Goal: Task Accomplishment & Management: Manage account settings

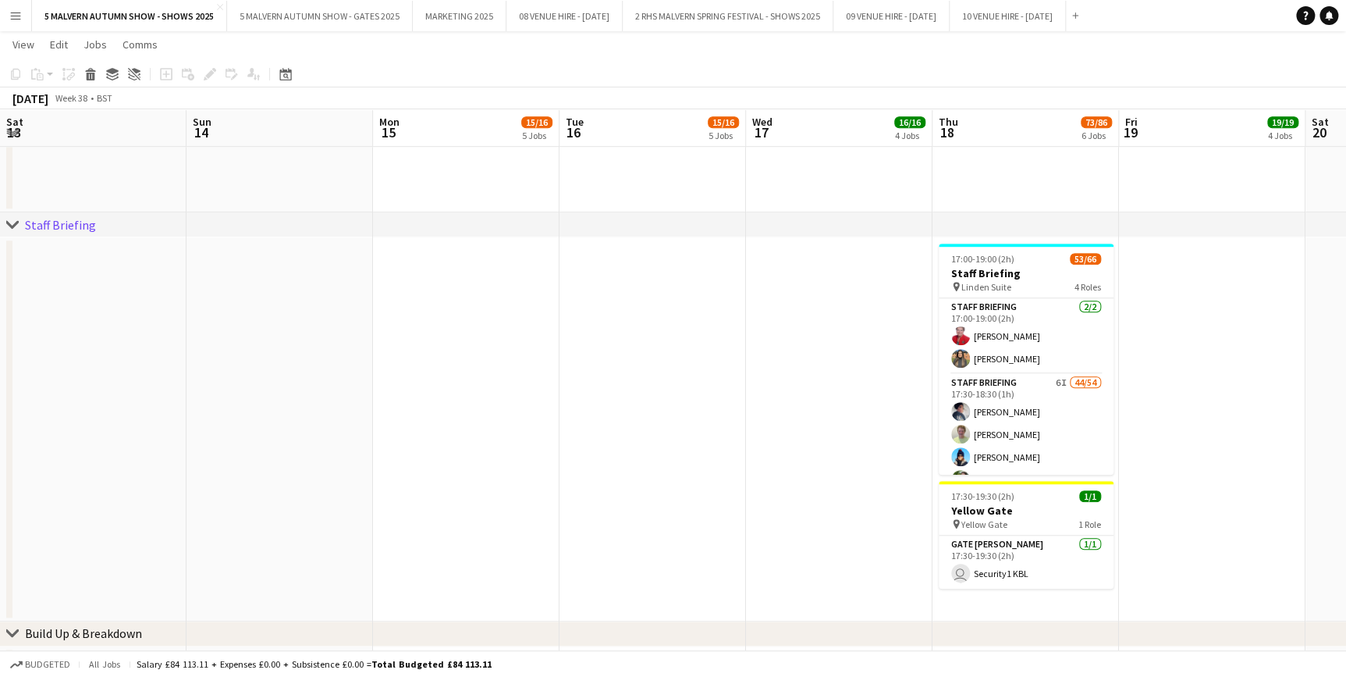
scroll to position [0, 537]
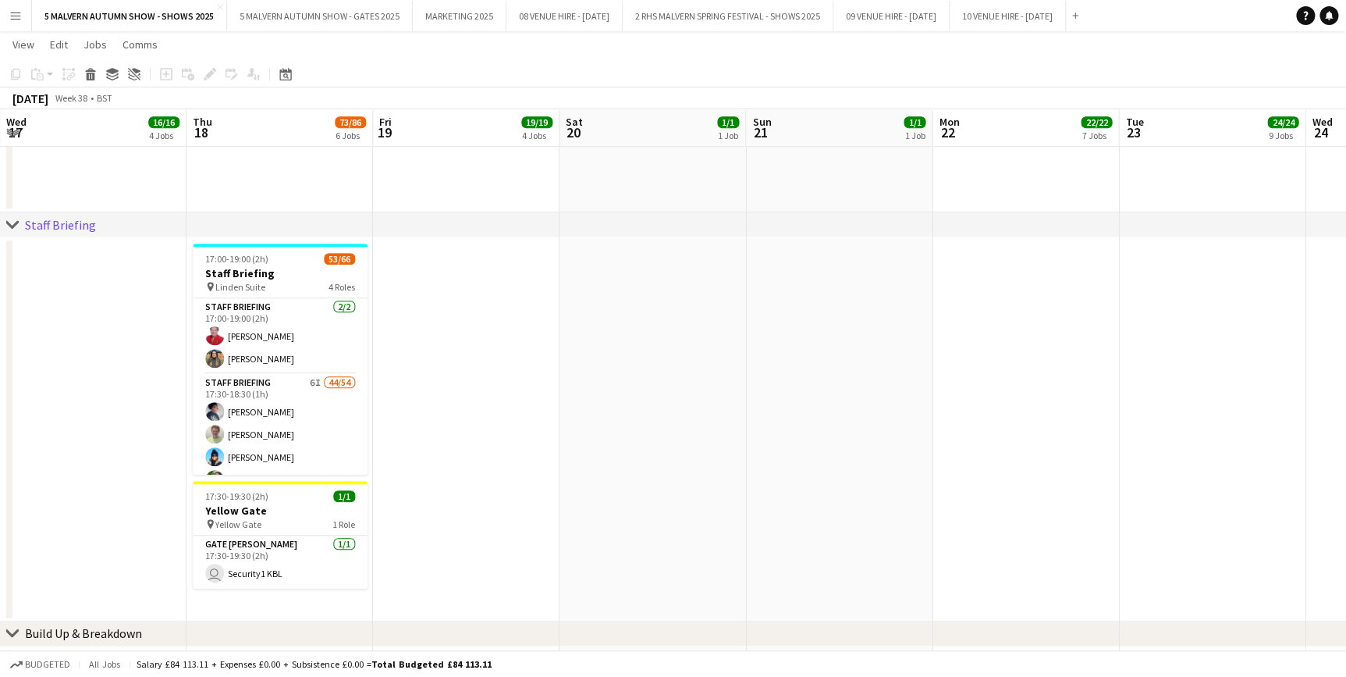
drag, startPoint x: 240, startPoint y: 131, endPoint x: 31, endPoint y: 145, distance: 209.6
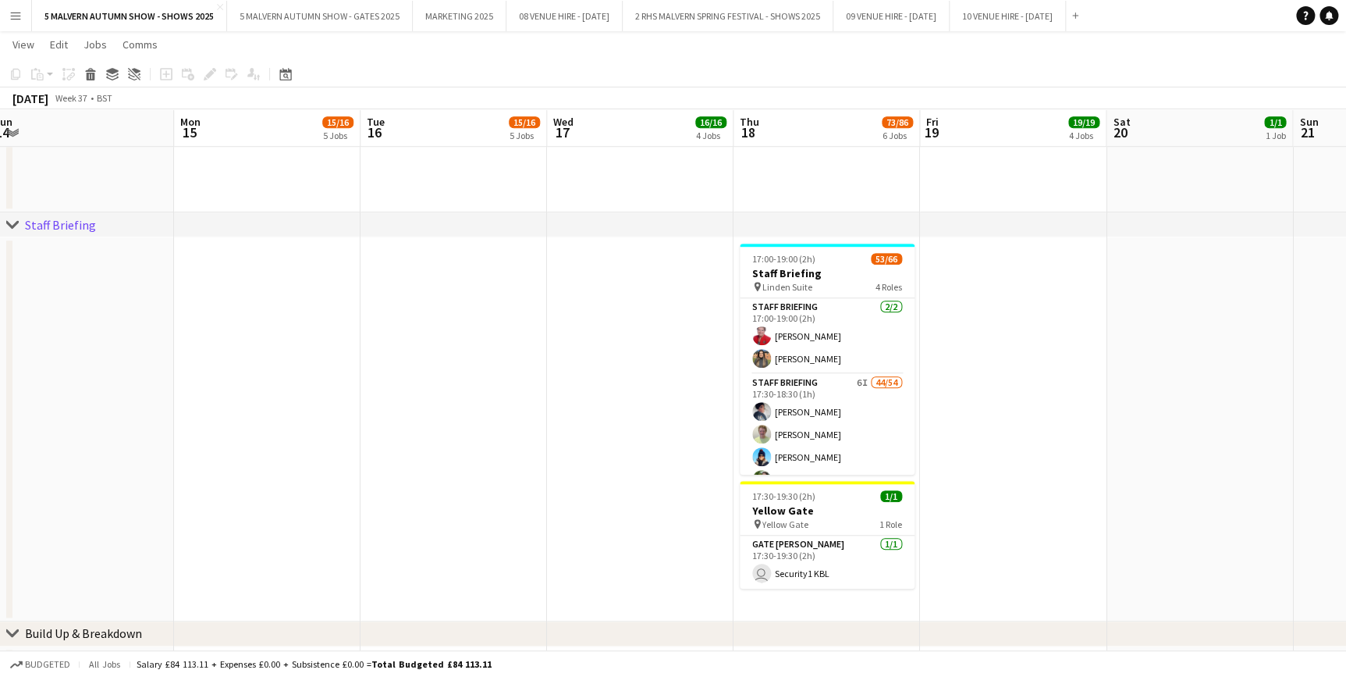
scroll to position [0, 419]
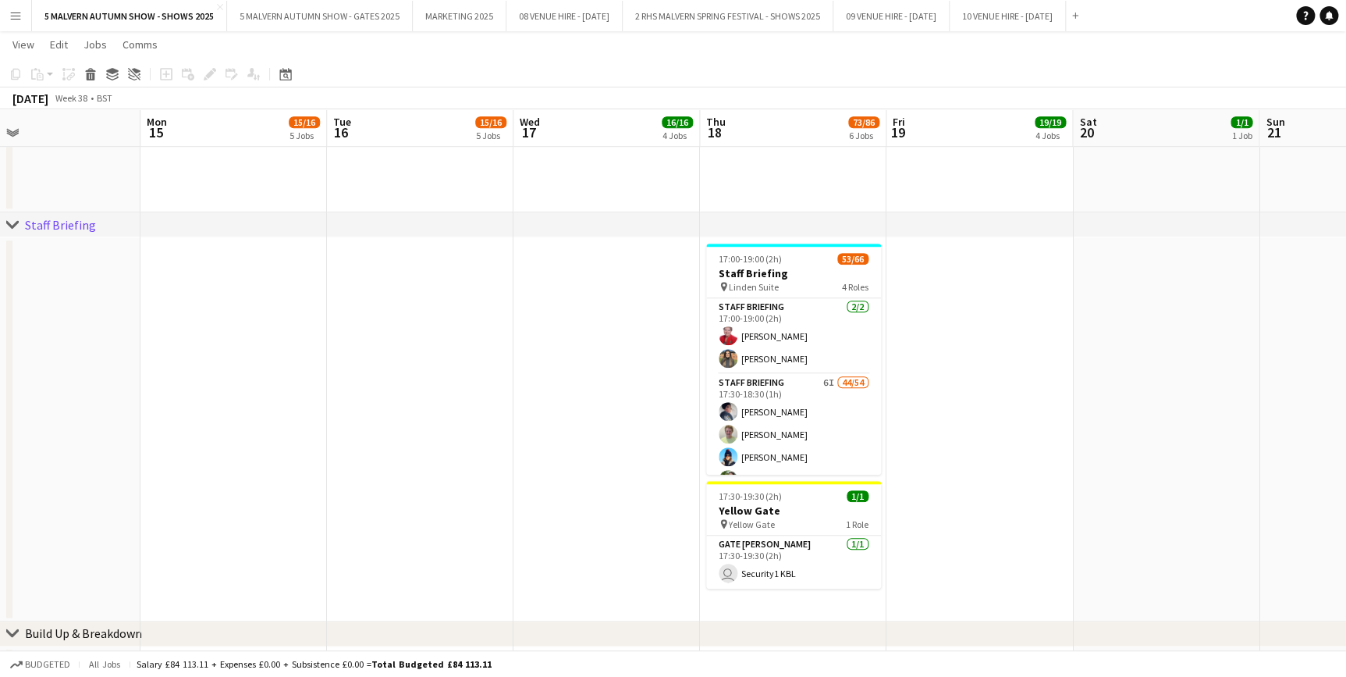
drag, startPoint x: 185, startPoint y: 142, endPoint x: 698, endPoint y: 140, distance: 513.5
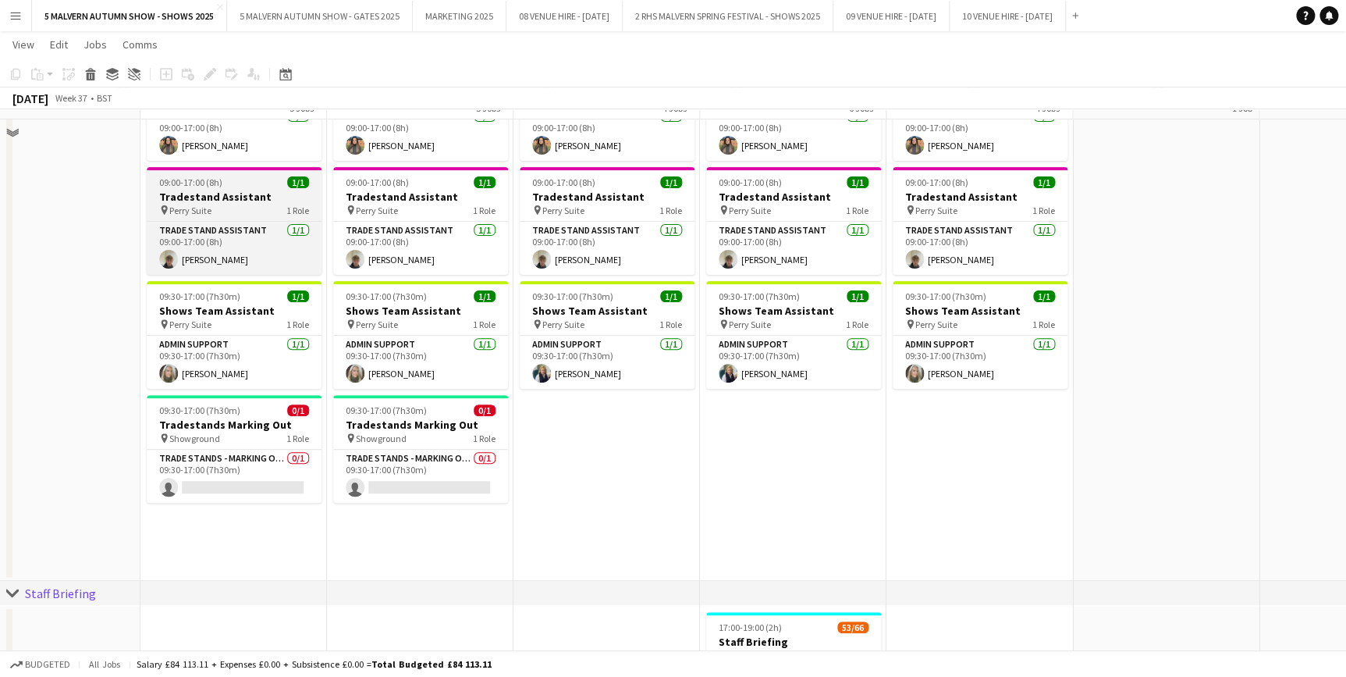
scroll to position [141, 0]
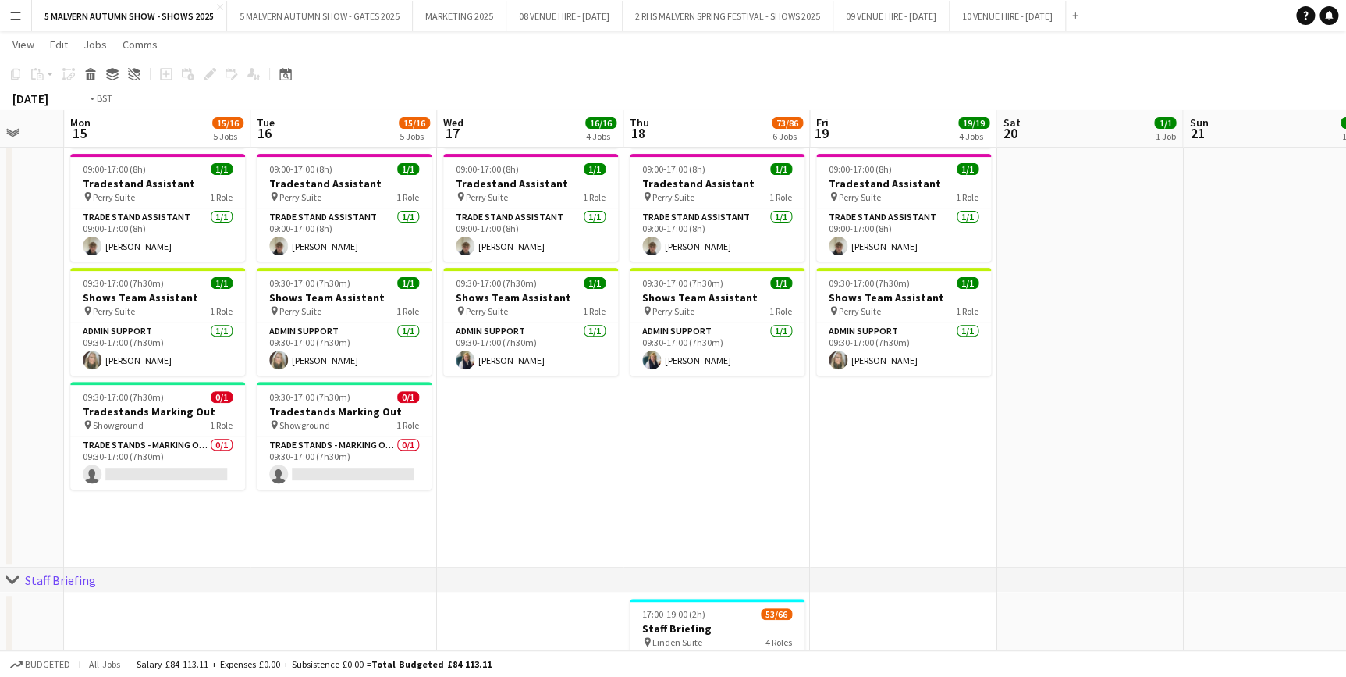
drag, startPoint x: 975, startPoint y: 117, endPoint x: 357, endPoint y: 140, distance: 618.5
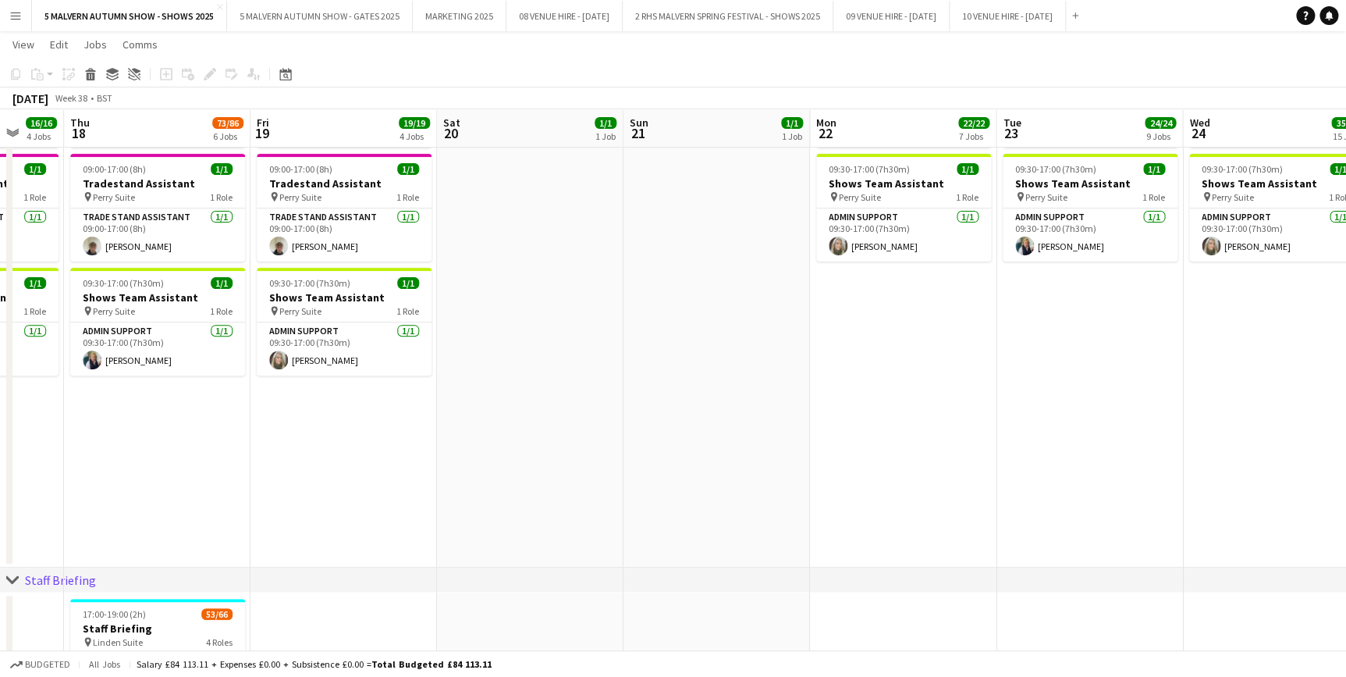
scroll to position [0, 518]
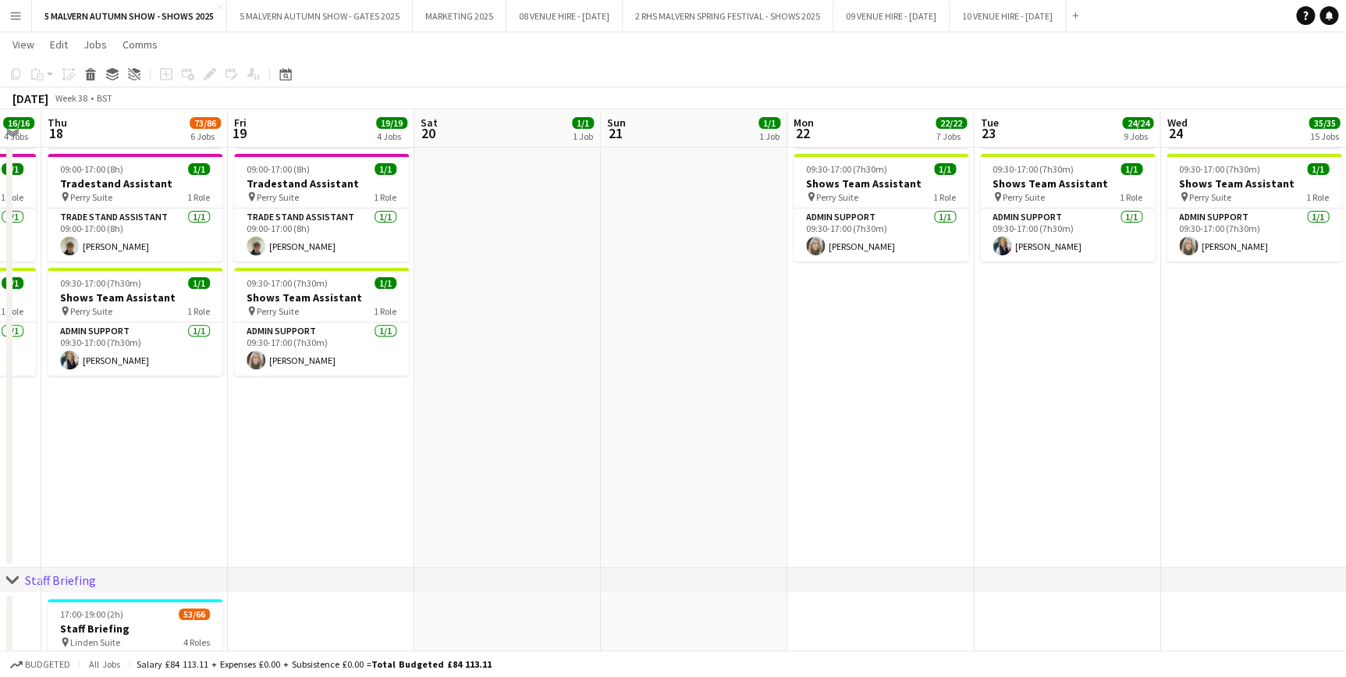
drag, startPoint x: 620, startPoint y: 125, endPoint x: 765, endPoint y: 124, distance: 144.4
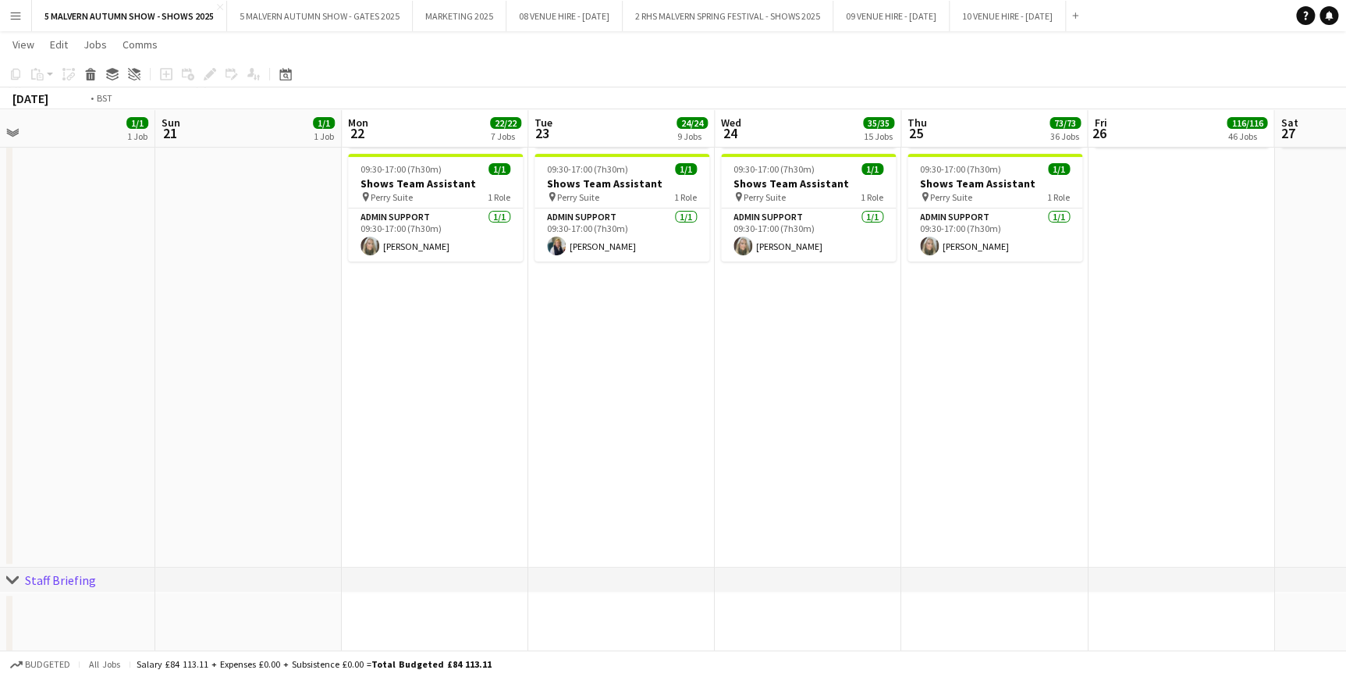
drag, startPoint x: 896, startPoint y: 126, endPoint x: 184, endPoint y: 139, distance: 711.8
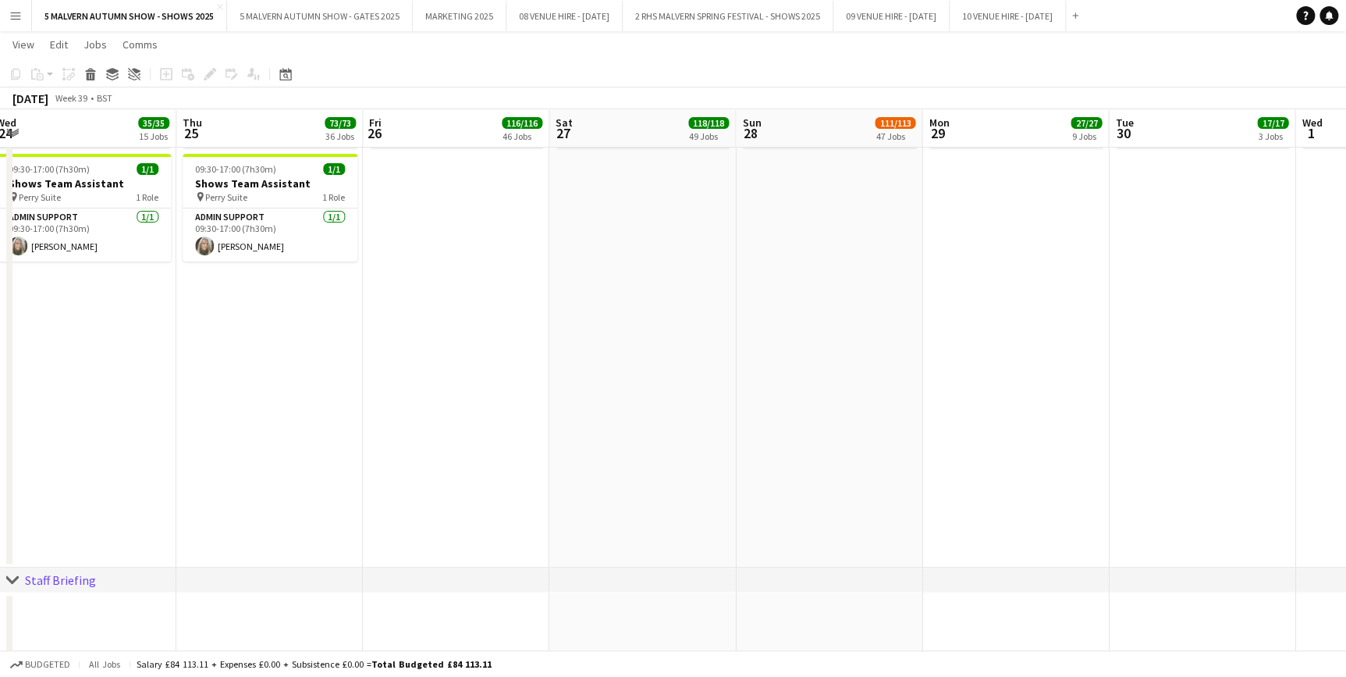
scroll to position [0, 507]
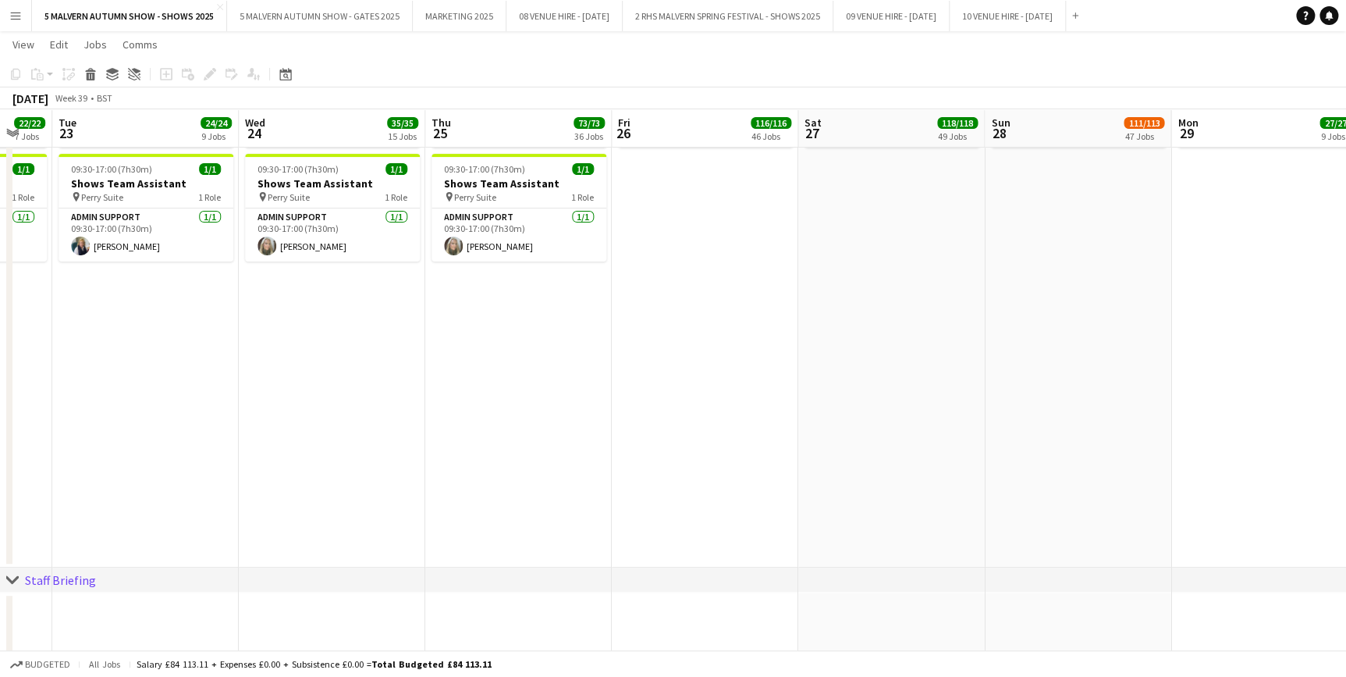
drag, startPoint x: 803, startPoint y: 133, endPoint x: 492, endPoint y: 135, distance: 310.6
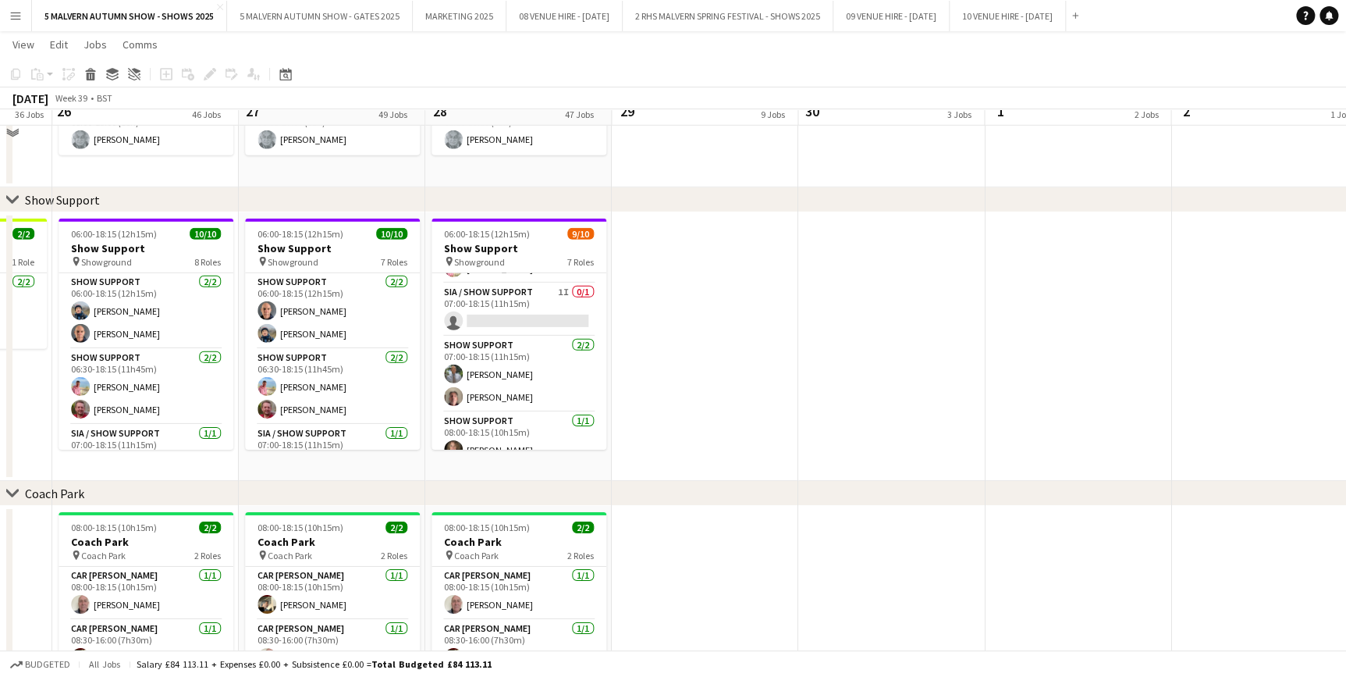
scroll to position [8158, 0]
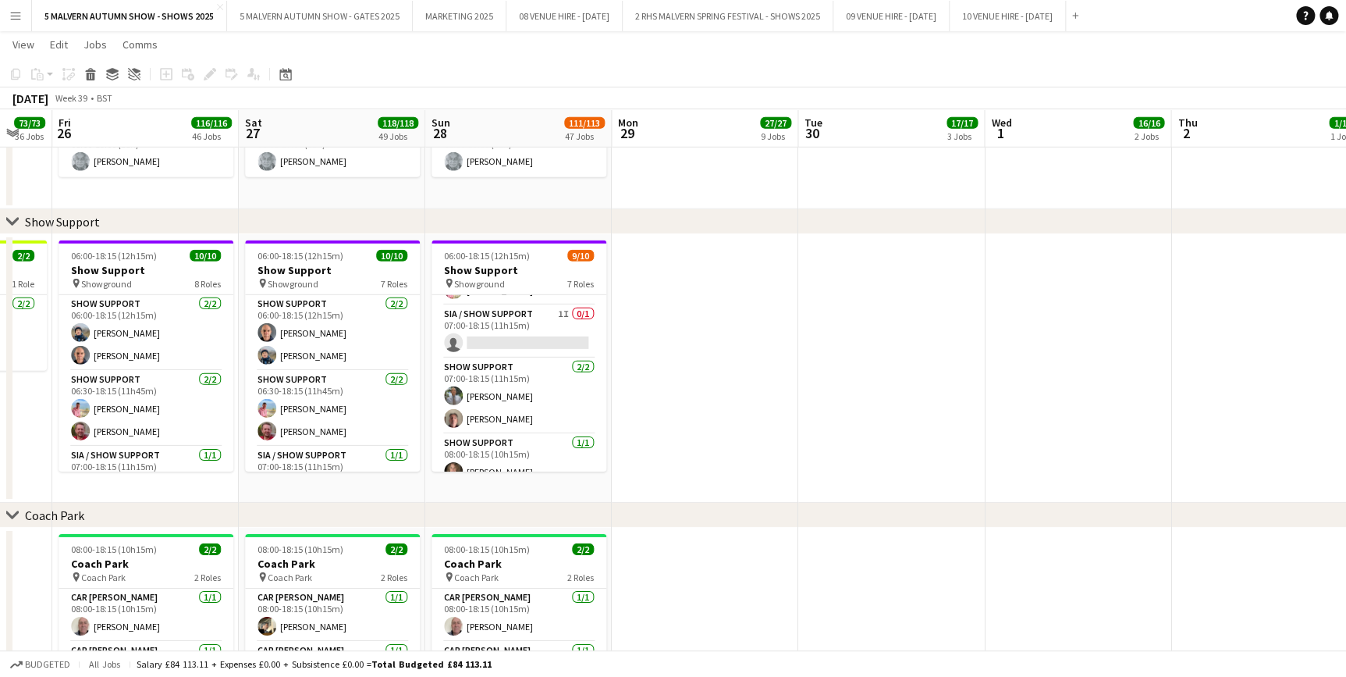
drag, startPoint x: 656, startPoint y: 133, endPoint x: 579, endPoint y: 165, distance: 83.2
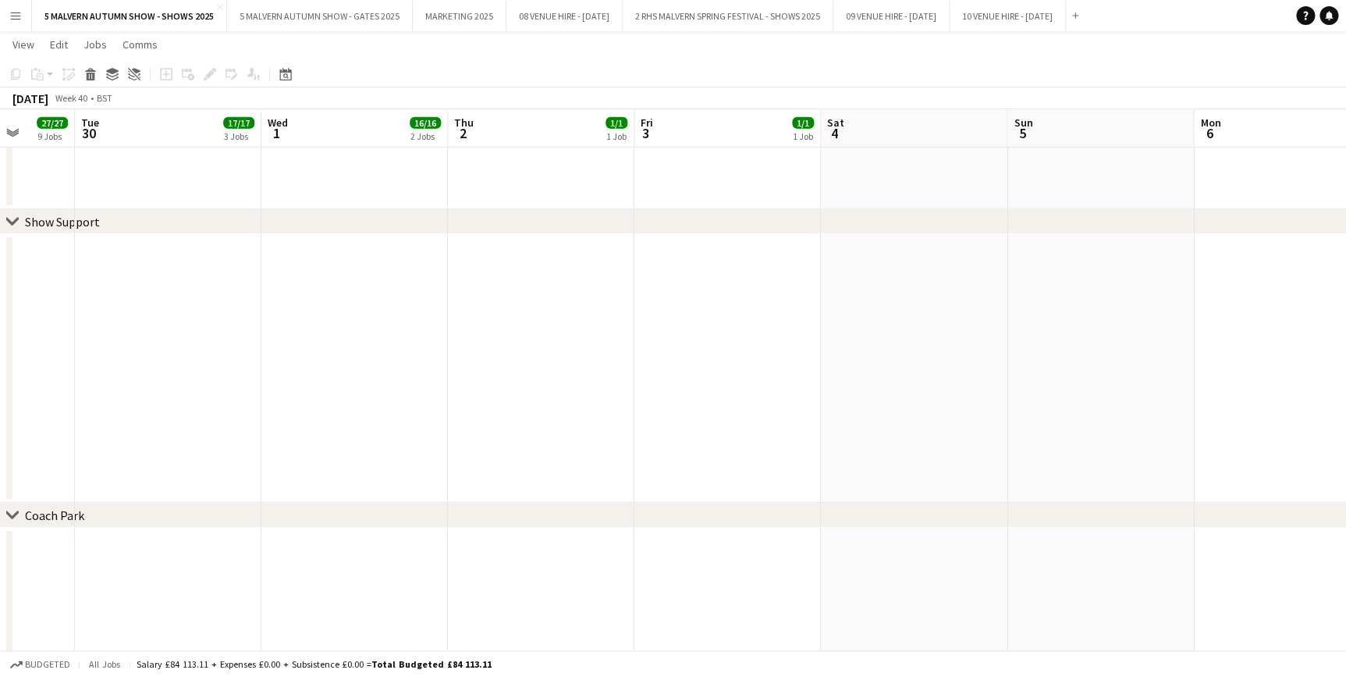
drag, startPoint x: 739, startPoint y: 123, endPoint x: 389, endPoint y: 137, distance: 349.9
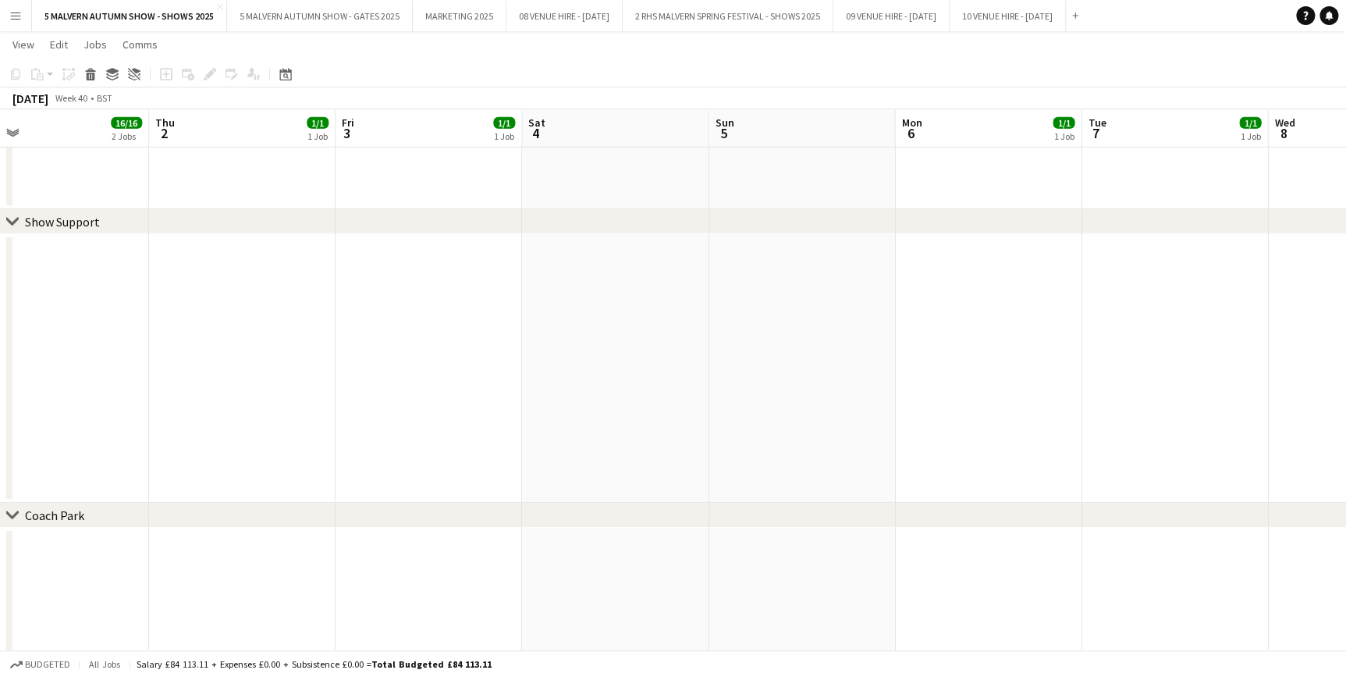
drag, startPoint x: 713, startPoint y: 112, endPoint x: 254, endPoint y: 151, distance: 460.4
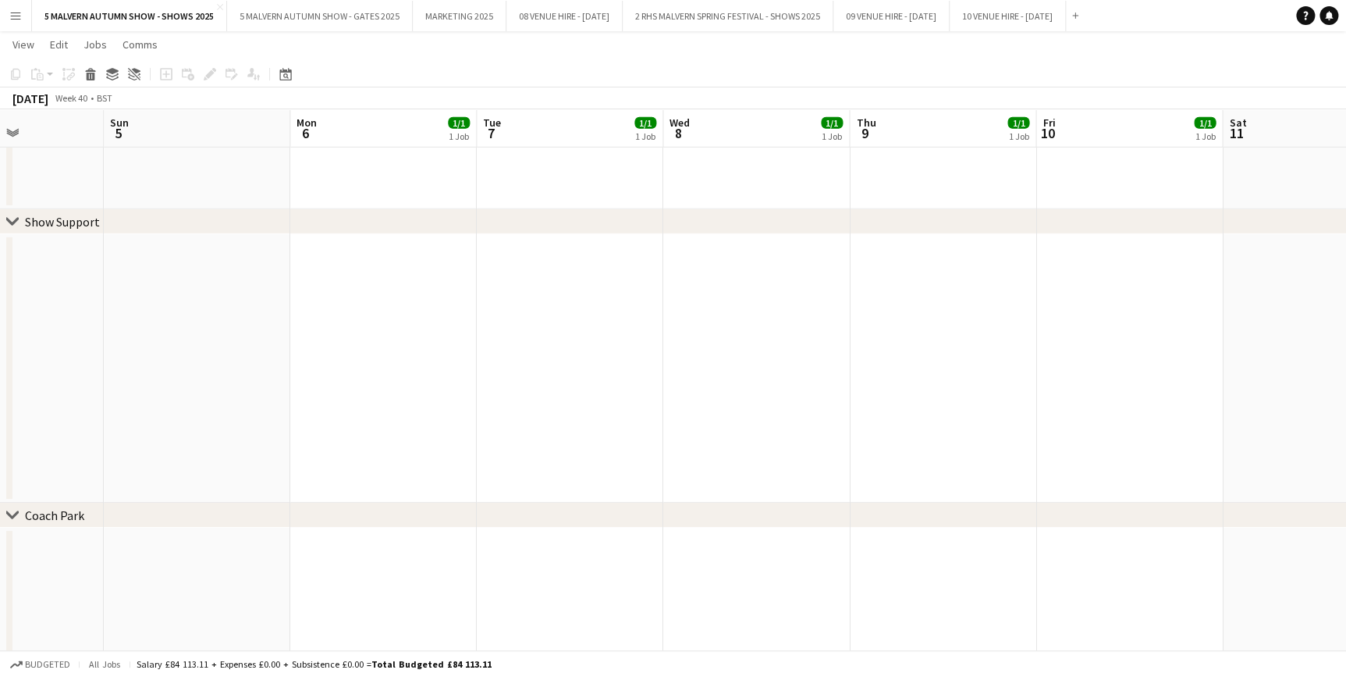
drag, startPoint x: 712, startPoint y: 137, endPoint x: 233, endPoint y: 143, distance: 478.4
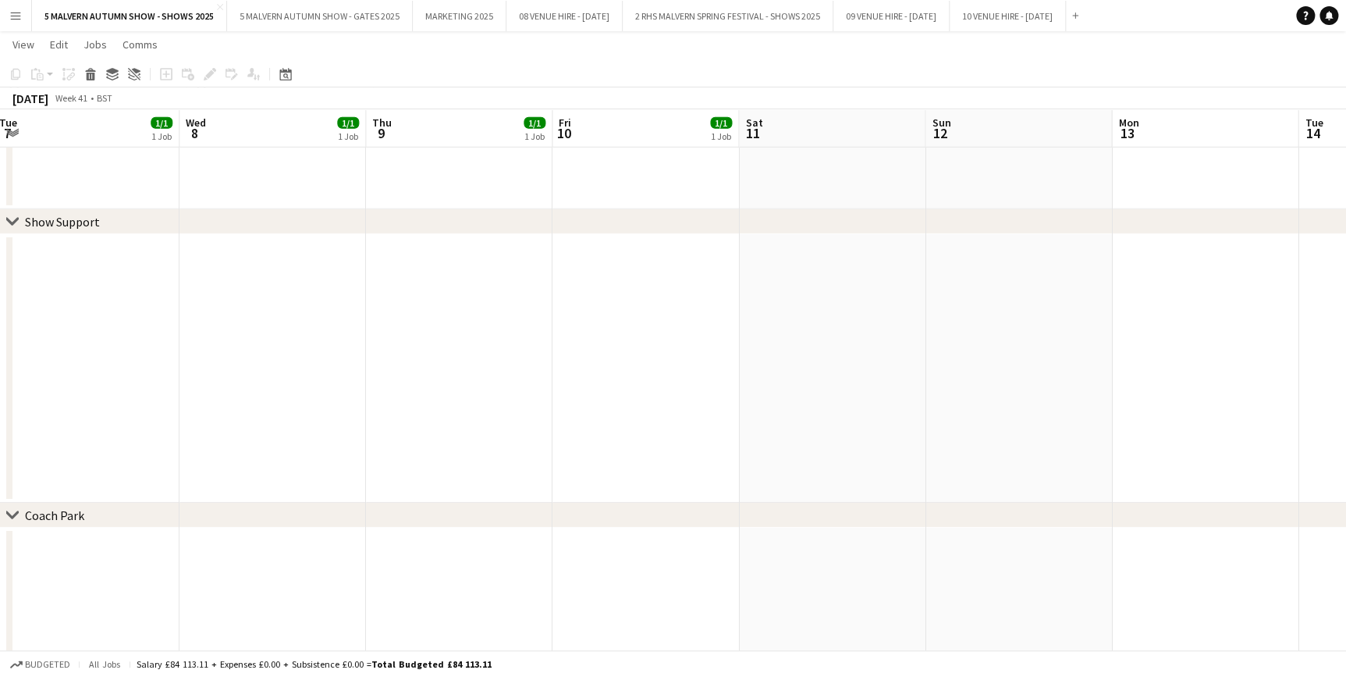
scroll to position [0, 453]
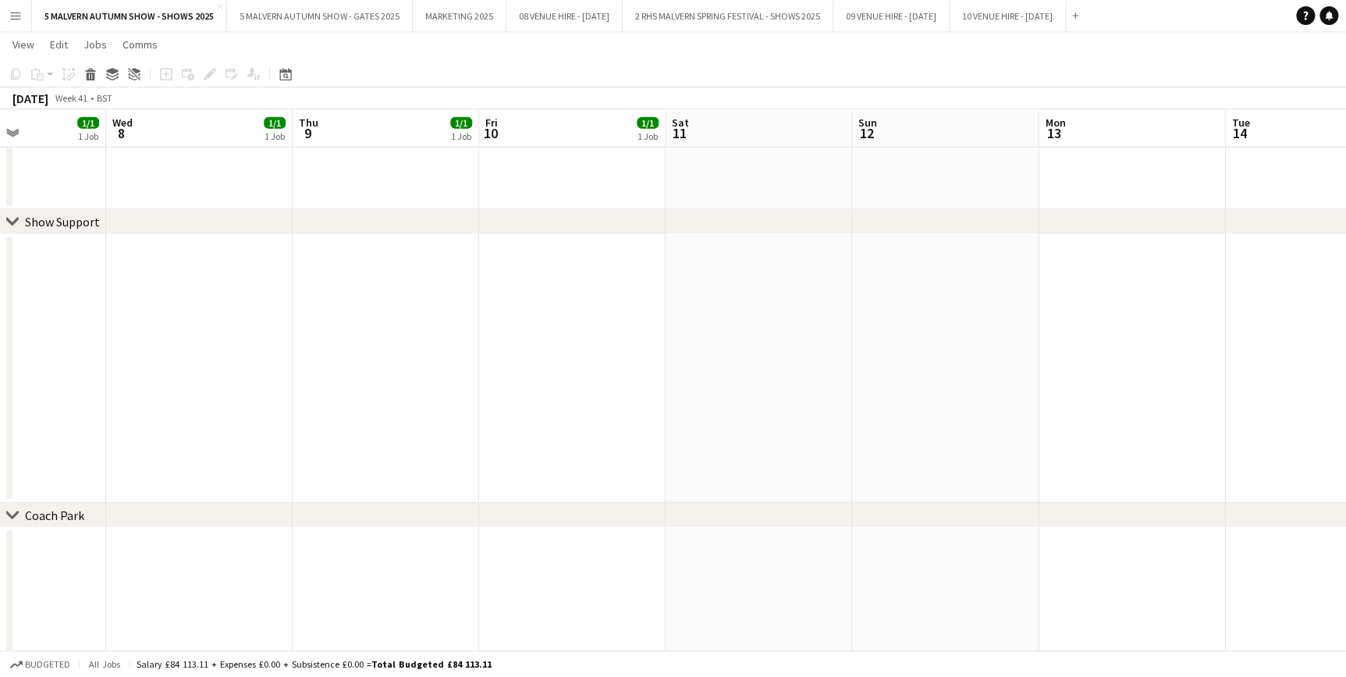
drag, startPoint x: 977, startPoint y: 140, endPoint x: 431, endPoint y: 148, distance: 546.3
click at [287, 9] on button "5 MALVERN AUTUMN SHOW - GATES 2025 Close" at bounding box center [320, 16] width 186 height 30
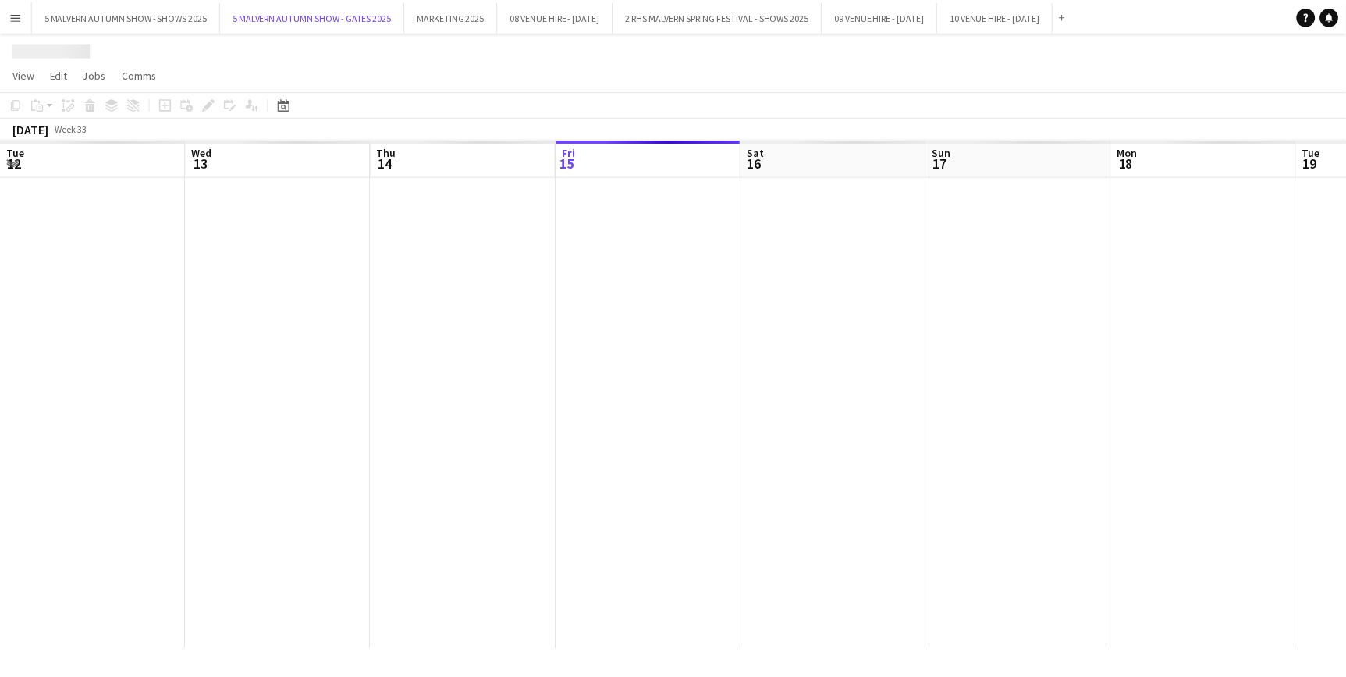
scroll to position [0, 373]
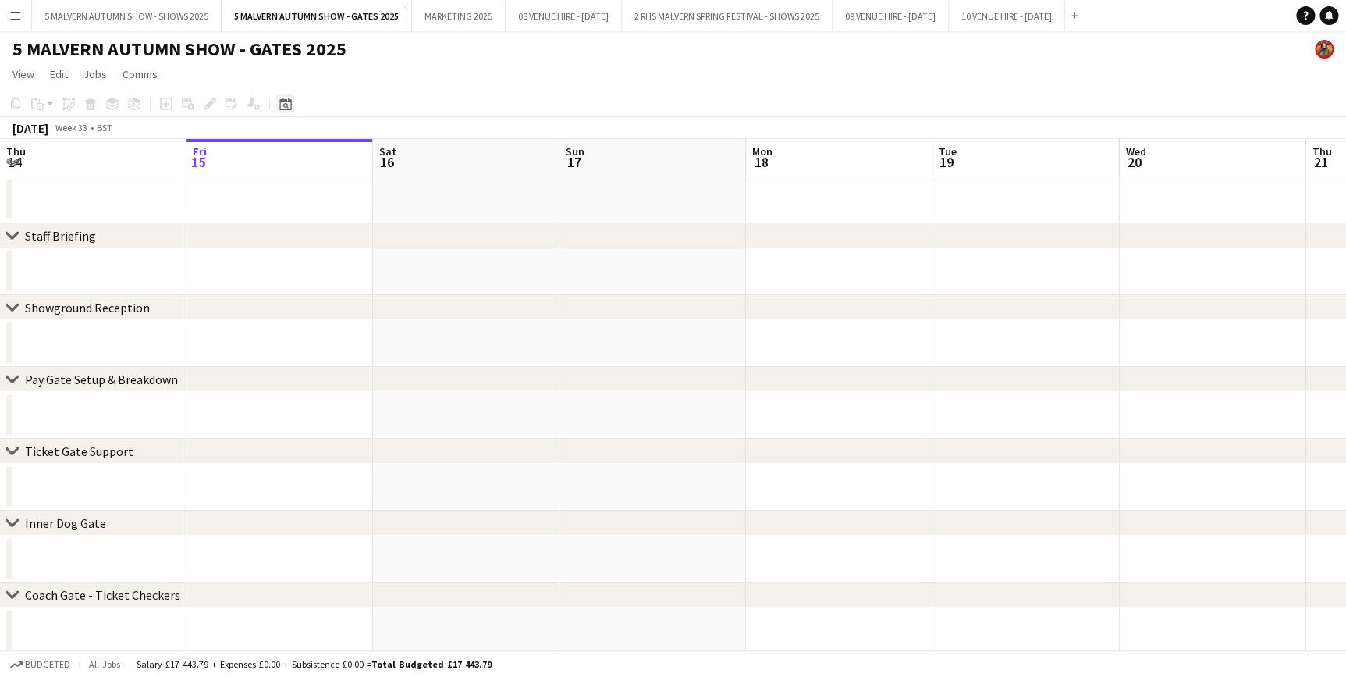
click at [292, 105] on div "Date picker" at bounding box center [285, 103] width 19 height 19
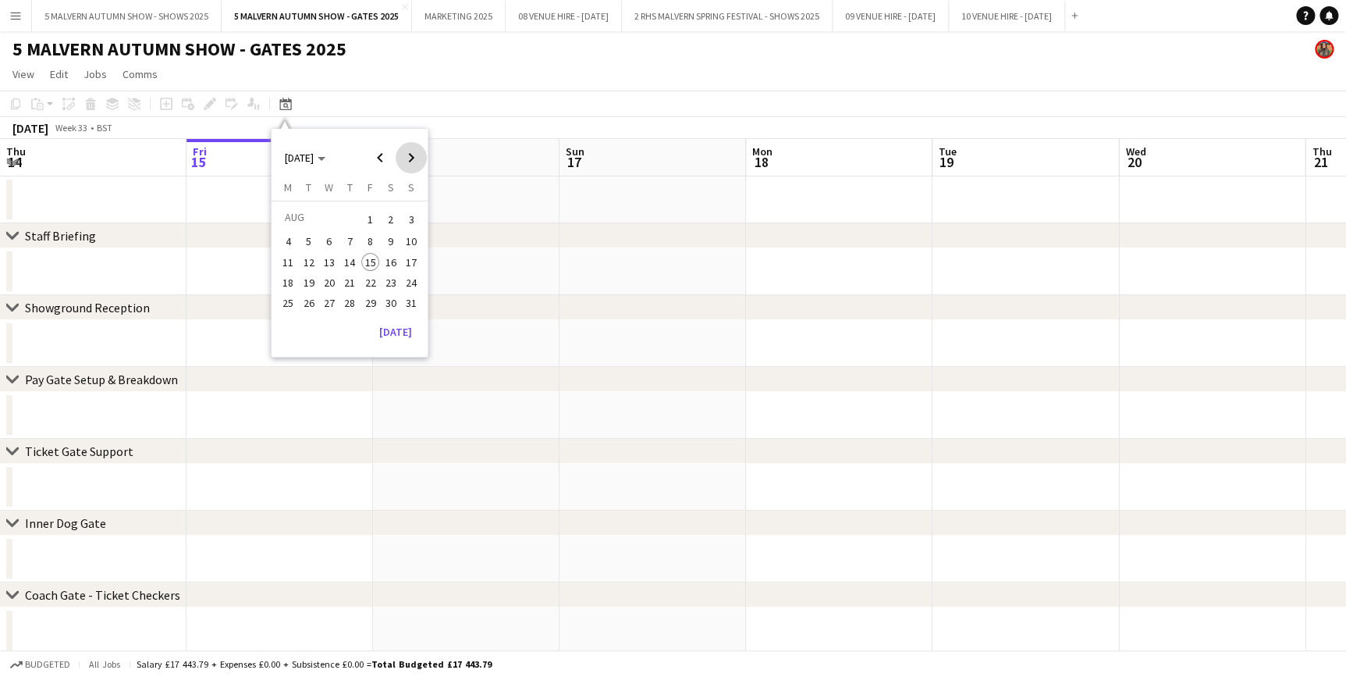
click at [415, 155] on span "Next month" at bounding box center [411, 157] width 31 height 31
click at [278, 300] on button "22" at bounding box center [288, 299] width 20 height 20
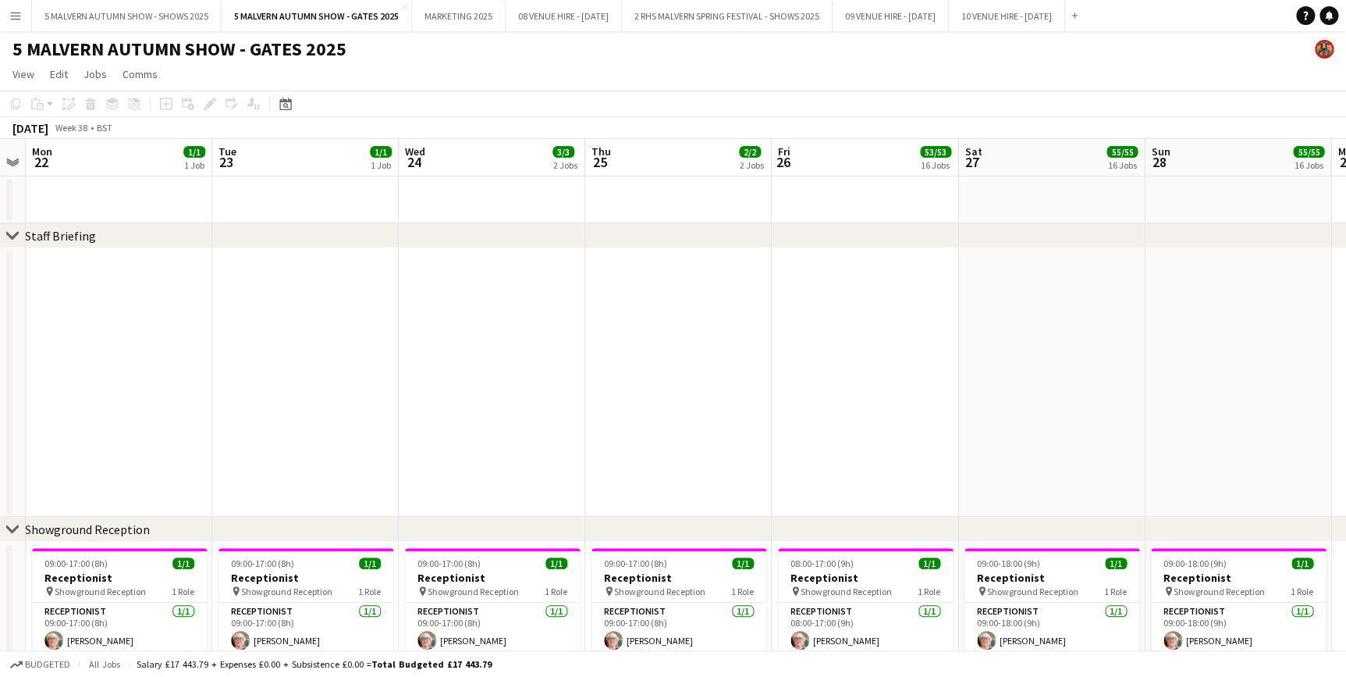
drag, startPoint x: 457, startPoint y: 164, endPoint x: 87, endPoint y: 165, distance: 369.9
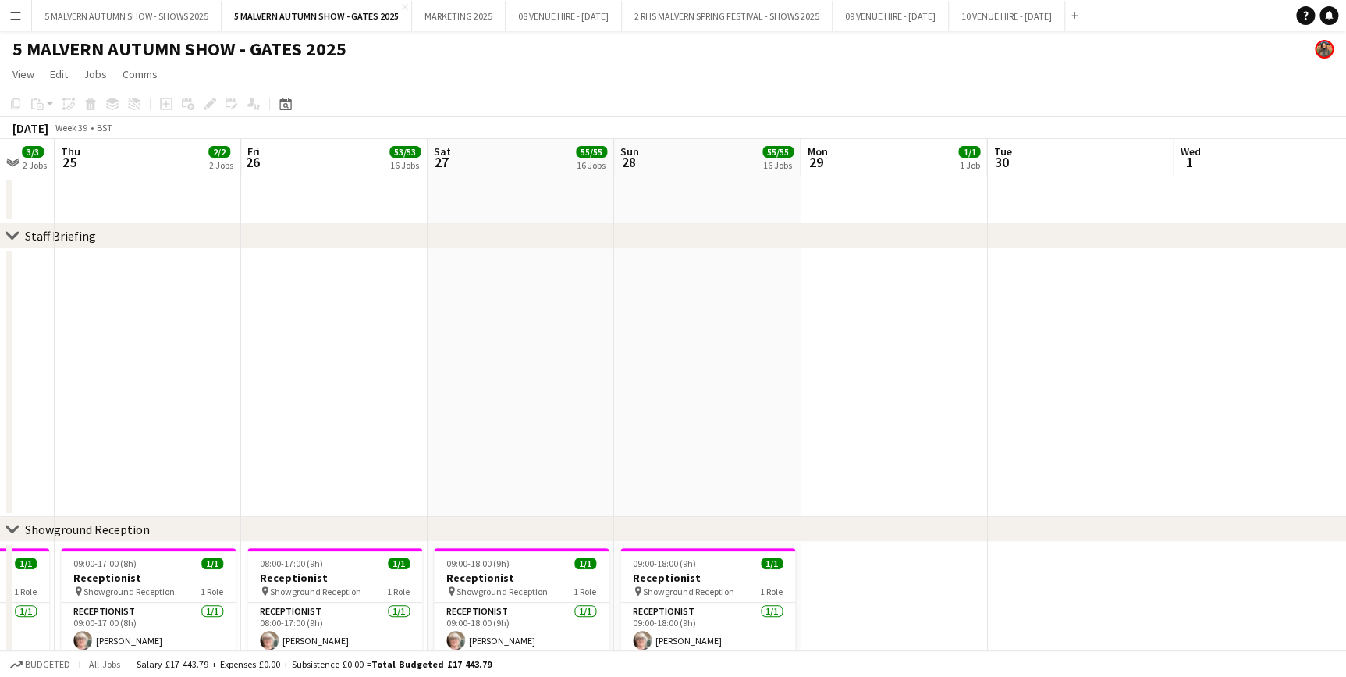
drag, startPoint x: 691, startPoint y: 152, endPoint x: 167, endPoint y: 153, distance: 523.6
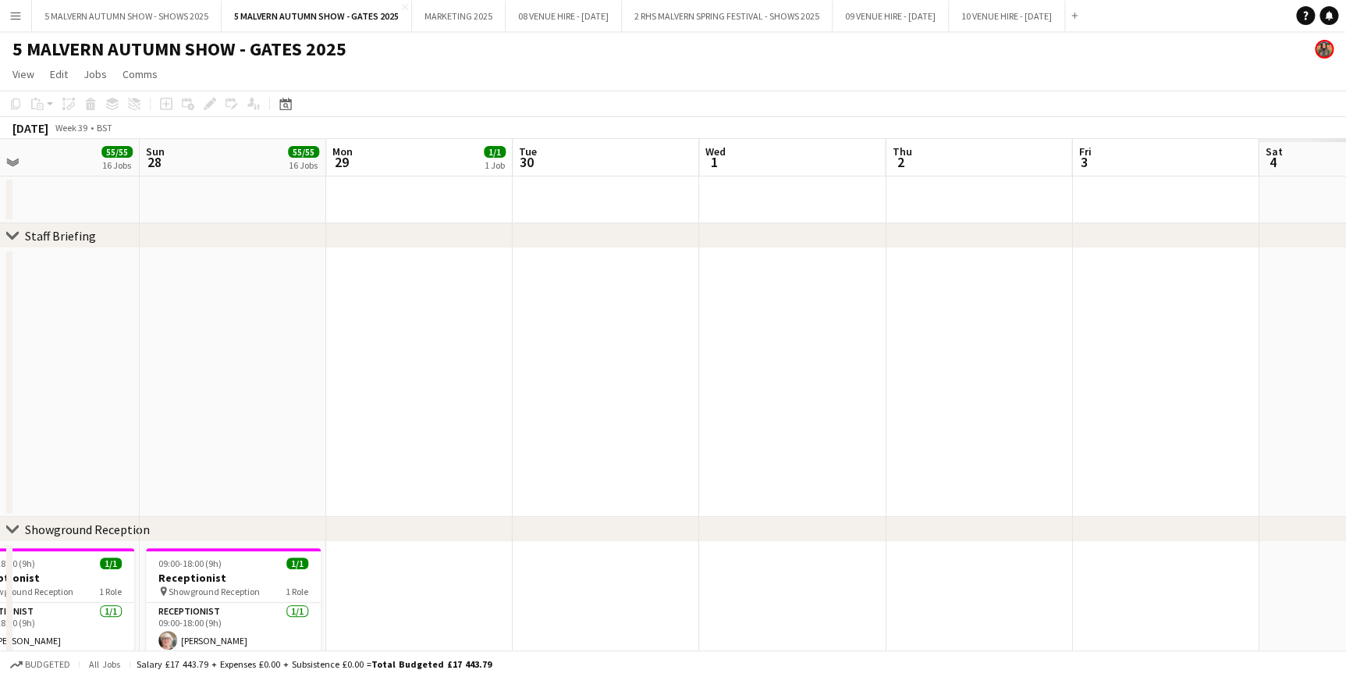
drag, startPoint x: 808, startPoint y: 149, endPoint x: 334, endPoint y: 170, distance: 474.9
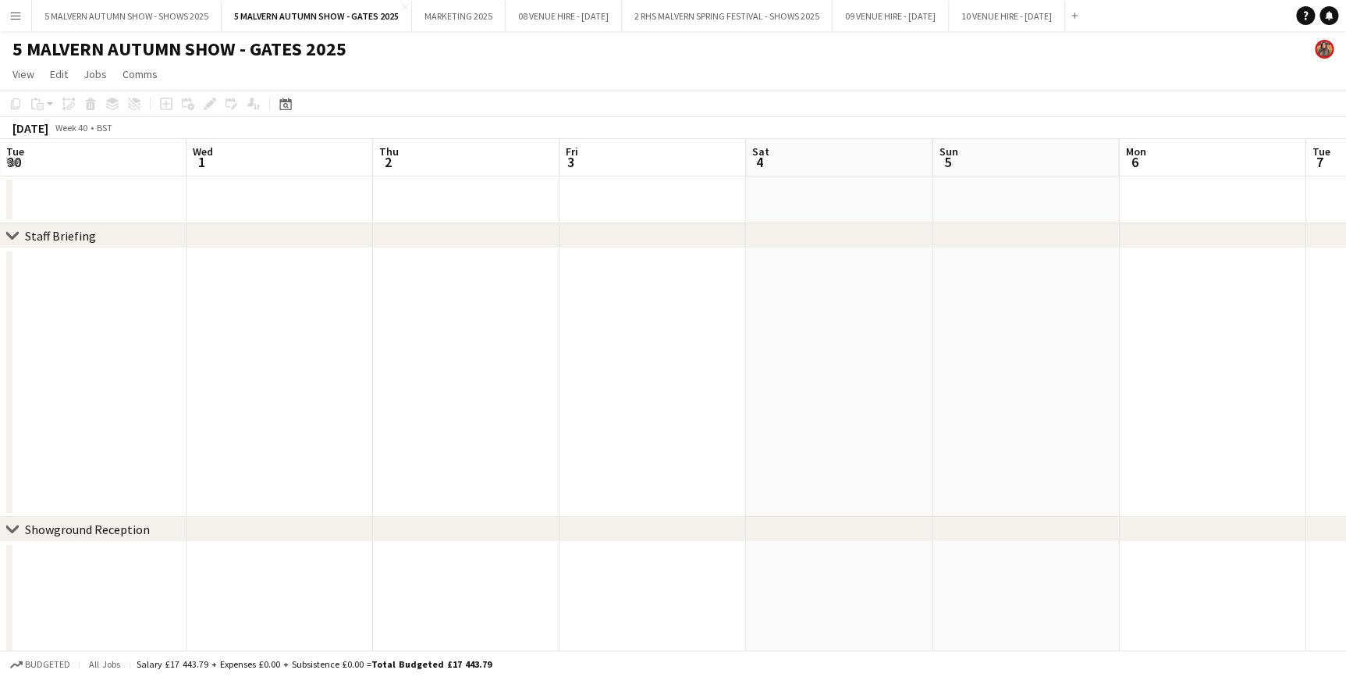
drag, startPoint x: 808, startPoint y: 163, endPoint x: 745, endPoint y: 162, distance: 62.4
drag, startPoint x: 823, startPoint y: 164, endPoint x: 311, endPoint y: 169, distance: 512.0
drag, startPoint x: 780, startPoint y: 146, endPoint x: 311, endPoint y: 149, distance: 469.0
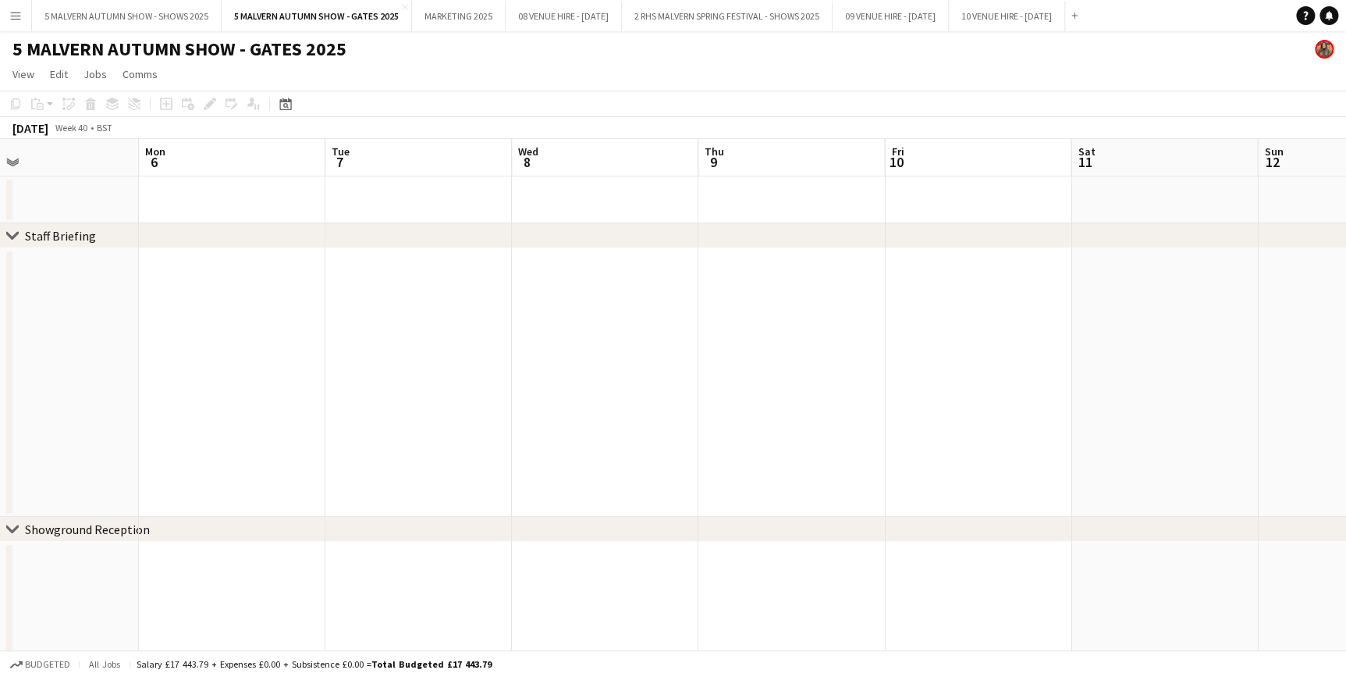
drag, startPoint x: 394, startPoint y: 147, endPoint x: 1009, endPoint y: 194, distance: 616.7
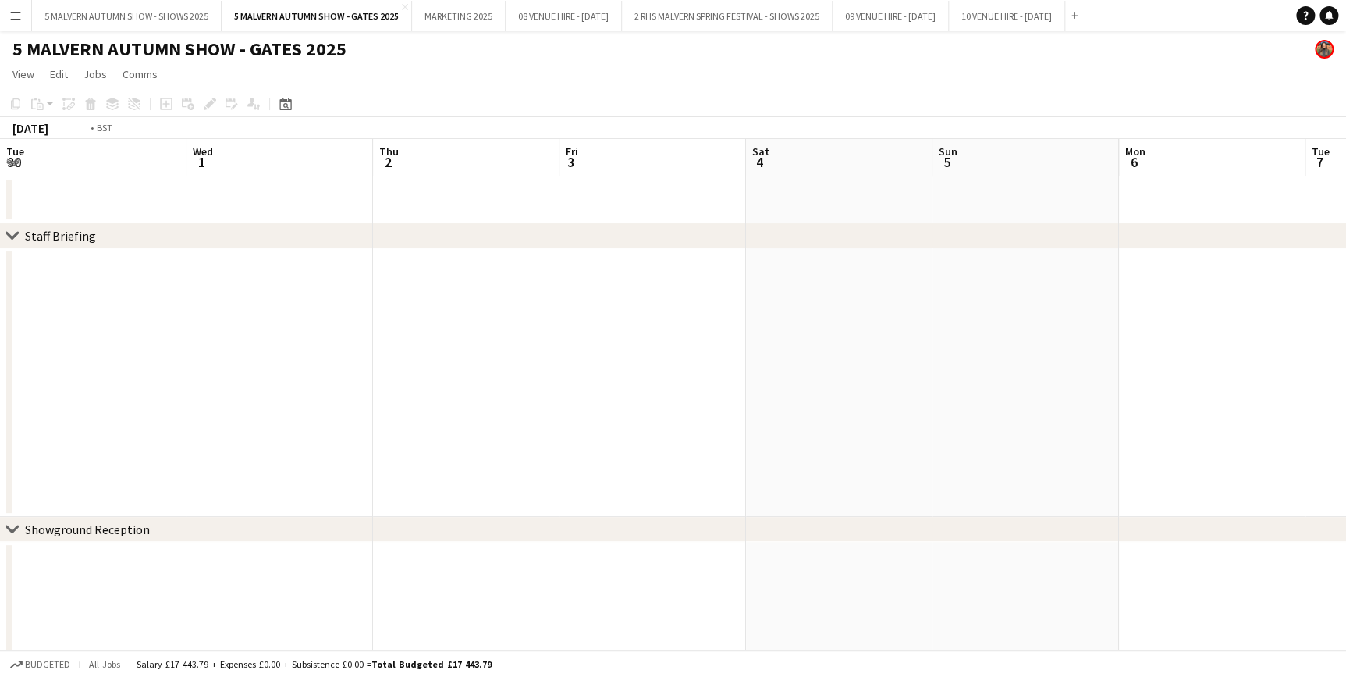
drag, startPoint x: 332, startPoint y: 175, endPoint x: 1133, endPoint y: 178, distance: 800.7
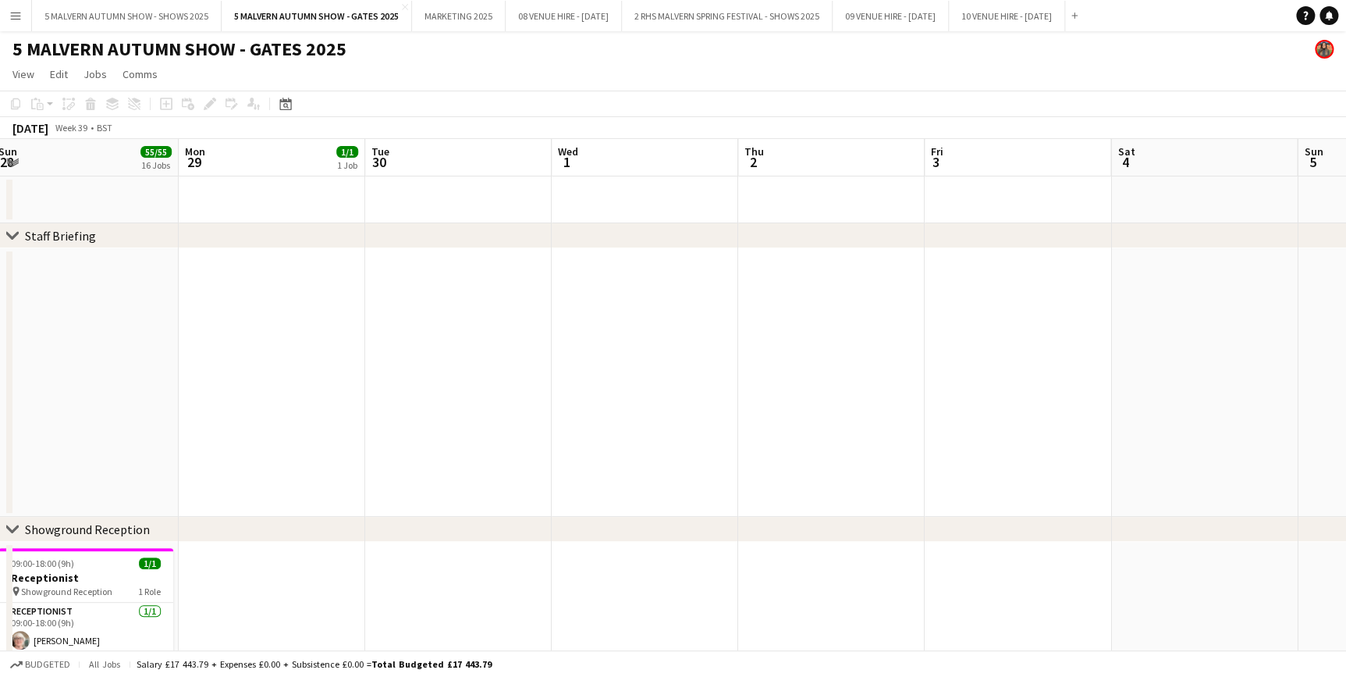
drag, startPoint x: 315, startPoint y: 159, endPoint x: 1053, endPoint y: 165, distance: 738.2
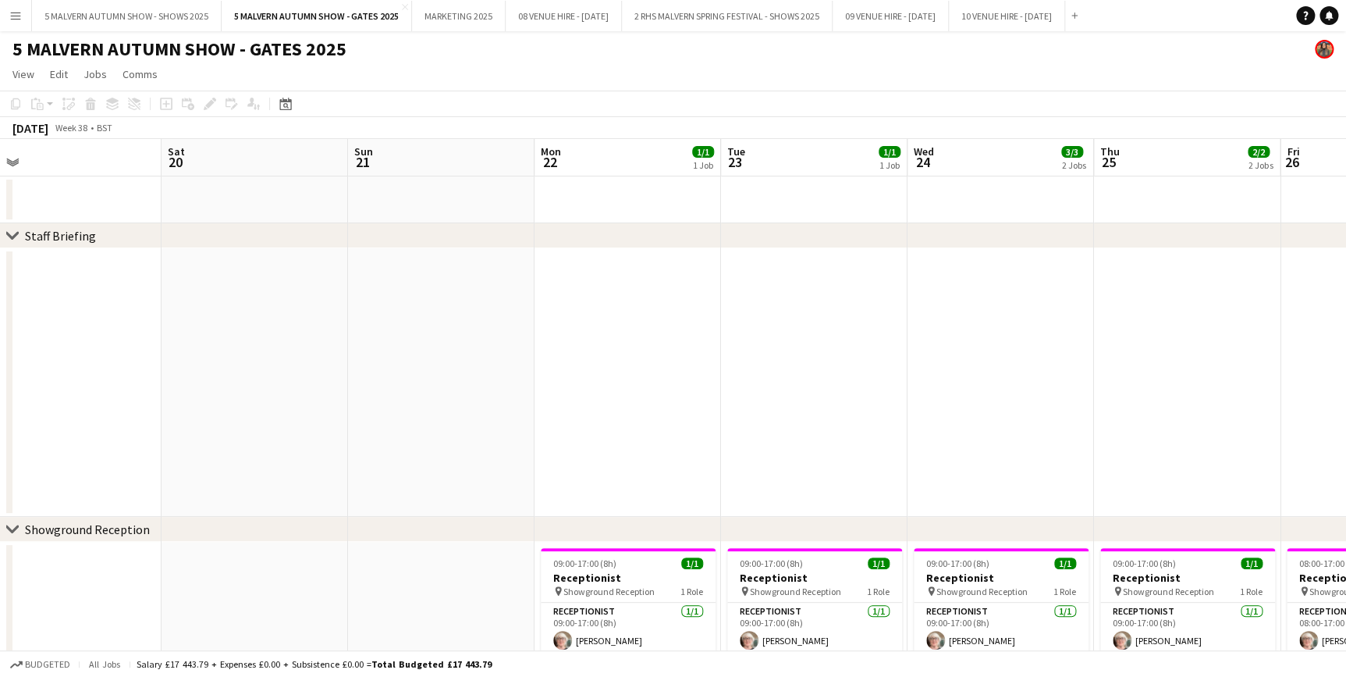
drag, startPoint x: 267, startPoint y: 148, endPoint x: 1181, endPoint y: 147, distance: 914.6
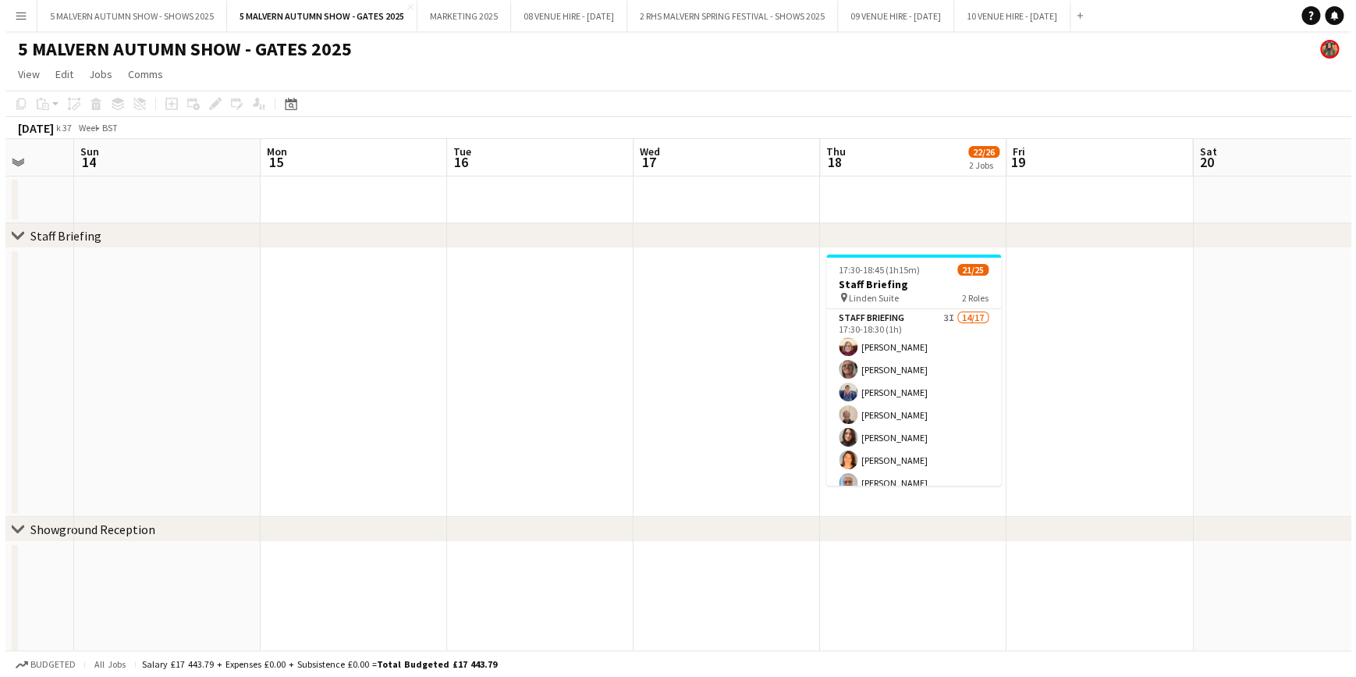
scroll to position [0, 491]
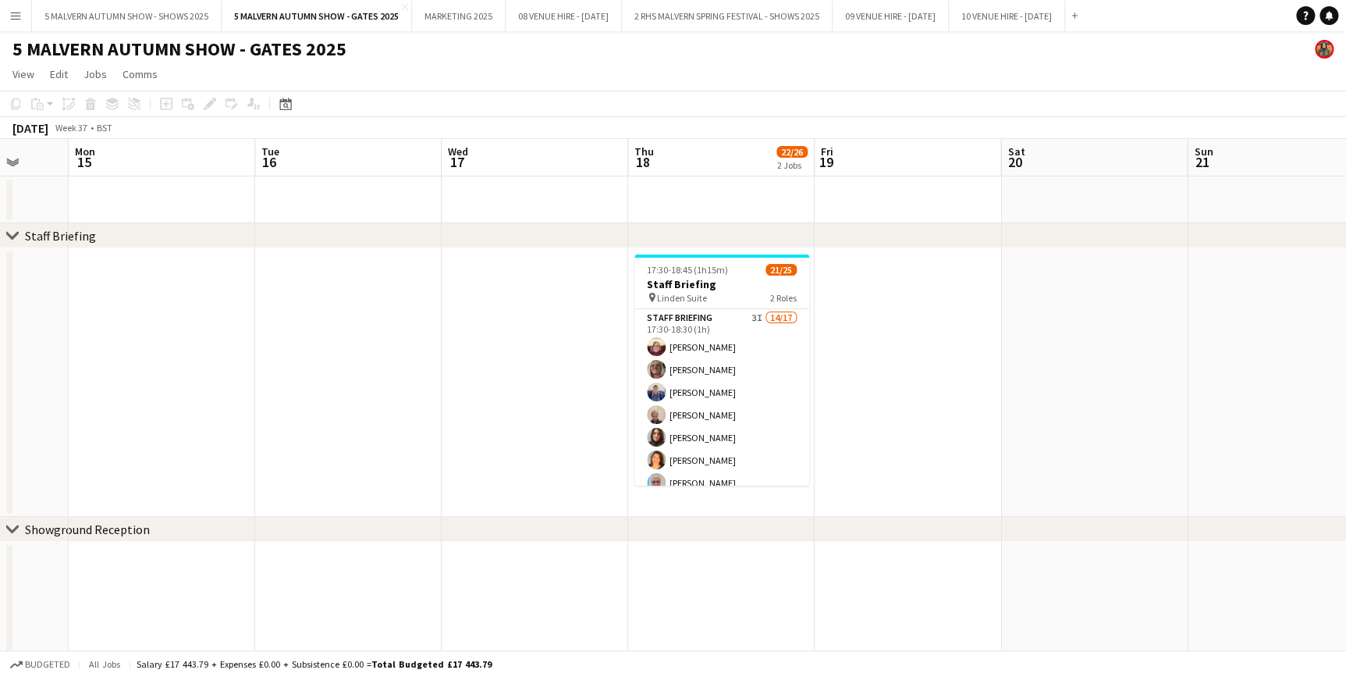
drag, startPoint x: 250, startPoint y: 162, endPoint x: 1091, endPoint y: 161, distance: 840.5
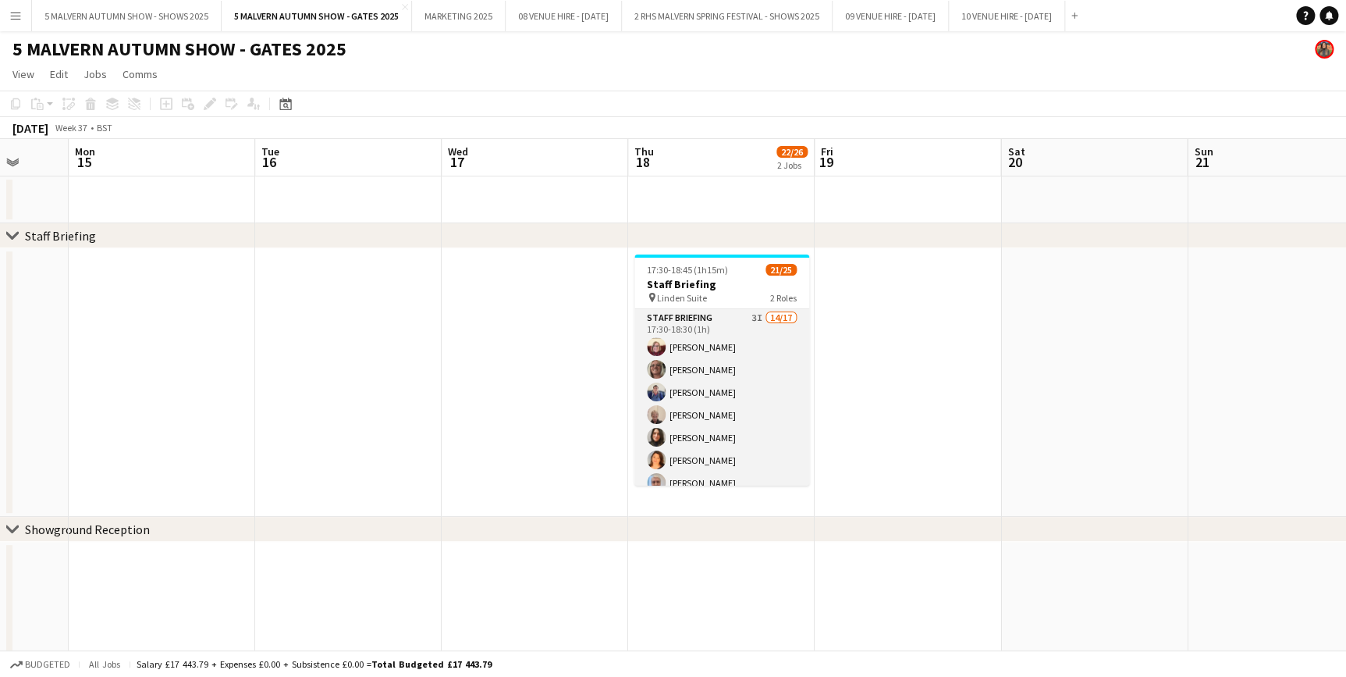
click at [739, 326] on app-card-role "Staff Briefing 3I 14/17 17:30-18:30 (1h) Denise Preston Diana Smith Sharon Tayl…" at bounding box center [721, 516] width 175 height 415
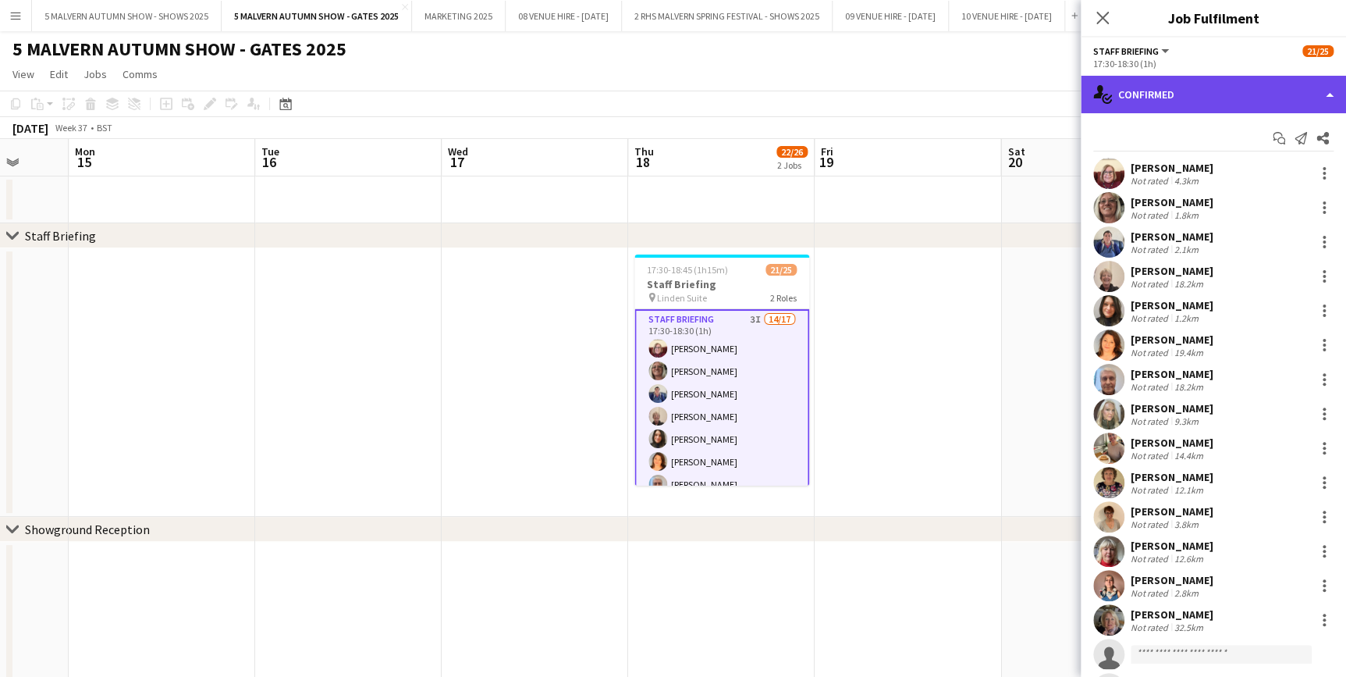
click at [1213, 104] on div "single-neutral-actions-check-2 Confirmed" at bounding box center [1213, 94] width 265 height 37
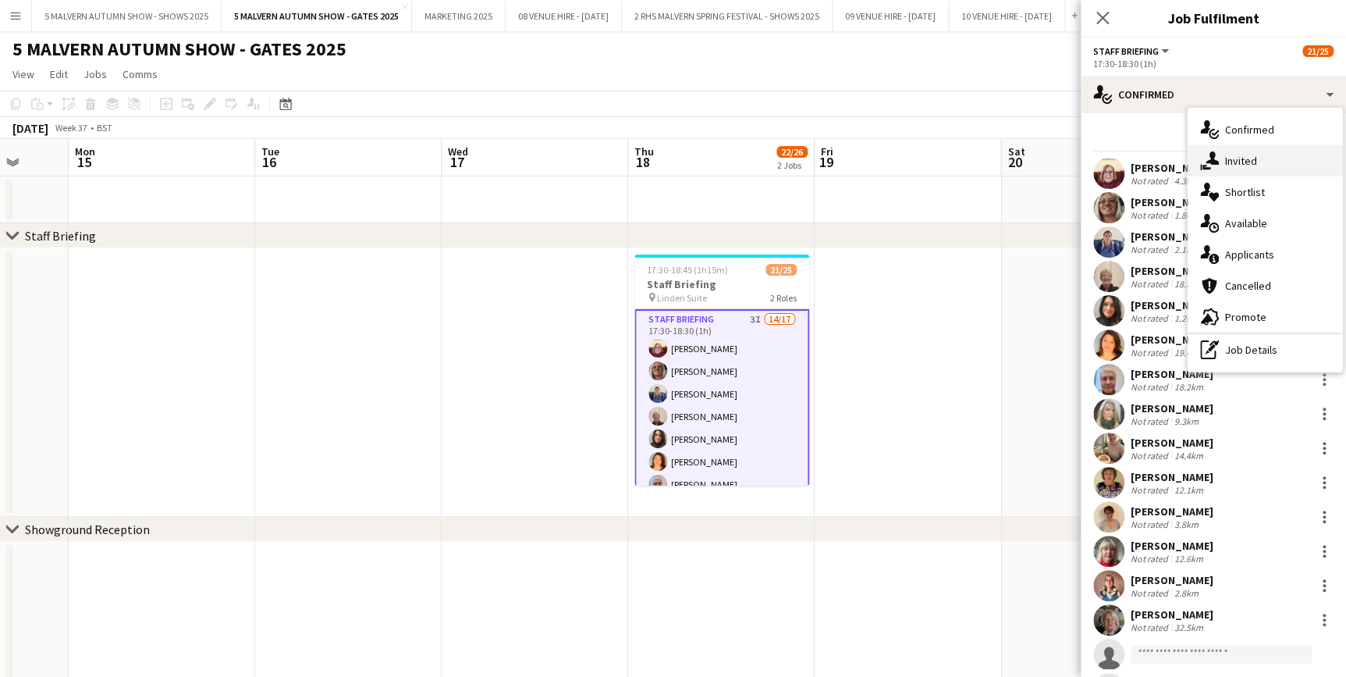
click at [1224, 169] on div "single-neutral-actions-share-1 Invited" at bounding box center [1265, 160] width 155 height 31
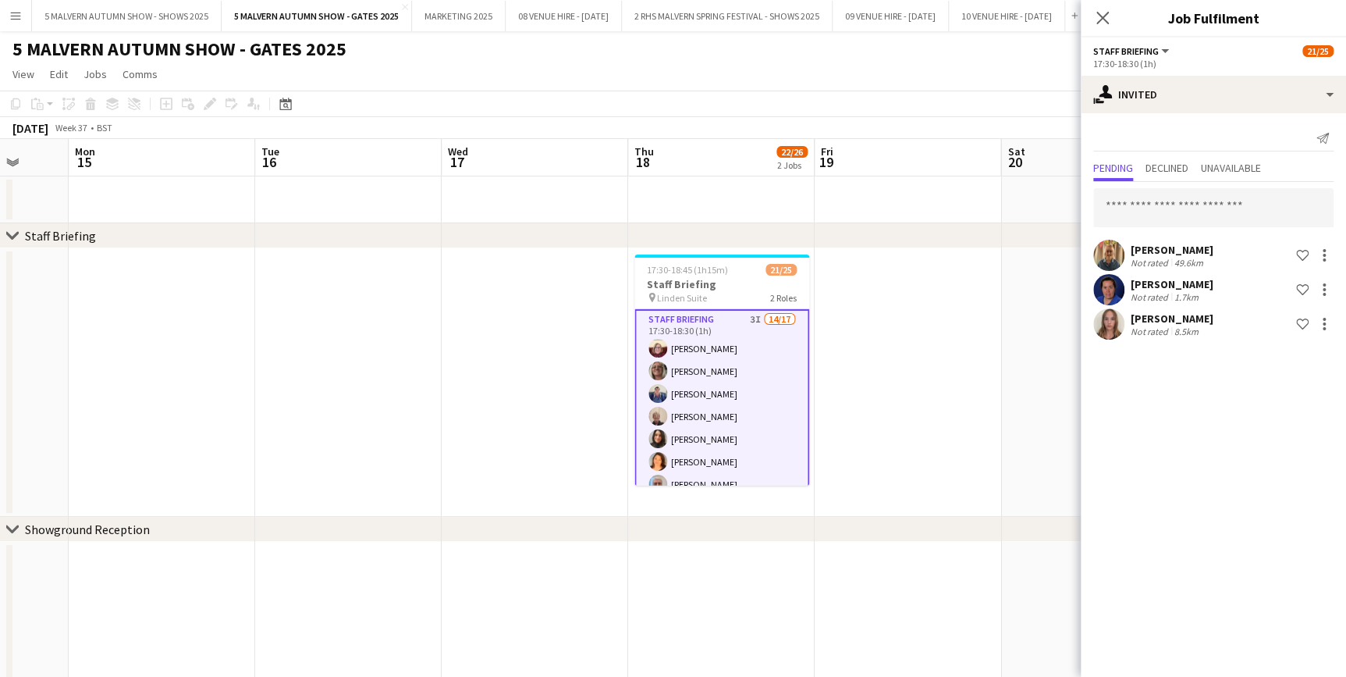
click at [975, 339] on app-date-cell at bounding box center [908, 382] width 187 height 268
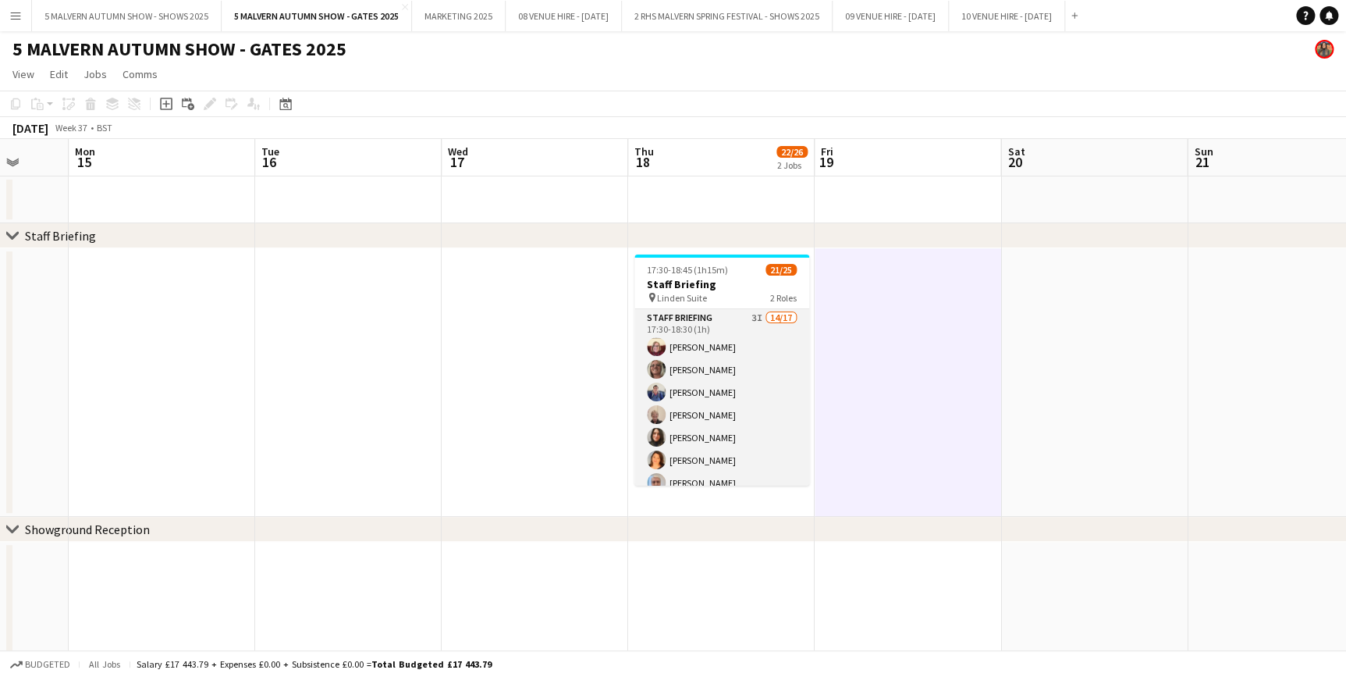
drag, startPoint x: 718, startPoint y: 329, endPoint x: 718, endPoint y: 321, distance: 8.6
click at [718, 329] on app-card-role "Staff Briefing 3I 14/17 17:30-18:30 (1h) Denise Preston Diana Smith Sharon Tayl…" at bounding box center [721, 516] width 175 height 415
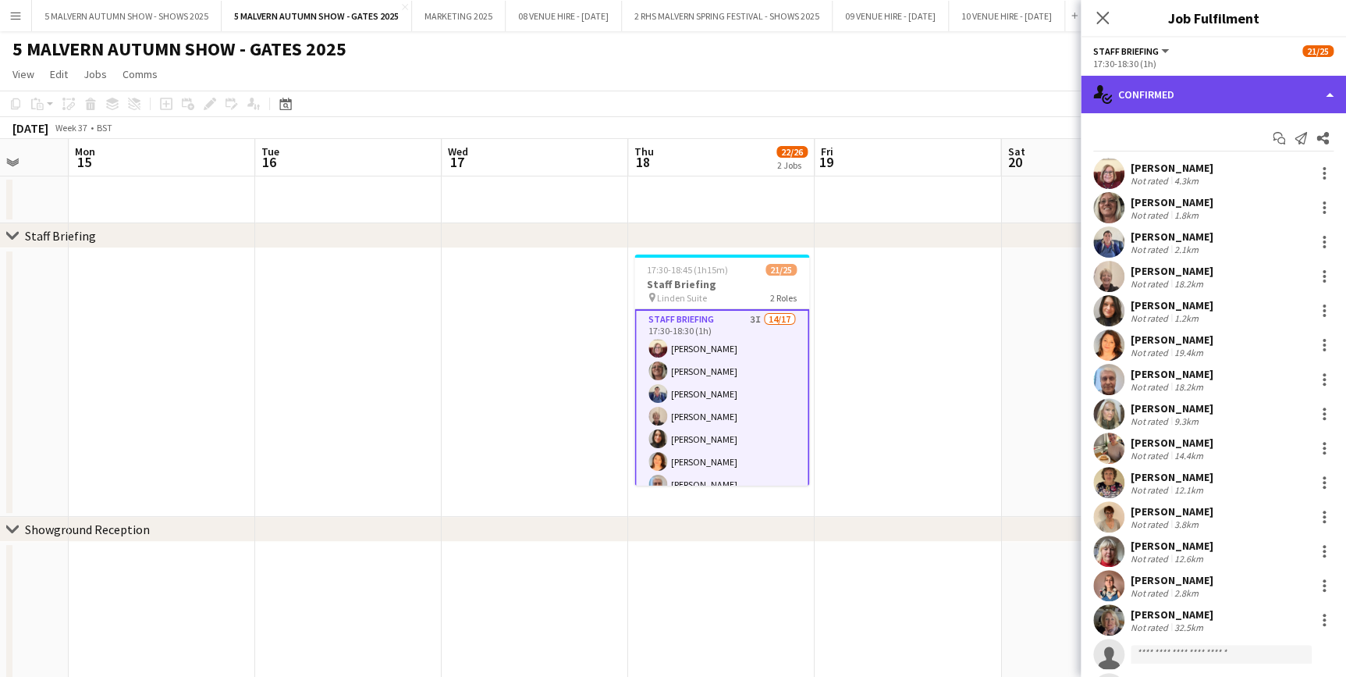
click at [1163, 85] on div "single-neutral-actions-check-2 Confirmed" at bounding box center [1213, 94] width 265 height 37
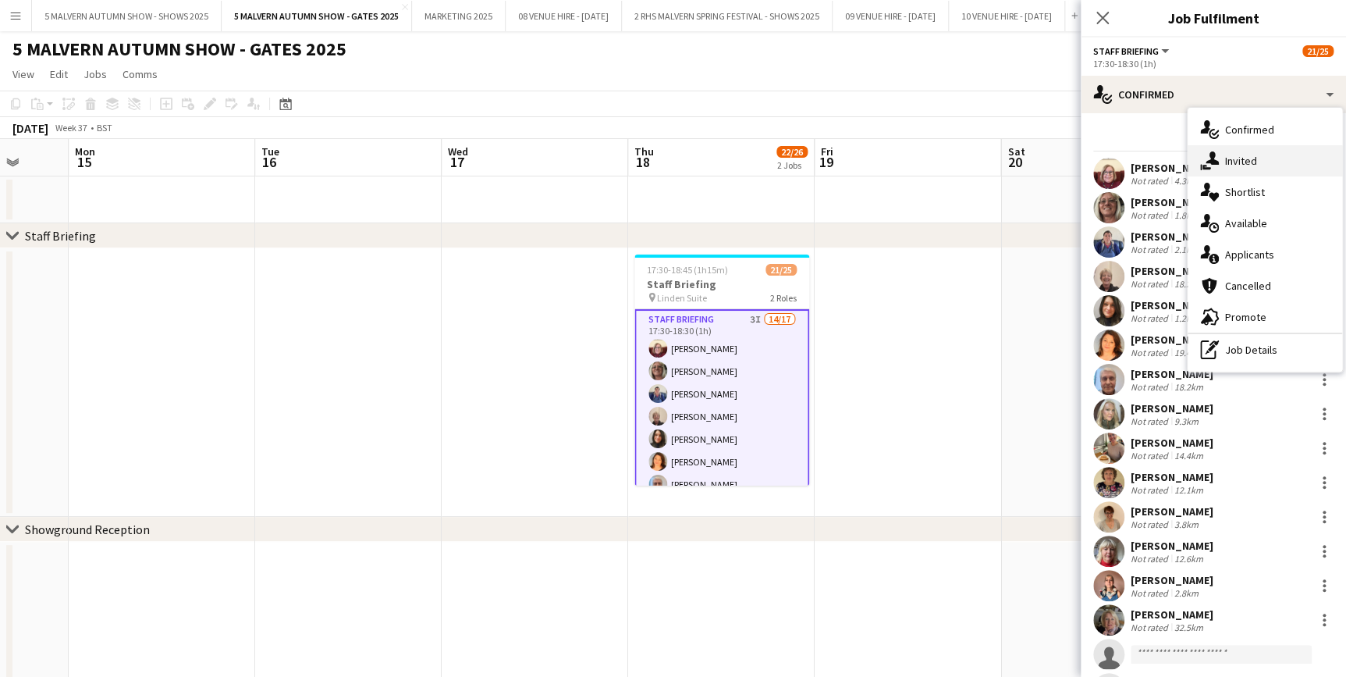
click at [1241, 165] on div "single-neutral-actions-share-1 Invited" at bounding box center [1265, 160] width 155 height 31
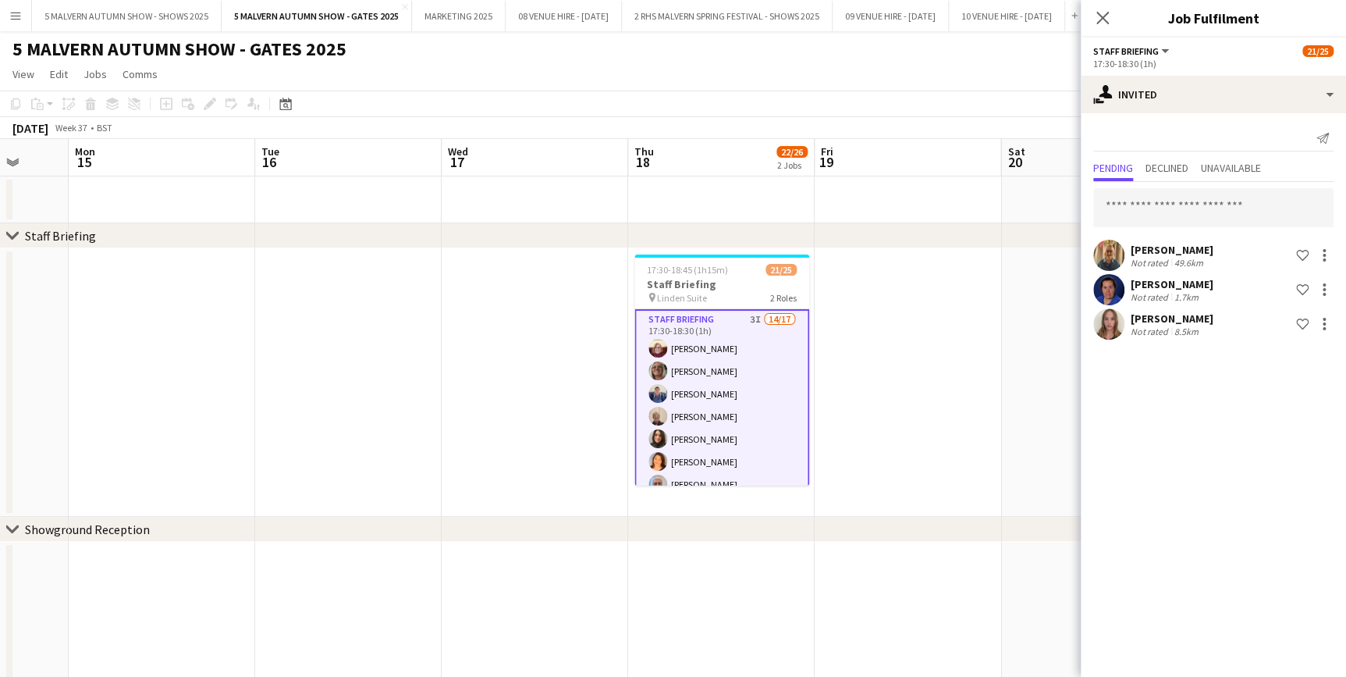
click at [943, 233] on div "chevron-right Staff Briefing" at bounding box center [673, 235] width 1346 height 25
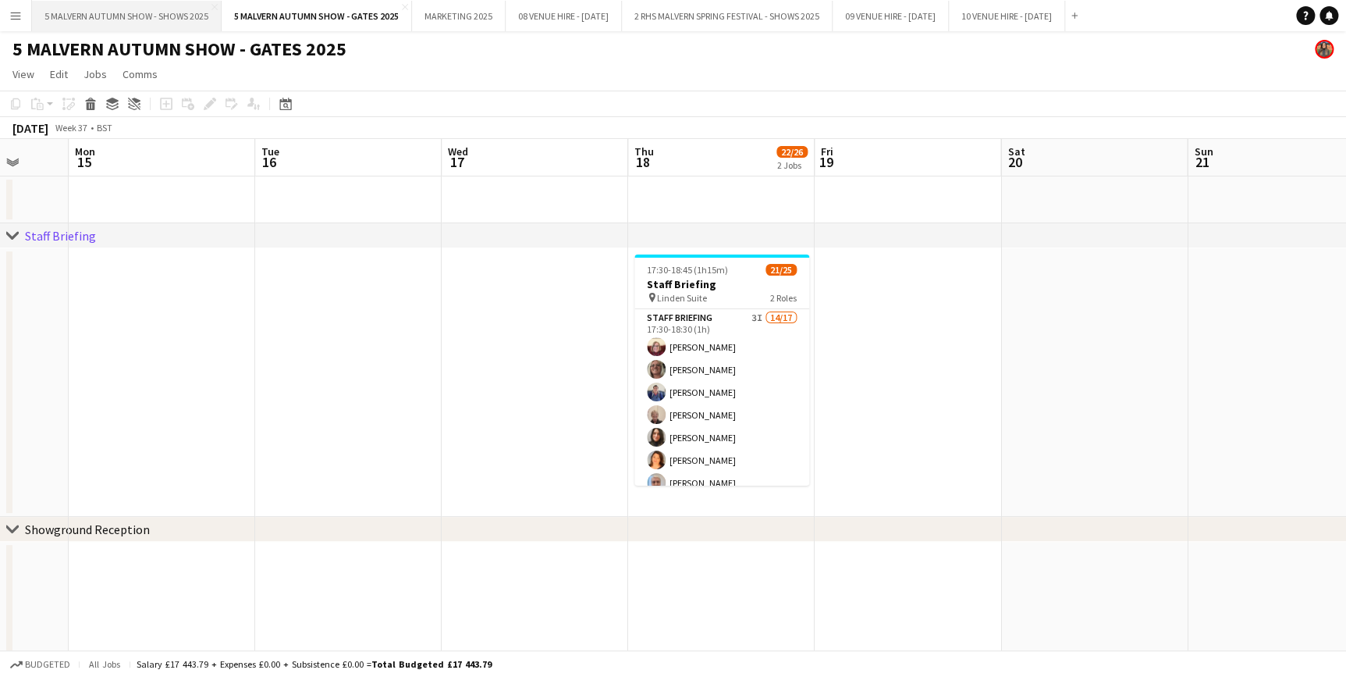
click at [130, 4] on button "5 MALVERN AUTUMN SHOW - SHOWS 2025 Close" at bounding box center [127, 16] width 190 height 30
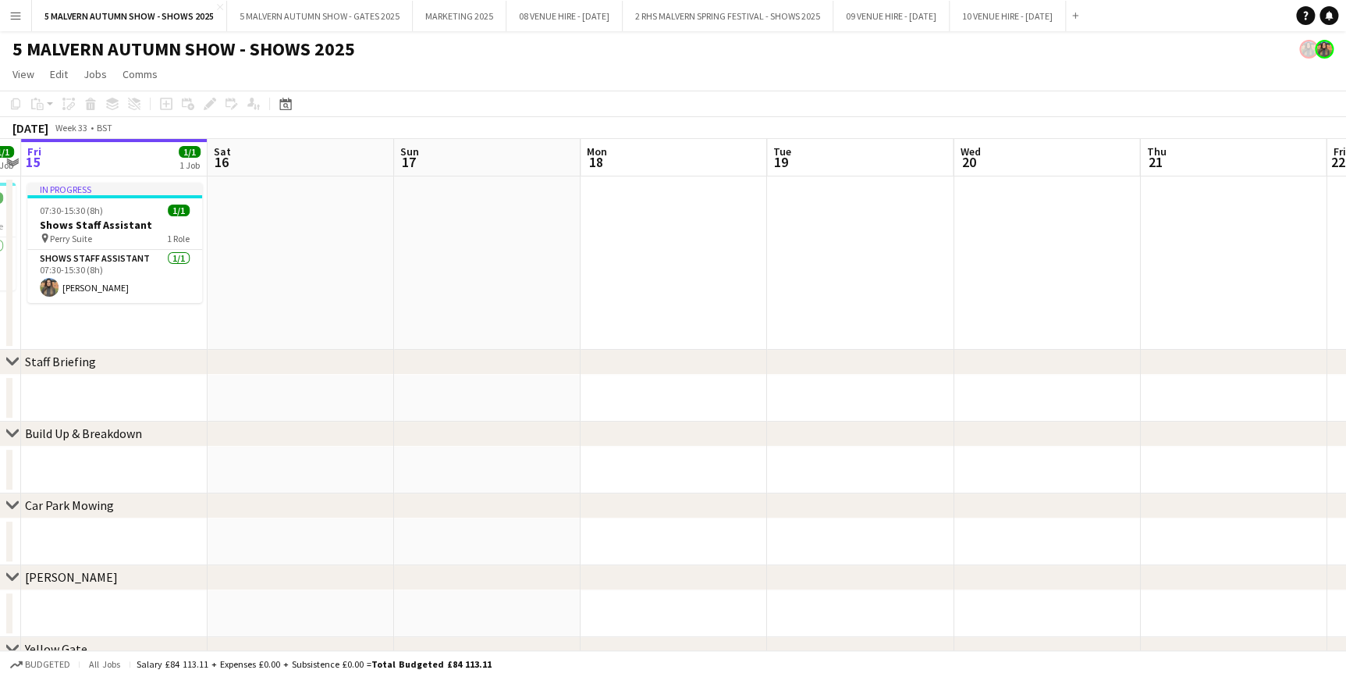
scroll to position [0, 565]
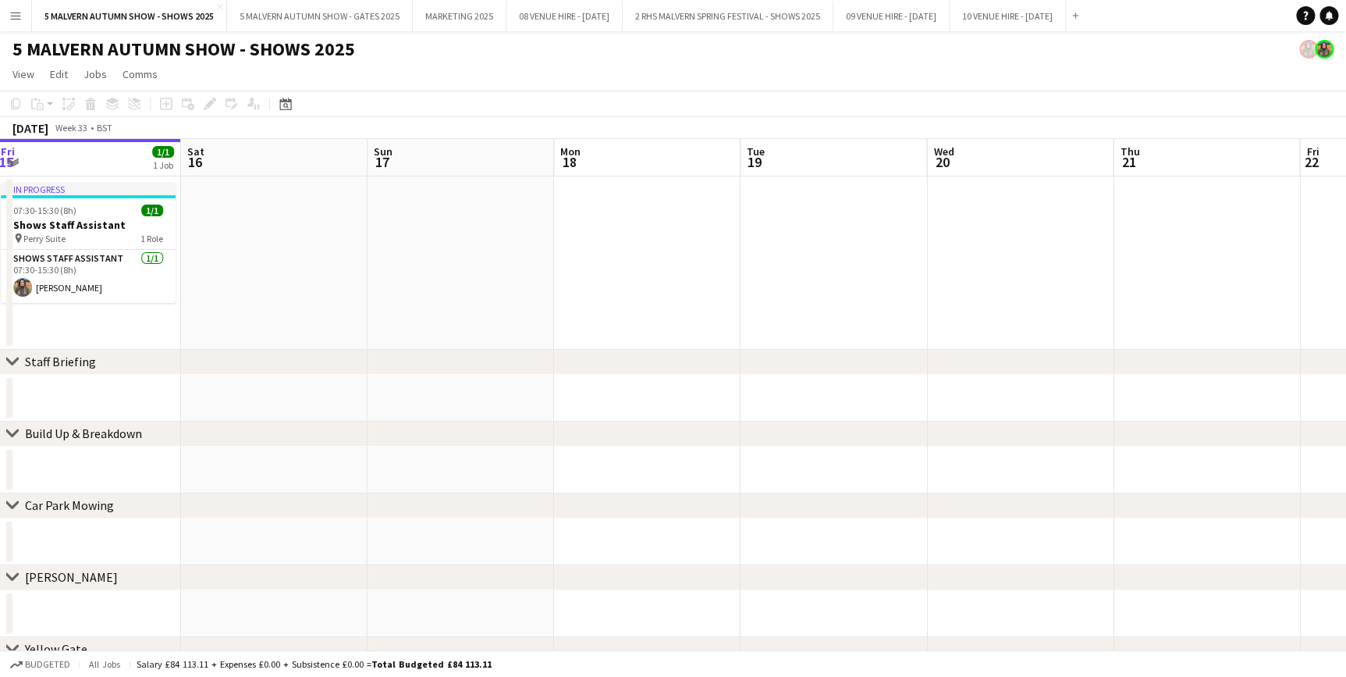
drag, startPoint x: 460, startPoint y: 155, endPoint x: 268, endPoint y: 149, distance: 192.1
click at [276, 104] on div "Date picker" at bounding box center [285, 103] width 19 height 19
click at [417, 158] on span "Next month" at bounding box center [411, 157] width 31 height 31
click at [403, 304] on button "28" at bounding box center [411, 299] width 20 height 20
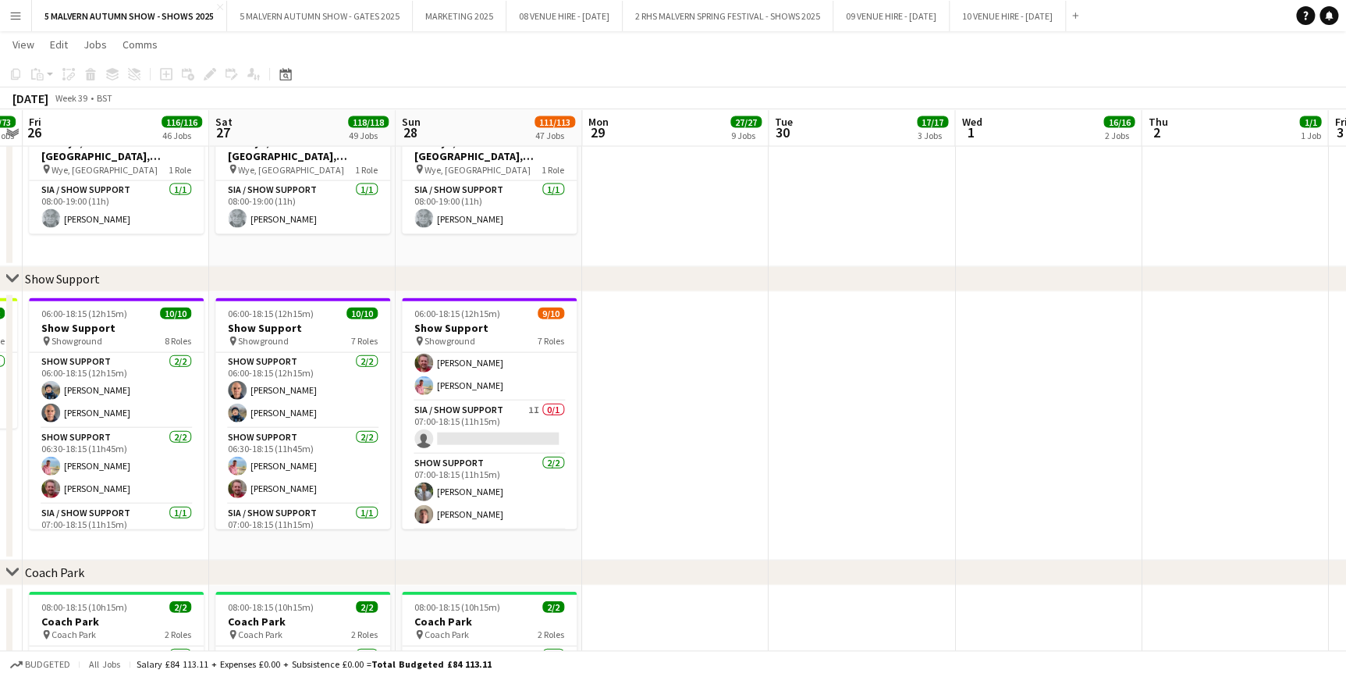
scroll to position [70, 0]
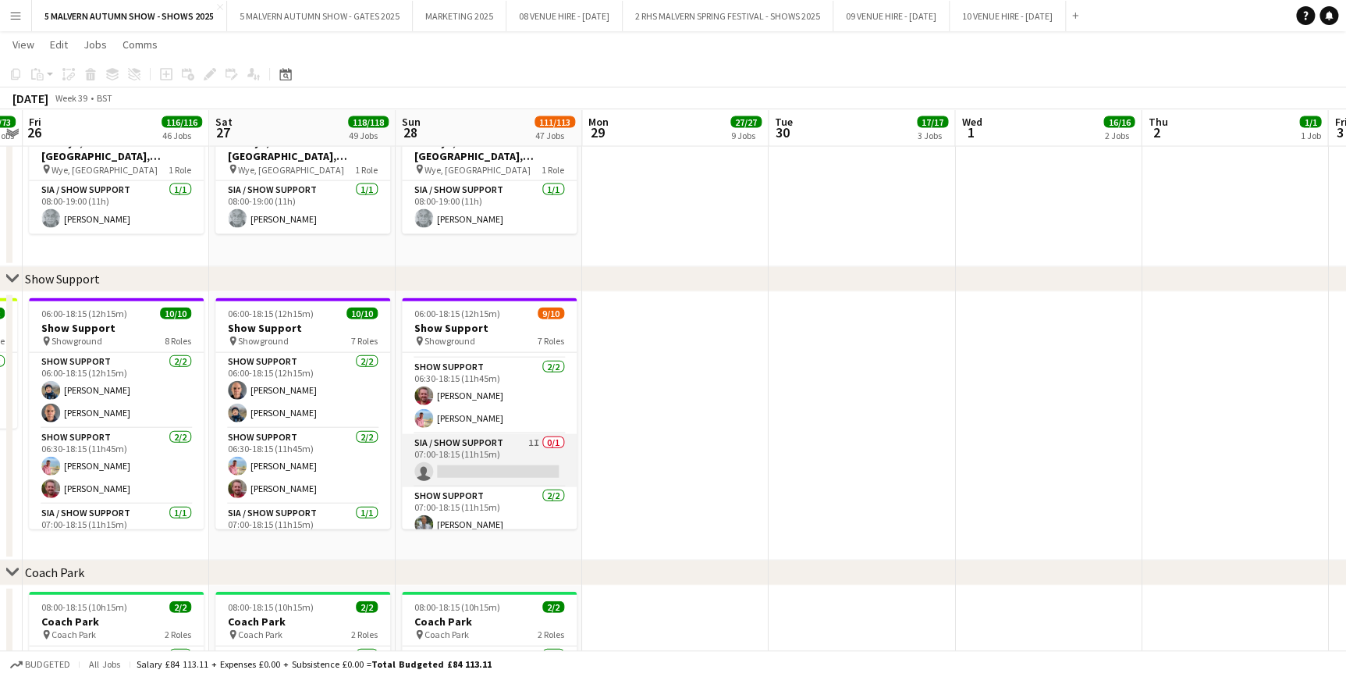
click at [503, 449] on app-card-role "SIA / Show Support 1I 0/1 07:00-18:15 (11h15m) single-neutral-actions" at bounding box center [489, 460] width 175 height 53
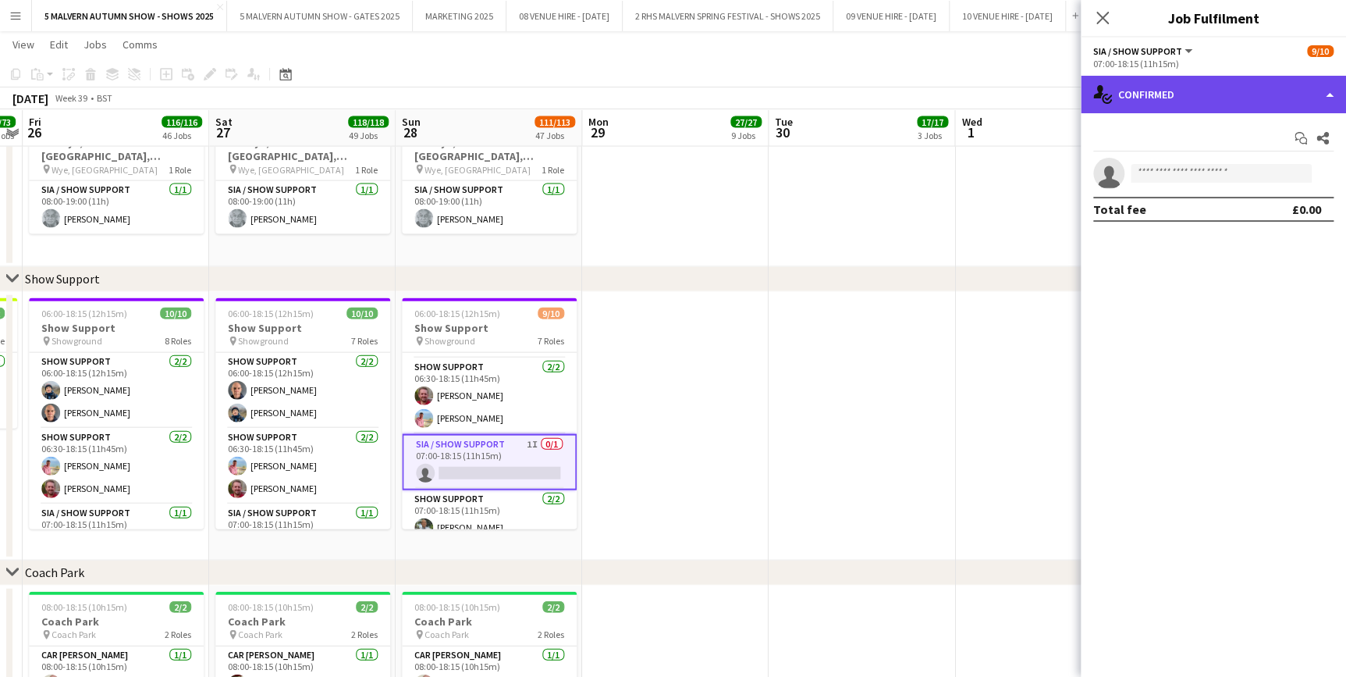
click at [1249, 88] on div "single-neutral-actions-check-2 Confirmed" at bounding box center [1213, 94] width 265 height 37
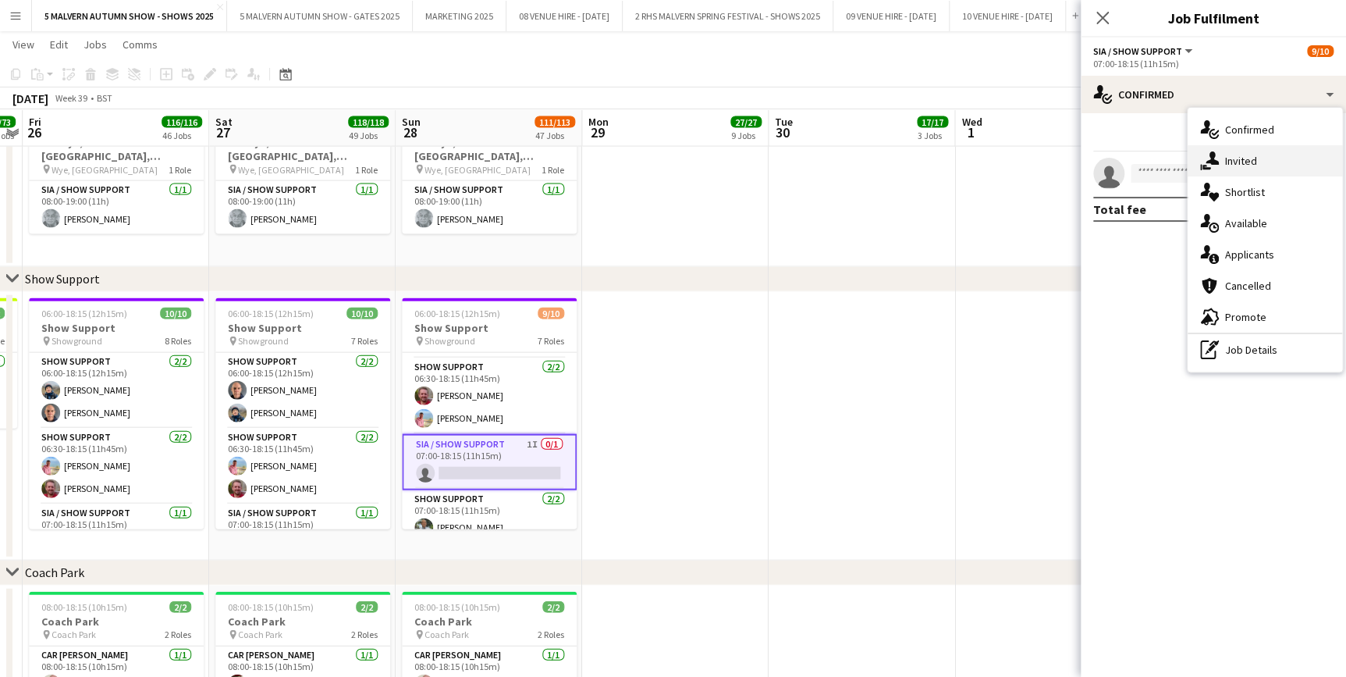
click at [1233, 159] on div "single-neutral-actions-share-1 Invited" at bounding box center [1265, 160] width 155 height 31
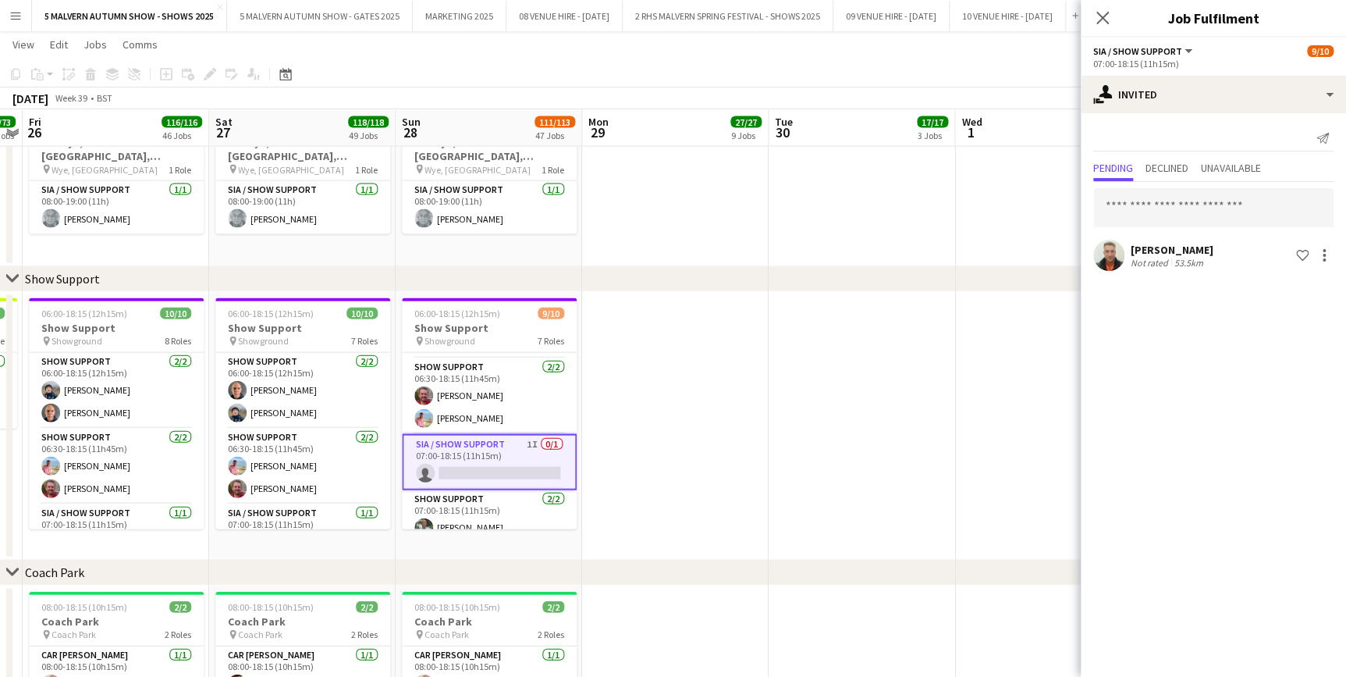
click at [1098, 252] on app-user-avatar at bounding box center [1108, 255] width 31 height 31
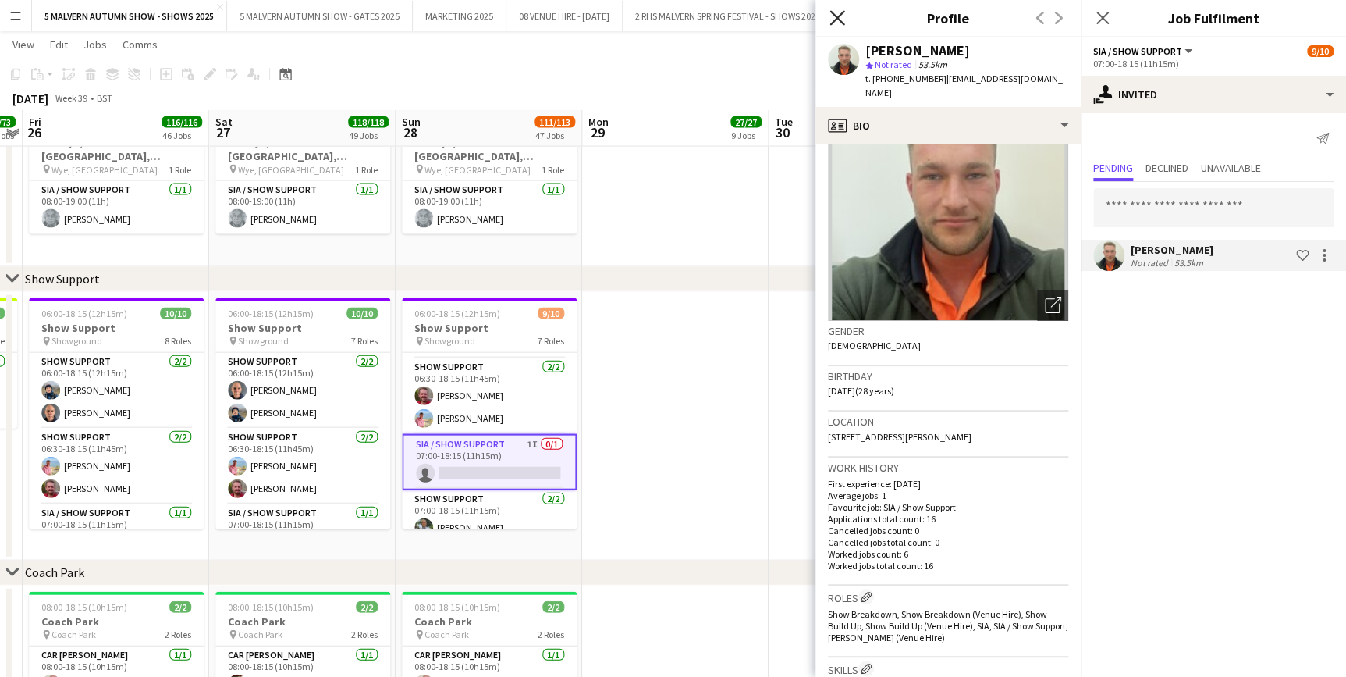
click at [840, 19] on icon "Close pop-in" at bounding box center [837, 17] width 15 height 15
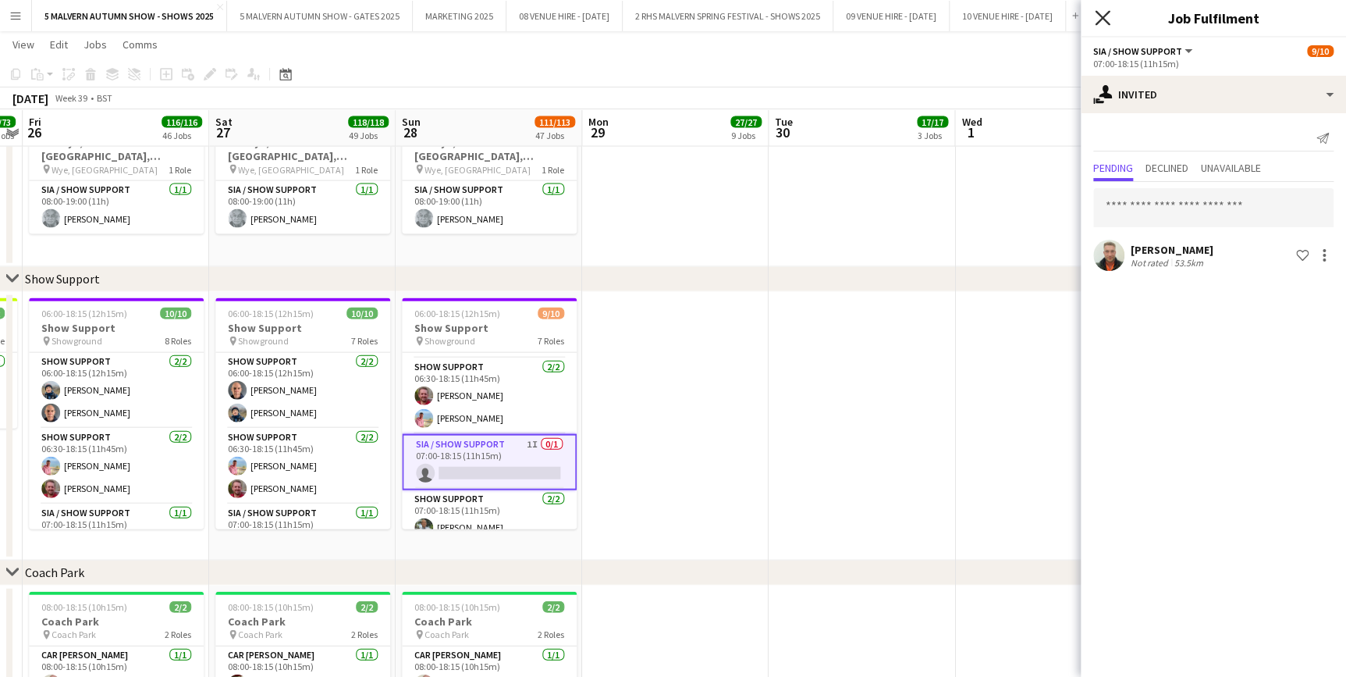
click at [1098, 23] on icon at bounding box center [1102, 17] width 15 height 15
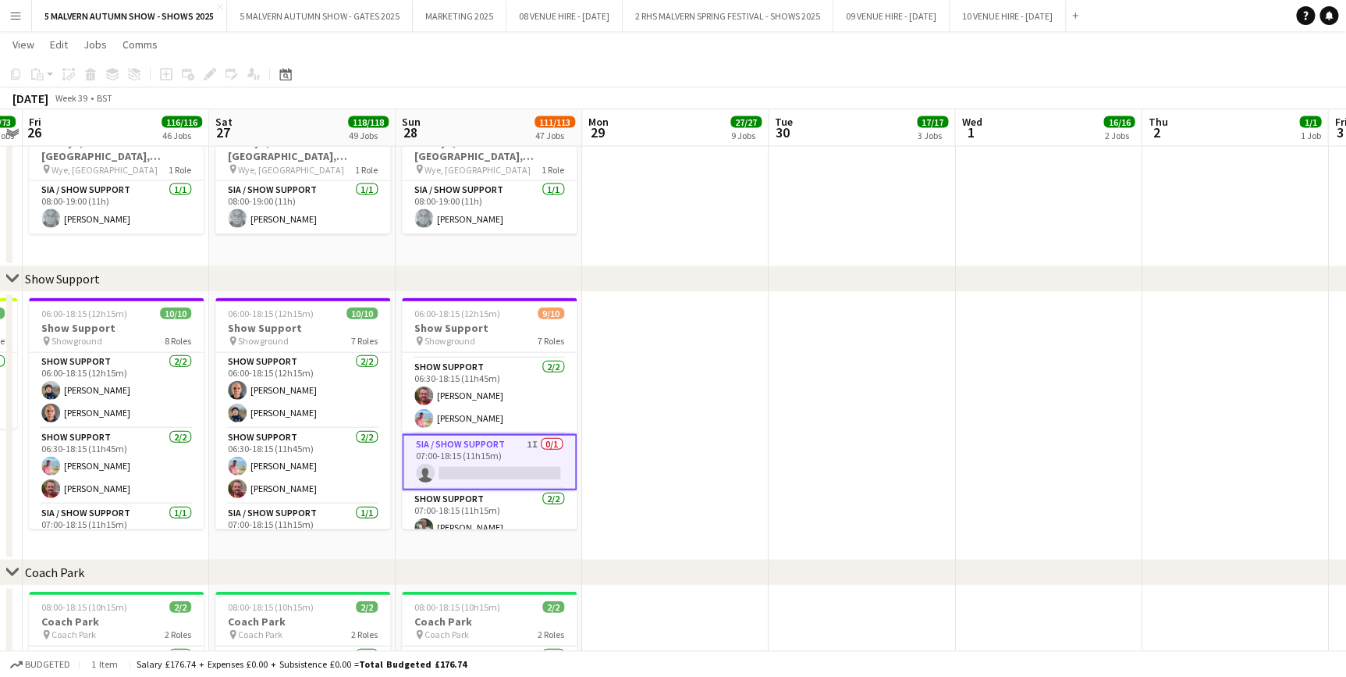
click at [764, 417] on app-date-cell at bounding box center [675, 426] width 187 height 268
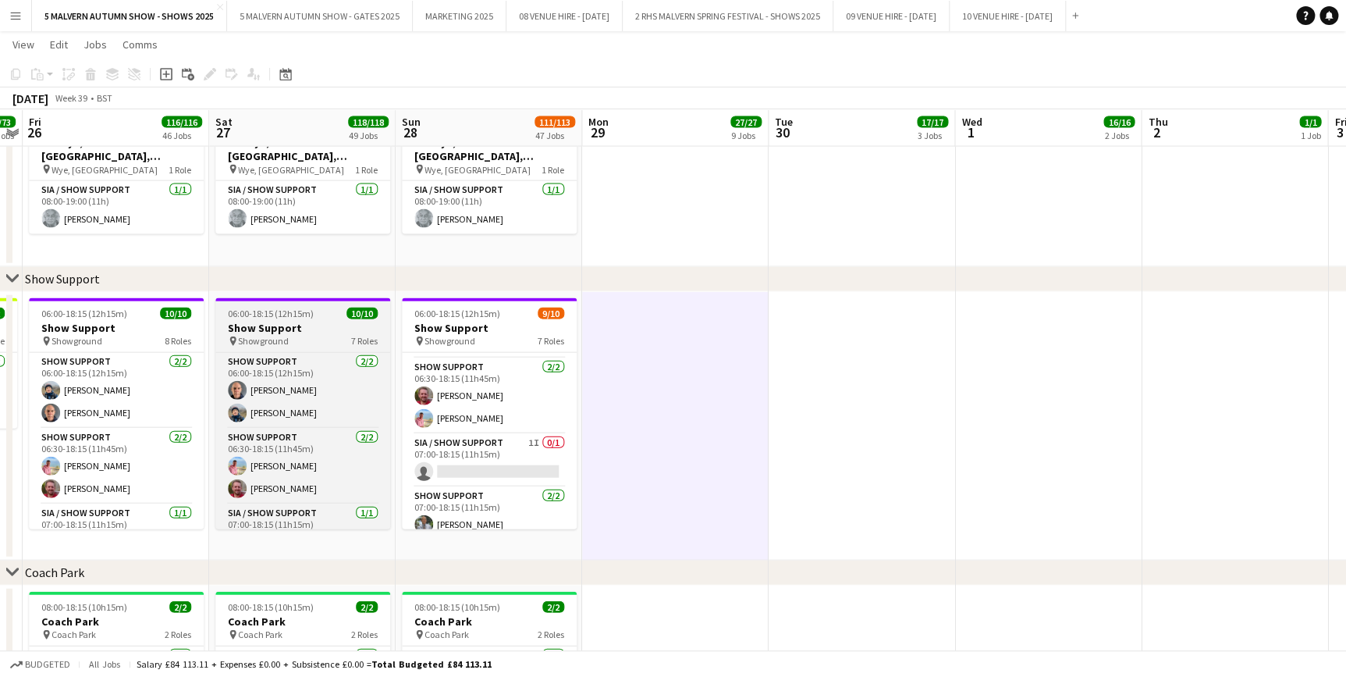
scroll to position [7591, 0]
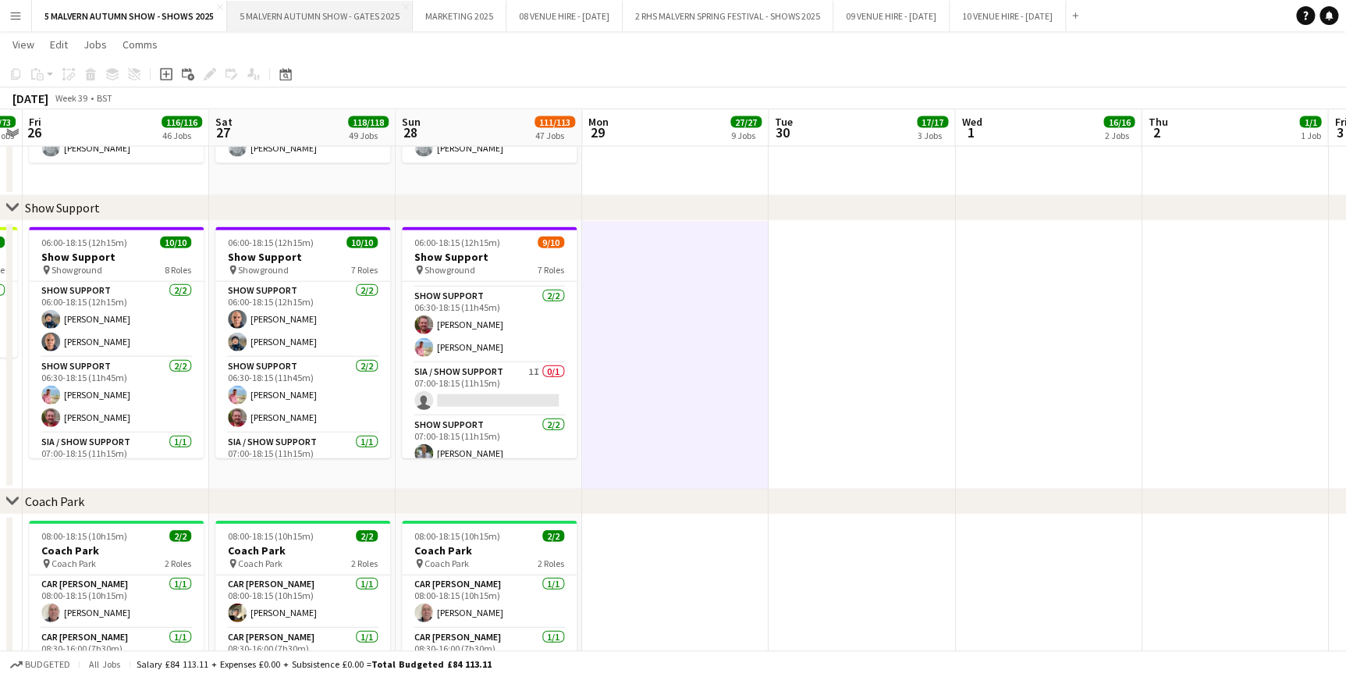
click at [323, 16] on button "5 MALVERN AUTUMN SHOW - GATES 2025 Close" at bounding box center [320, 16] width 186 height 30
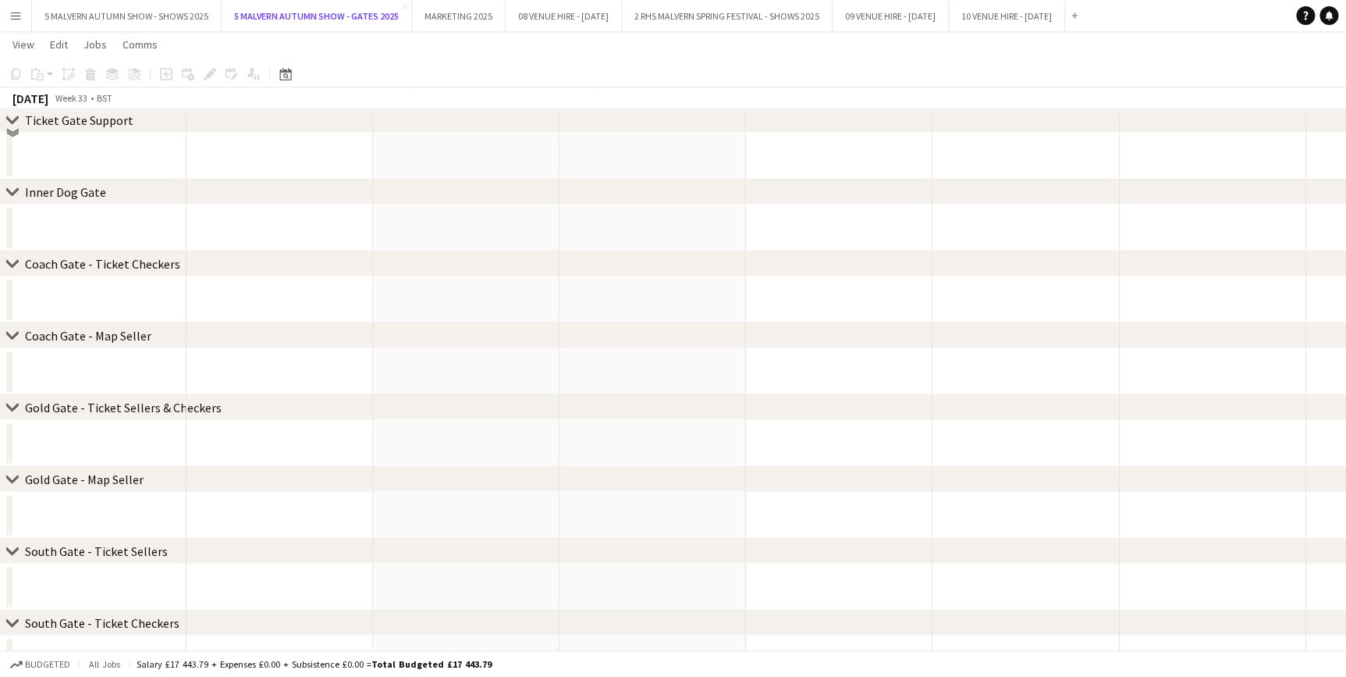
scroll to position [212, 0]
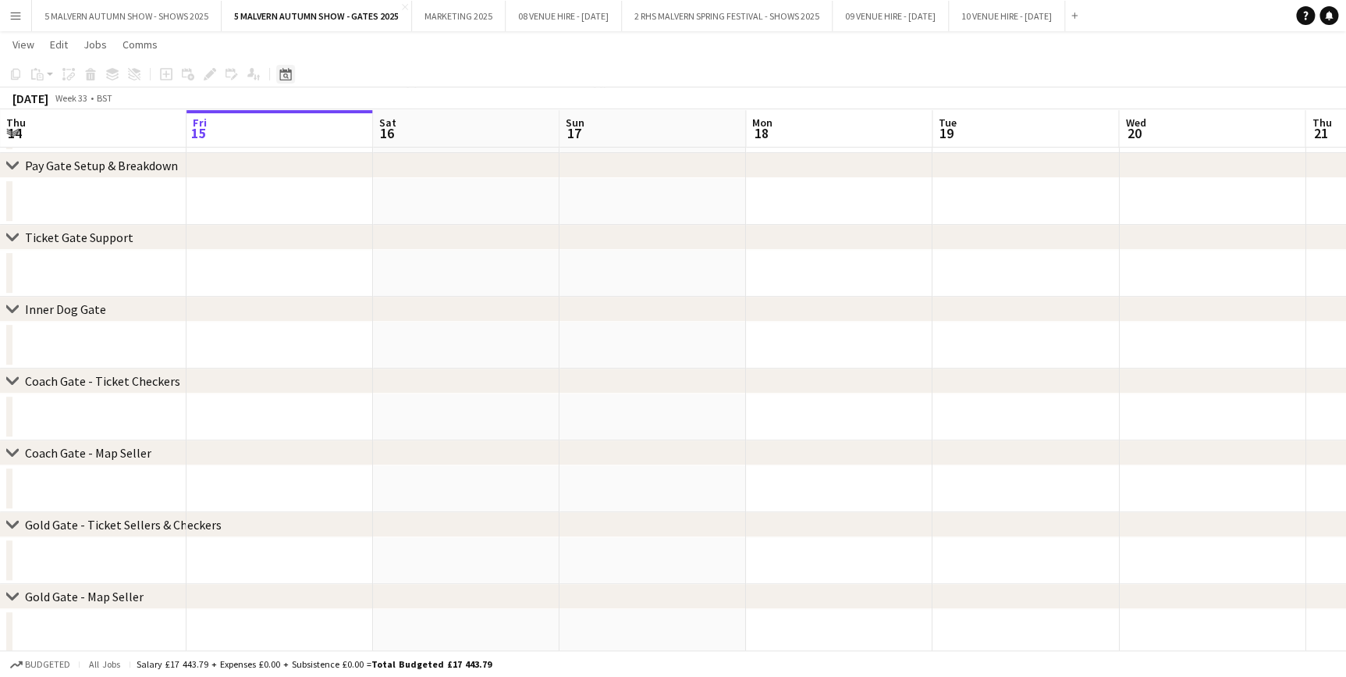
click at [281, 69] on icon "Date picker" at bounding box center [285, 74] width 12 height 12
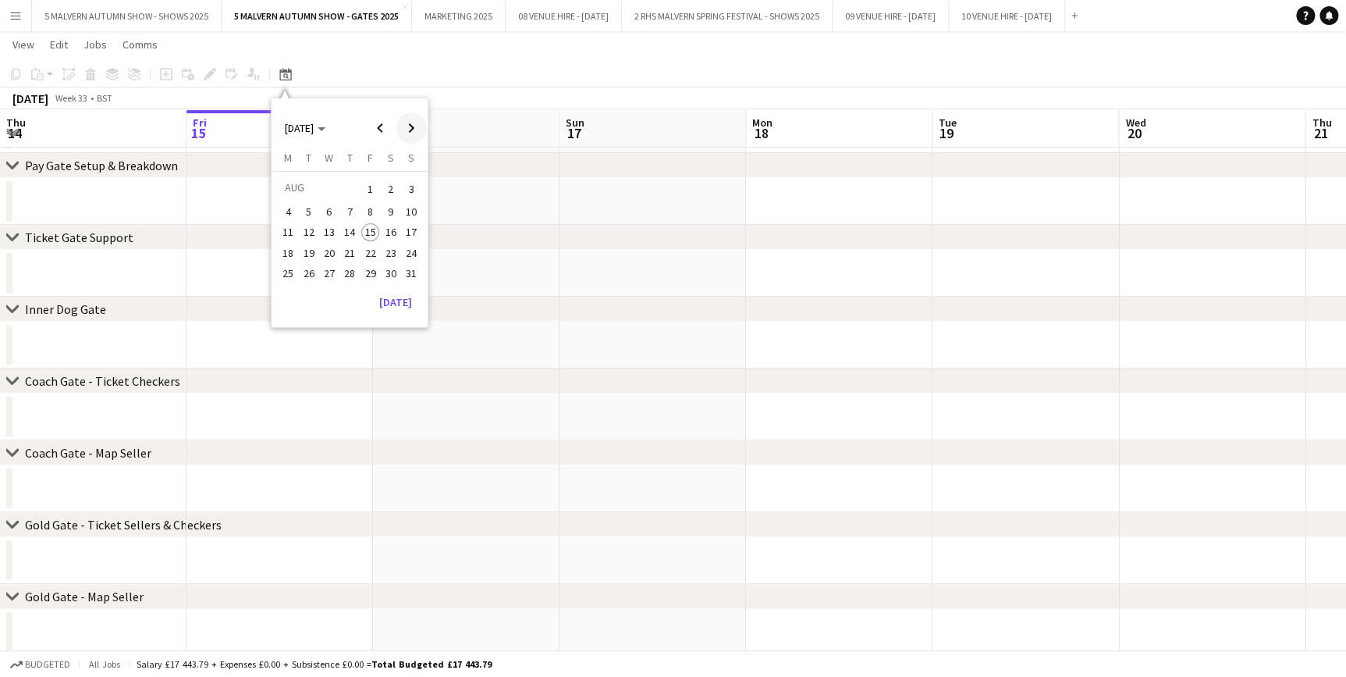
click at [419, 130] on span "Next month" at bounding box center [411, 127] width 31 height 31
click at [365, 265] on span "26" at bounding box center [370, 269] width 19 height 19
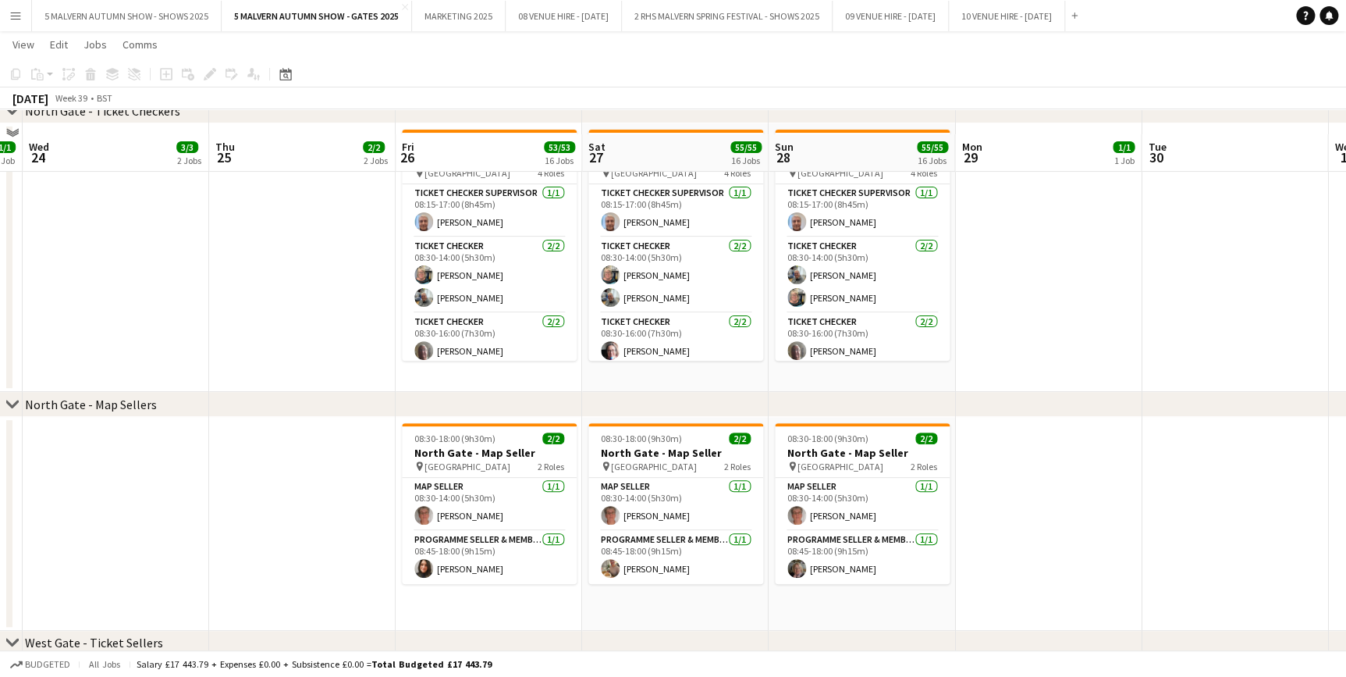
scroll to position [3077, 0]
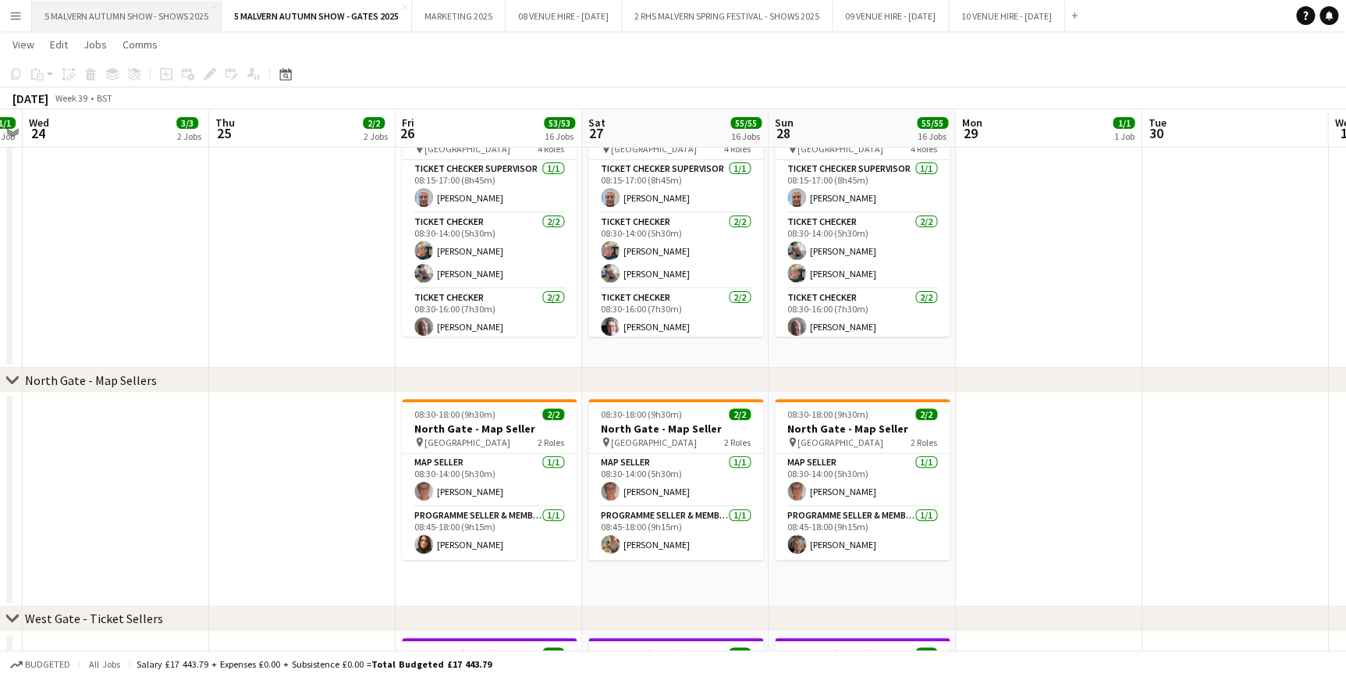
click at [78, 4] on button "5 MALVERN AUTUMN SHOW - SHOWS 2025 Close" at bounding box center [127, 16] width 190 height 30
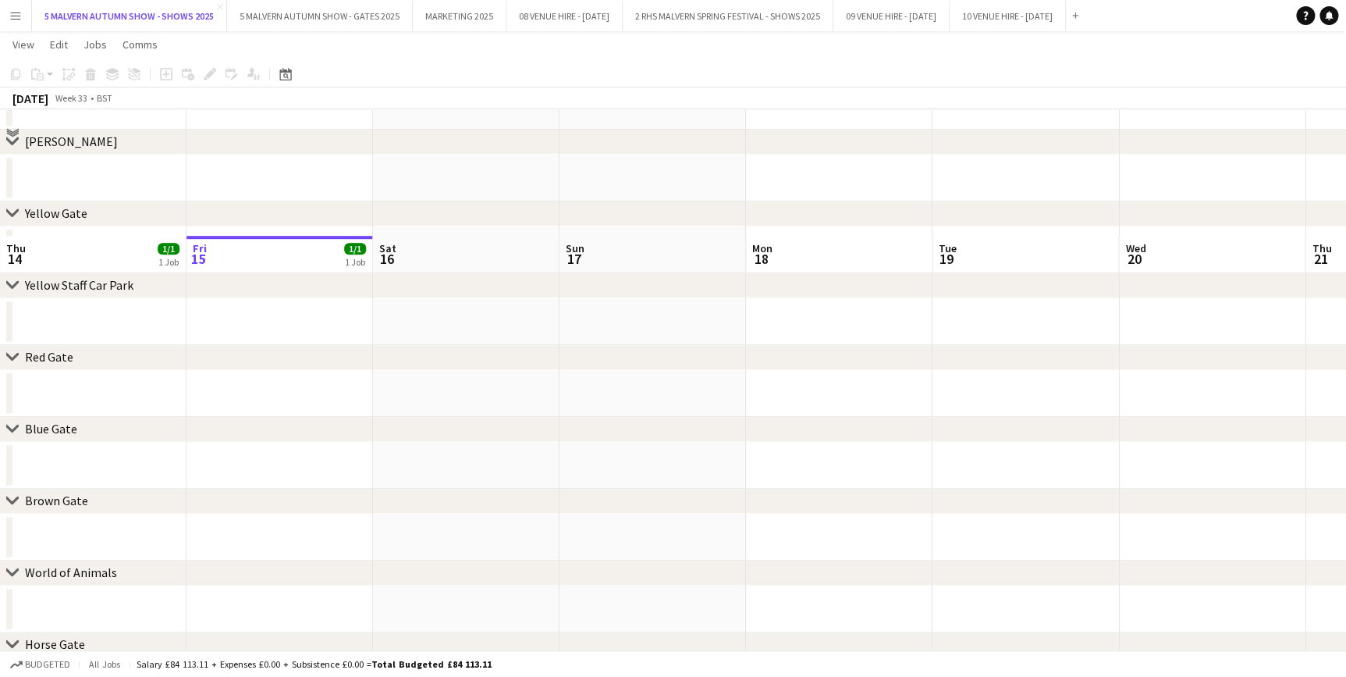
scroll to position [567, 0]
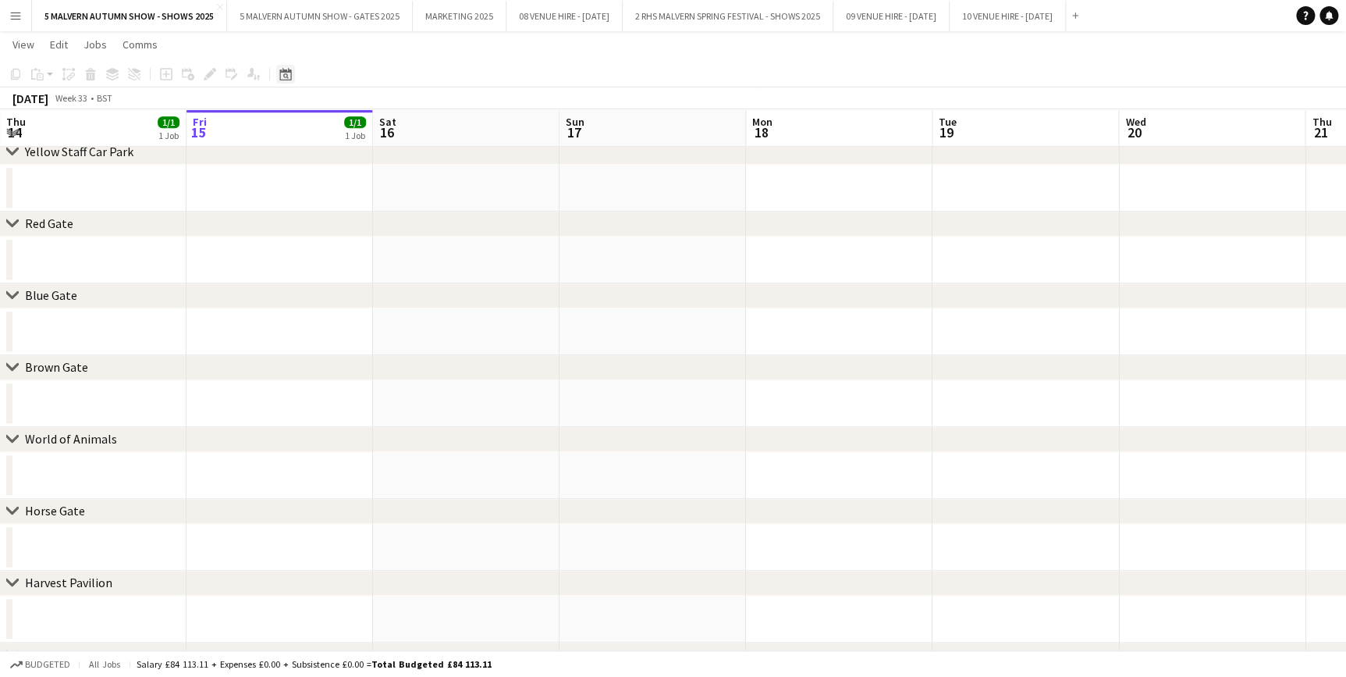
click at [282, 73] on icon "Date picker" at bounding box center [285, 74] width 12 height 12
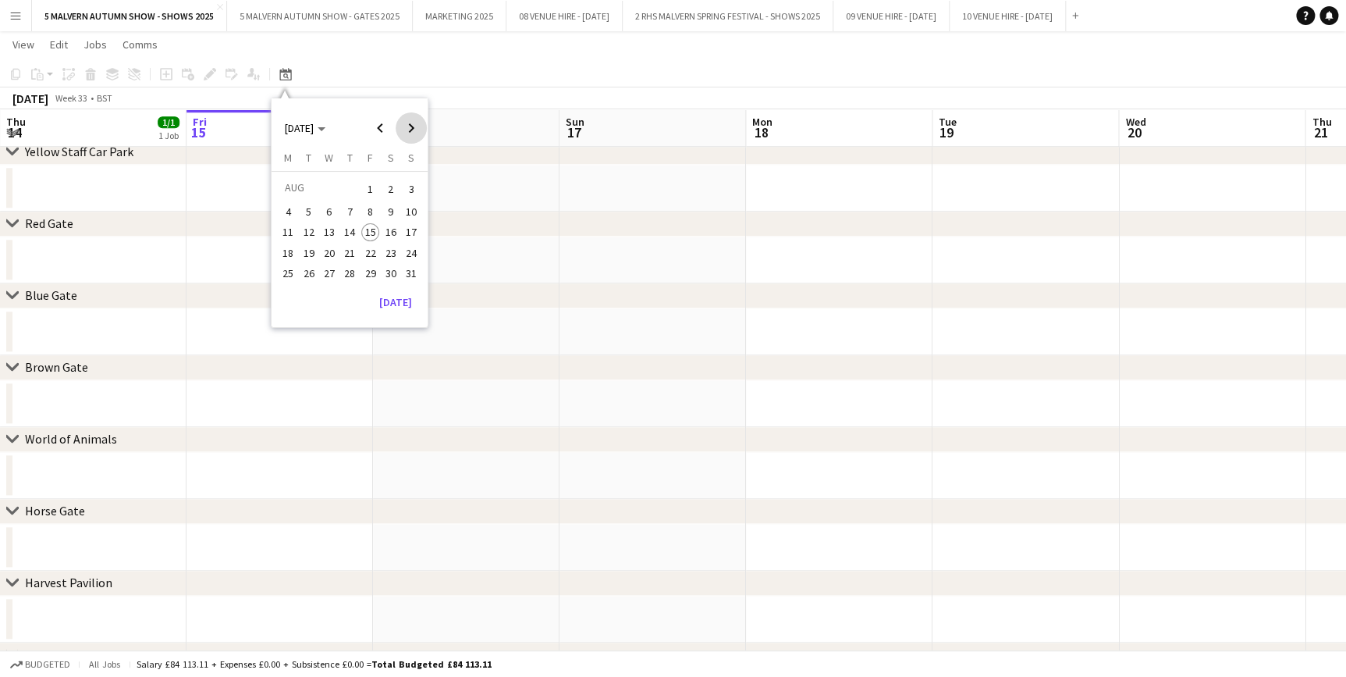
click at [408, 137] on span "Next month" at bounding box center [411, 127] width 31 height 31
click at [403, 266] on span "28" at bounding box center [411, 269] width 19 height 19
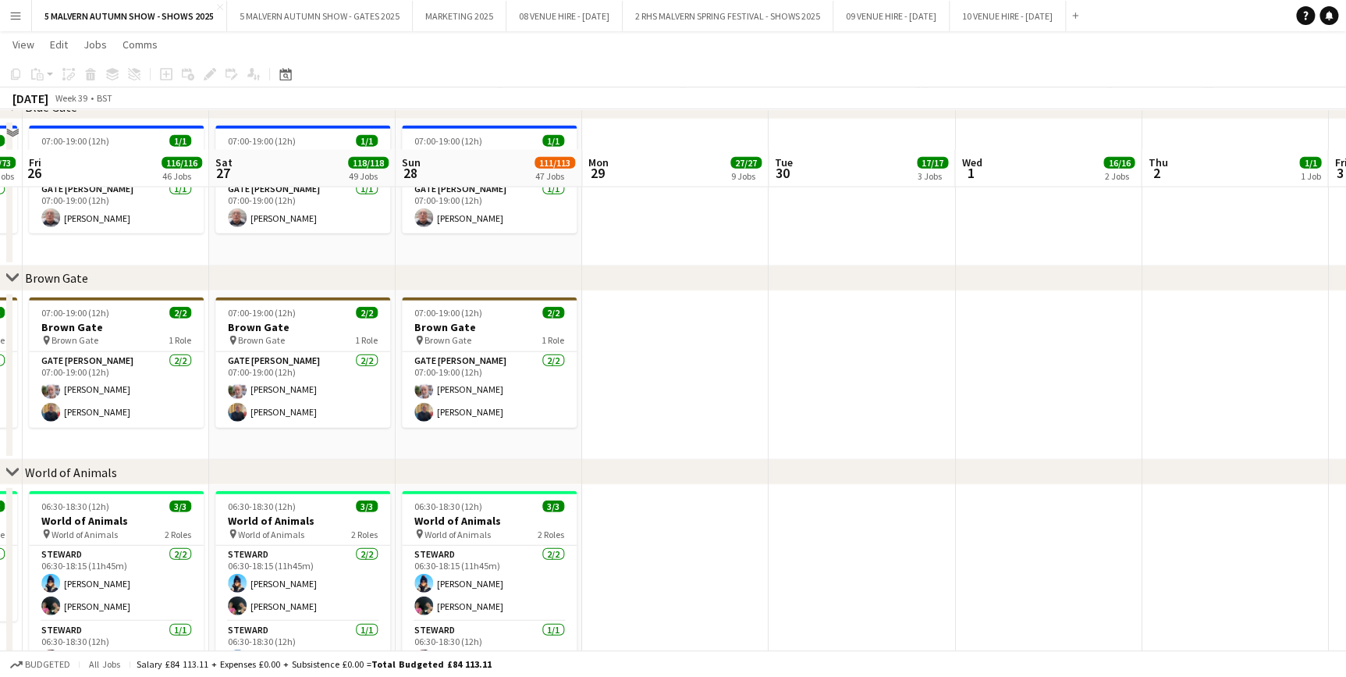
scroll to position [1986, 0]
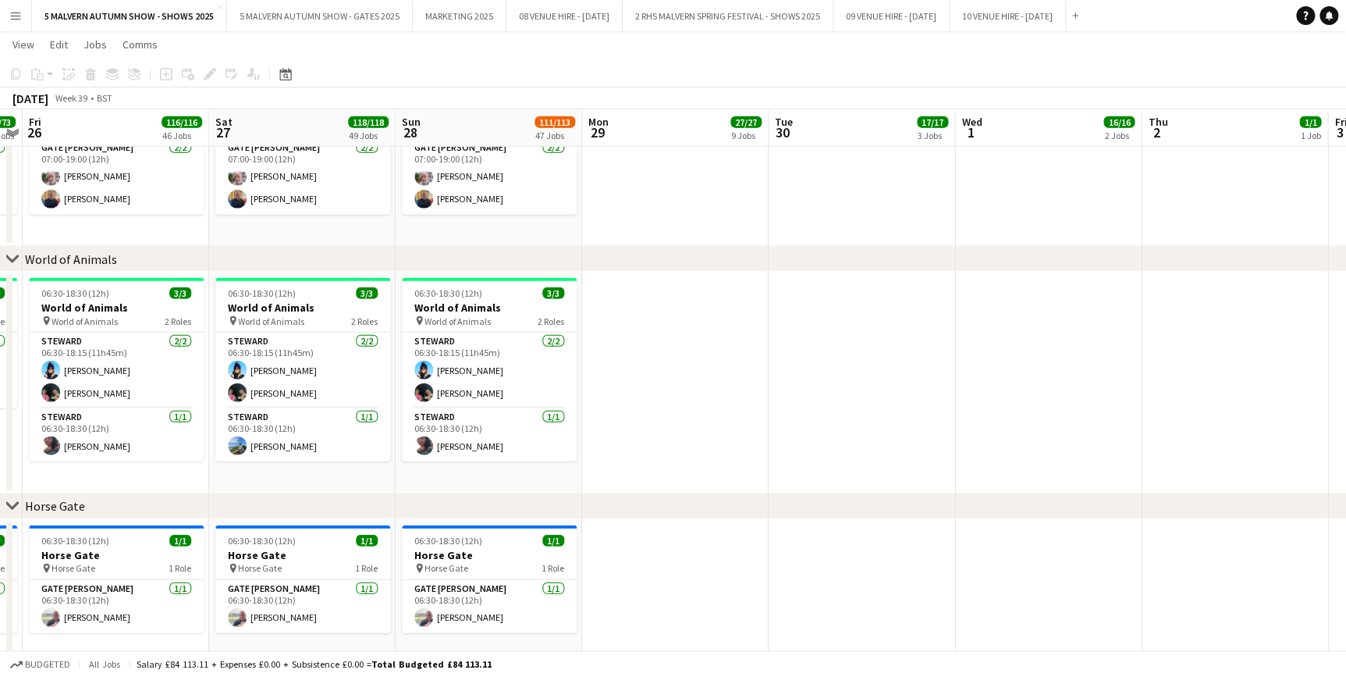
click at [1098, 324] on app-date-cell at bounding box center [1048, 383] width 187 height 222
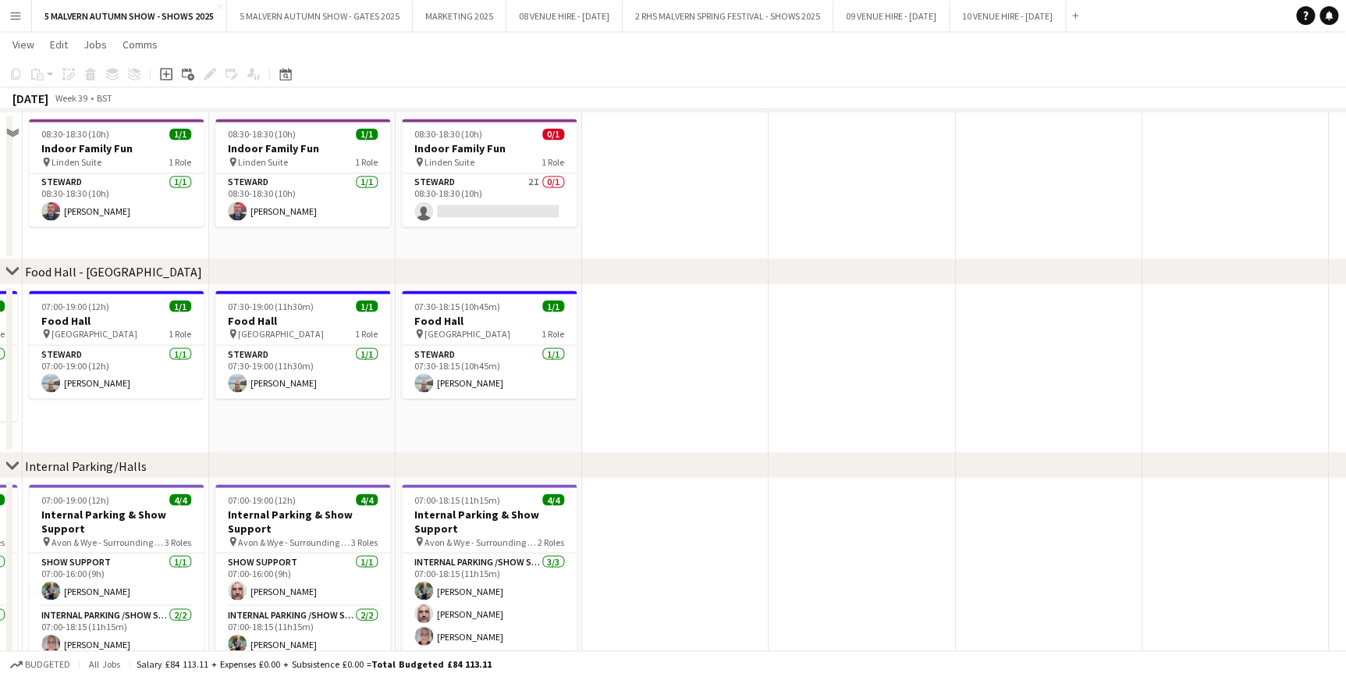
scroll to position [4114, 0]
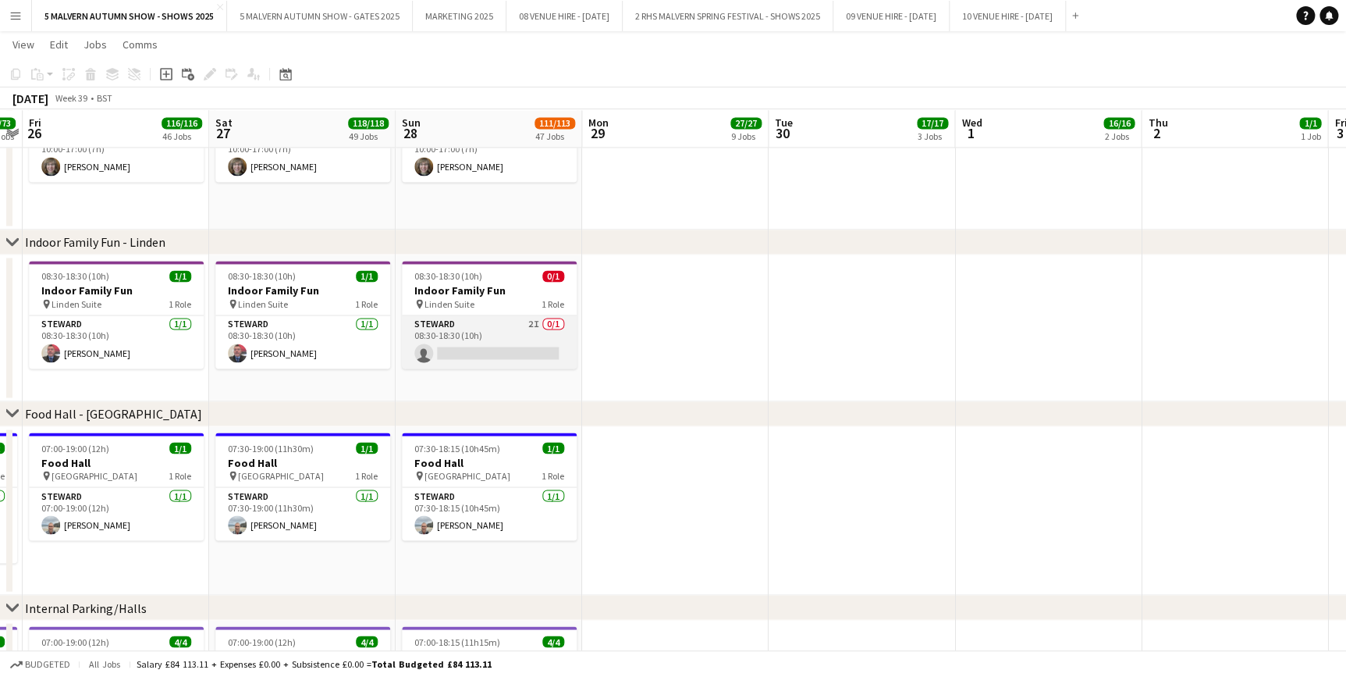
click at [476, 325] on app-card-role "Steward 2I 0/1 08:30-18:30 (10h) single-neutral-actions" at bounding box center [489, 341] width 175 height 53
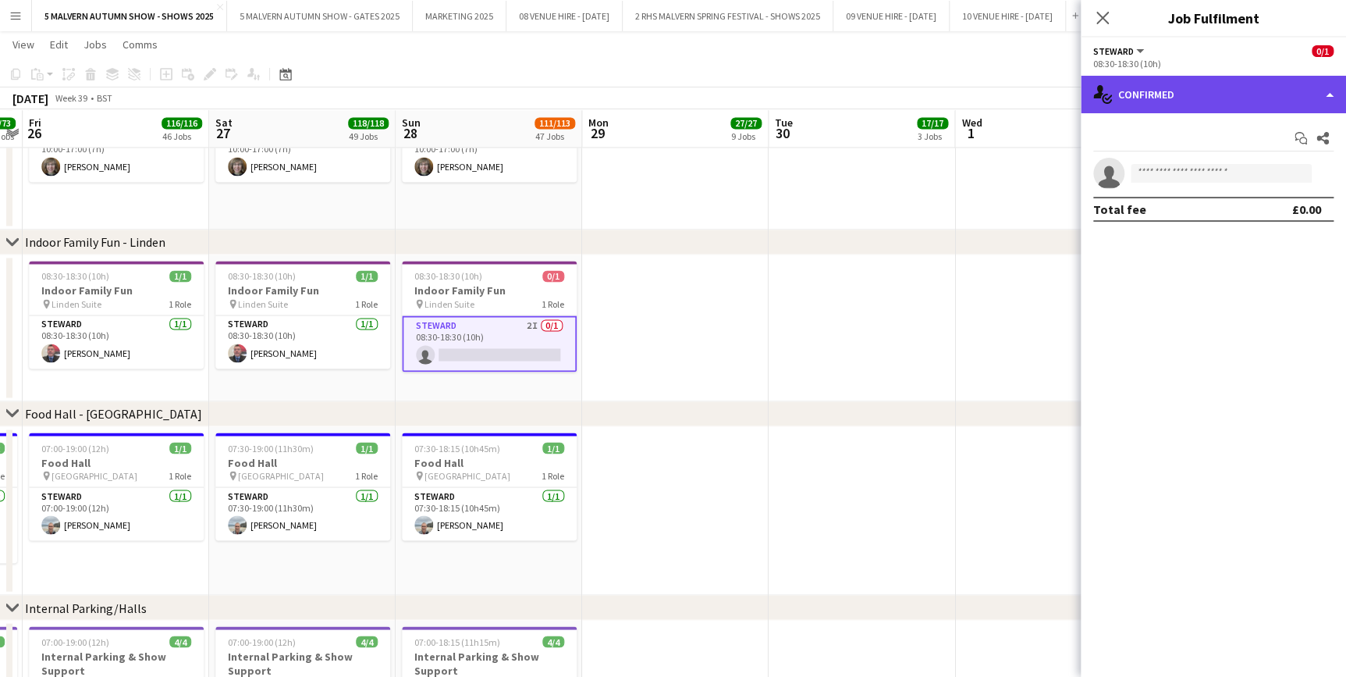
click at [1220, 98] on div "single-neutral-actions-check-2 Confirmed" at bounding box center [1213, 94] width 265 height 37
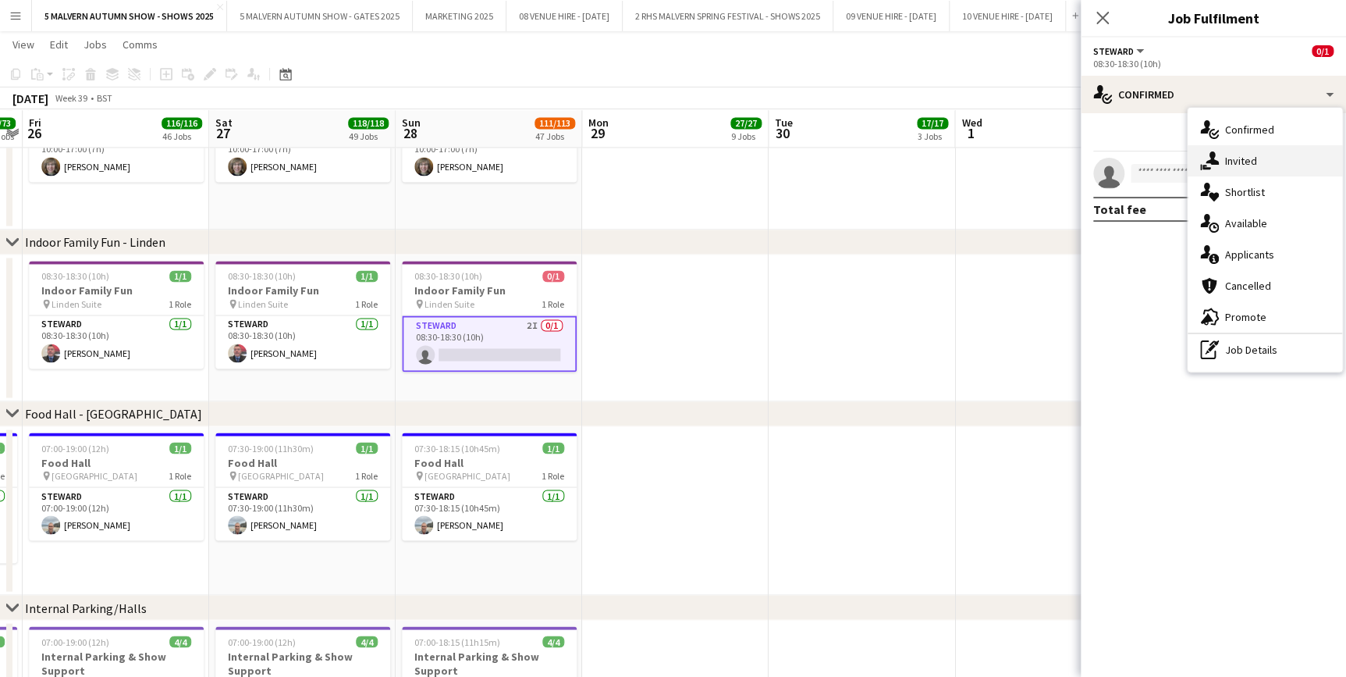
click at [1235, 147] on div "single-neutral-actions-share-1 Invited" at bounding box center [1265, 160] width 155 height 31
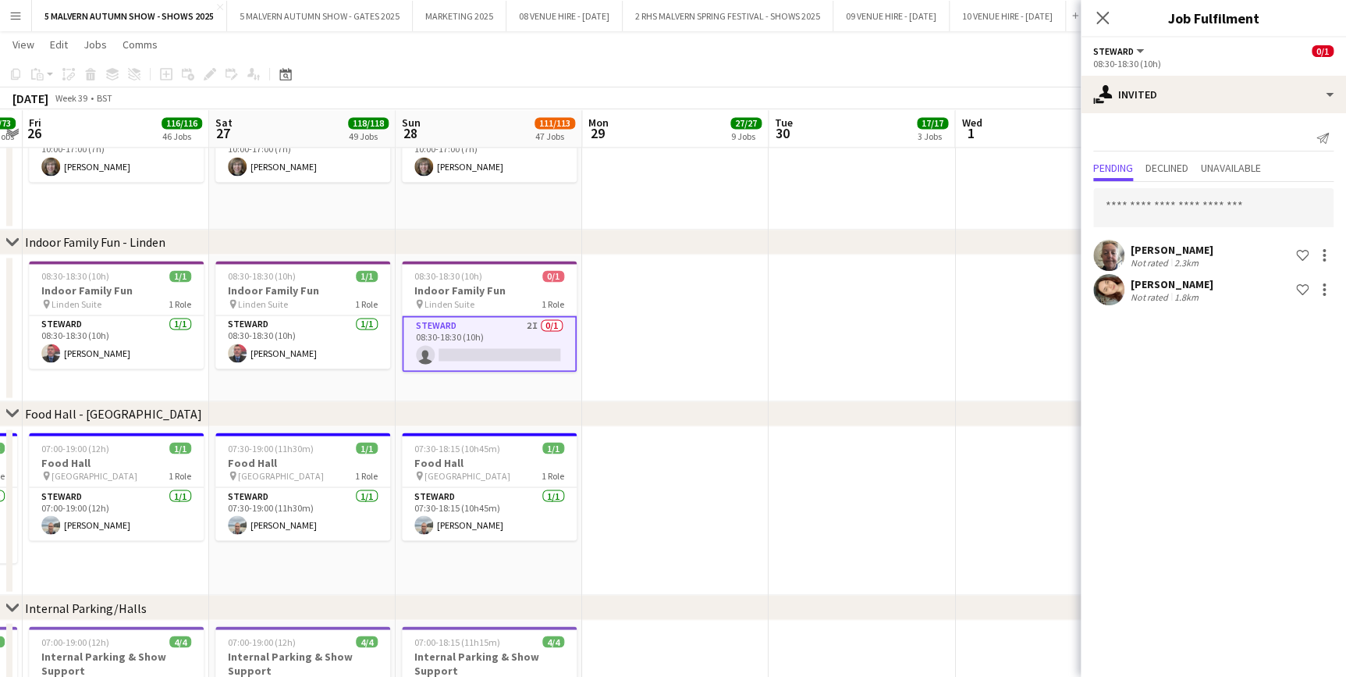
click at [865, 270] on app-date-cell at bounding box center [862, 327] width 187 height 147
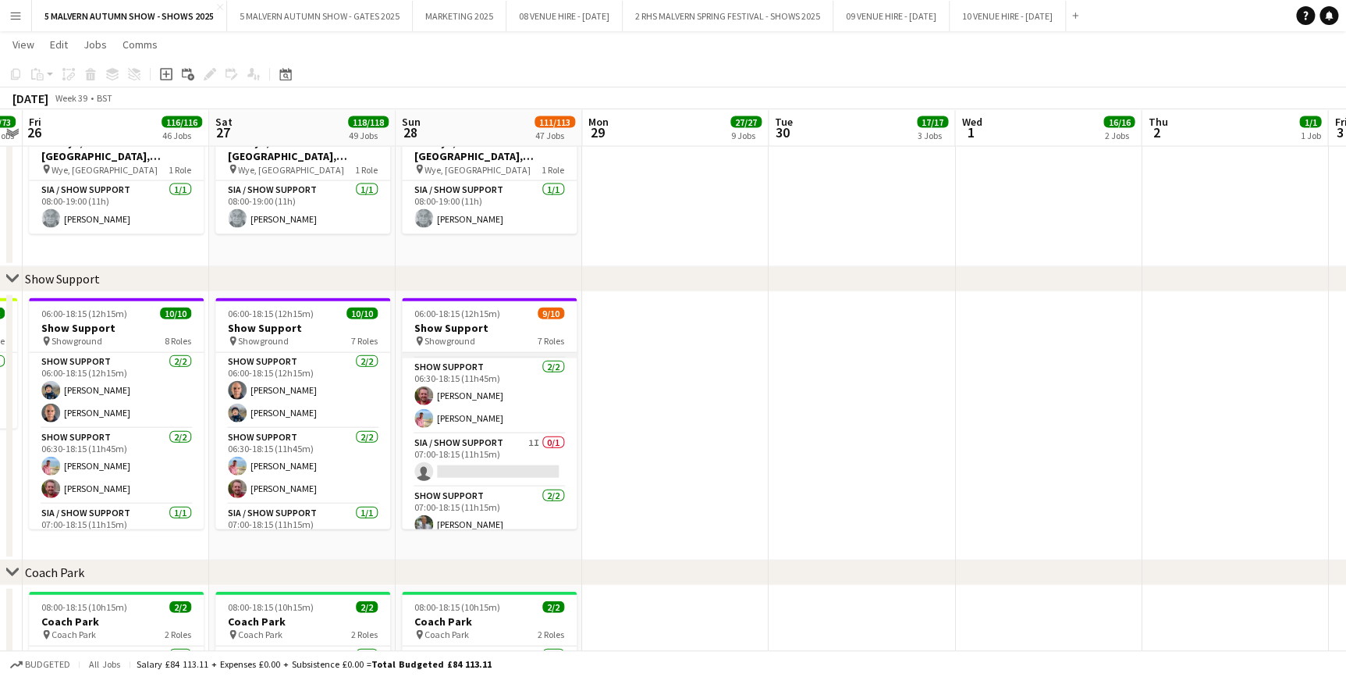
scroll to position [141, 0]
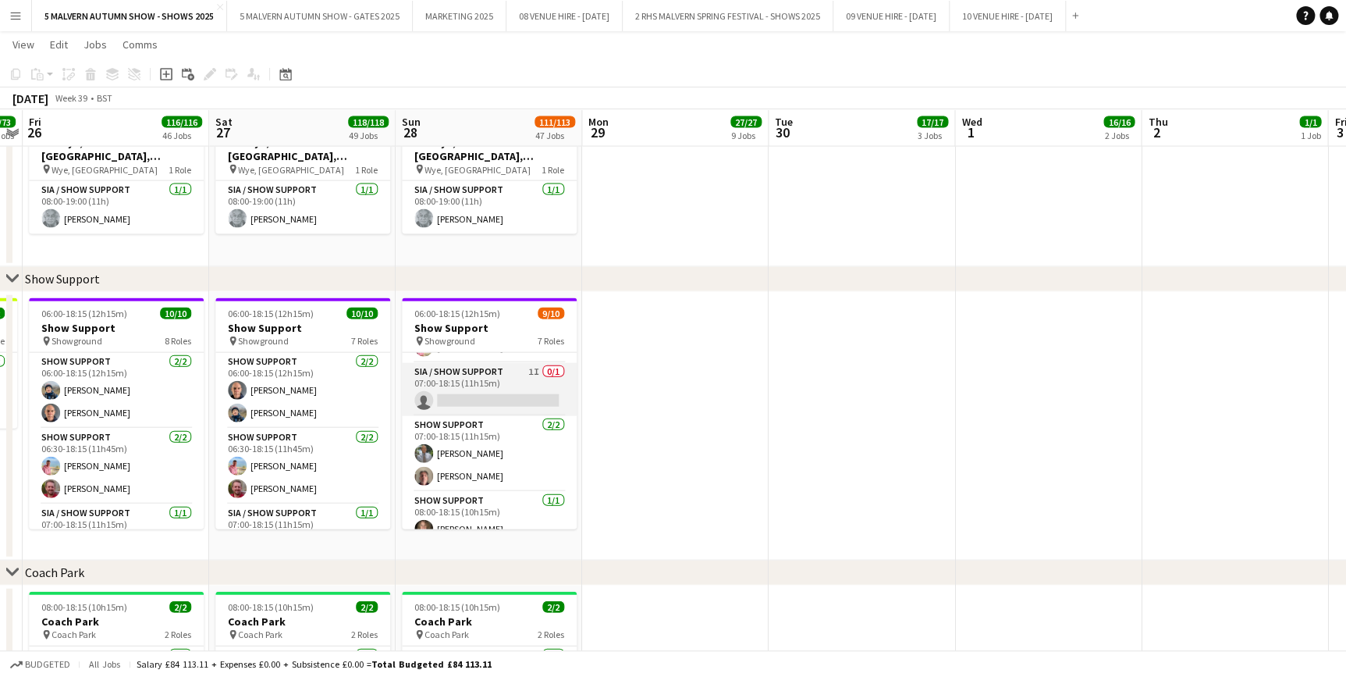
click at [492, 376] on app-card-role "SIA / Show Support 1I 0/1 07:00-18:15 (11h15m) single-neutral-actions" at bounding box center [489, 389] width 175 height 53
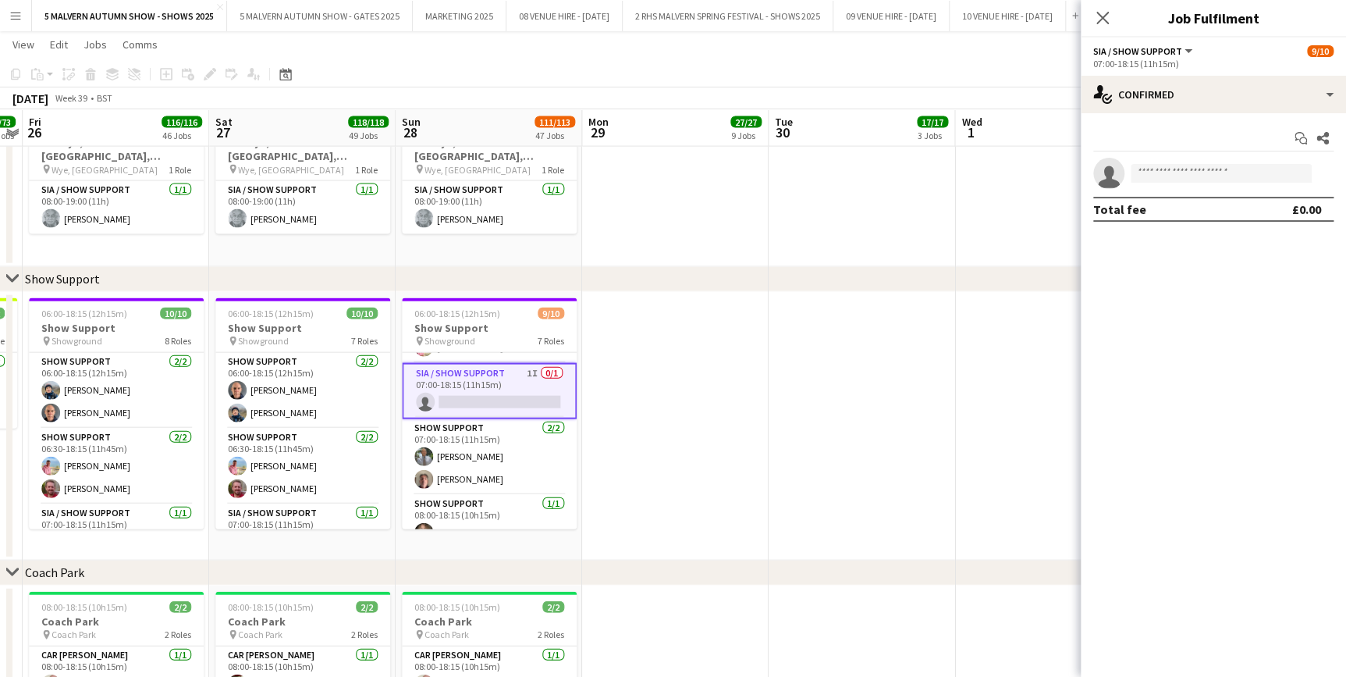
click at [621, 359] on app-date-cell at bounding box center [675, 426] width 187 height 268
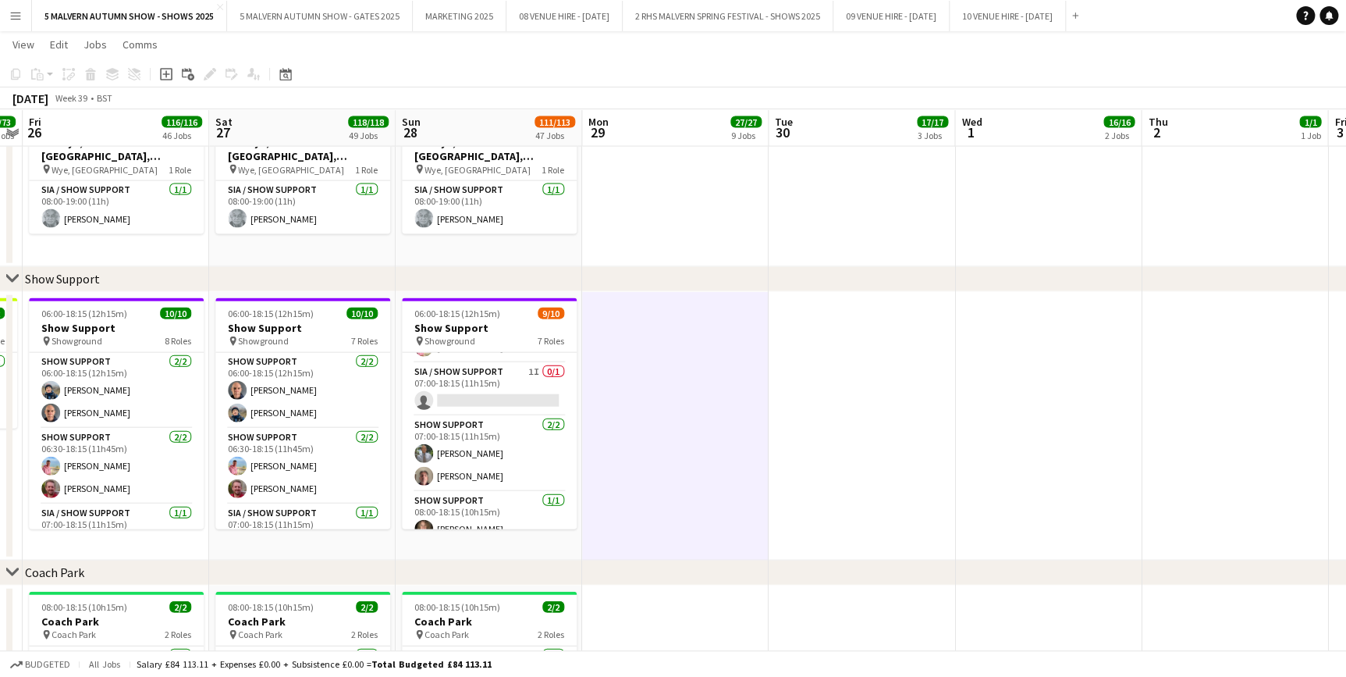
click at [1, 16] on button "Menu" at bounding box center [15, 15] width 31 height 31
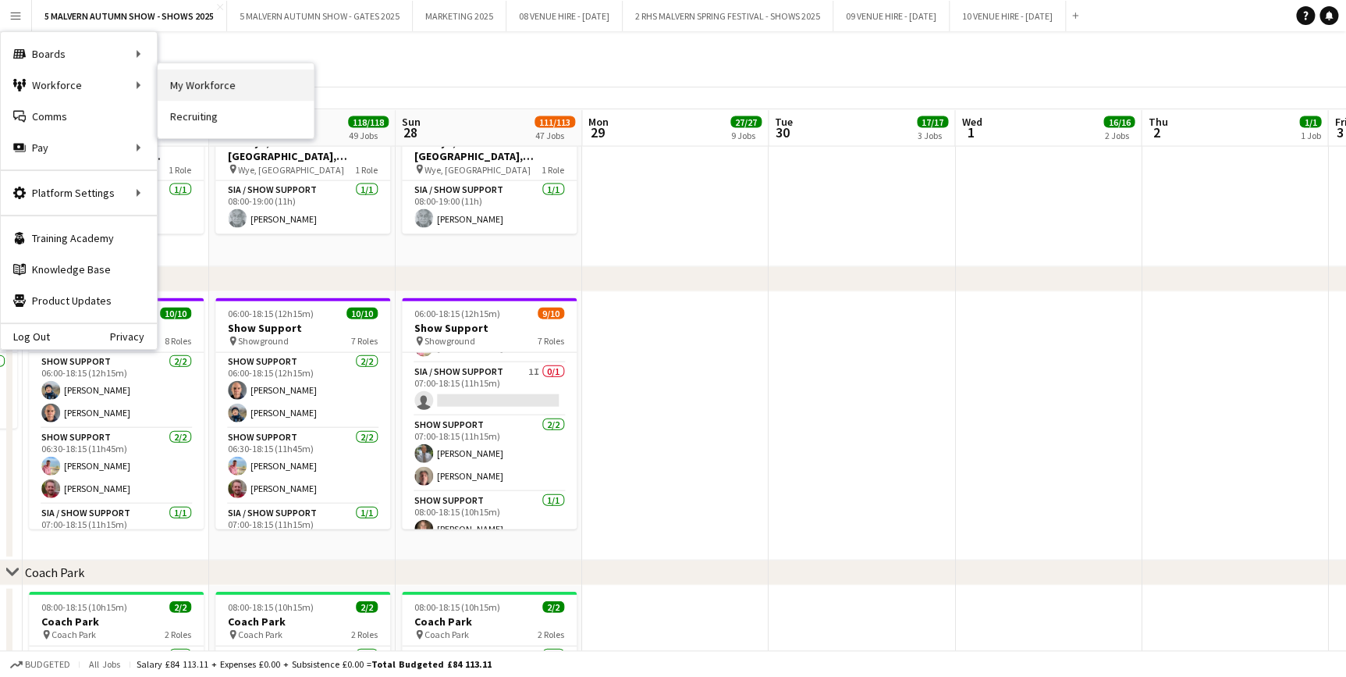
click at [180, 81] on link "My Workforce" at bounding box center [236, 84] width 156 height 31
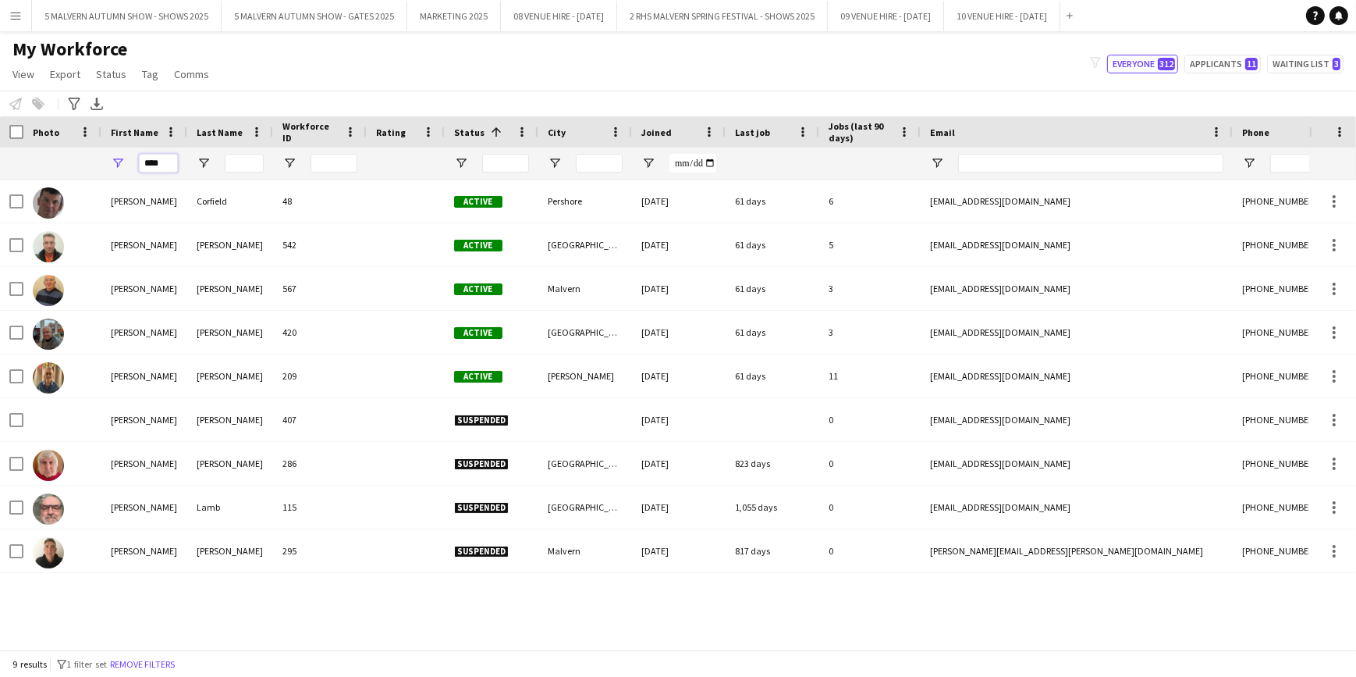
click at [162, 167] on input "****" at bounding box center [158, 163] width 39 height 19
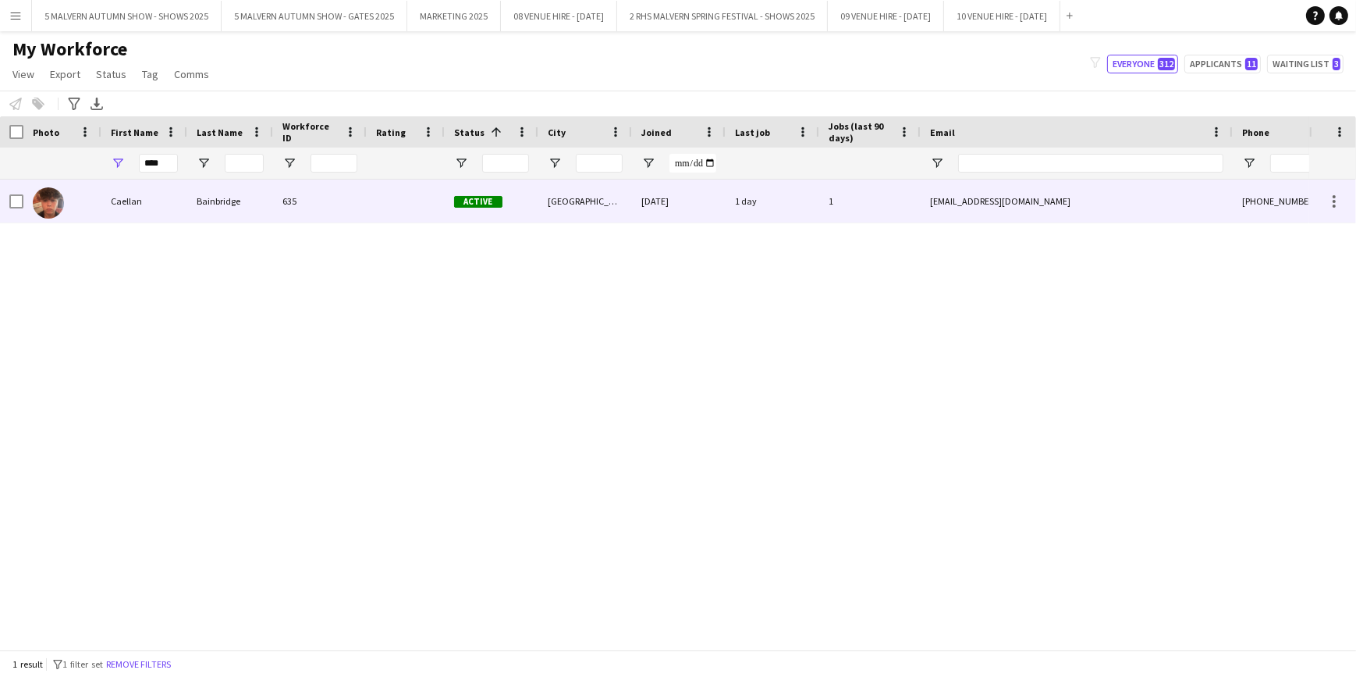
click at [76, 204] on div at bounding box center [62, 200] width 78 height 43
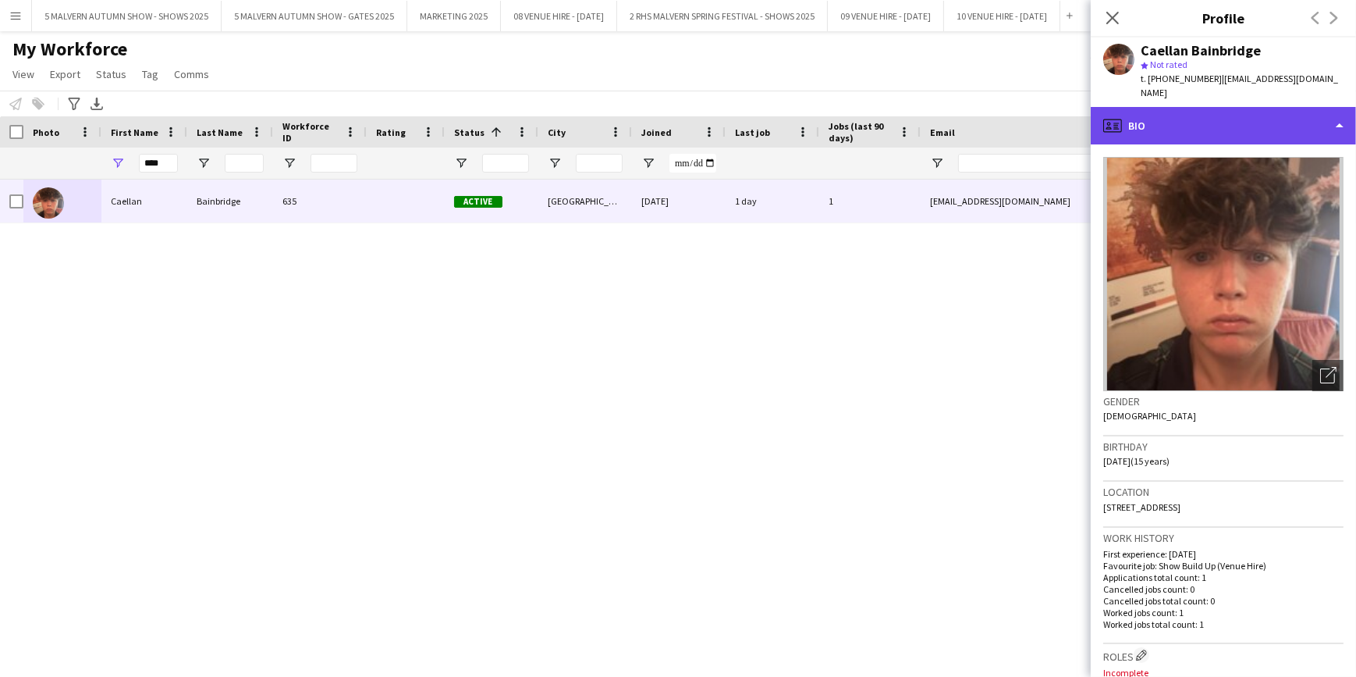
click at [1242, 127] on div "profile Bio" at bounding box center [1223, 125] width 265 height 37
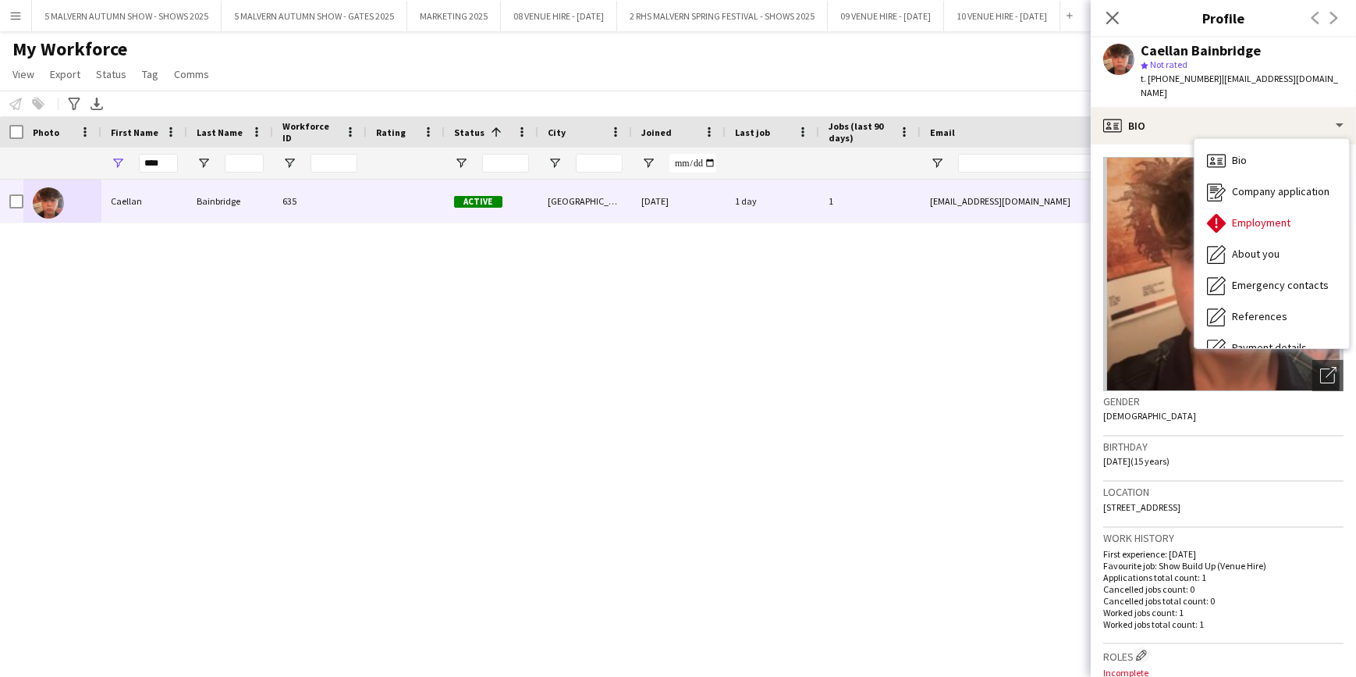
click at [1200, 523] on div "Location The Drive, 50 the drive, Worcester, WR2 4SA" at bounding box center [1223, 503] width 240 height 45
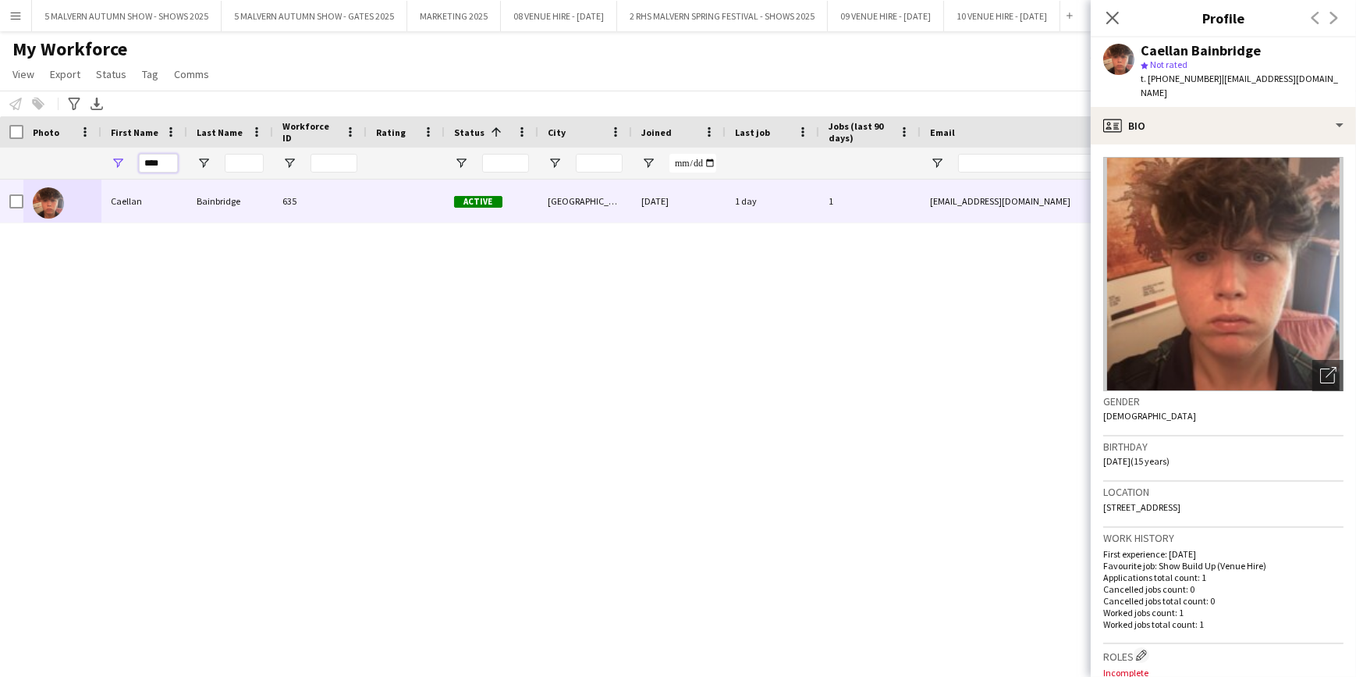
click at [167, 167] on input "****" at bounding box center [158, 163] width 39 height 19
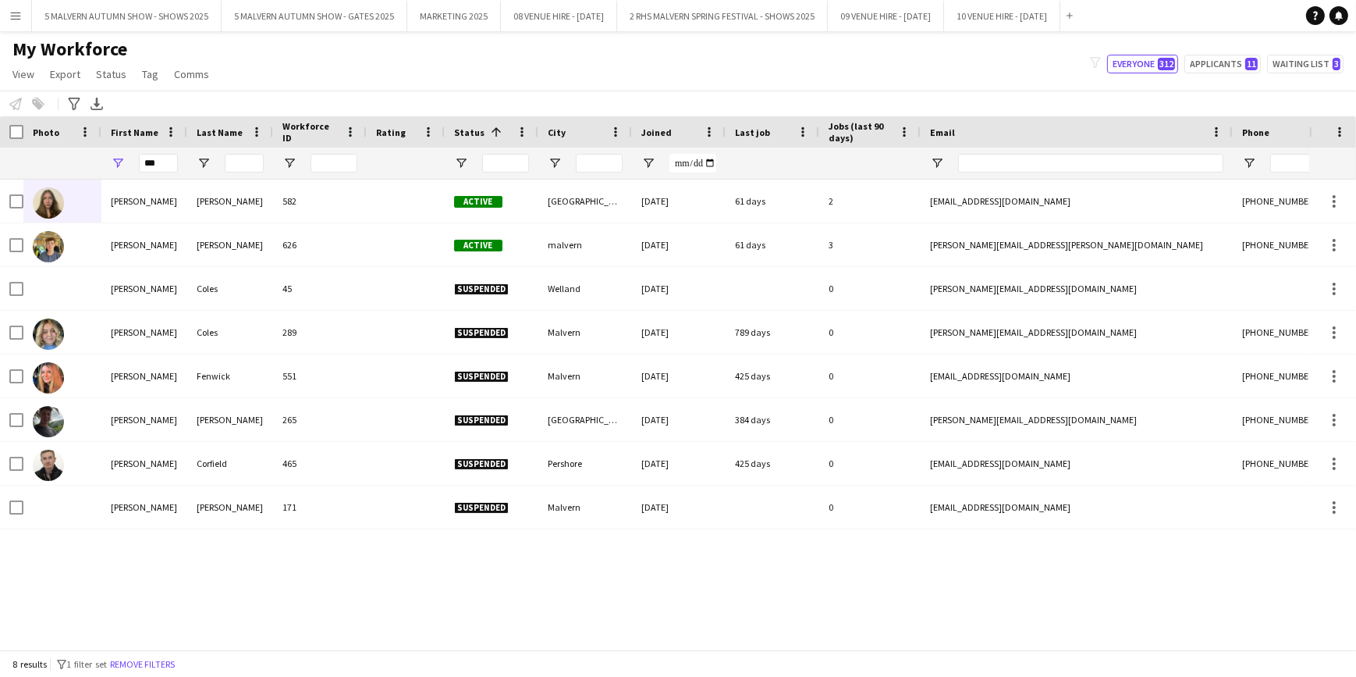
click at [156, 574] on div "Hollie Ballinger 582 Active Worcester 03-02-2025 61 days 2 hollieb265@gmail.com…" at bounding box center [654, 408] width 1309 height 459
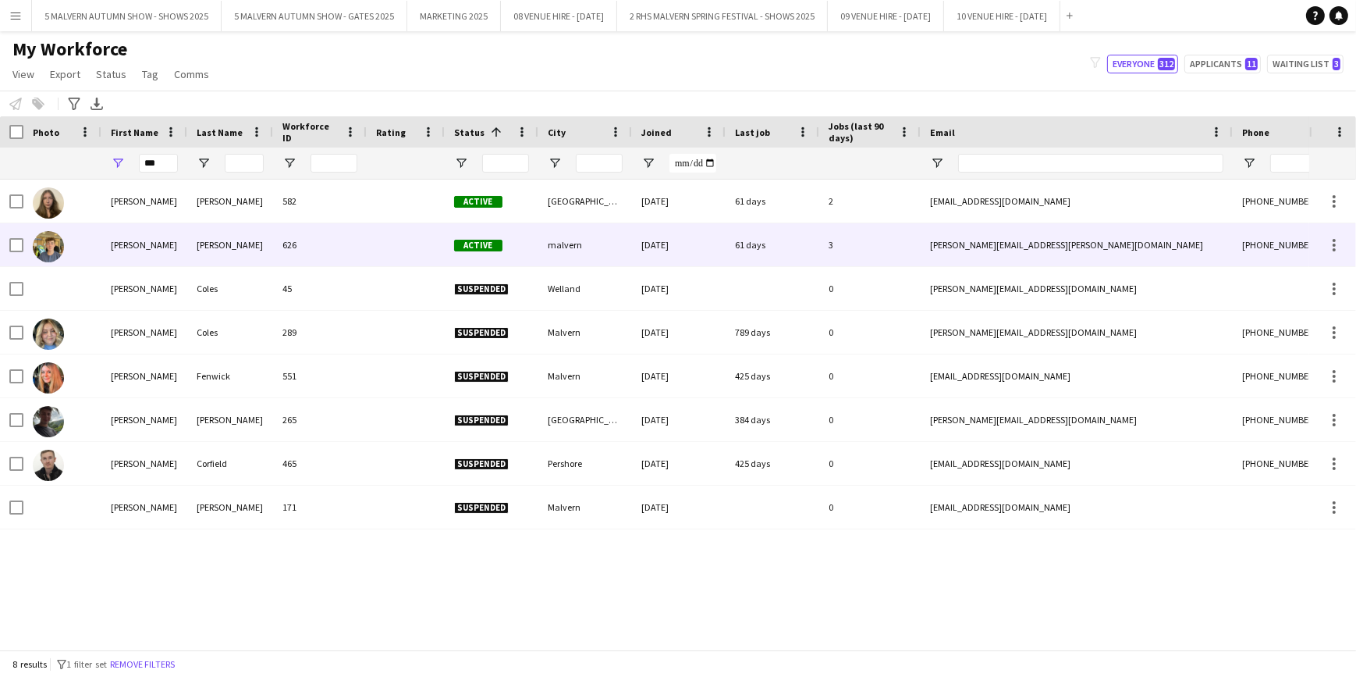
click at [62, 247] on img at bounding box center [48, 246] width 31 height 31
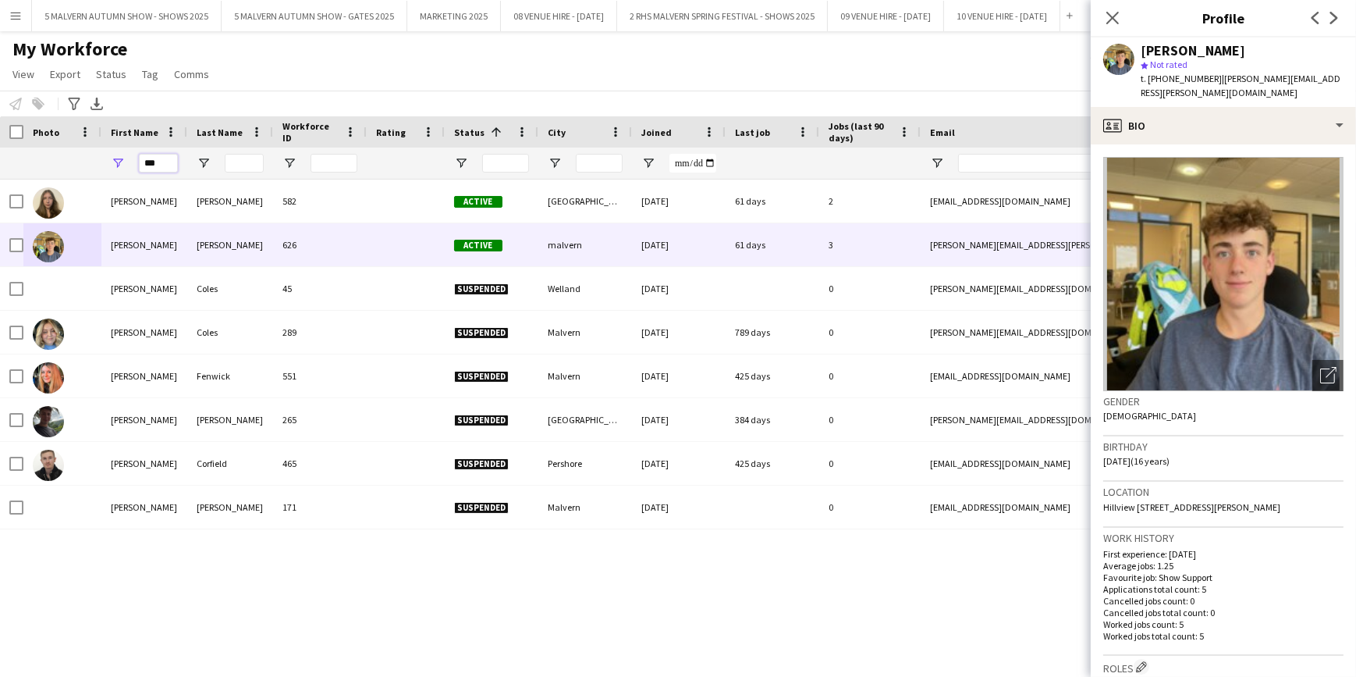
click at [158, 167] on input "***" at bounding box center [158, 163] width 39 height 19
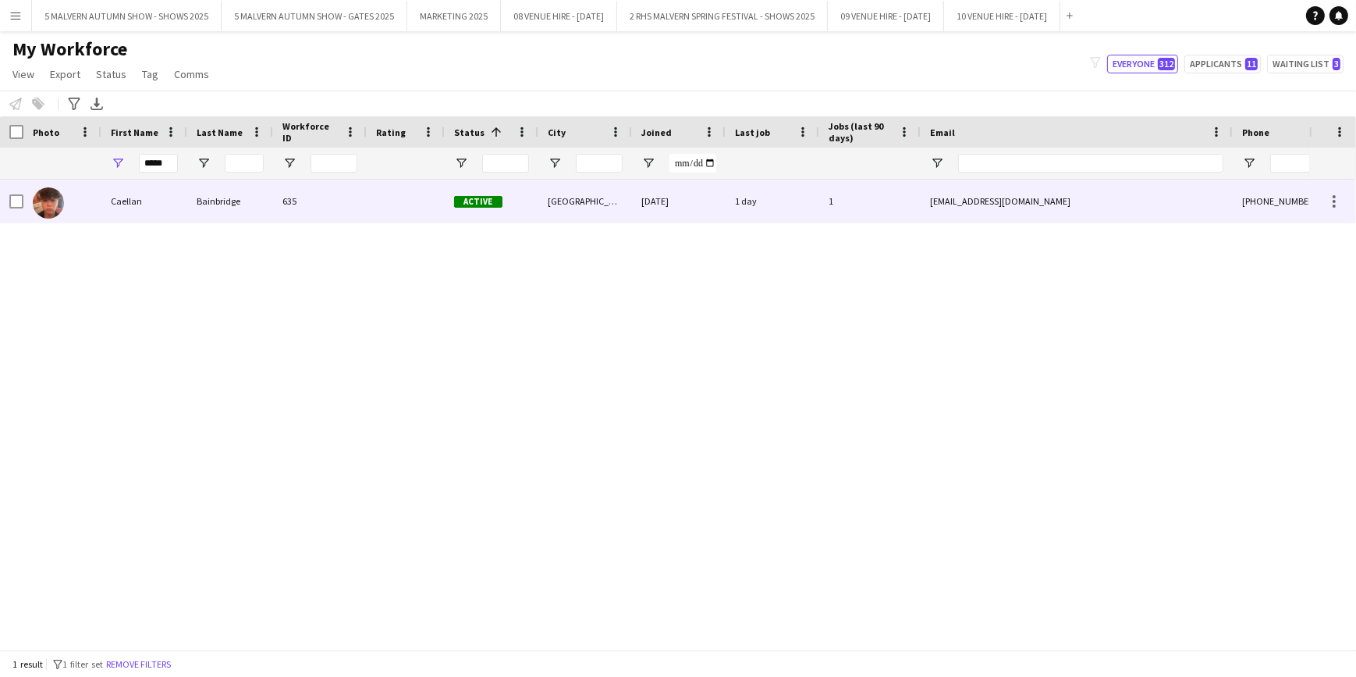
click at [133, 205] on div "Caellan" at bounding box center [144, 200] width 86 height 43
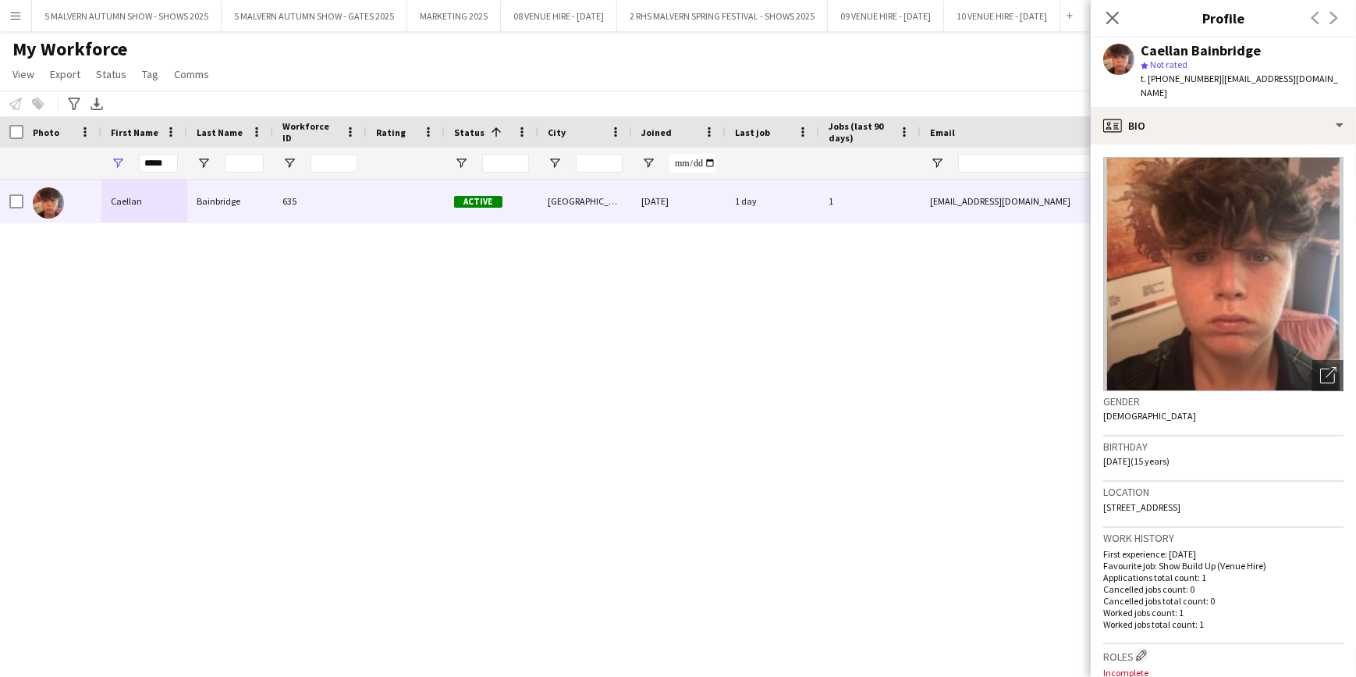
click at [1282, 503] on div "Location The Drive, 50 the drive, Worcester, WR2 4SA" at bounding box center [1223, 503] width 240 height 45
drag, startPoint x: 1281, startPoint y: 507, endPoint x: 1102, endPoint y: 507, distance: 179.5
click at [1102, 507] on app-crew-profile-bio "Open photos pop-in Gender Male Birthday 20-03-2010 (15 years) Location The Driv…" at bounding box center [1223, 410] width 265 height 532
copy span "The Drive, 50 the drive, Worcester, WR2 4SA"
click at [171, 164] on input "*****" at bounding box center [158, 163] width 39 height 19
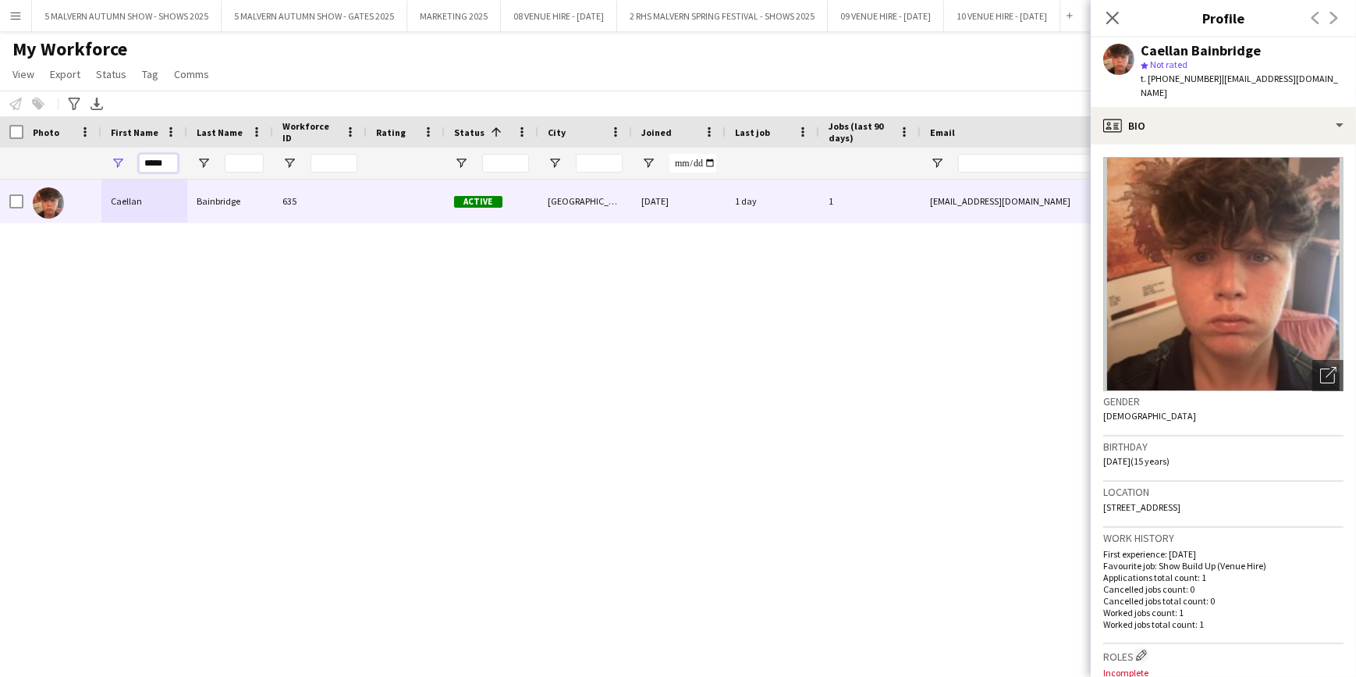
click at [171, 164] on input "*****" at bounding box center [158, 163] width 39 height 19
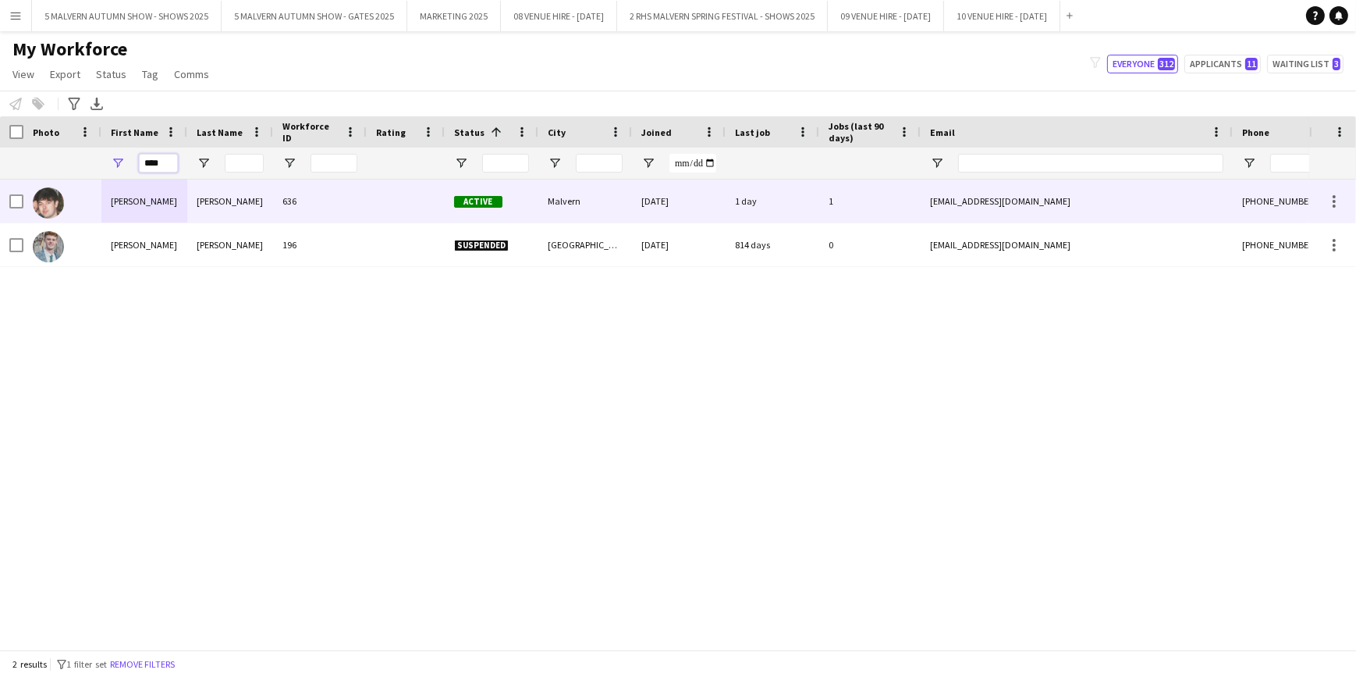
type input "****"
click at [52, 201] on img at bounding box center [48, 202] width 31 height 31
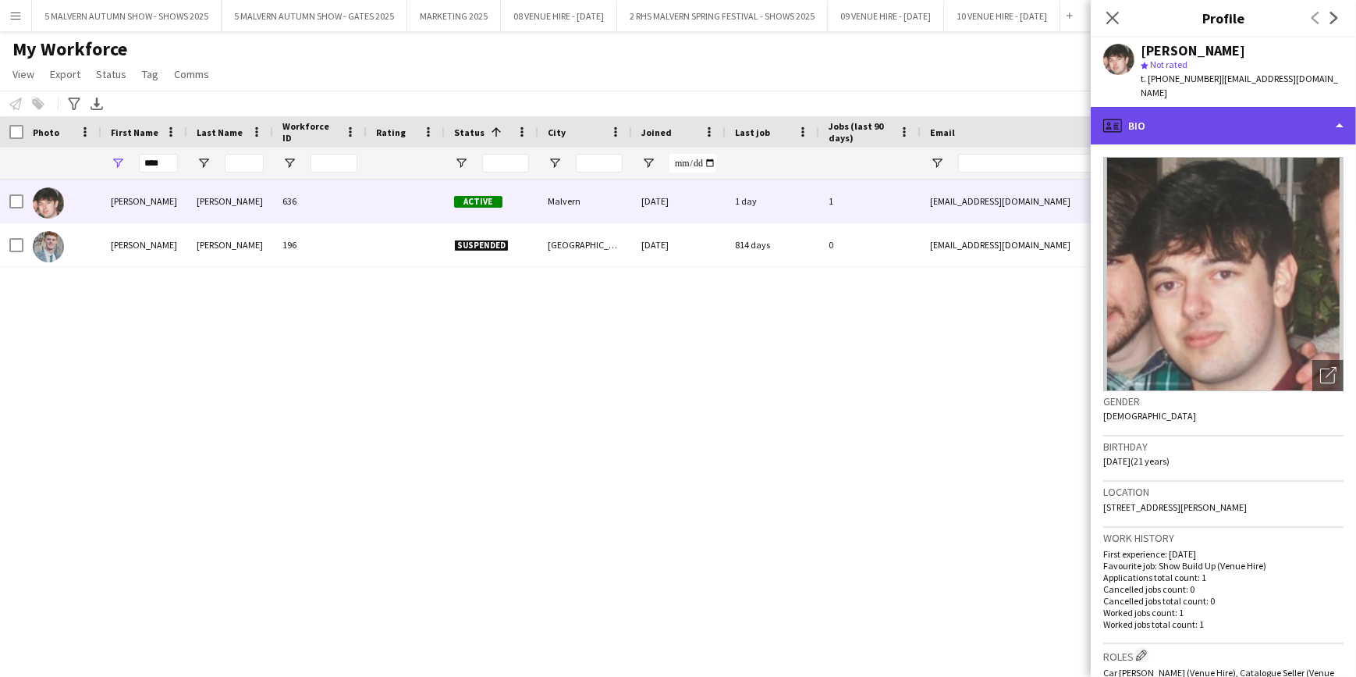
click at [1160, 113] on div "profile Bio" at bounding box center [1223, 125] width 265 height 37
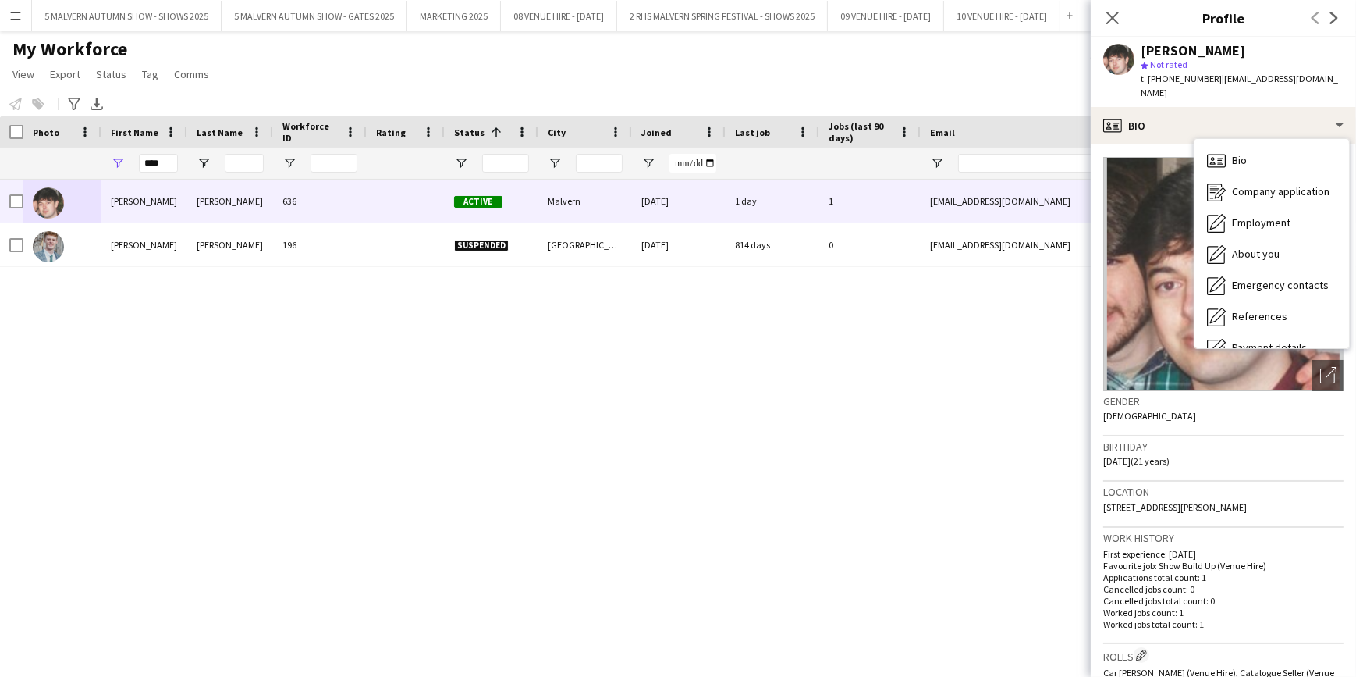
click at [960, 375] on div "owen dawson 636 Active Malvern 13-08-2025 1 day 1 owendawson723@gmail.com +4474…" at bounding box center [654, 408] width 1309 height 459
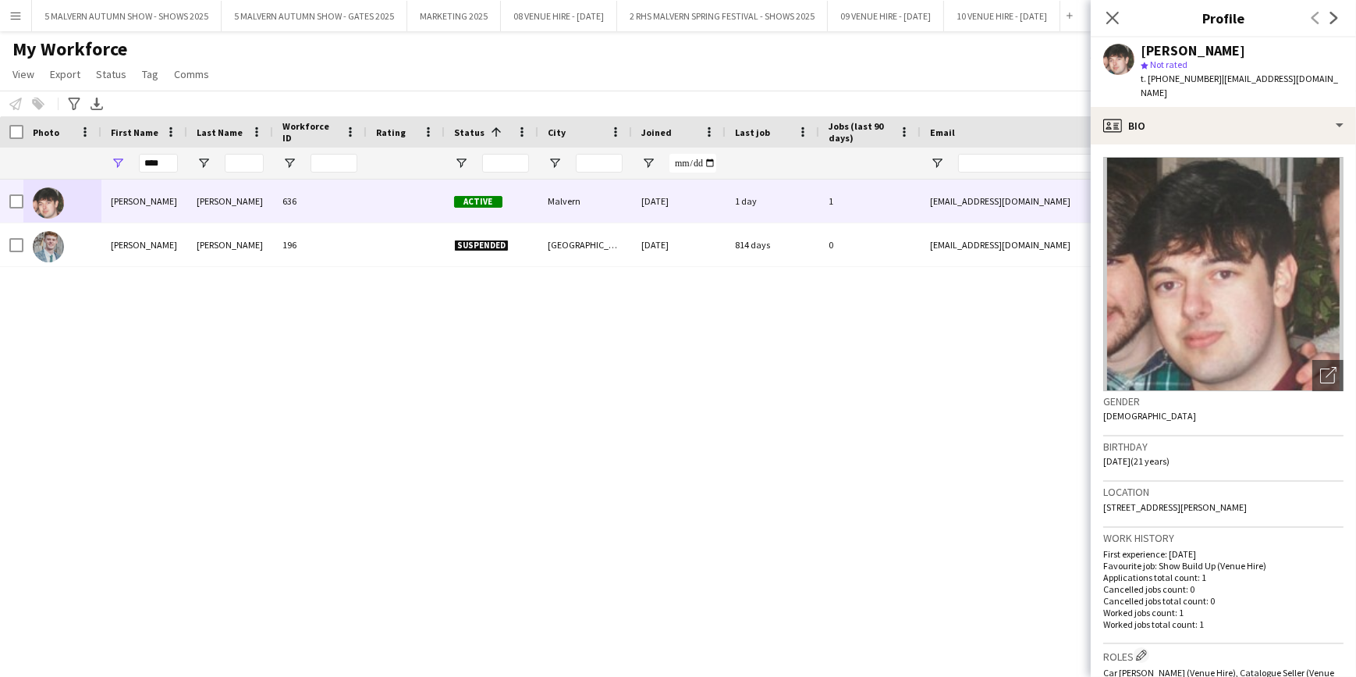
drag, startPoint x: 1255, startPoint y: 496, endPoint x: 1100, endPoint y: 507, distance: 154.9
click at [1100, 507] on app-crew-profile-bio "Open photos pop-in Gender Male Birthday 17-12-2003 (21 years) Location 29 Geral…" at bounding box center [1223, 410] width 265 height 532
copy span "29 Geraldine Road, Malvern, WR14 3NT"
click at [171, 158] on input "****" at bounding box center [158, 163] width 39 height 19
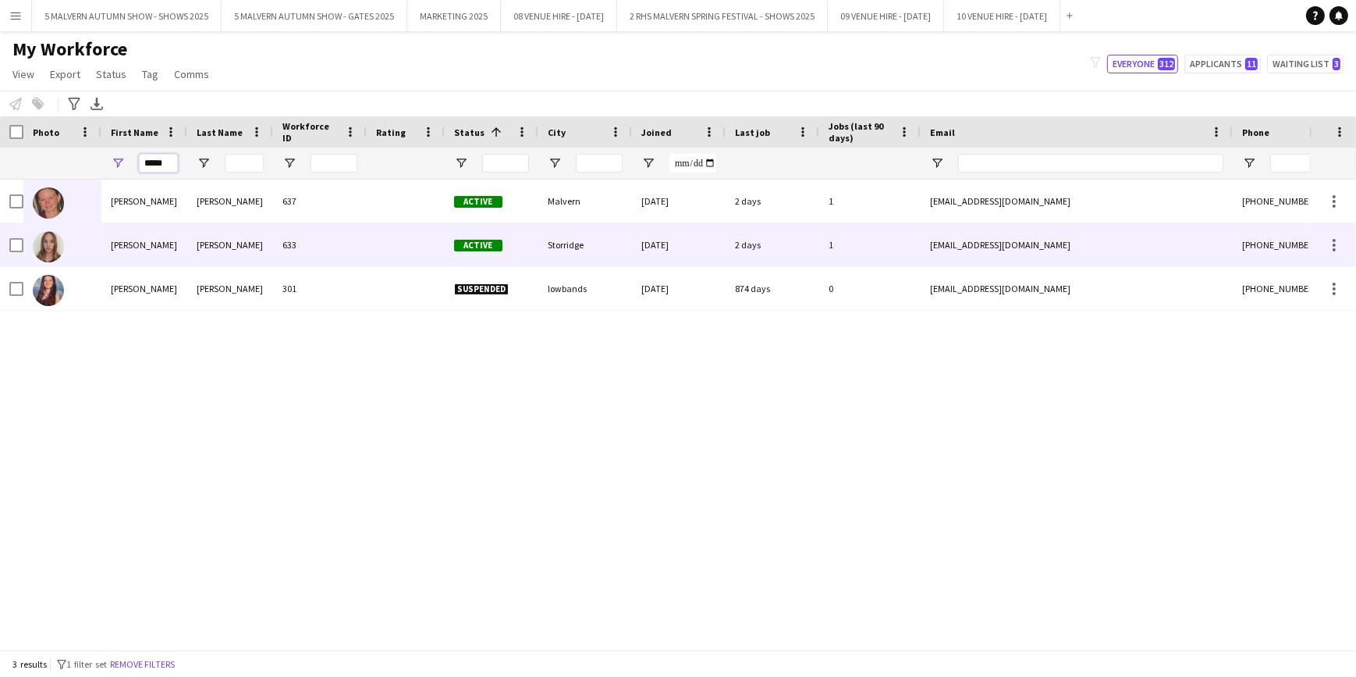
type input "*****"
click at [52, 255] on img at bounding box center [48, 246] width 31 height 31
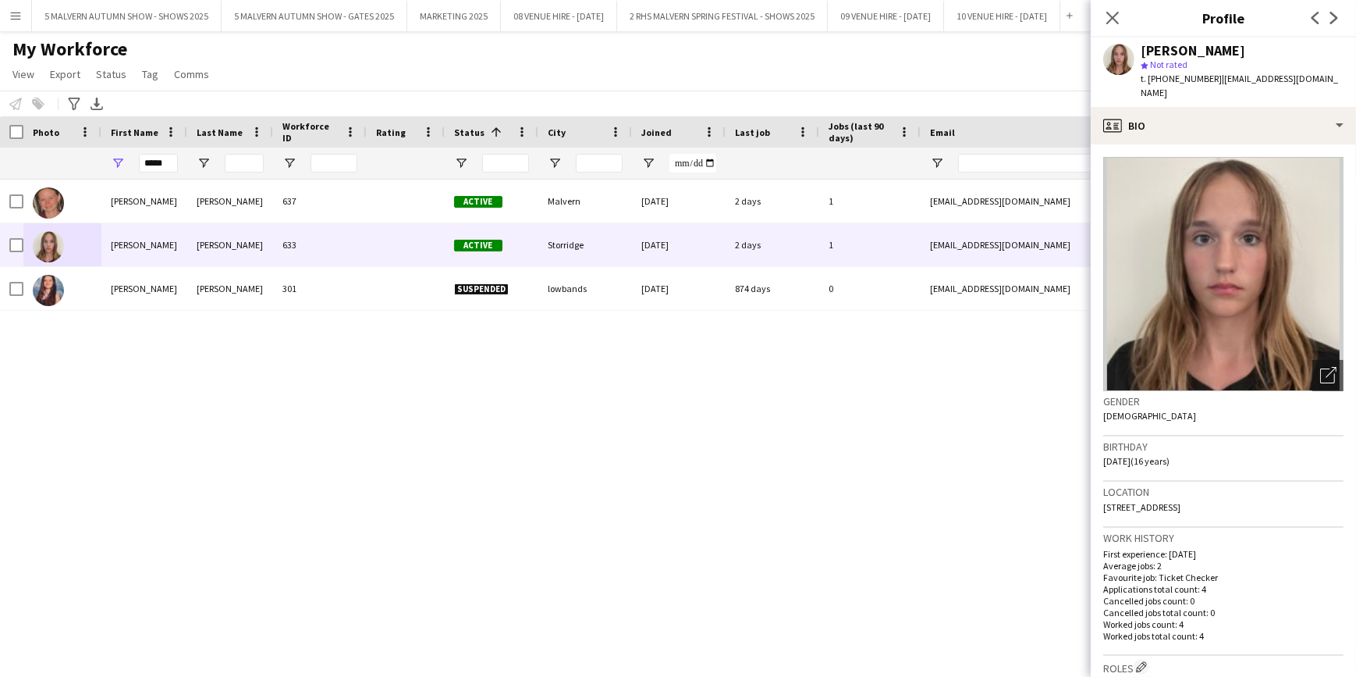
drag, startPoint x: 1272, startPoint y: 507, endPoint x: 1272, endPoint y: 492, distance: 14.8
click at [1272, 507] on div "Location Refields, Bearswood, Storridge, WR13 5EP" at bounding box center [1223, 503] width 240 height 45
drag, startPoint x: 1272, startPoint y: 492, endPoint x: 1121, endPoint y: 502, distance: 151.7
click at [1121, 502] on div "Location Refields, Bearswood, Storridge, WR13 5EP" at bounding box center [1223, 503] width 240 height 45
drag, startPoint x: 1121, startPoint y: 502, endPoint x: 1107, endPoint y: 502, distance: 14.0
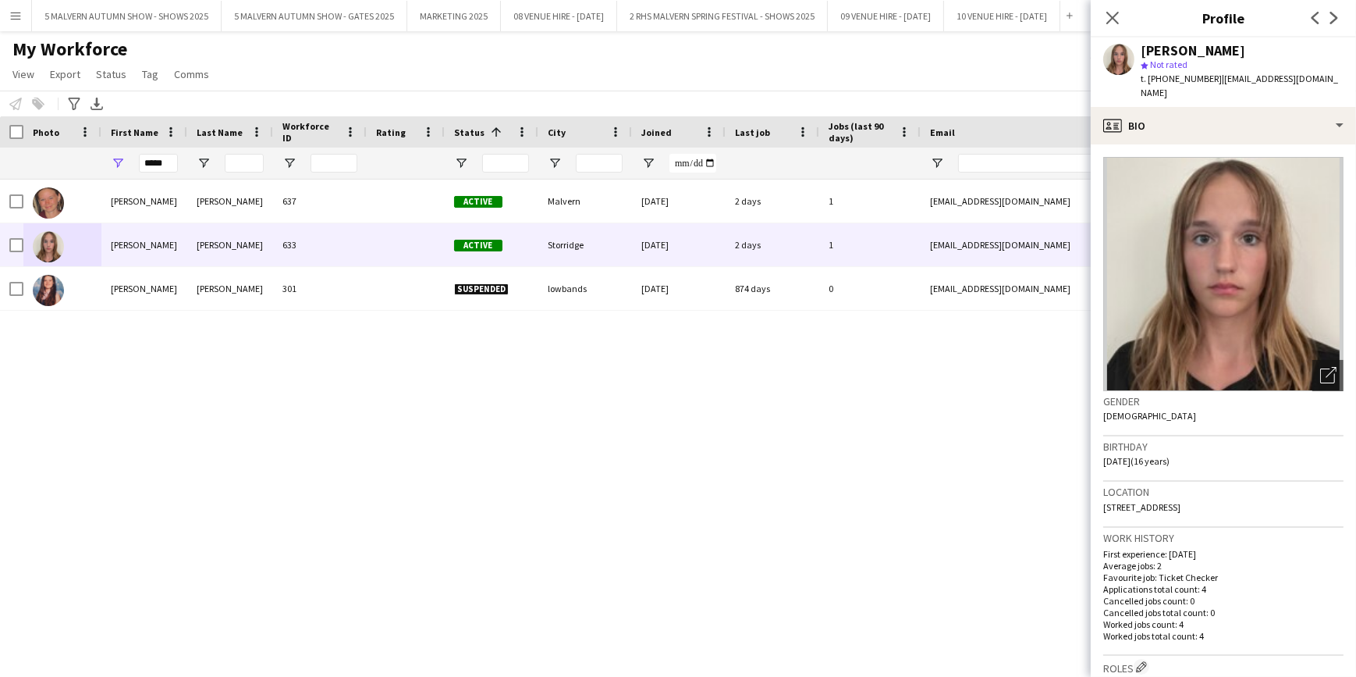
click at [1107, 502] on div "Location Refields, Bearswood, Storridge, WR13 5EP" at bounding box center [1223, 503] width 240 height 45
drag, startPoint x: 1287, startPoint y: 492, endPoint x: 1101, endPoint y: 499, distance: 185.9
click at [1101, 499] on app-crew-profile-bio "Open photos pop-in Gender Female Birthday 29-04-2009 (16 years) Location Refiel…" at bounding box center [1223, 410] width 265 height 532
drag, startPoint x: 1101, startPoint y: 499, endPoint x: 1182, endPoint y: 490, distance: 81.7
copy span "Refields, Bearswood, Storridge, WR13 5EP"
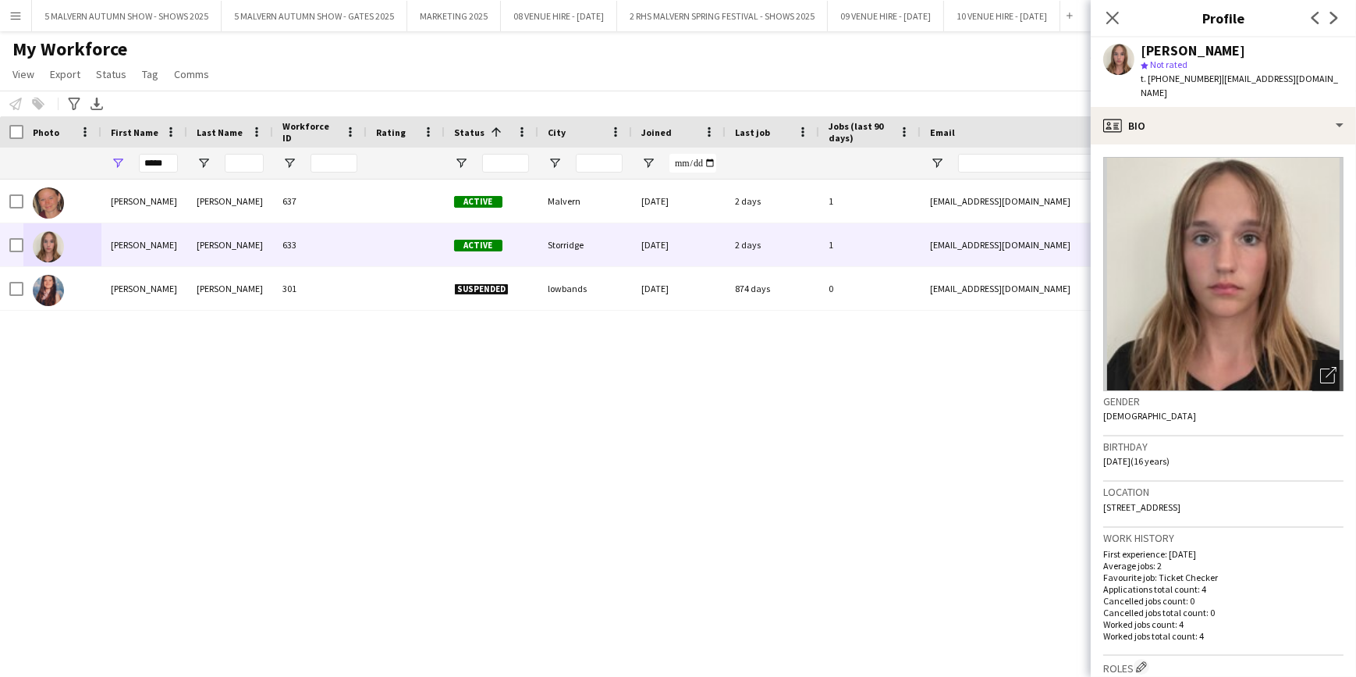
click at [904, 447] on div "Amelia Alcott 637 Active Malvern 14-08-2025 2 days 1 ajalcott@icloud.com +44771…" at bounding box center [654, 408] width 1309 height 459
click at [173, 165] on input "*****" at bounding box center [158, 163] width 39 height 19
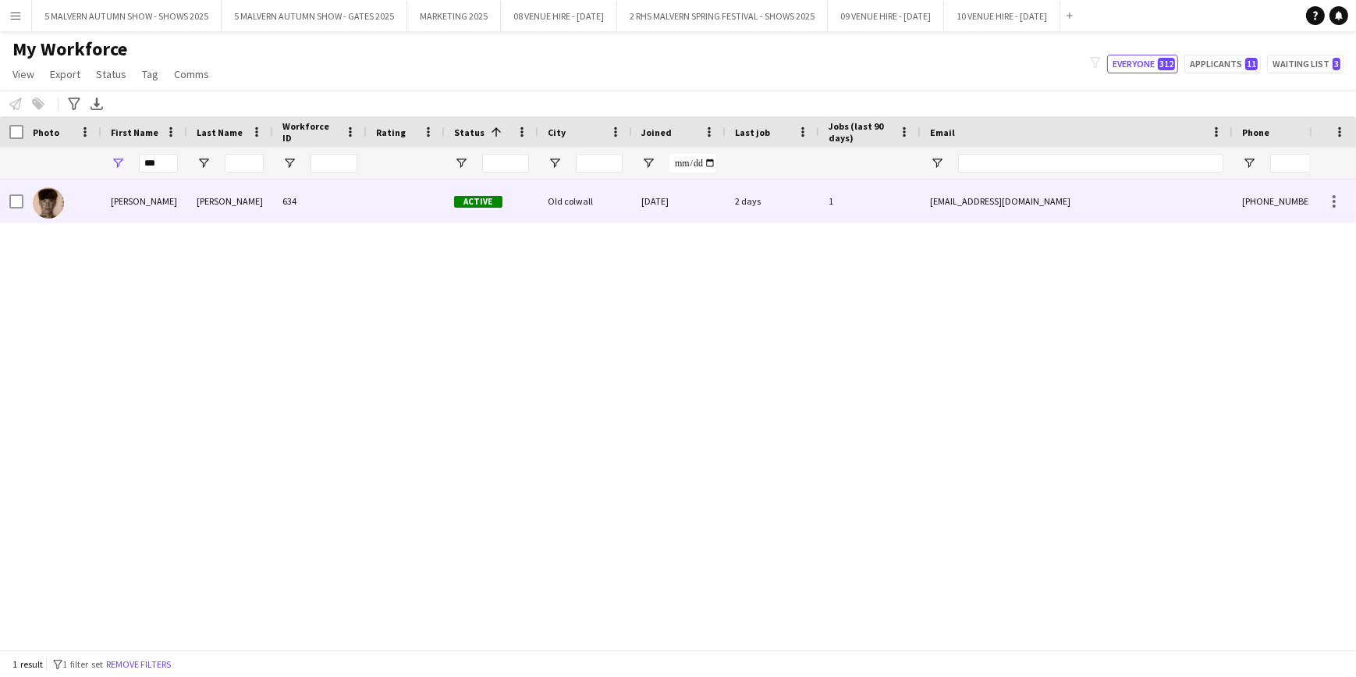
click at [58, 206] on img at bounding box center [48, 202] width 31 height 31
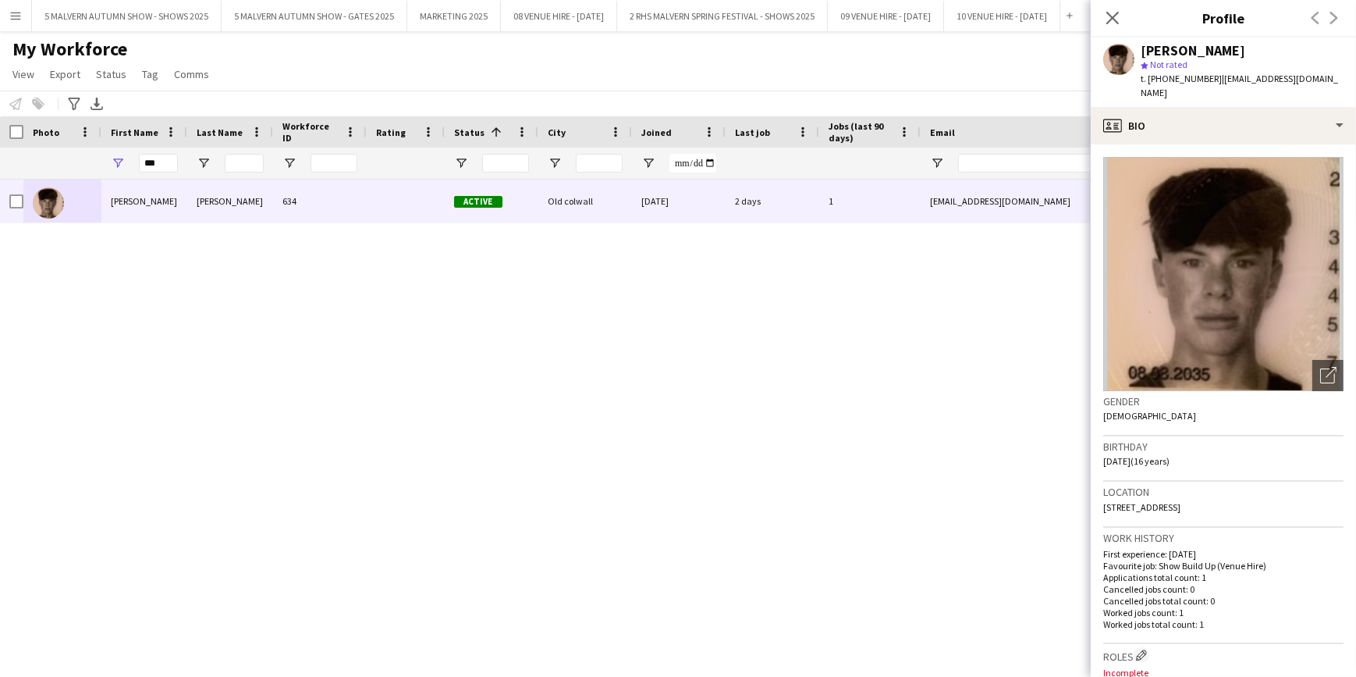
drag, startPoint x: 1139, startPoint y: 492, endPoint x: 1277, endPoint y: 489, distance: 138.2
click at [1277, 489] on div "Location Wr136hf, The stables, Old colwall, WR13 6HF" at bounding box center [1223, 503] width 240 height 45
copy span "The stables, Old colwall, WR13 6HF"
click at [158, 169] on input "***" at bounding box center [158, 163] width 39 height 19
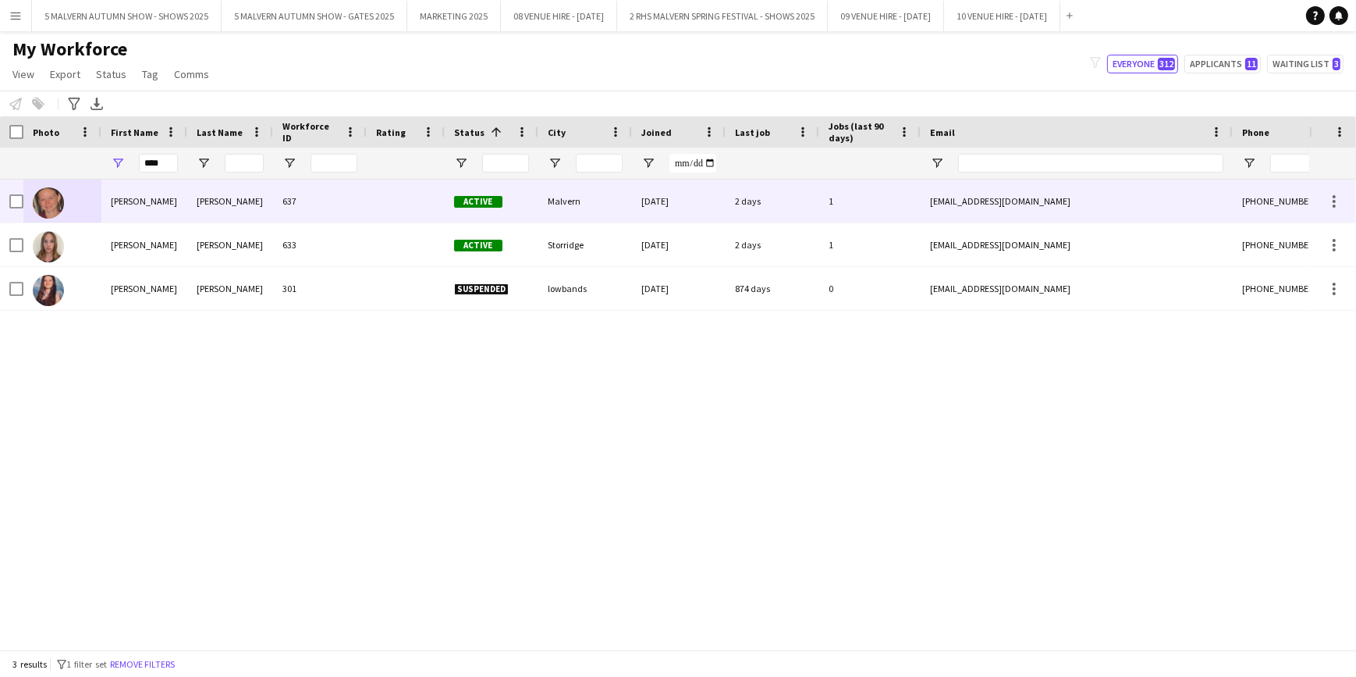
click at [48, 207] on img at bounding box center [48, 202] width 31 height 31
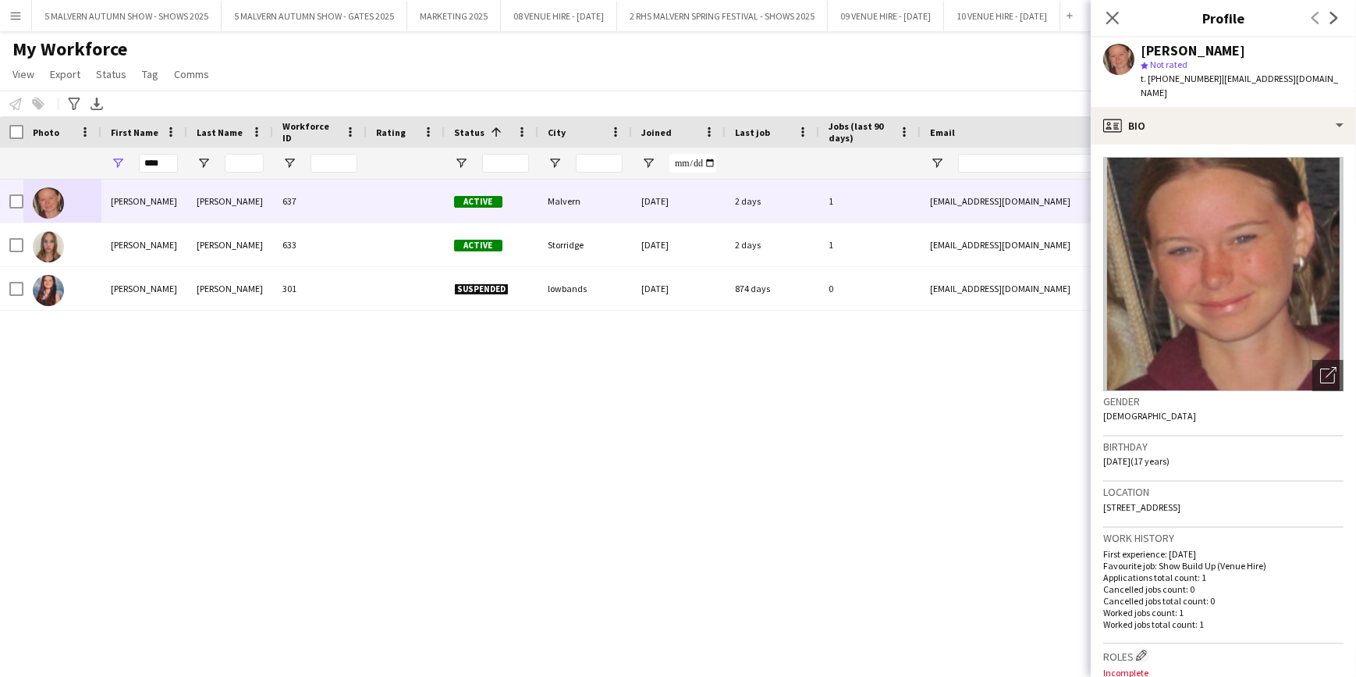
drag, startPoint x: 1283, startPoint y: 492, endPoint x: 1104, endPoint y: 498, distance: 178.8
click at [1104, 498] on div "Location The Stables, Old Colwall, Malvern, WR13 6HF" at bounding box center [1223, 503] width 240 height 45
copy span "The Stables, Old Colwall, Malvern, WR13 6HF"
click at [168, 170] on input "****" at bounding box center [158, 163] width 39 height 19
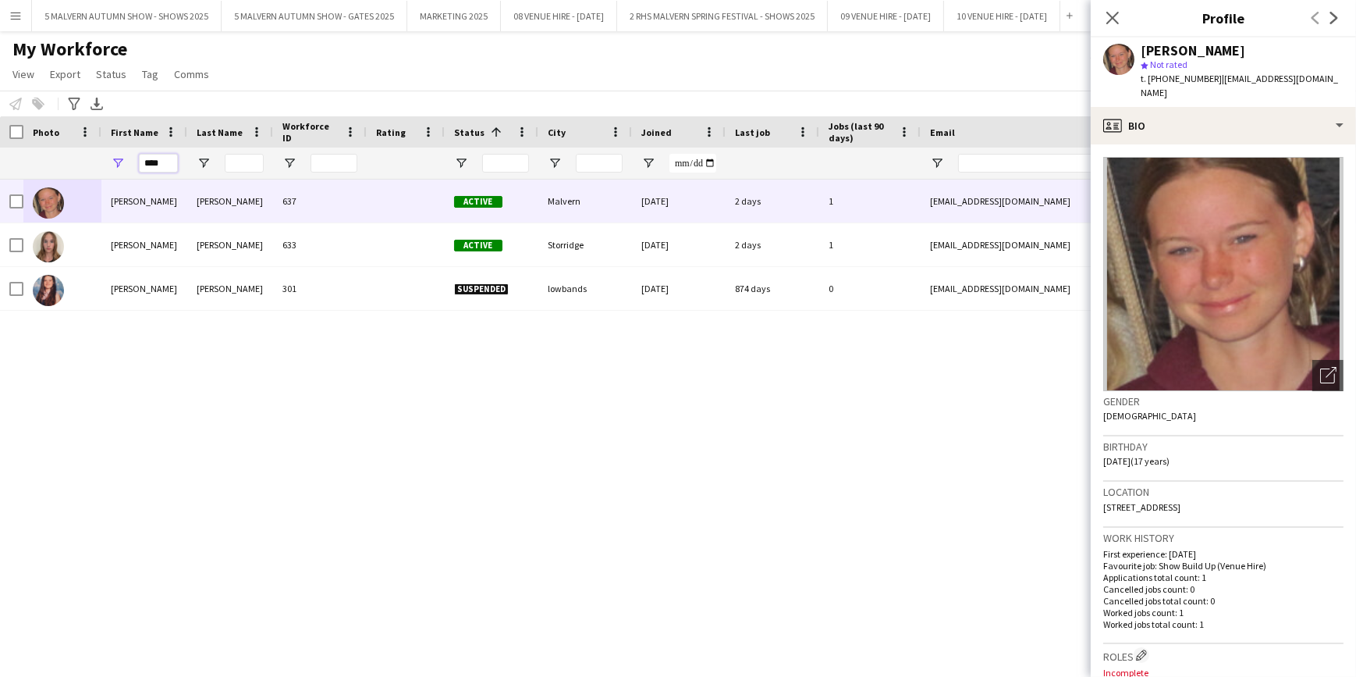
click at [168, 170] on input "****" at bounding box center [158, 163] width 39 height 19
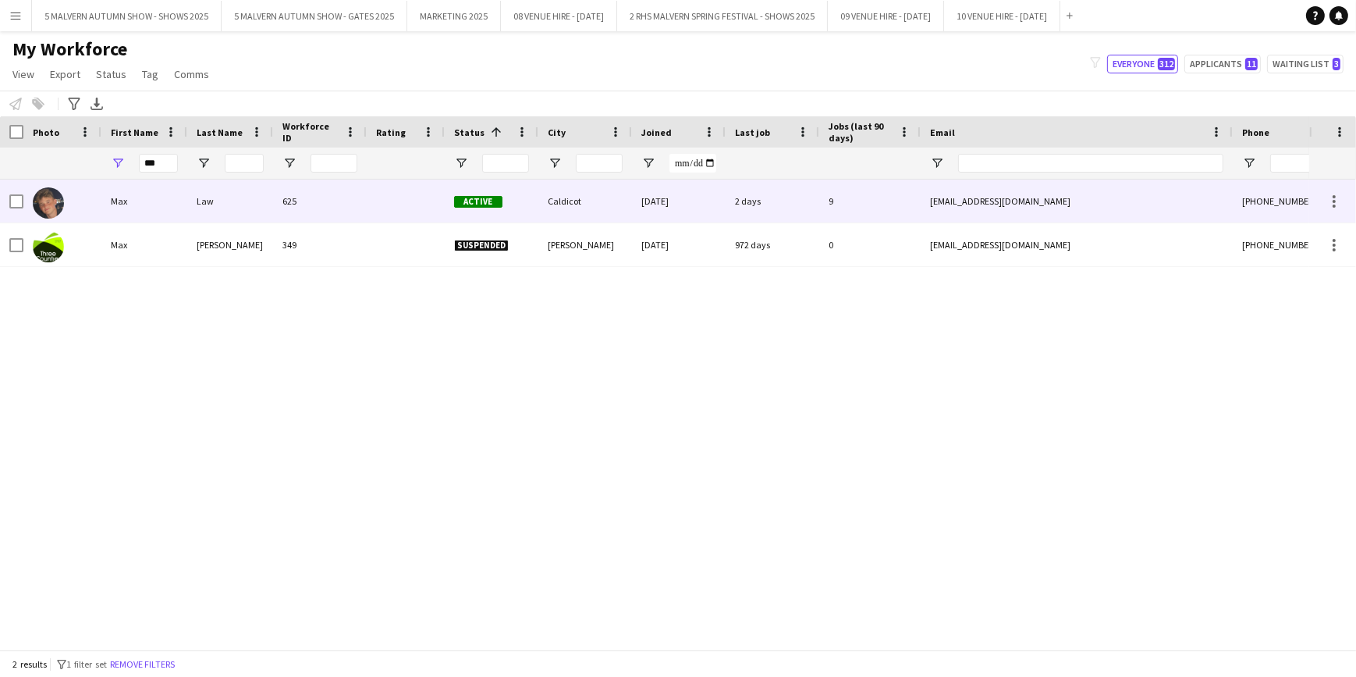
click at [44, 199] on img at bounding box center [48, 202] width 31 height 31
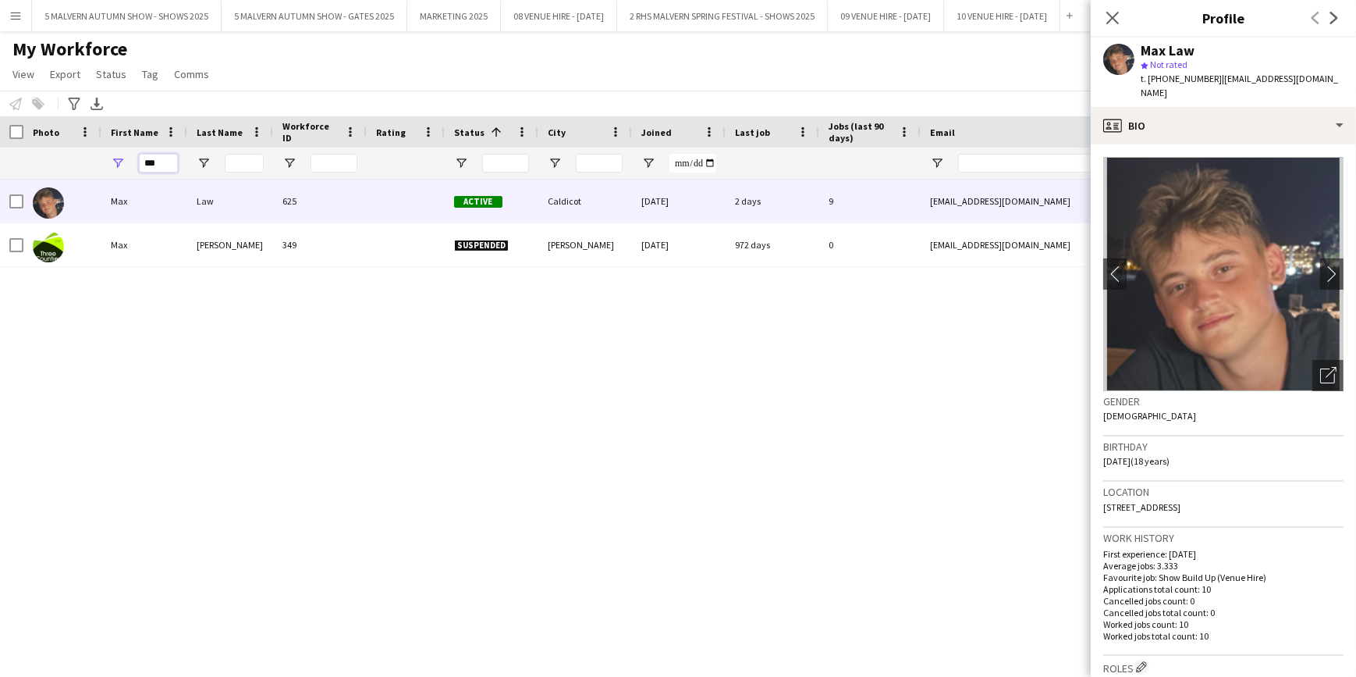
click at [171, 169] on input "***" at bounding box center [158, 163] width 39 height 19
type input "*"
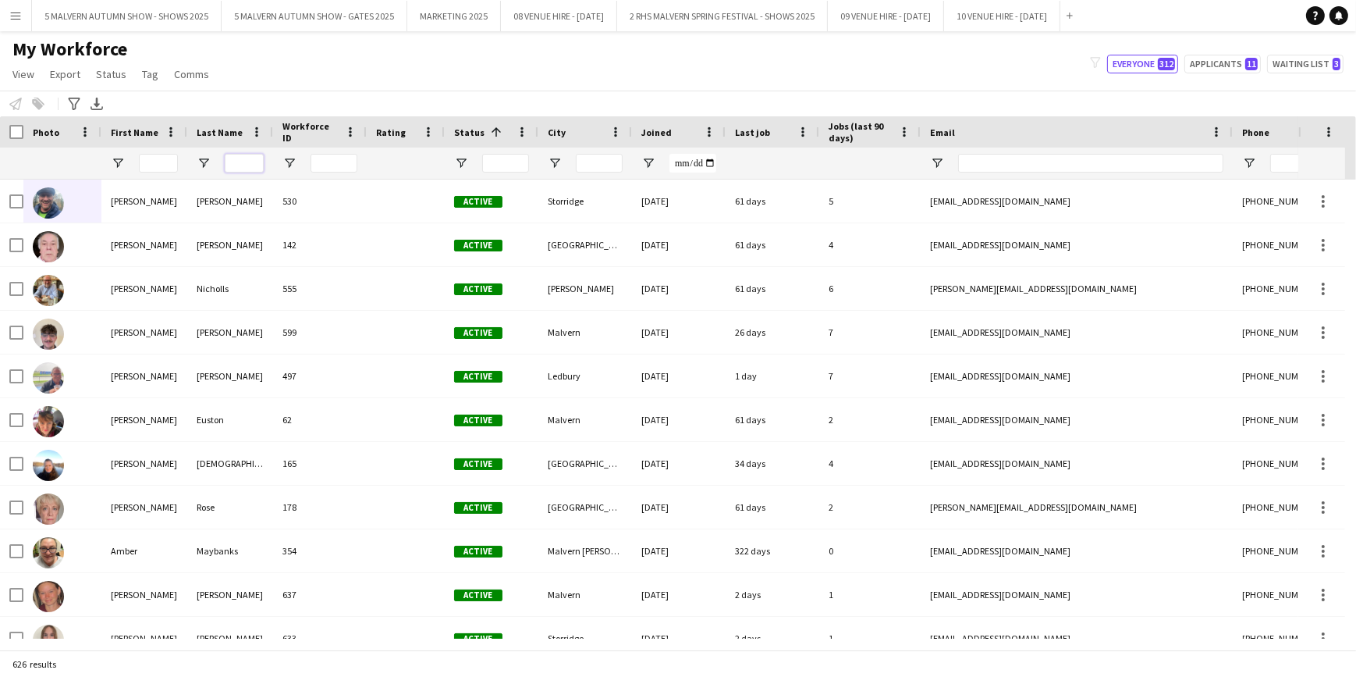
click at [250, 165] on input "Last Name Filter Input" at bounding box center [244, 163] width 39 height 19
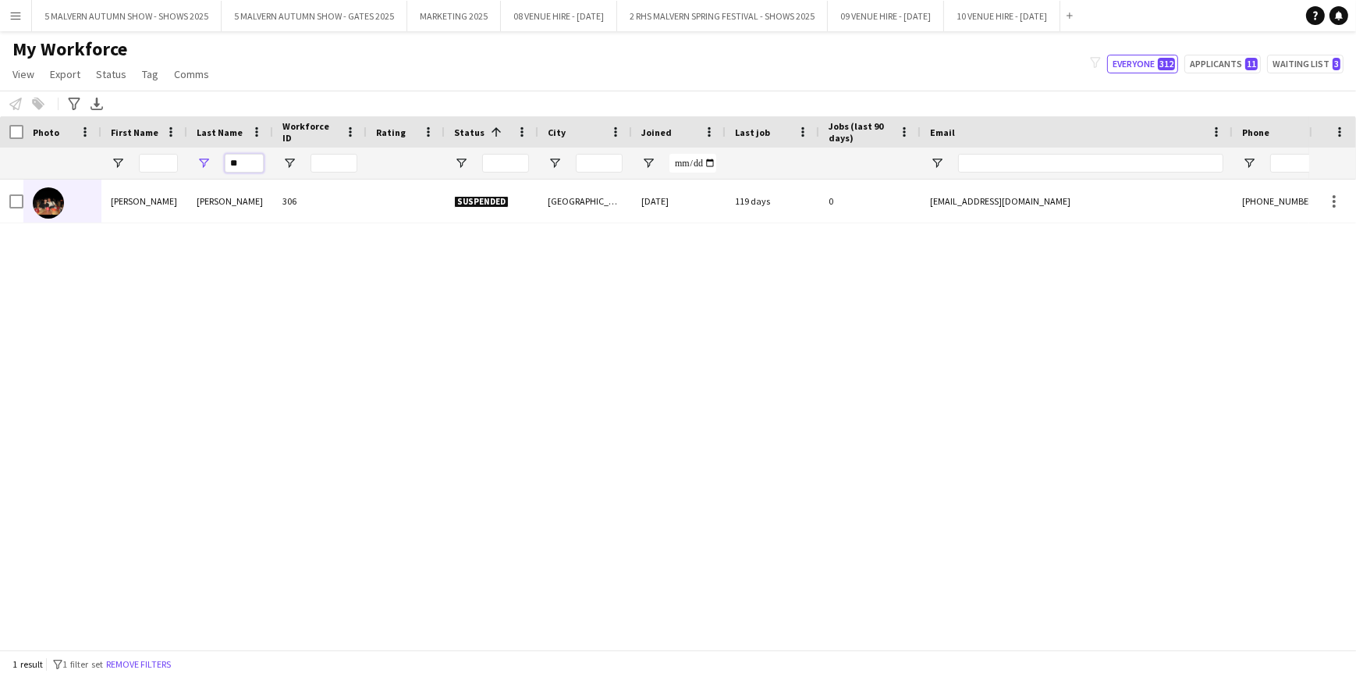
type input "*"
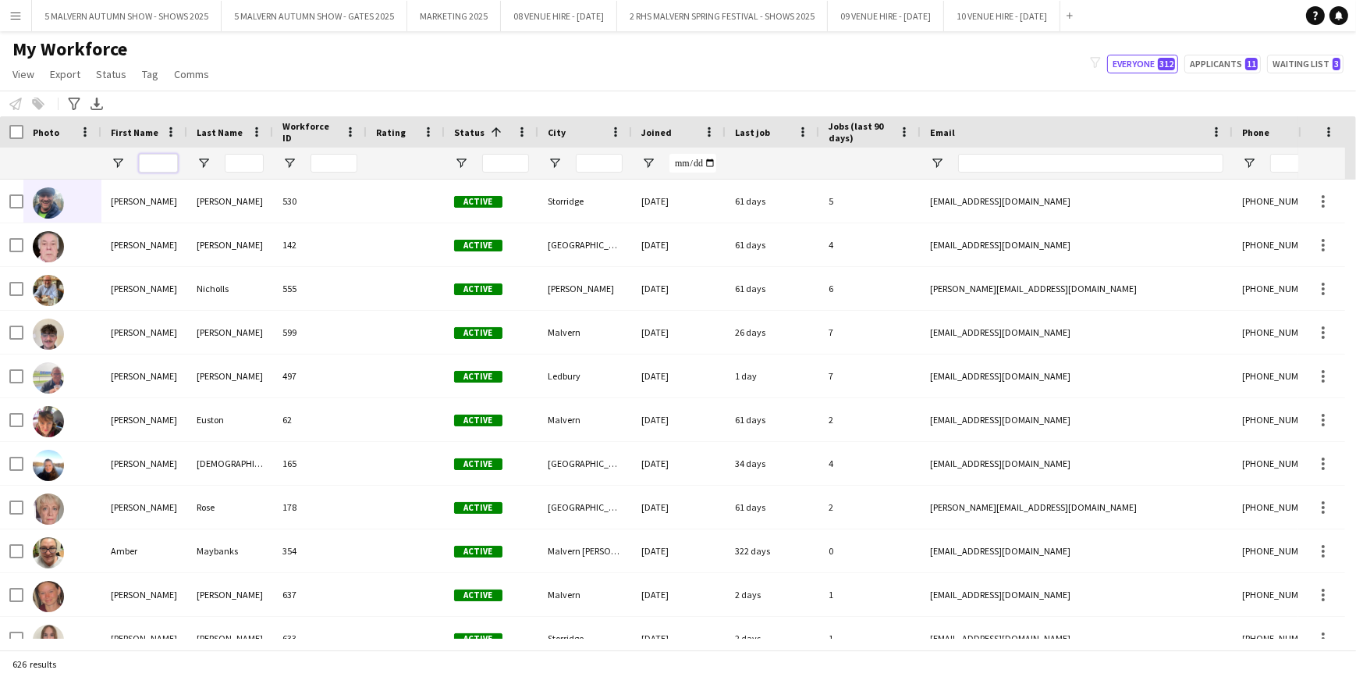
click at [158, 156] on input "First Name Filter Input" at bounding box center [158, 163] width 39 height 19
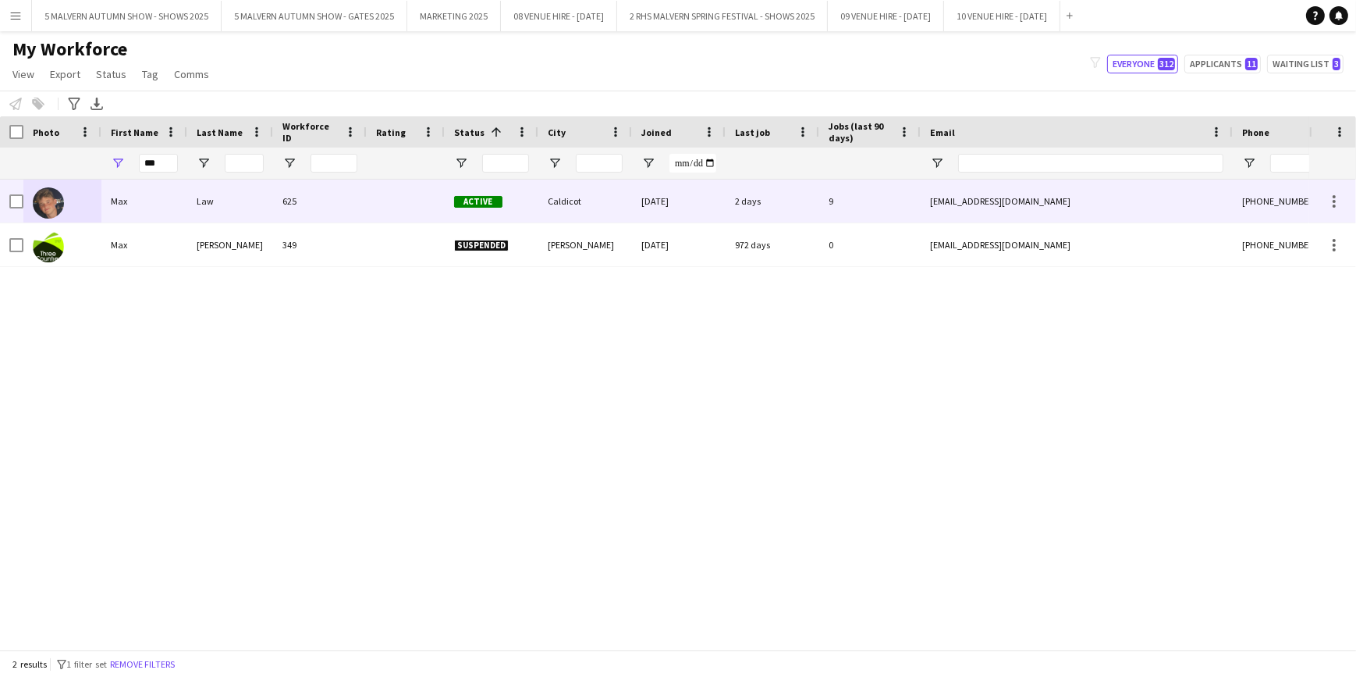
click at [55, 194] on img at bounding box center [48, 202] width 31 height 31
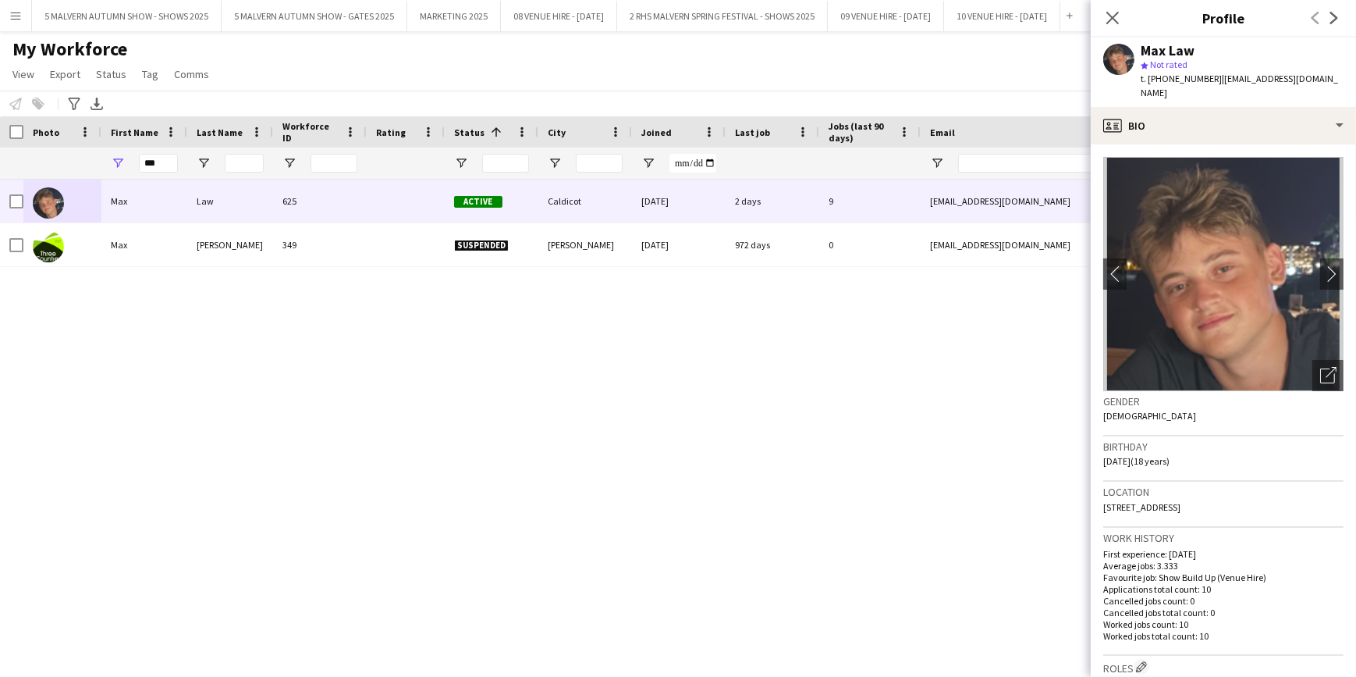
click at [1227, 496] on div "Location NP26 5tt, Caldicot, NP26 5TT" at bounding box center [1223, 503] width 240 height 45
click at [165, 164] on input "***" at bounding box center [158, 163] width 39 height 19
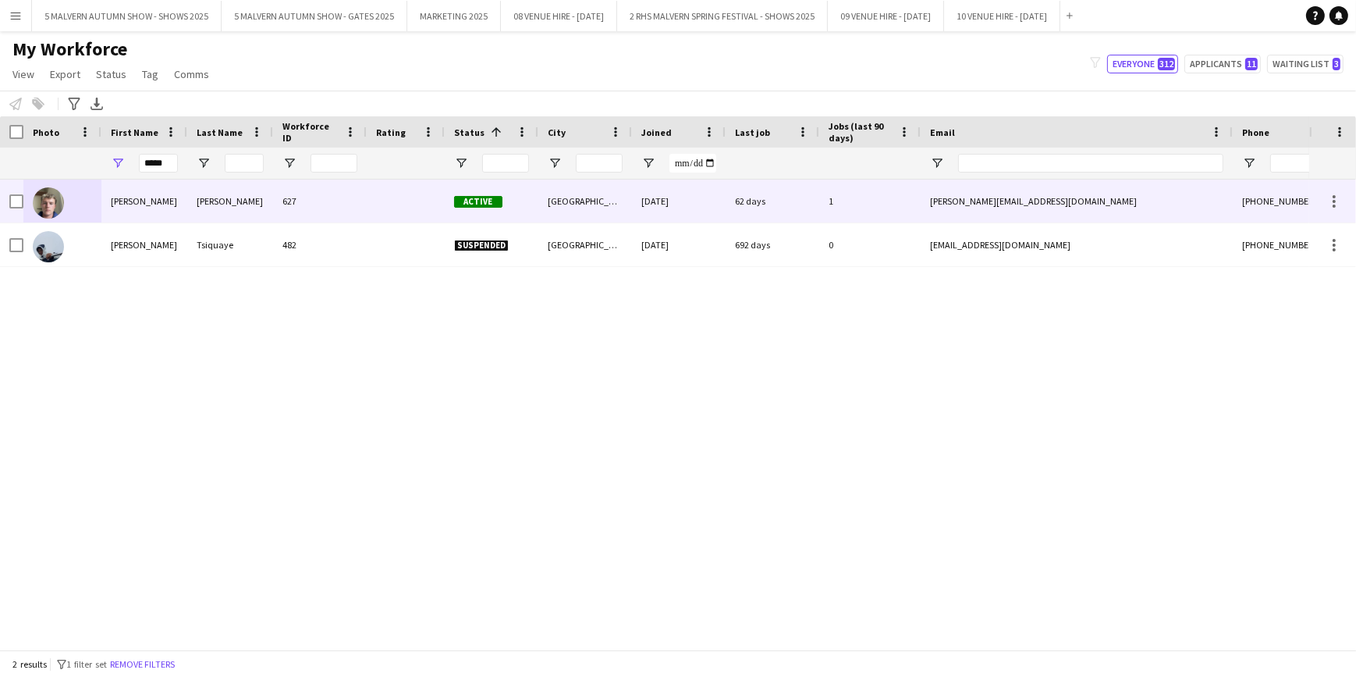
click at [43, 207] on img at bounding box center [48, 202] width 31 height 31
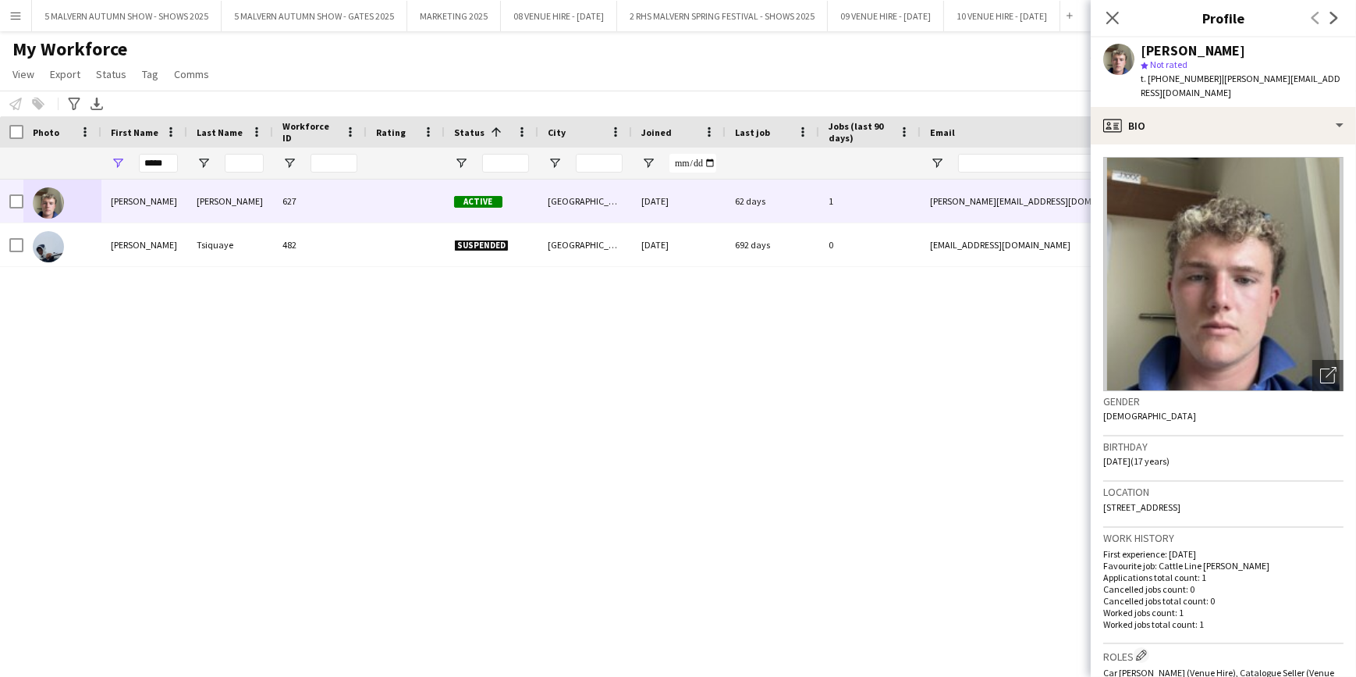
drag, startPoint x: 1144, startPoint y: 495, endPoint x: 1303, endPoint y: 497, distance: 159.2
click at [1181, 501] on span "GL19 3QT, Little Brierley Farm, Gloucester, GL19 3QT" at bounding box center [1141, 507] width 77 height 12
copy span "Little Brierley Farm, Gloucester, GL19 3QT"
click at [714, 347] on div "Harry Herbert-Power 627 Active Gloucester 14-06-2025 62 days 1 harry.herbertpow…" at bounding box center [654, 408] width 1309 height 459
click at [164, 159] on input "*****" at bounding box center [158, 163] width 39 height 19
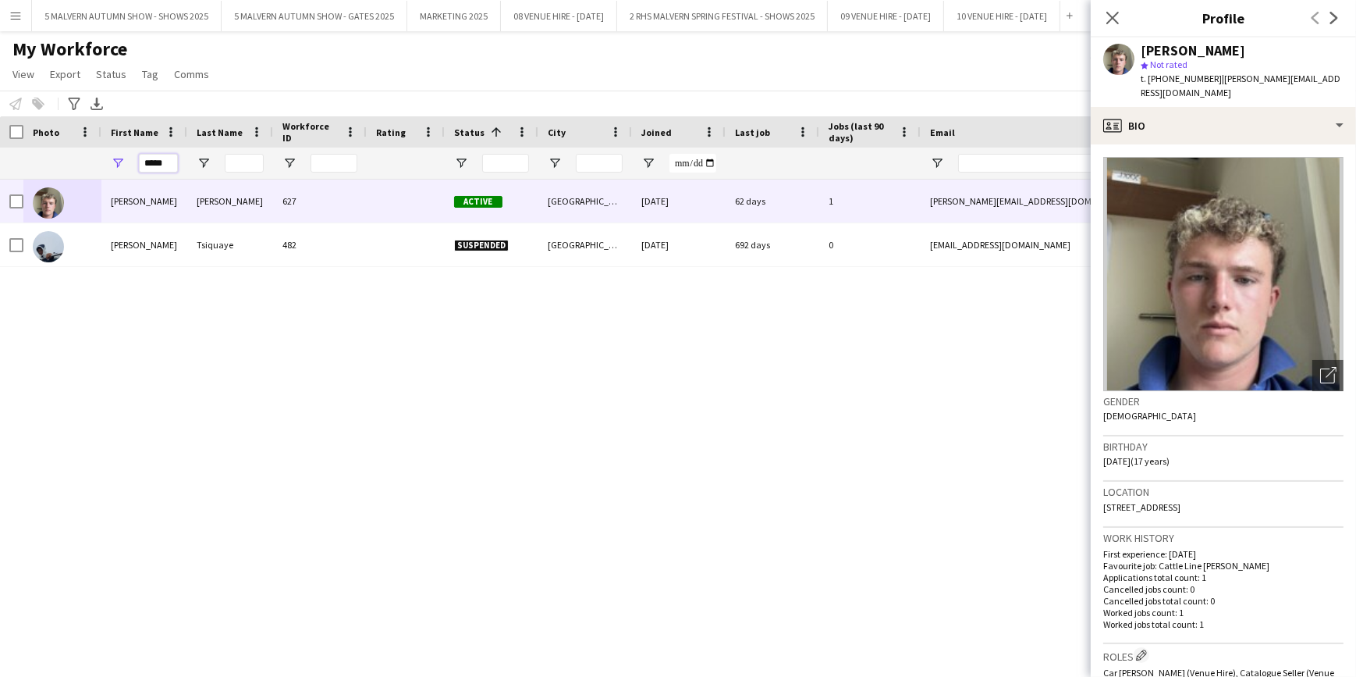
click at [164, 159] on input "*****" at bounding box center [158, 163] width 39 height 19
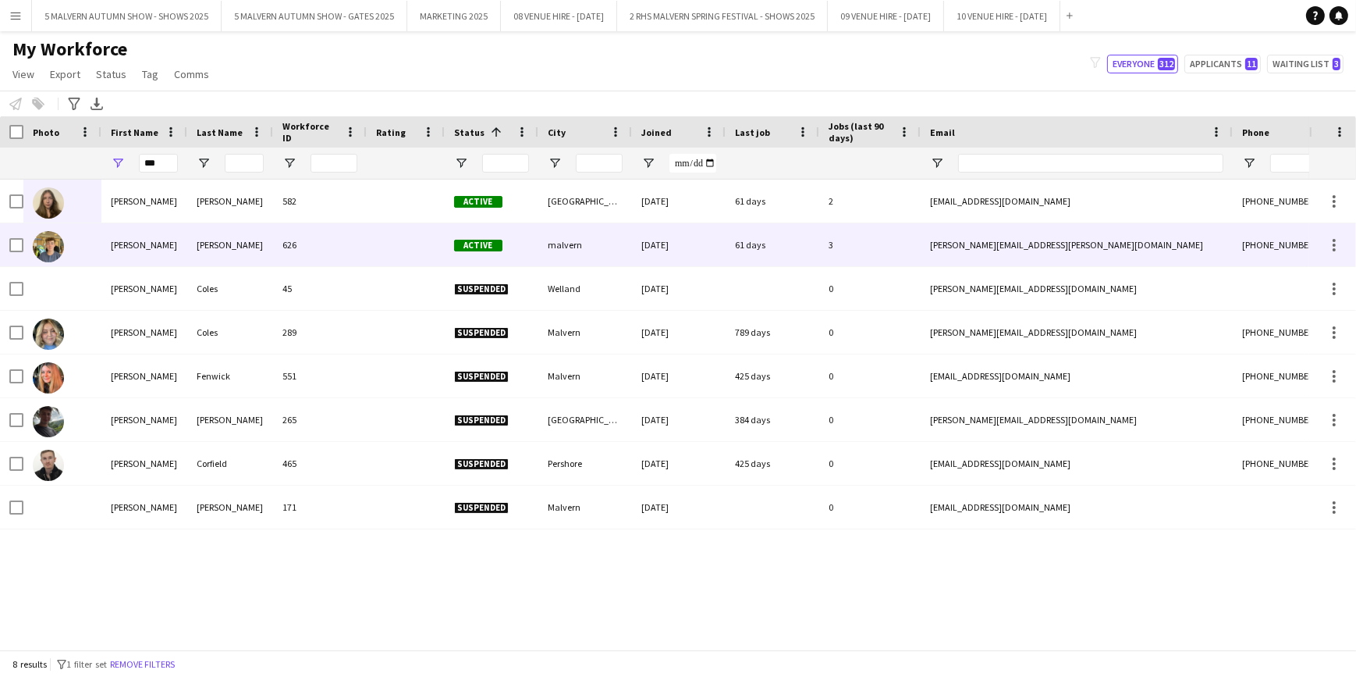
click at [38, 243] on img at bounding box center [48, 246] width 31 height 31
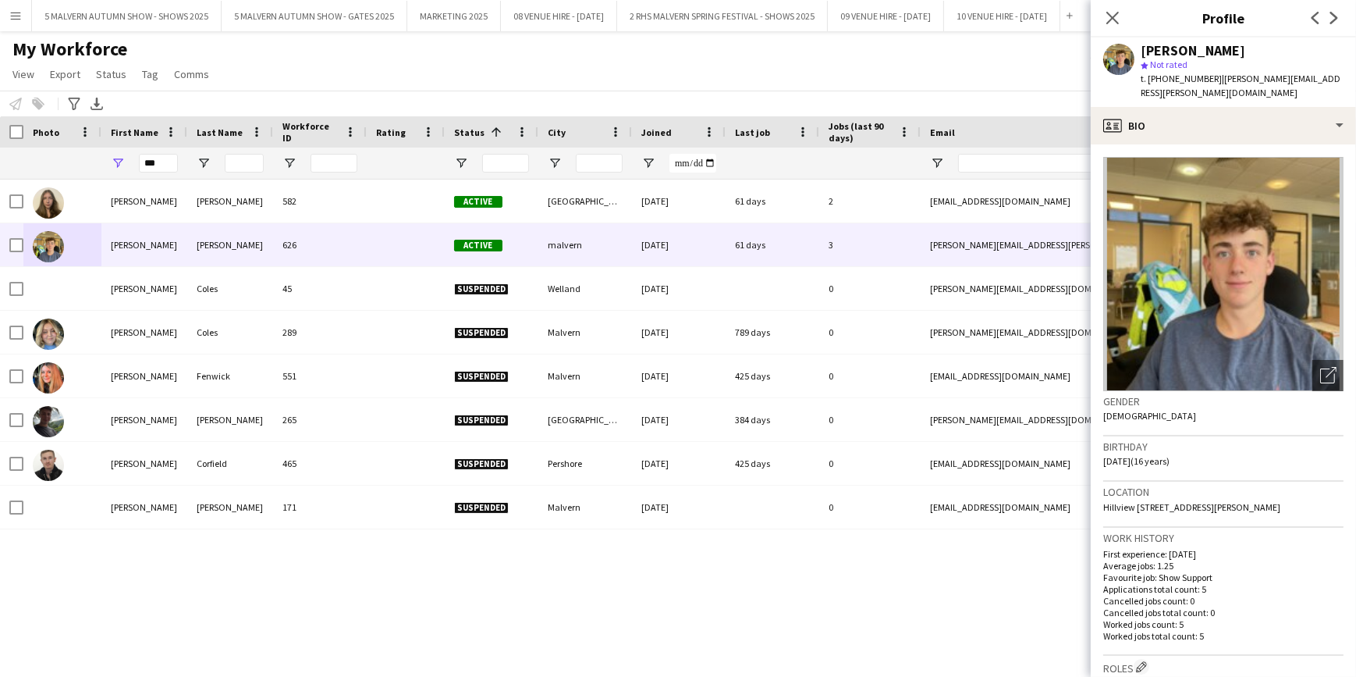
drag, startPoint x: 1103, startPoint y: 492, endPoint x: 1315, endPoint y: 490, distance: 211.5
click at [1315, 490] on div "Location Hillview stud blackmore park road, malvern, wr13 6nn" at bounding box center [1223, 503] width 240 height 45
copy span "Hillview stud blackmore park road, malvern, wr13 6nn"
click at [162, 161] on input "***" at bounding box center [158, 163] width 39 height 19
type input "*"
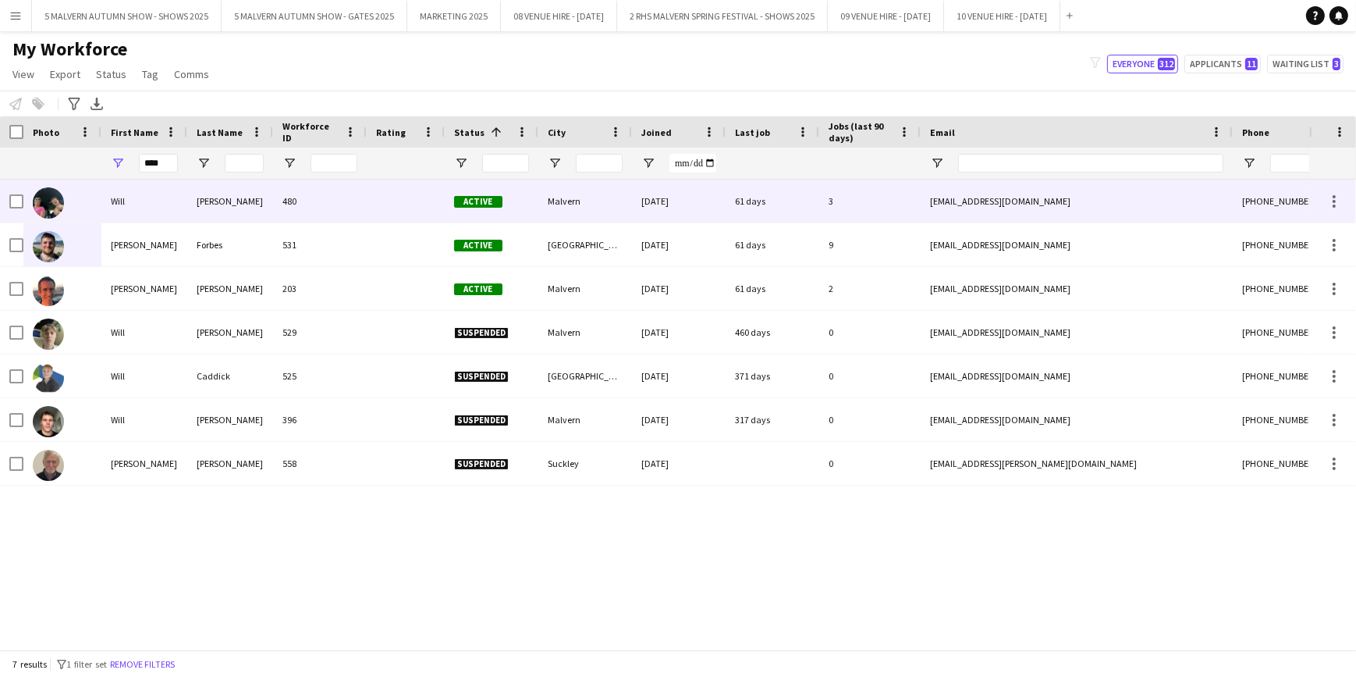
click at [48, 204] on img at bounding box center [48, 202] width 31 height 31
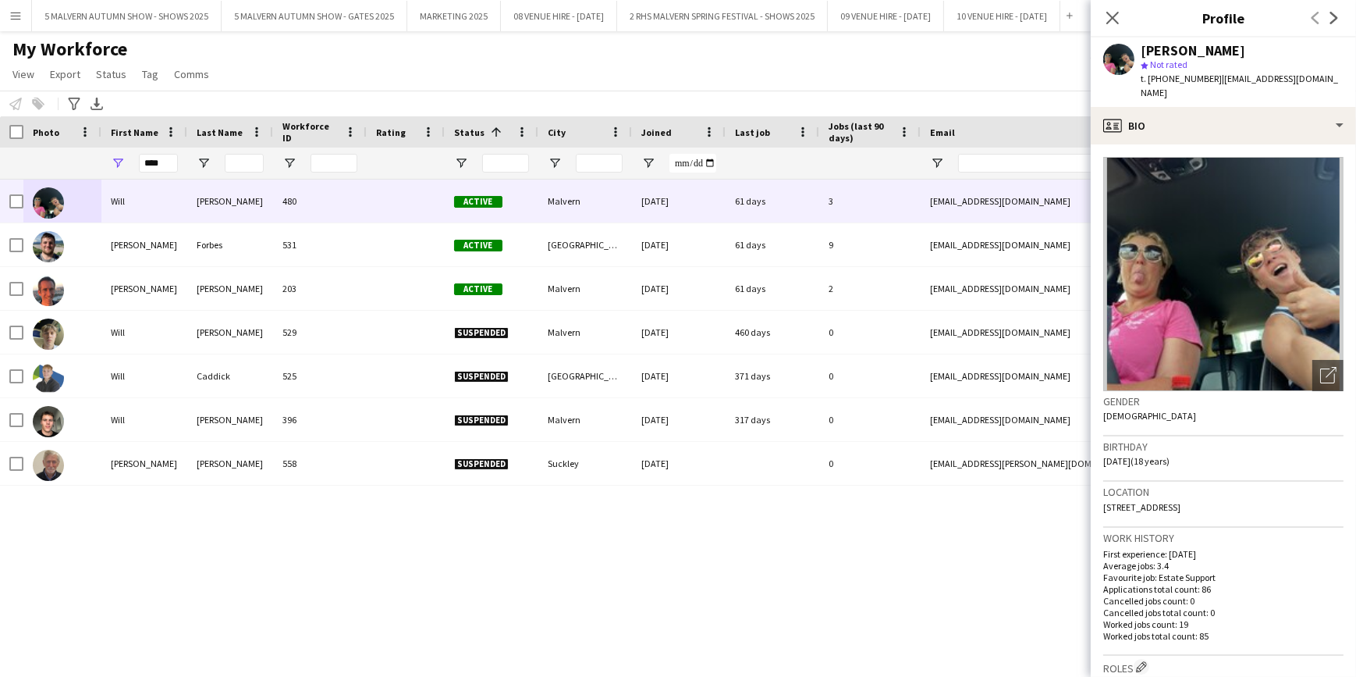
drag, startPoint x: 1199, startPoint y: 492, endPoint x: 1330, endPoint y: 499, distance: 131.3
click at [1330, 499] on div "Location Malvern WR13 6NW, UK, Hillview stud, Malvern, WR13 6NW" at bounding box center [1223, 503] width 240 height 45
copy span "Hillview stud, Malvern, WR13 6NW"
click at [173, 163] on input "****" at bounding box center [158, 163] width 39 height 19
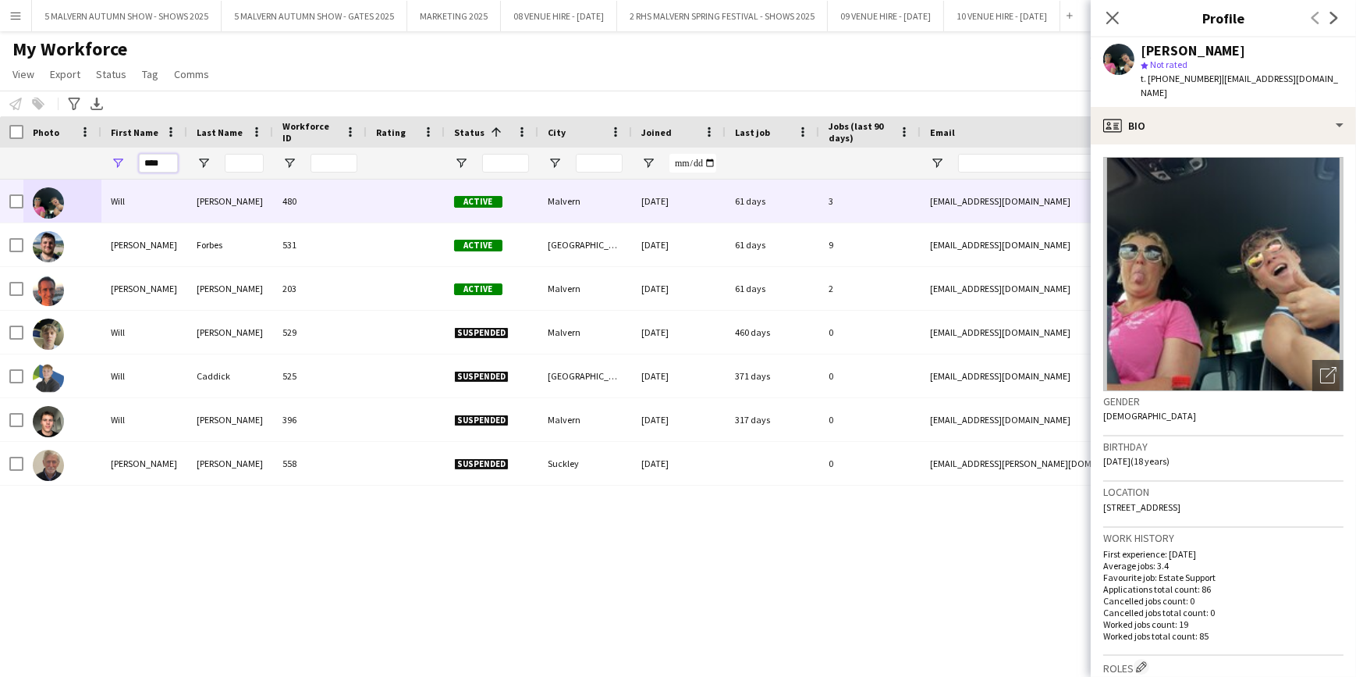
click at [173, 163] on input "****" at bounding box center [158, 163] width 39 height 19
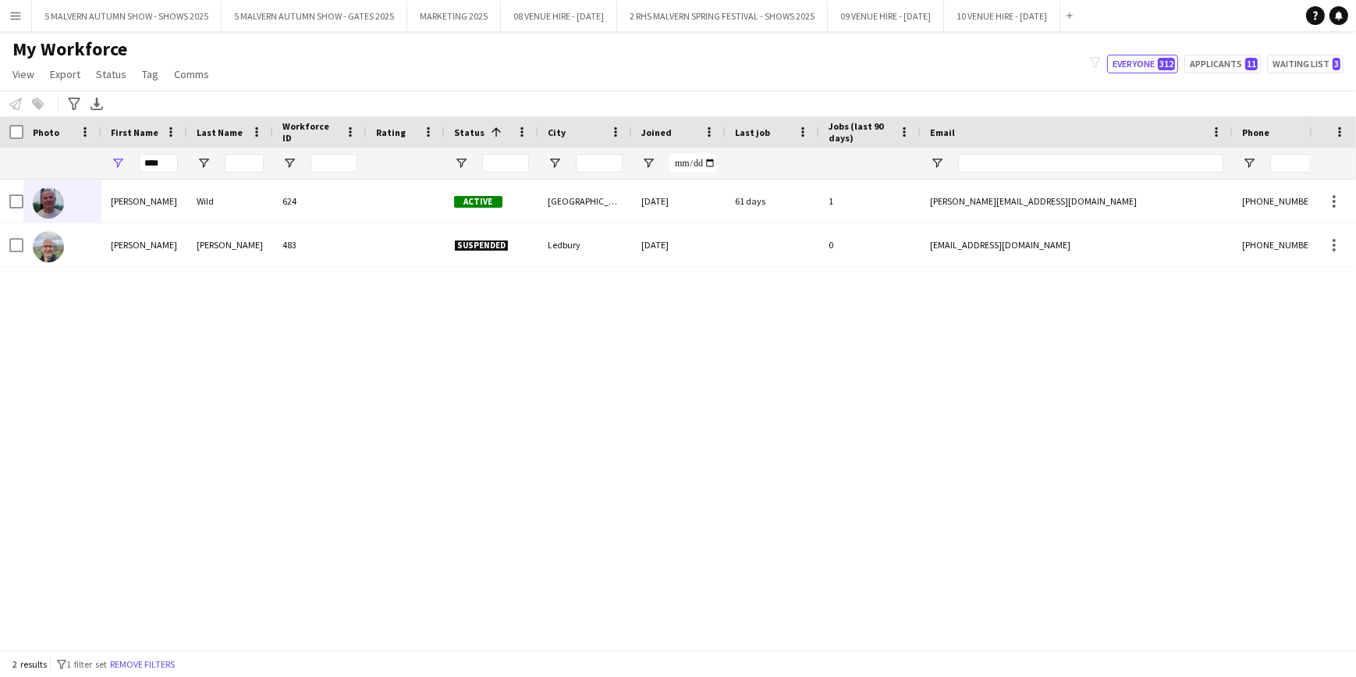
click at [101, 287] on div "Dean Wild 624 Active Worcester 10-06-2025 61 days 1 dean.wild@rocketmail.com +4…" at bounding box center [654, 408] width 1309 height 459
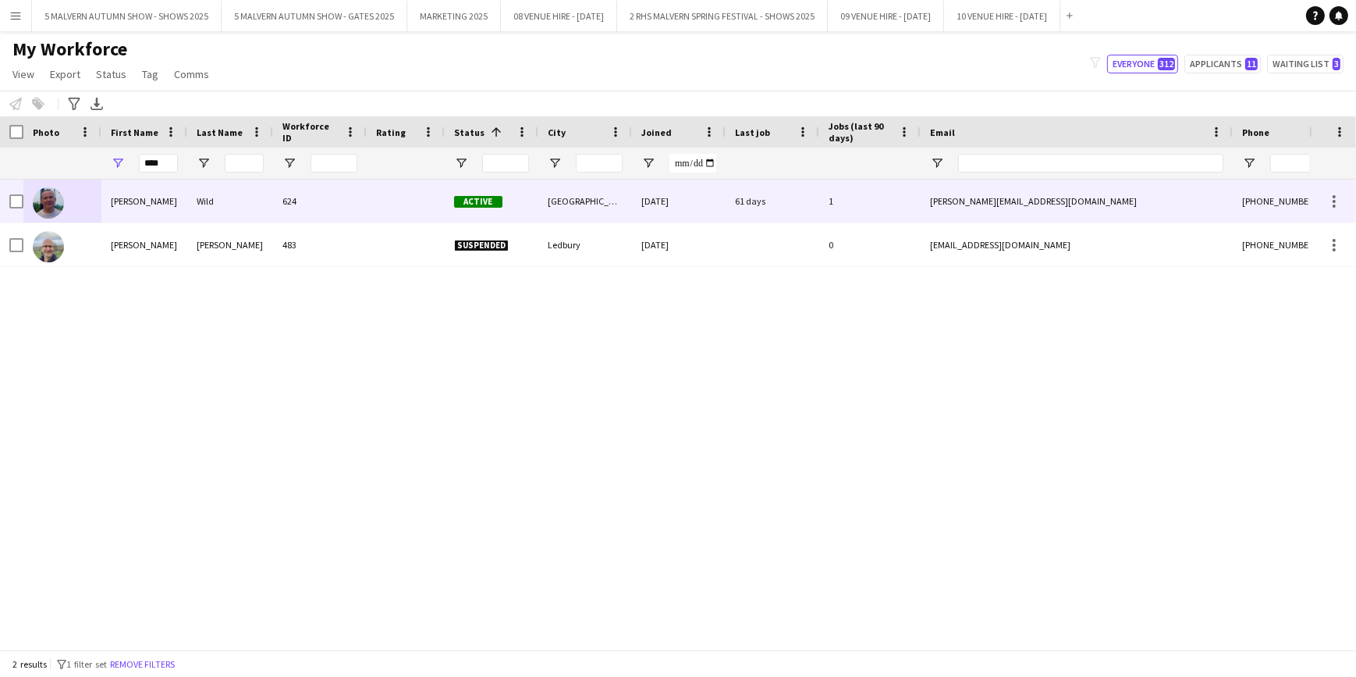
click at [88, 202] on div at bounding box center [62, 200] width 78 height 43
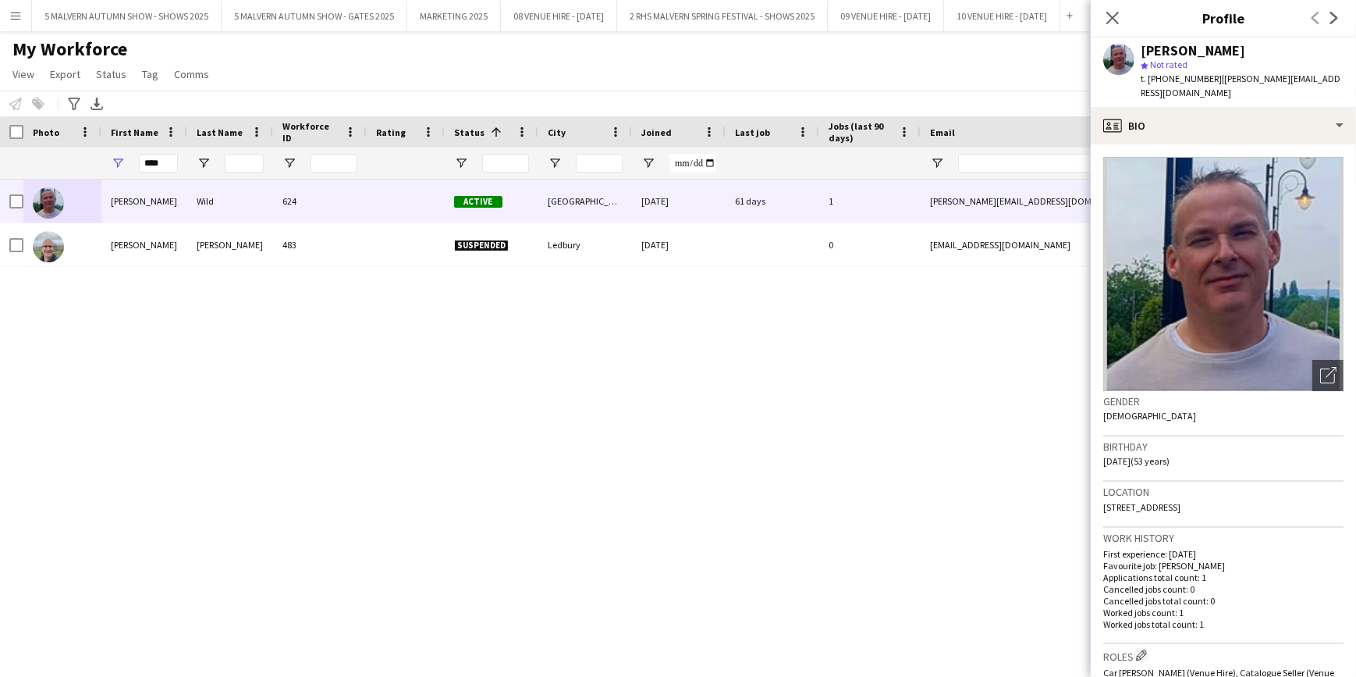
drag, startPoint x: 1265, startPoint y: 492, endPoint x: 1104, endPoint y: 499, distance: 160.9
click at [1104, 499] on div "Location 26 Froxmere Road, Worcester, WR7 4AN" at bounding box center [1223, 503] width 240 height 45
copy span "26 Froxmere Road, Worcester, WR7 4AN"
click at [166, 171] on input "****" at bounding box center [158, 163] width 39 height 19
click at [170, 160] on input "****" at bounding box center [158, 163] width 39 height 19
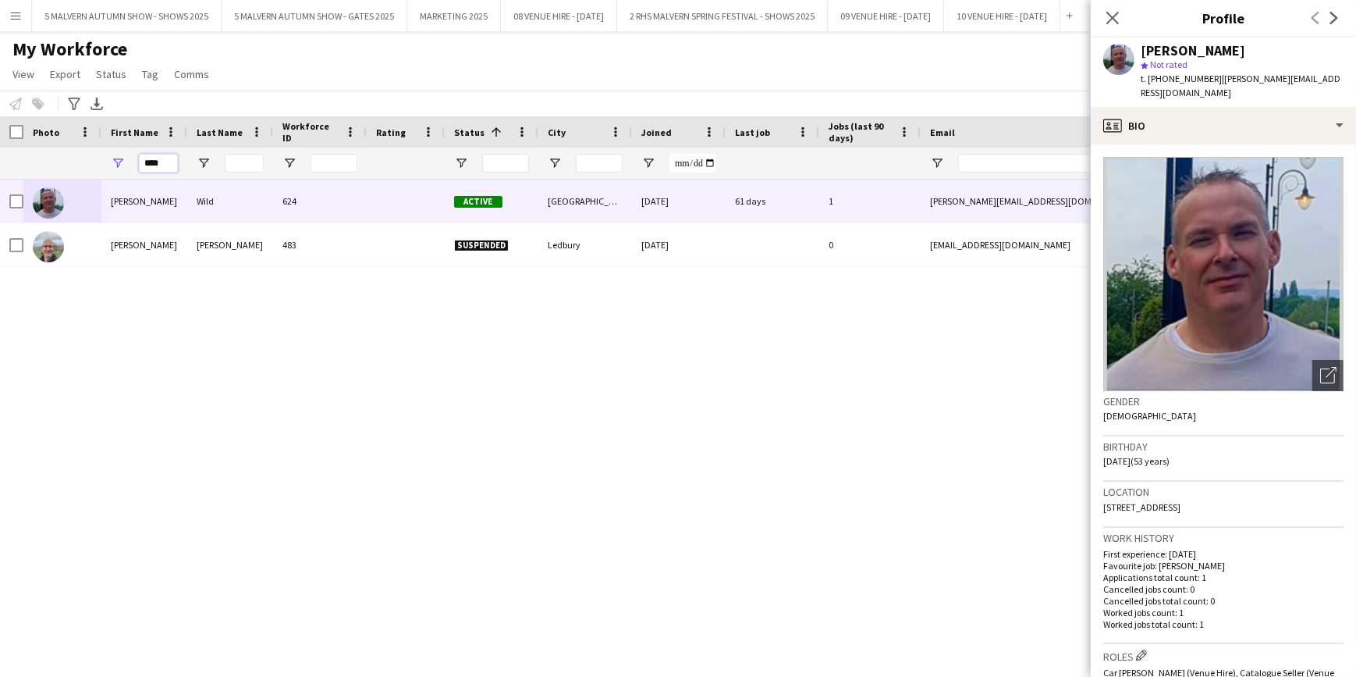
click at [170, 160] on input "****" at bounding box center [158, 163] width 39 height 19
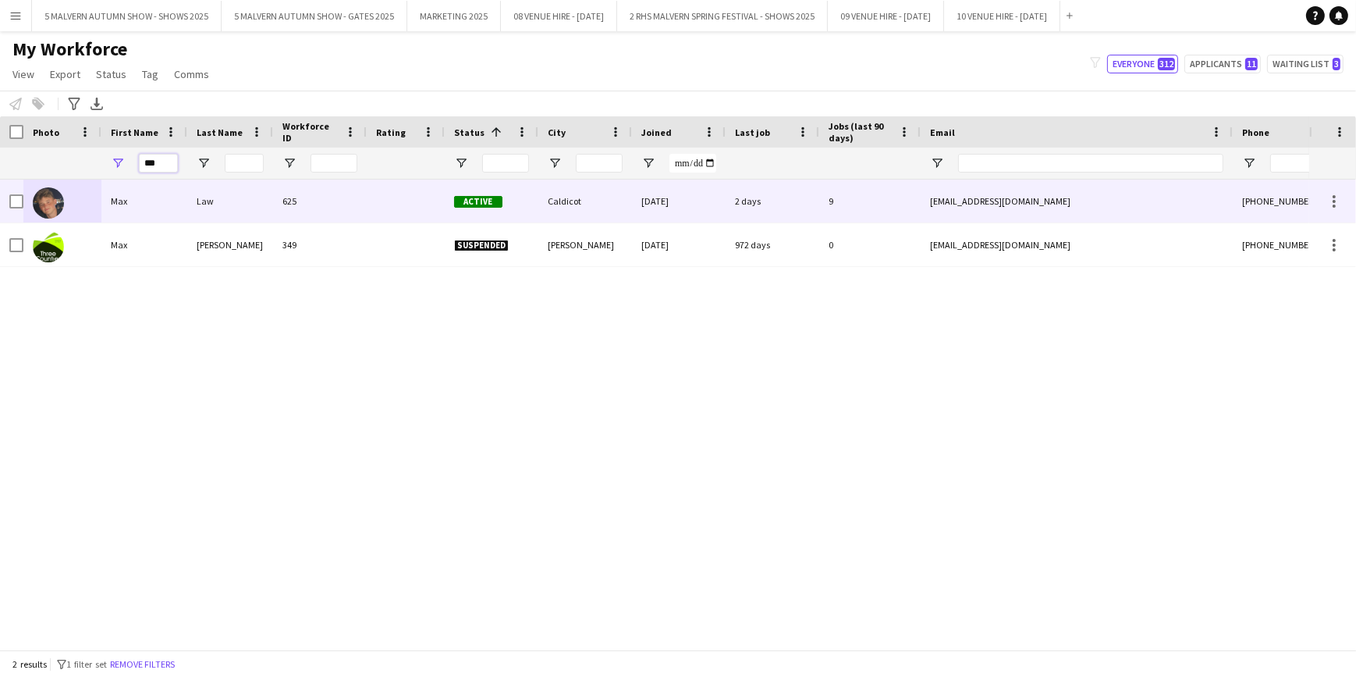
type input "***"
click at [60, 206] on img at bounding box center [48, 202] width 31 height 31
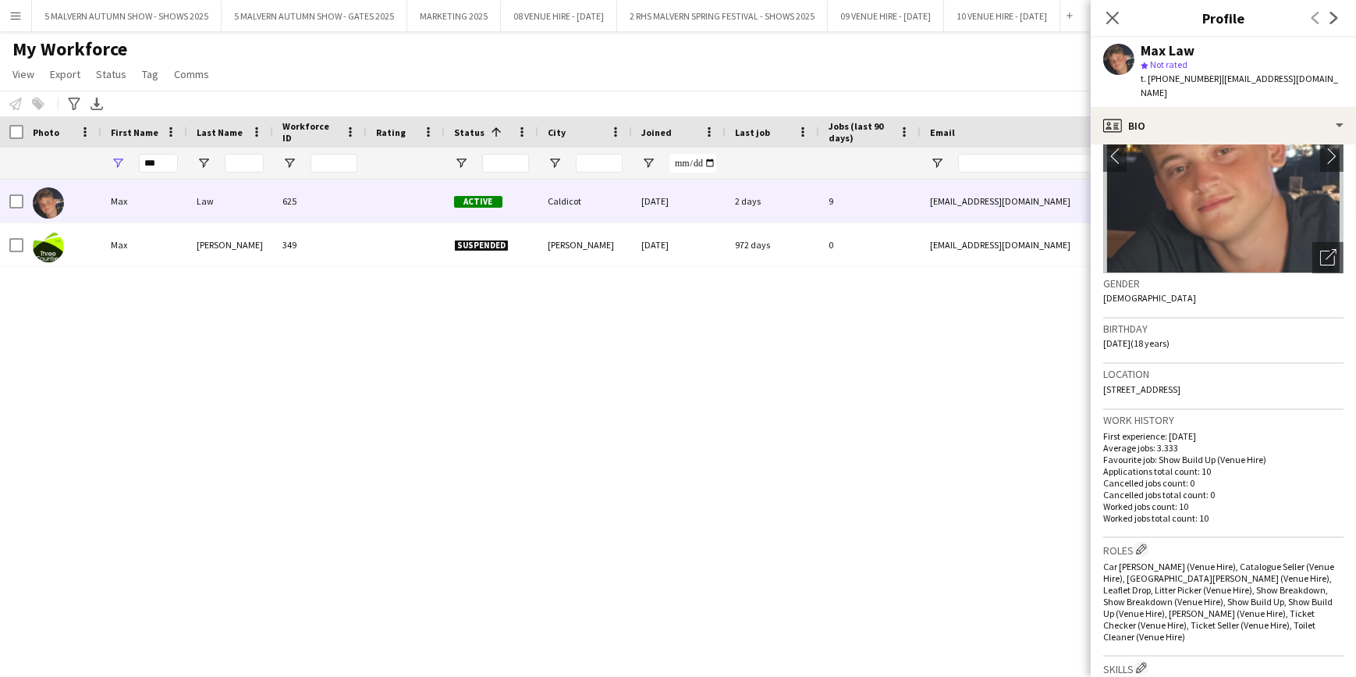
scroll to position [141, 0]
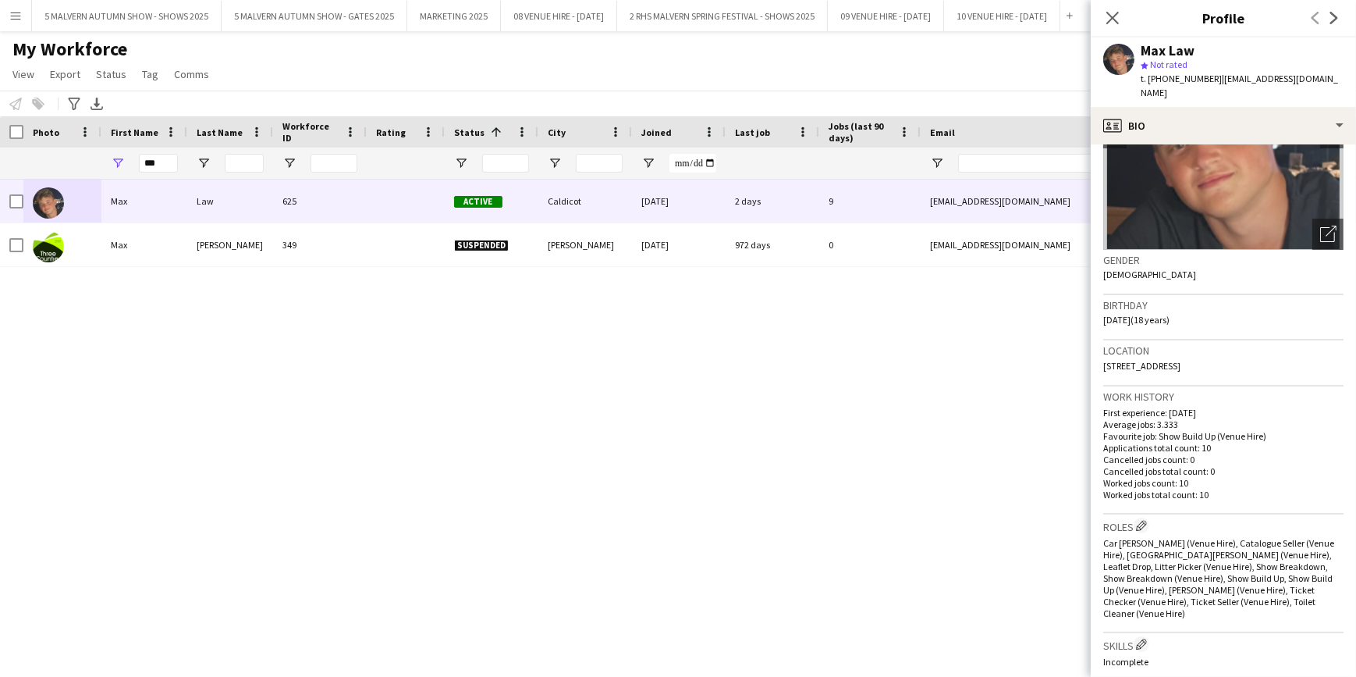
click at [1181, 360] on span "NP26 5tt, Caldicot, NP26 5TT" at bounding box center [1141, 366] width 77 height 12
click at [1226, 345] on div "Location NP26 5tt, Caldicot, NP26 5TT" at bounding box center [1223, 362] width 240 height 45
click at [1222, 349] on div "Location NP26 5tt, Caldicot, NP26 5TT" at bounding box center [1223, 362] width 240 height 45
click at [1181, 360] on span "NP26 5tt, Caldicot, NP26 5TT" at bounding box center [1141, 366] width 77 height 12
click at [1132, 360] on span "NP26 5tt, Caldicot, NP26 5TT" at bounding box center [1141, 366] width 77 height 12
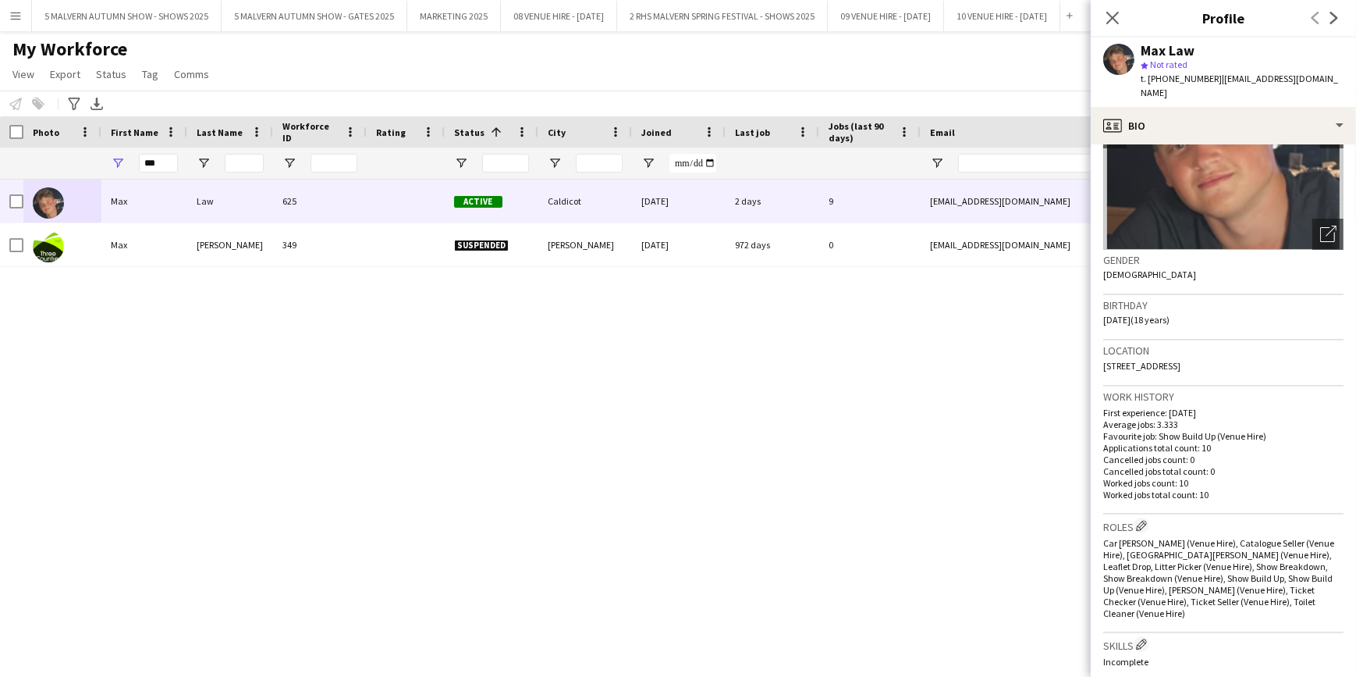
click at [1085, 346] on div "Max Law 625 Active Caldicot 11-06-2025 2 days 9 maxjlaw@icloud.com +44736823773…" at bounding box center [654, 408] width 1309 height 459
click at [1136, 360] on span "NP26 5tt, Caldicot, NP26 5TT" at bounding box center [1141, 366] width 77 height 12
click at [1181, 360] on span "NP26 5tt, Caldicot, NP26 5TT" at bounding box center [1141, 366] width 77 height 12
drag, startPoint x: 1182, startPoint y: 348, endPoint x: 1210, endPoint y: 348, distance: 27.3
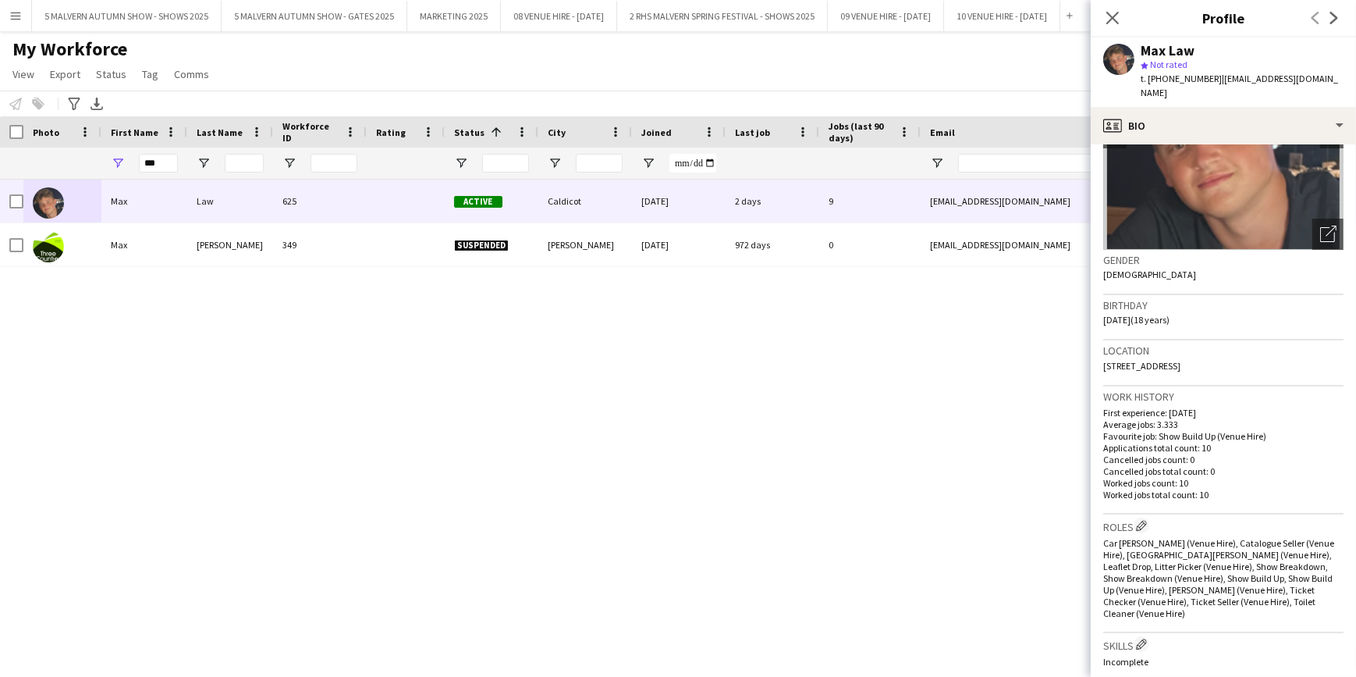
click at [1181, 360] on span "NP26 5tt, Caldicot, NP26 5TT" at bounding box center [1141, 366] width 77 height 12
click at [1219, 349] on div "Location NP26 5tt, Caldicot, NP26 5TT" at bounding box center [1223, 362] width 240 height 45
click at [1128, 360] on span "NP26 5tt, Caldicot, NP26 5TT" at bounding box center [1141, 366] width 77 height 12
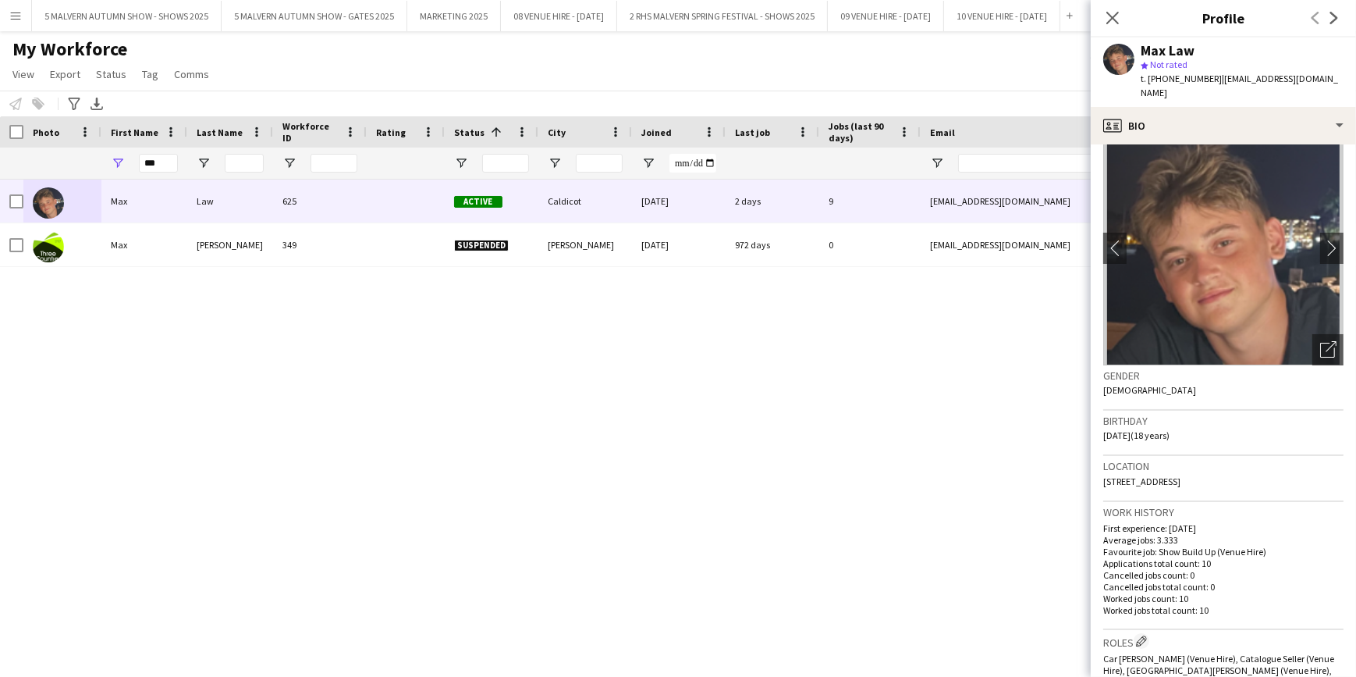
scroll to position [0, 0]
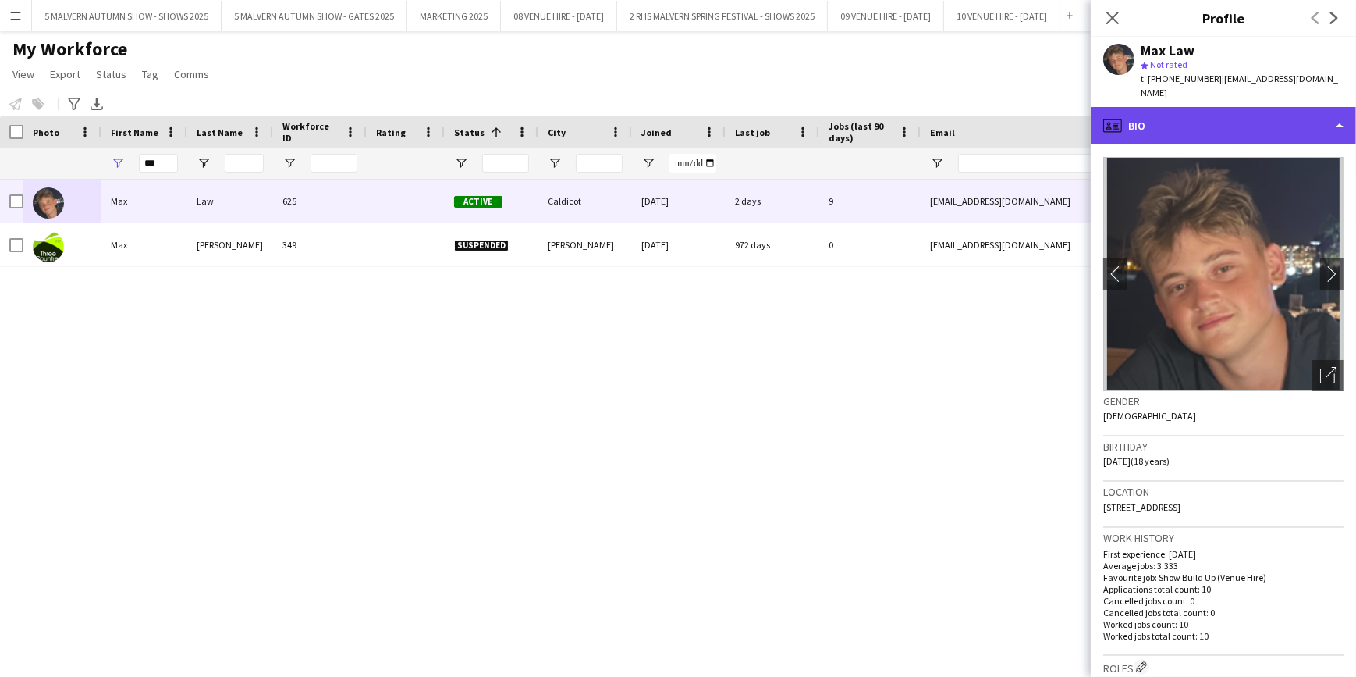
click at [1199, 113] on div "profile Bio" at bounding box center [1223, 125] width 265 height 37
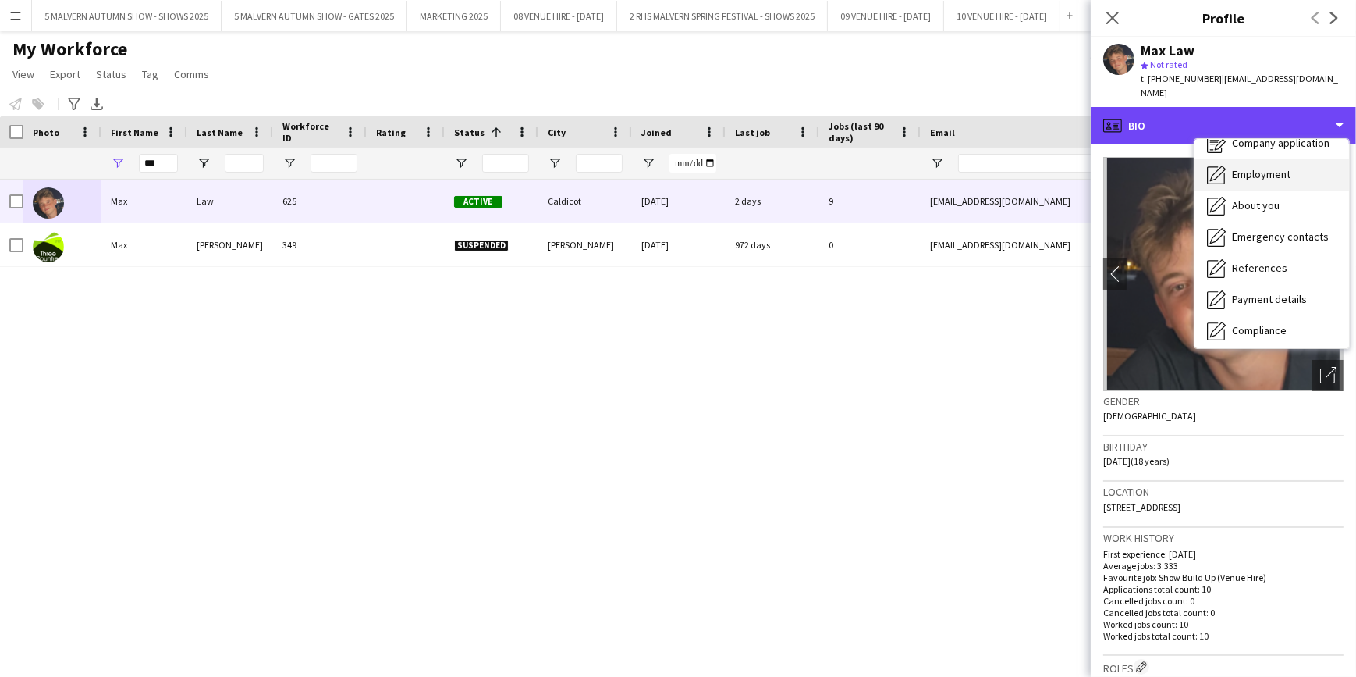
scroll to position [70, 0]
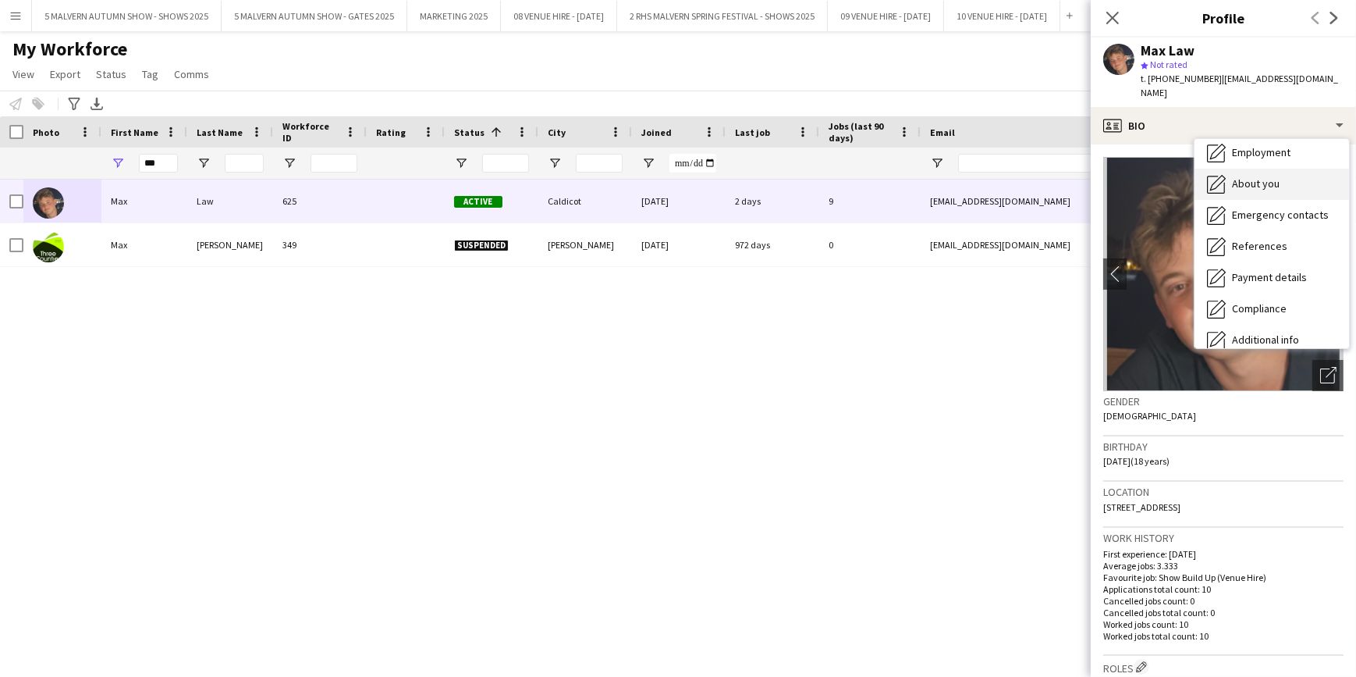
click at [1265, 176] on span "About you" at bounding box center [1256, 183] width 48 height 14
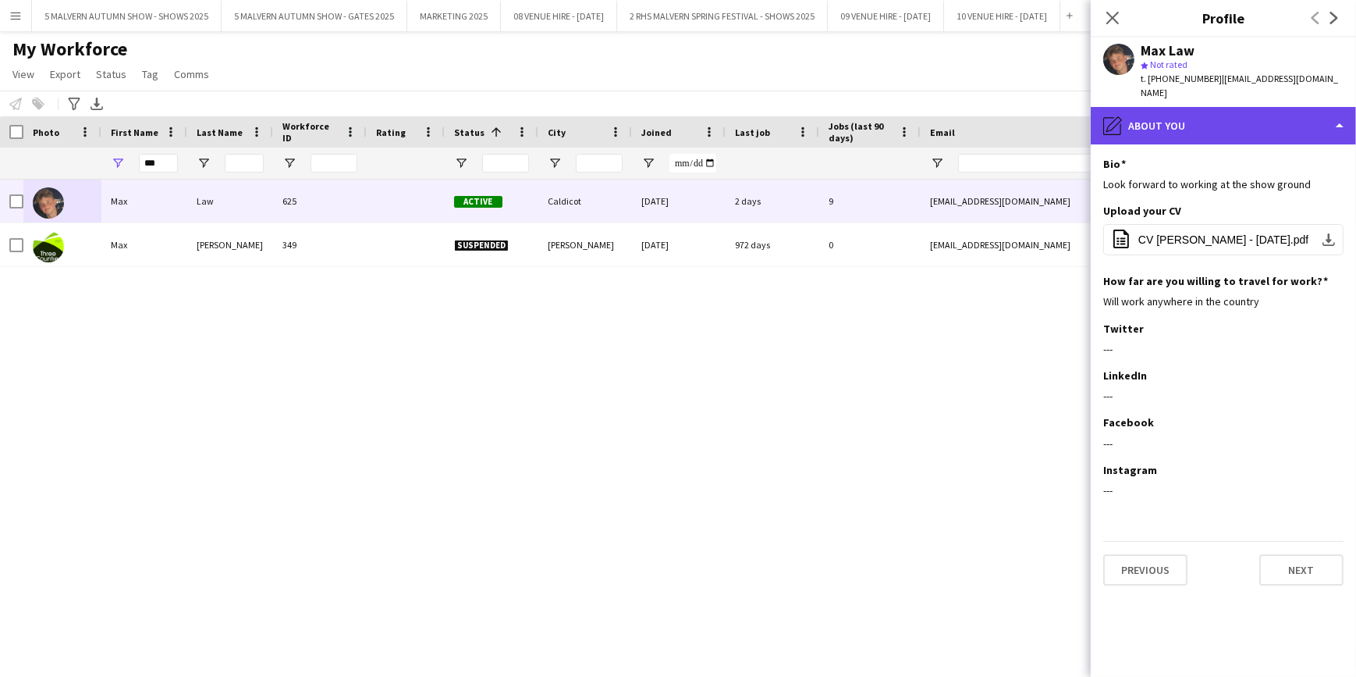
click at [1234, 107] on div "pencil4 About you" at bounding box center [1223, 125] width 265 height 37
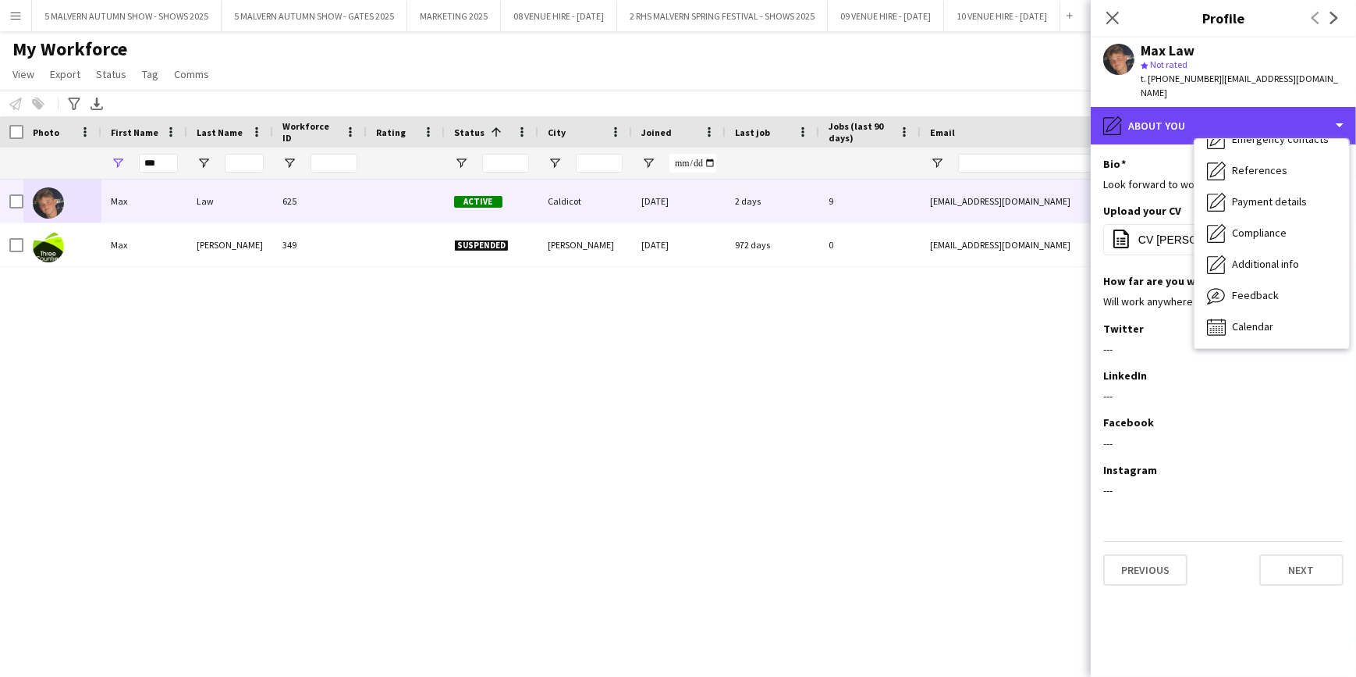
scroll to position [0, 0]
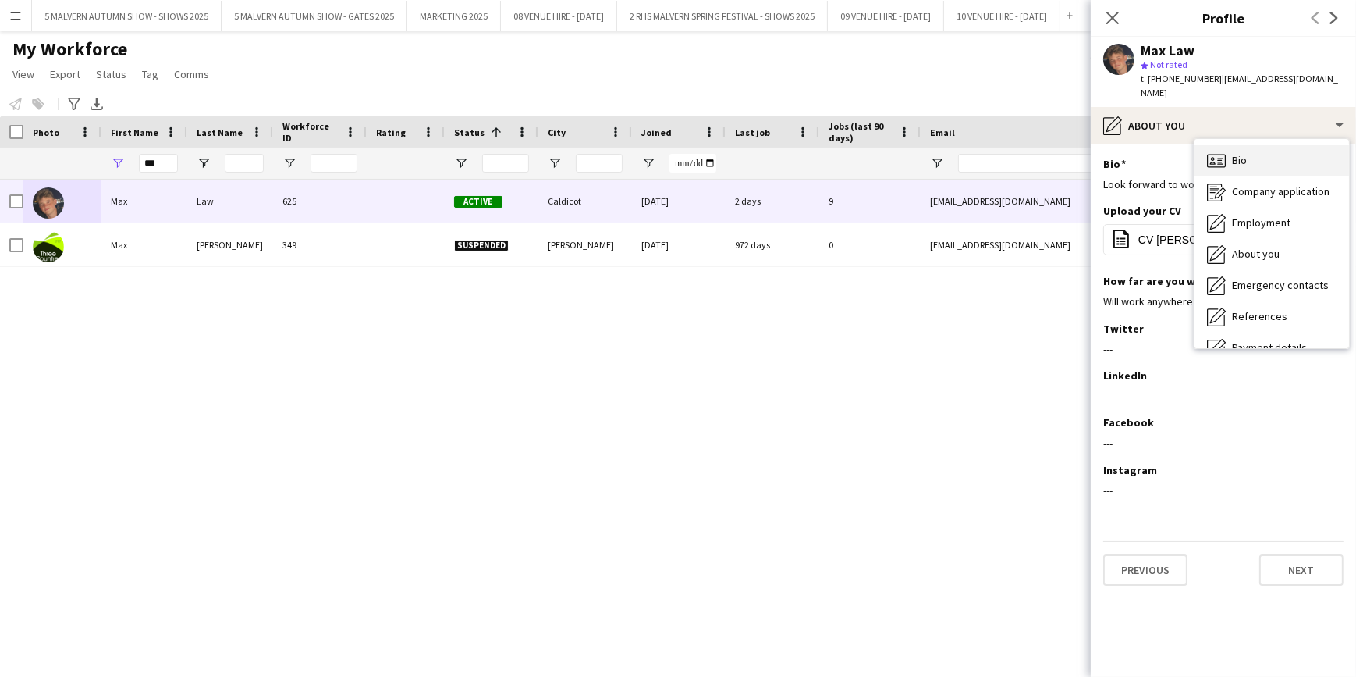
click at [1252, 147] on div "Bio Bio" at bounding box center [1272, 160] width 155 height 31
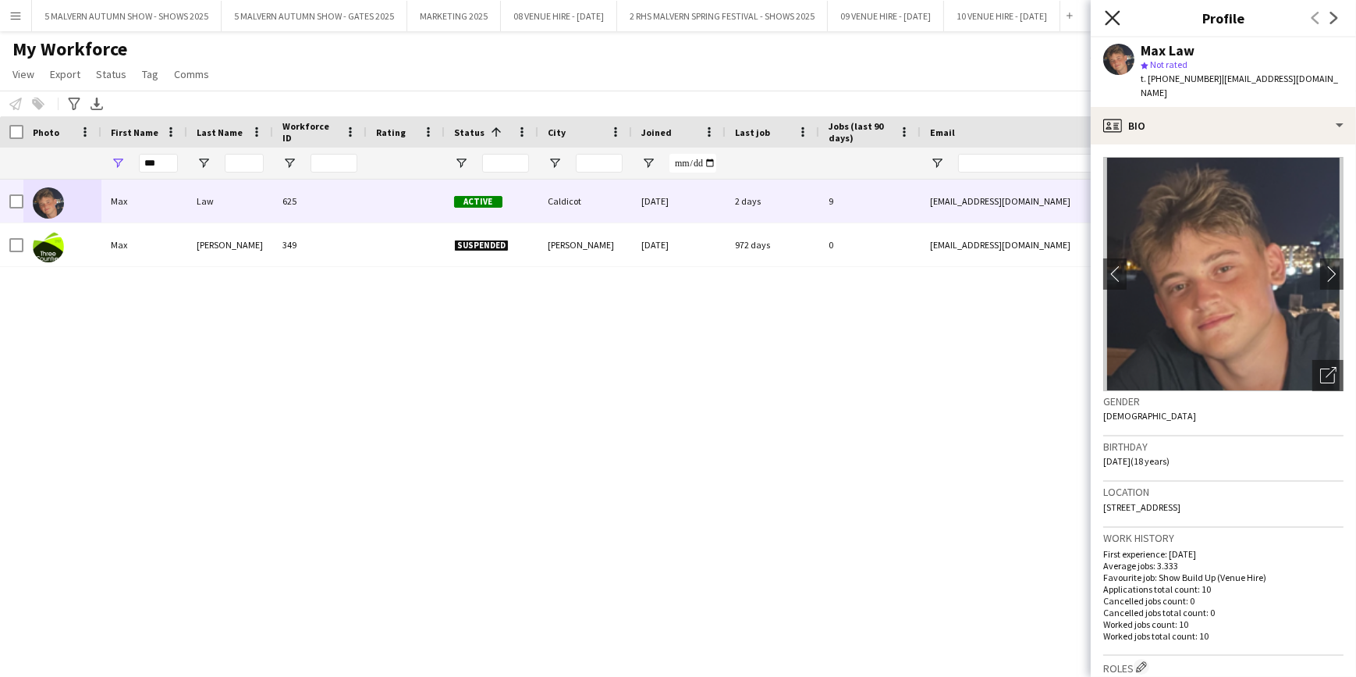
click at [1114, 20] on icon "Close pop-in" at bounding box center [1112, 17] width 15 height 15
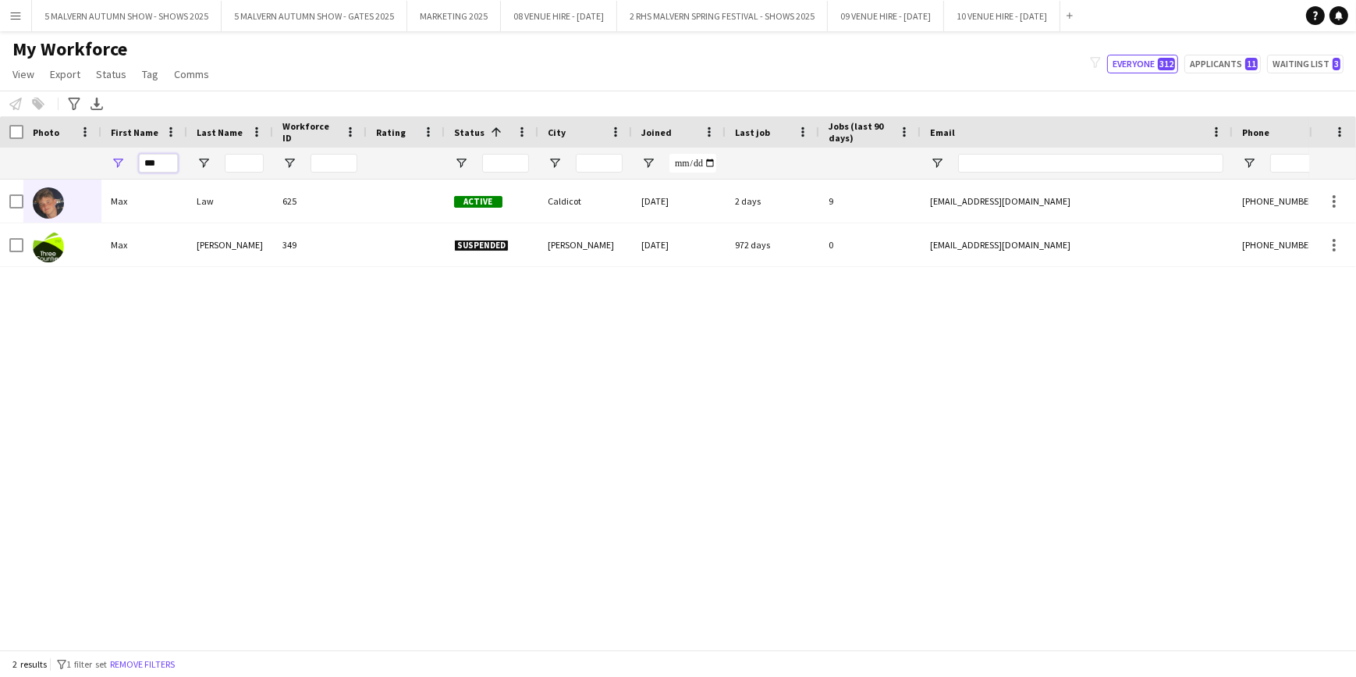
click at [159, 160] on input "***" at bounding box center [158, 163] width 39 height 19
click at [169, 162] on input "****" at bounding box center [158, 163] width 39 height 19
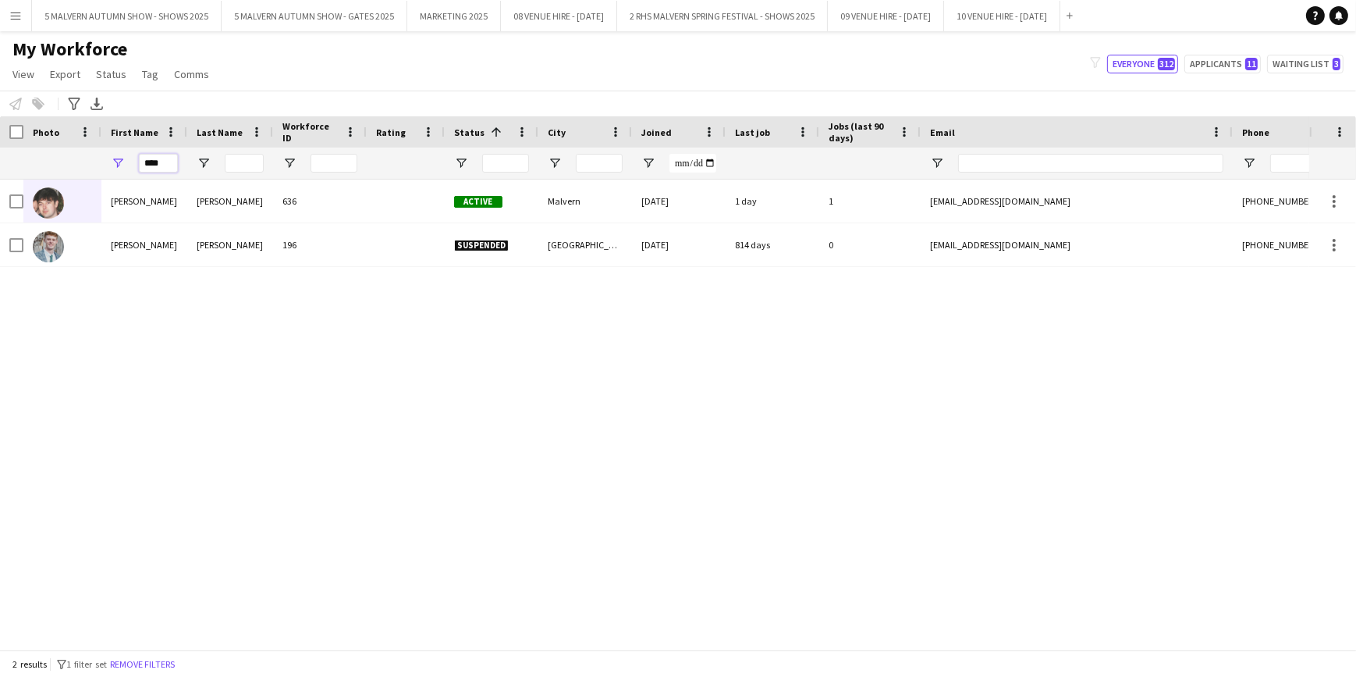
click at [169, 162] on input "****" at bounding box center [158, 163] width 39 height 19
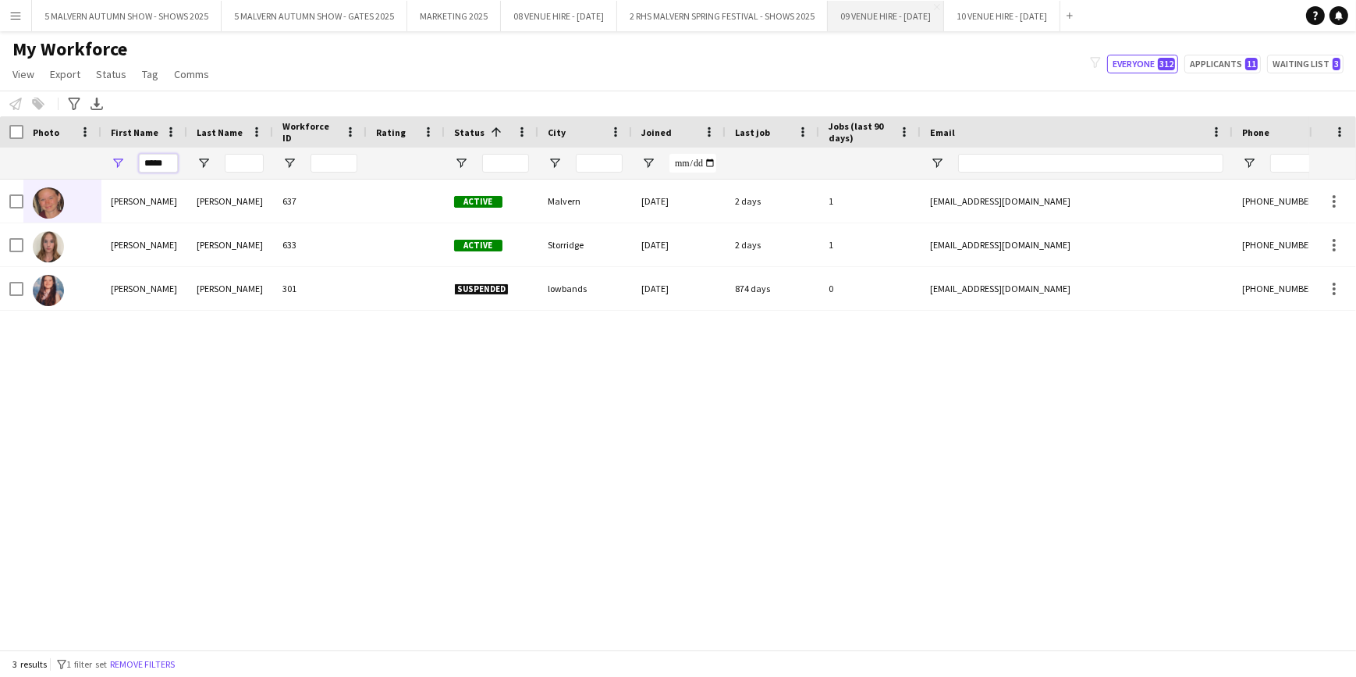
type input "*****"
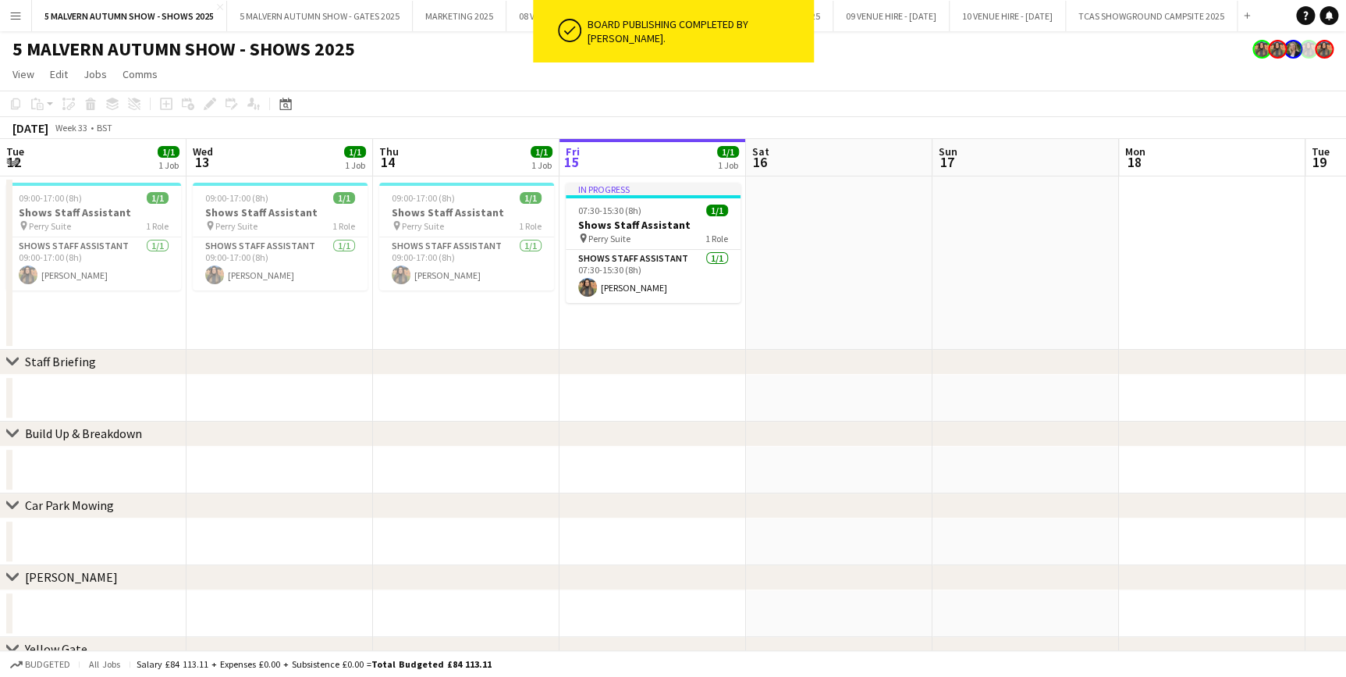
scroll to position [0, 373]
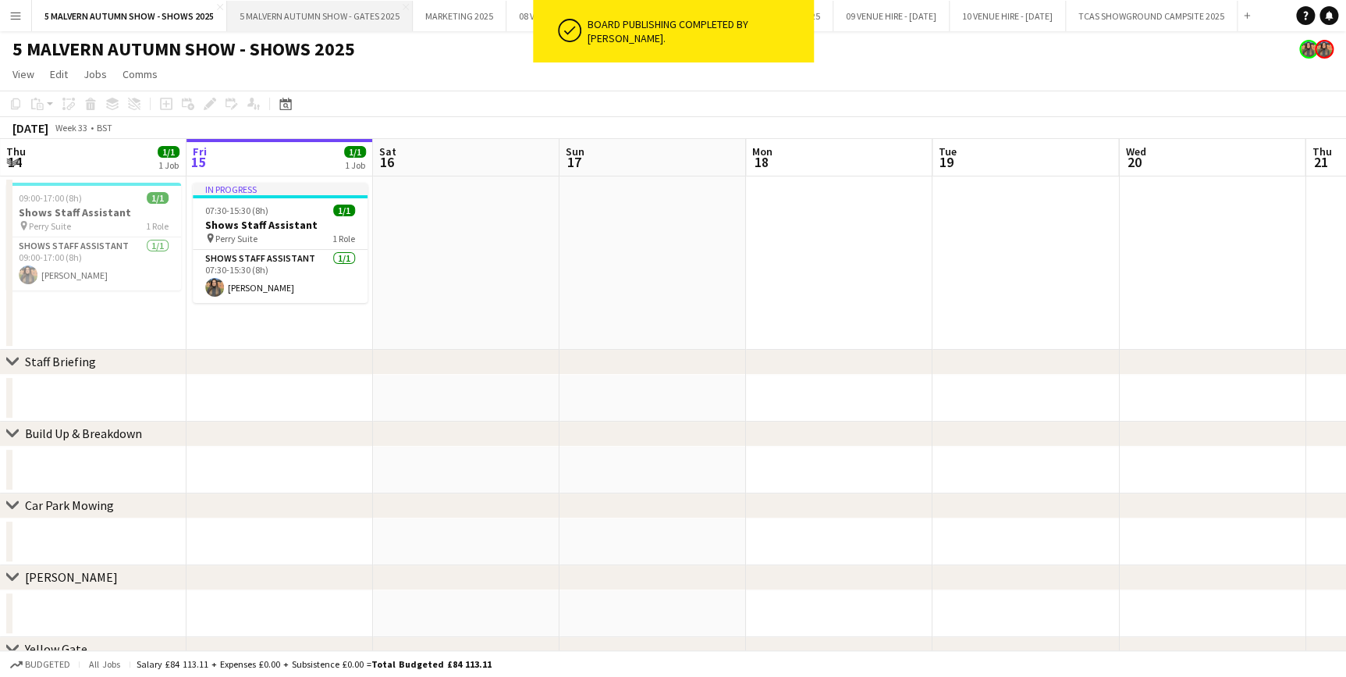
click at [273, 30] on button "5 MALVERN AUTUMN SHOW - GATES 2025 Close" at bounding box center [320, 16] width 186 height 30
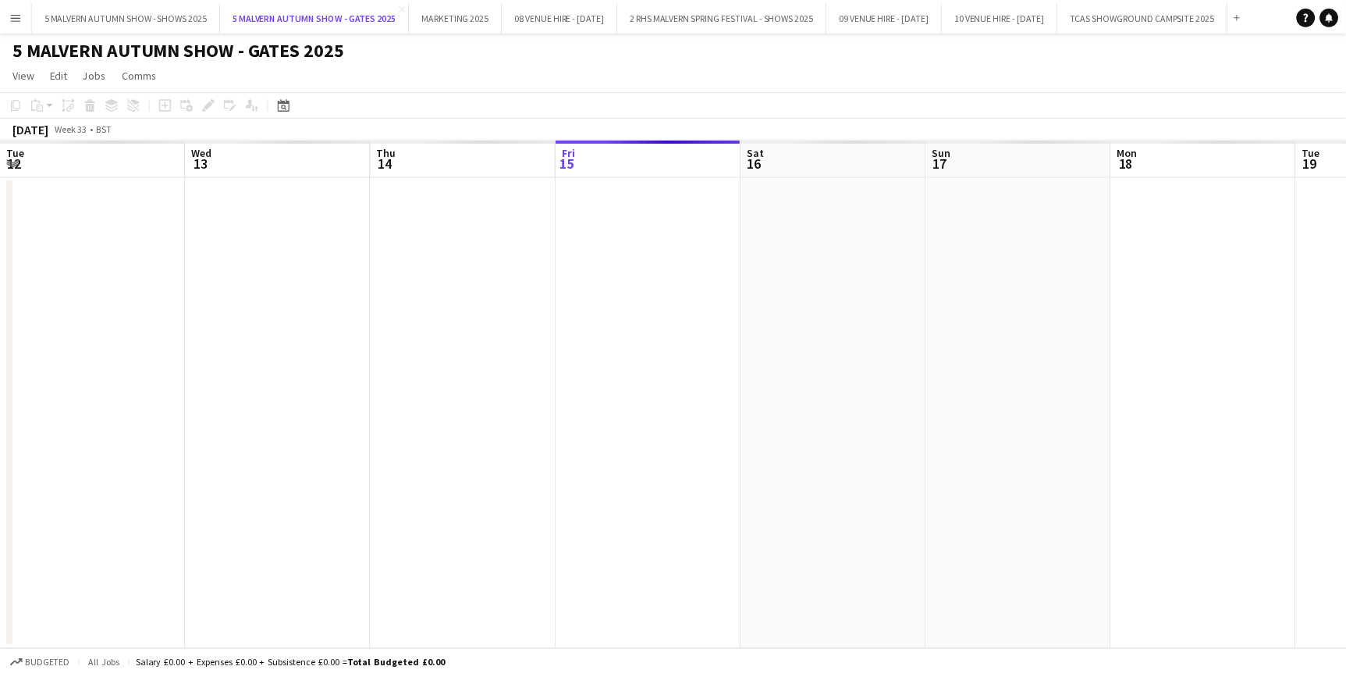
scroll to position [0, 373]
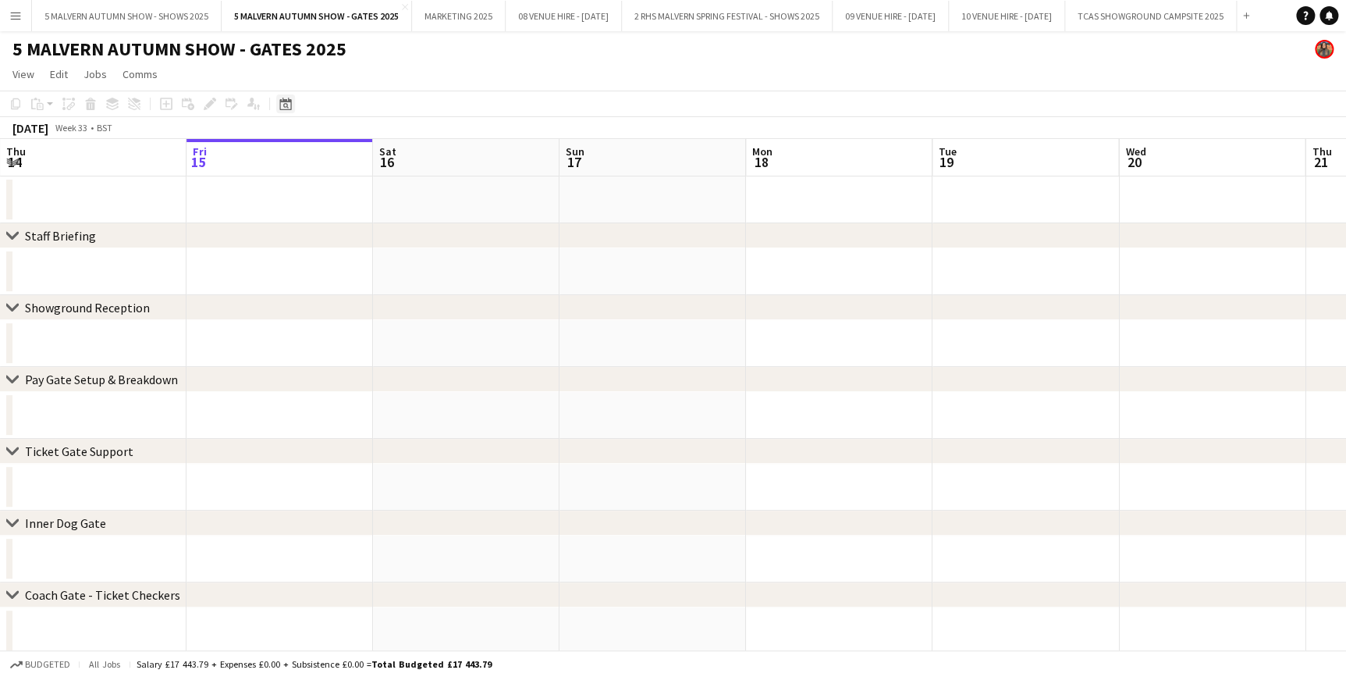
click at [280, 105] on icon "Date picker" at bounding box center [285, 104] width 12 height 12
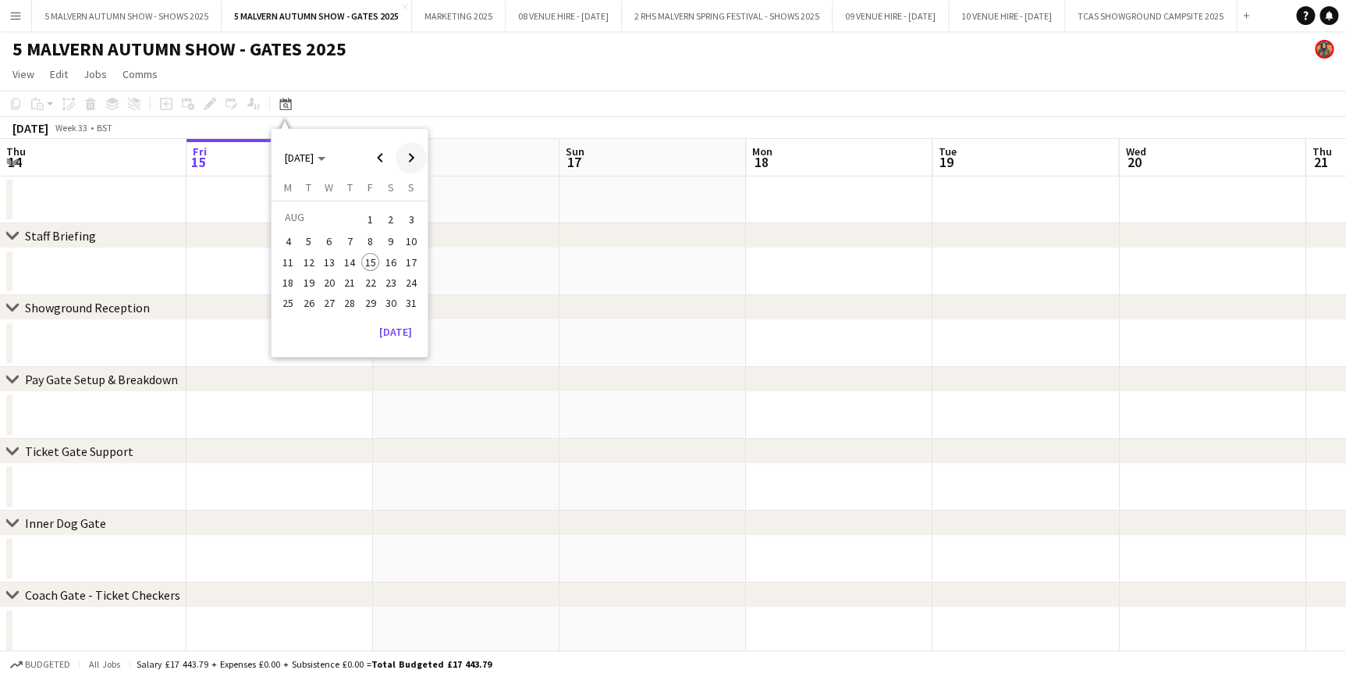
click at [406, 167] on span "Next month" at bounding box center [411, 157] width 31 height 31
click at [369, 303] on span "26" at bounding box center [370, 299] width 19 height 19
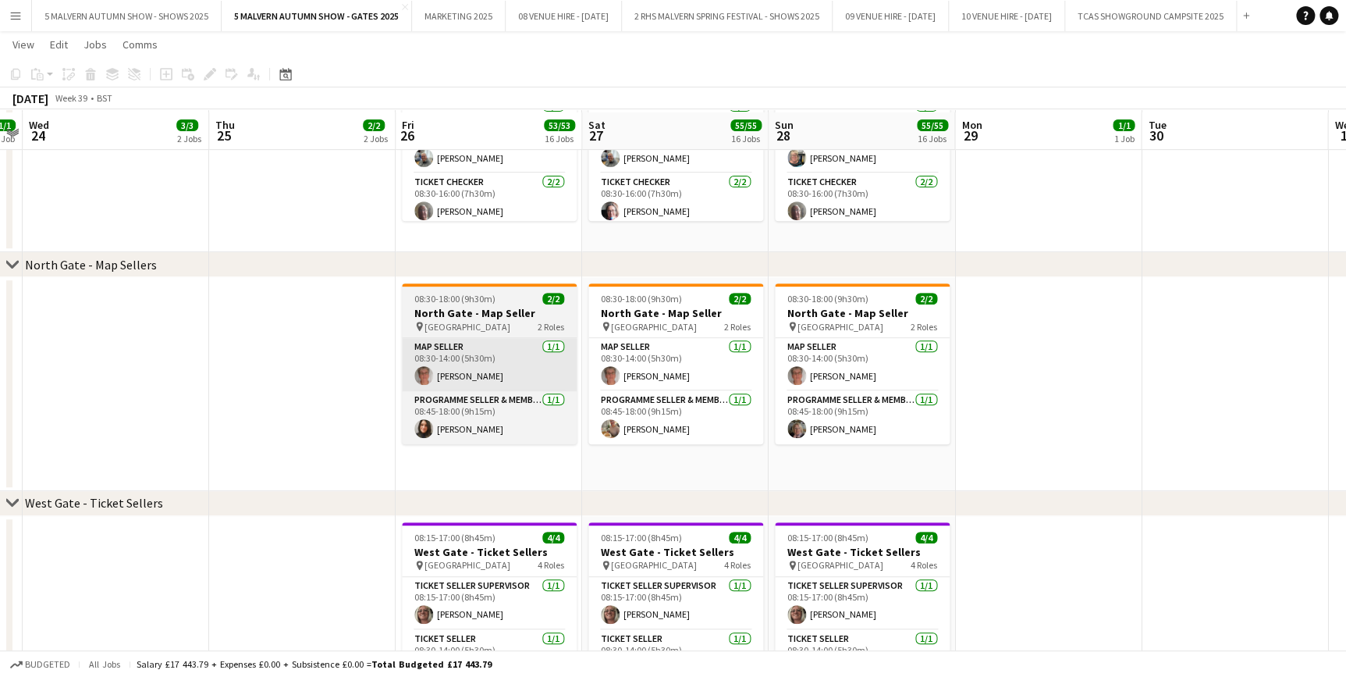
scroll to position [3192, 0]
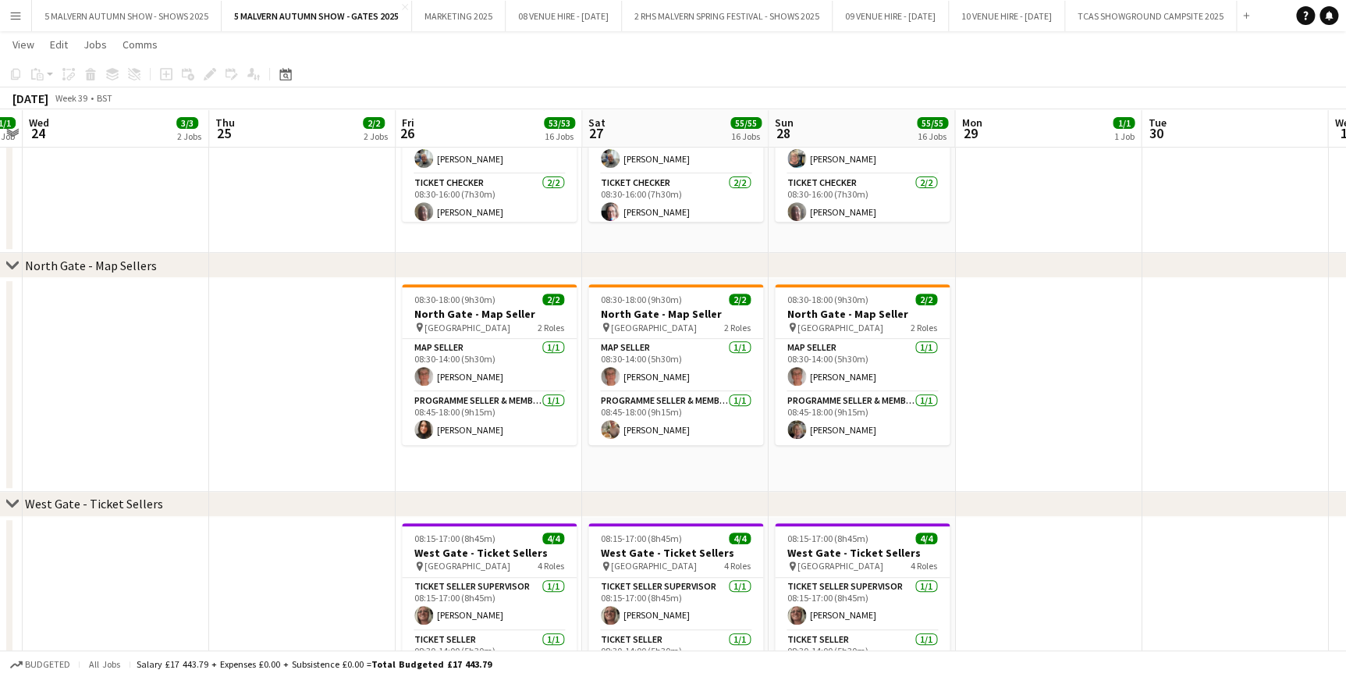
click at [28, 23] on button "Menu" at bounding box center [15, 15] width 31 height 31
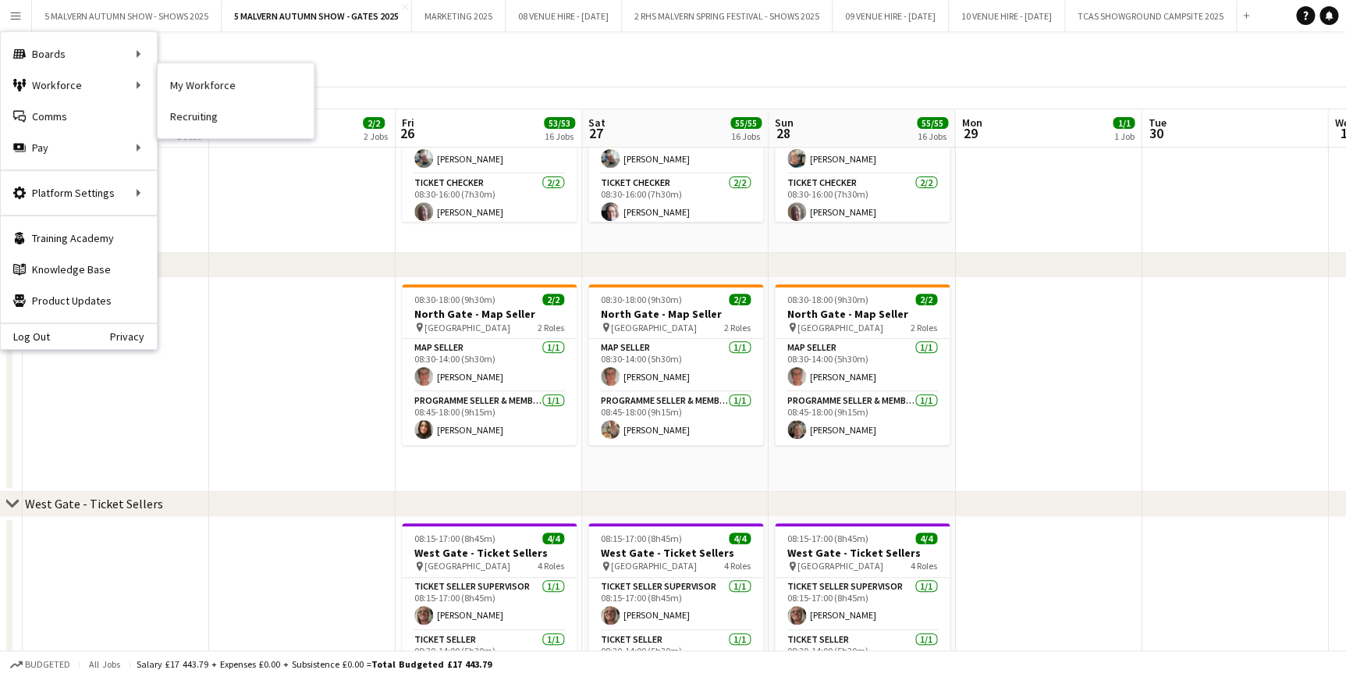
drag, startPoint x: 172, startPoint y: 81, endPoint x: 168, endPoint y: 194, distance: 112.4
click at [172, 81] on link "My Workforce" at bounding box center [236, 84] width 156 height 31
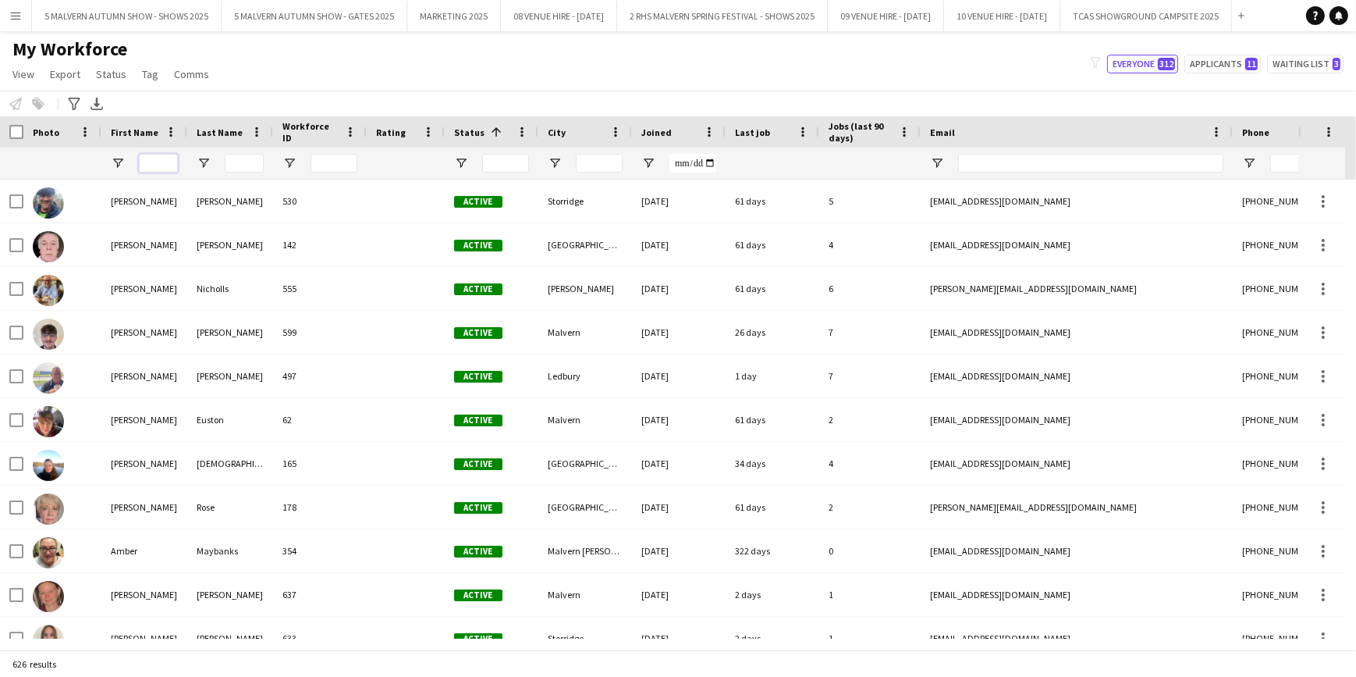
click at [169, 166] on input "First Name Filter Input" at bounding box center [158, 163] width 39 height 19
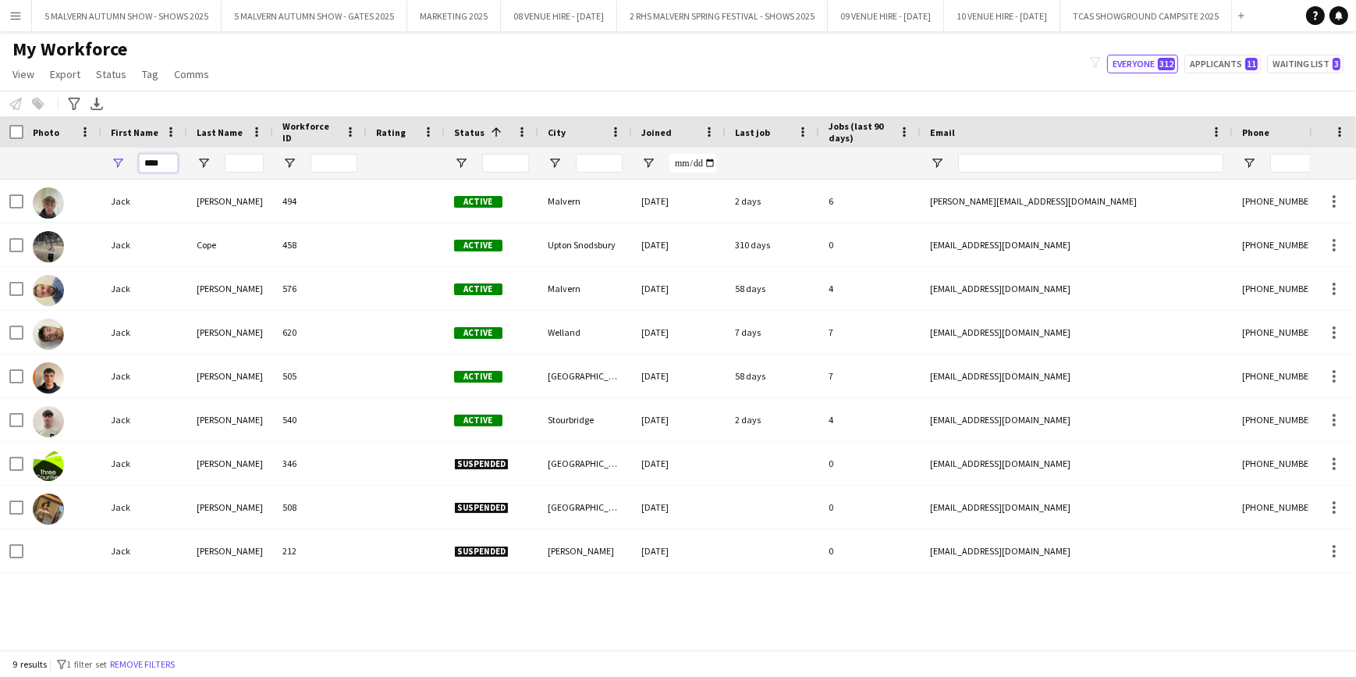
type input "****"
click at [234, 144] on div "Last Name" at bounding box center [230, 131] width 67 height 31
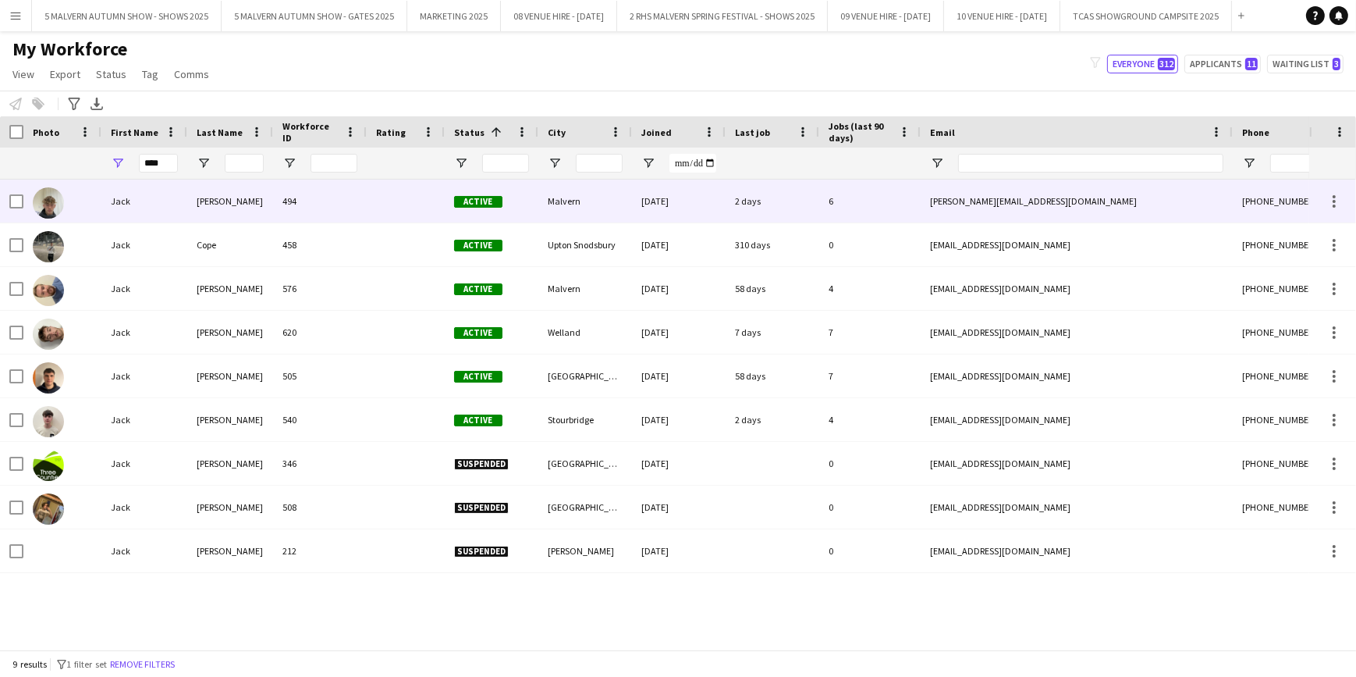
click at [82, 201] on div at bounding box center [62, 200] width 78 height 43
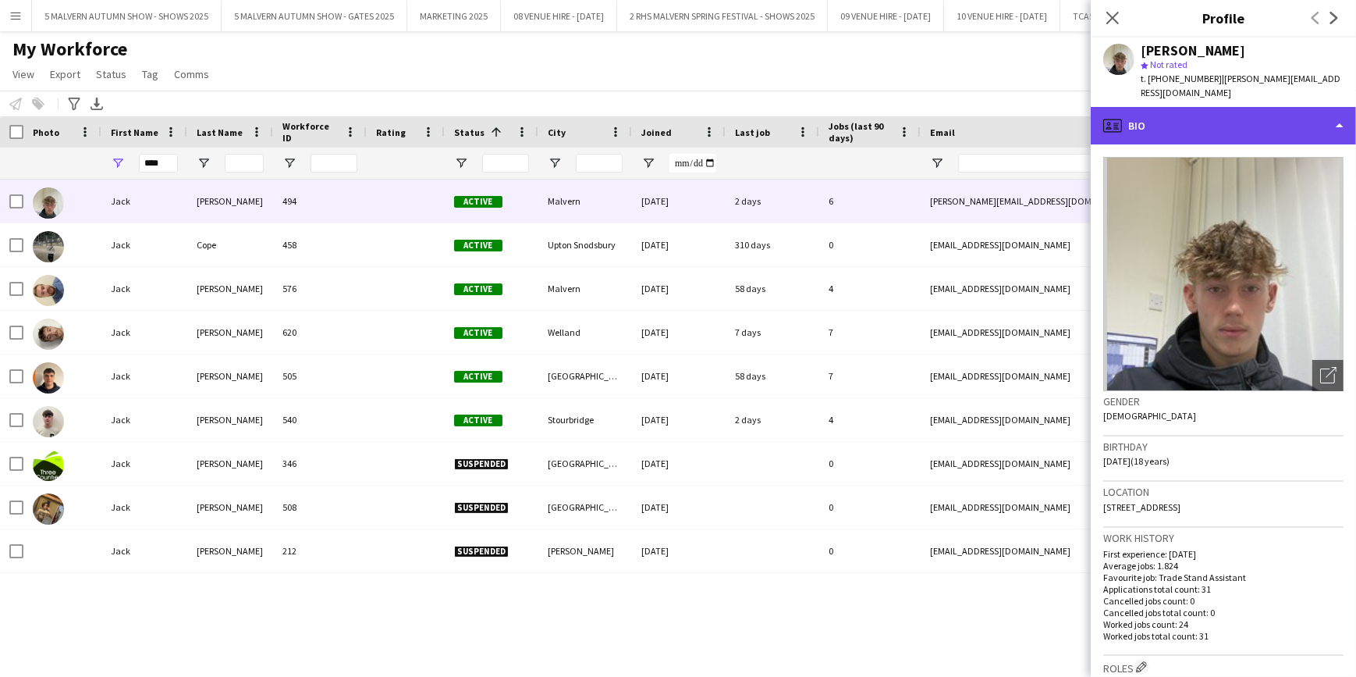
click at [1193, 118] on div "profile Bio" at bounding box center [1223, 125] width 265 height 37
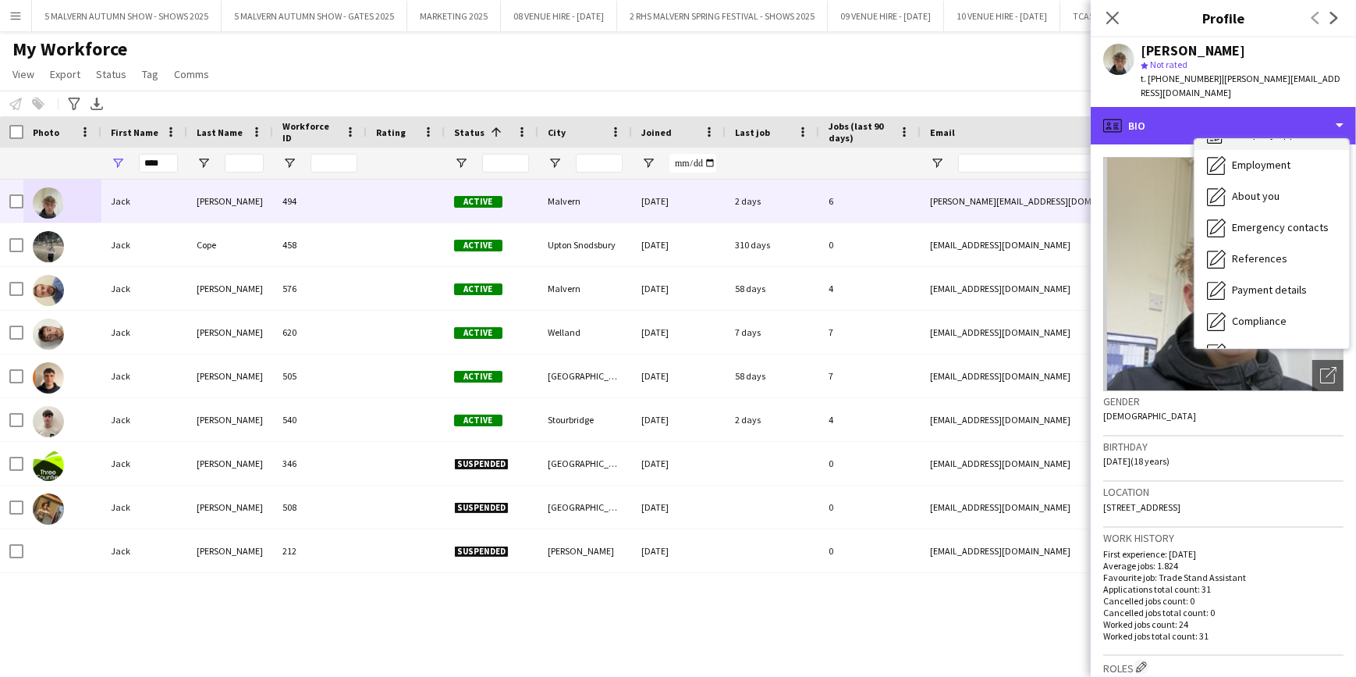
scroll to position [70, 0]
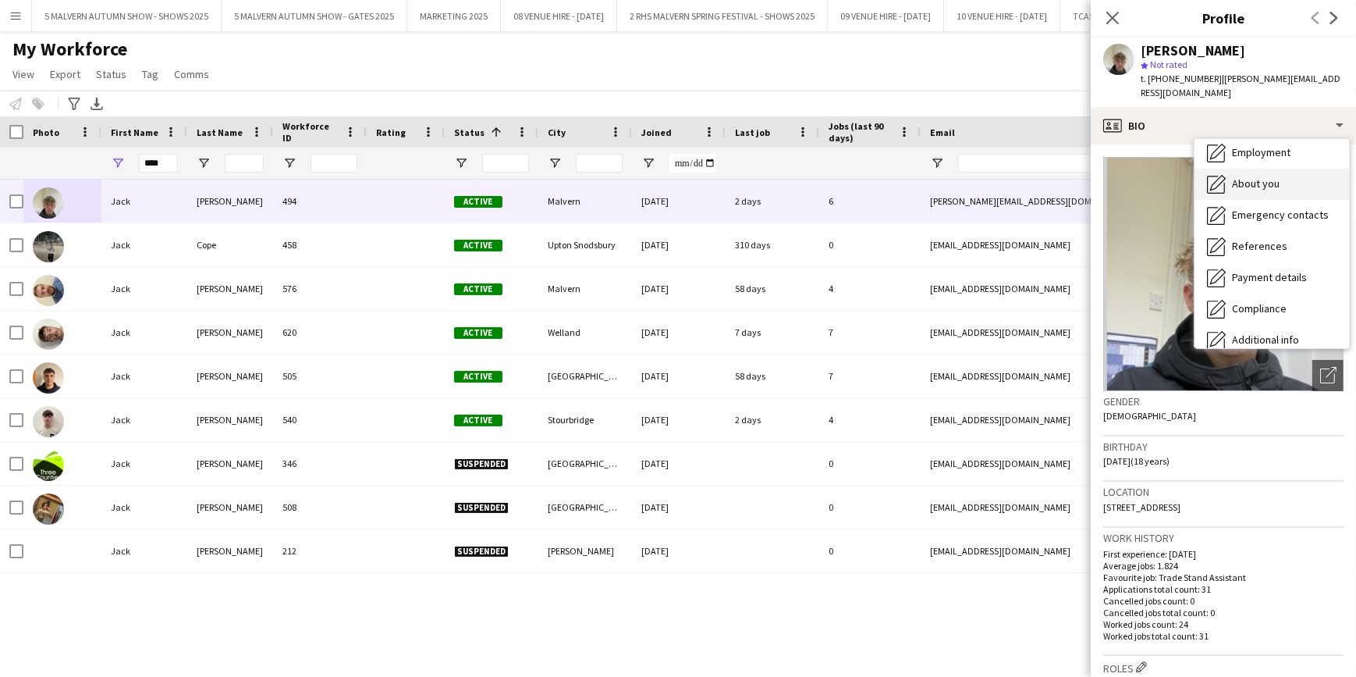
click at [1275, 176] on span "About you" at bounding box center [1256, 183] width 48 height 14
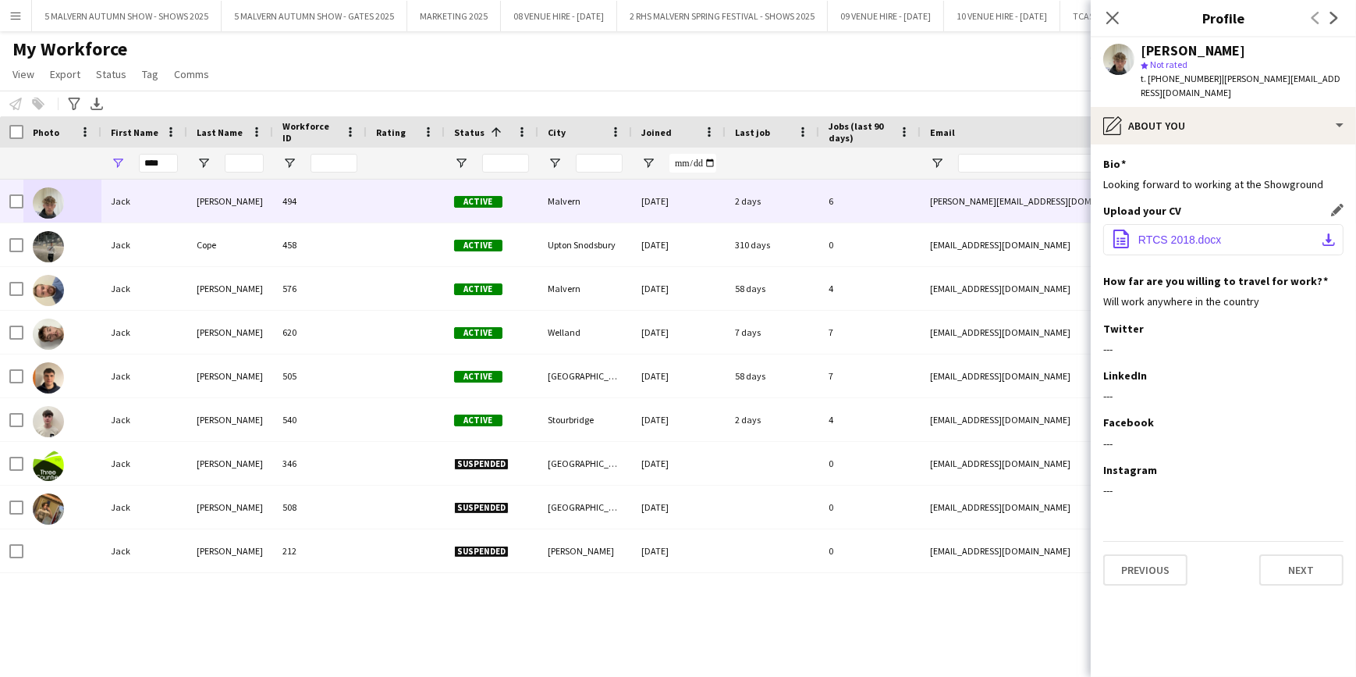
click at [1326, 233] on app-icon "download-bottom" at bounding box center [1329, 239] width 12 height 12
click at [980, 62] on div "My Workforce View Views Default view SafeHR Employee Details New view Update vi…" at bounding box center [678, 63] width 1356 height 53
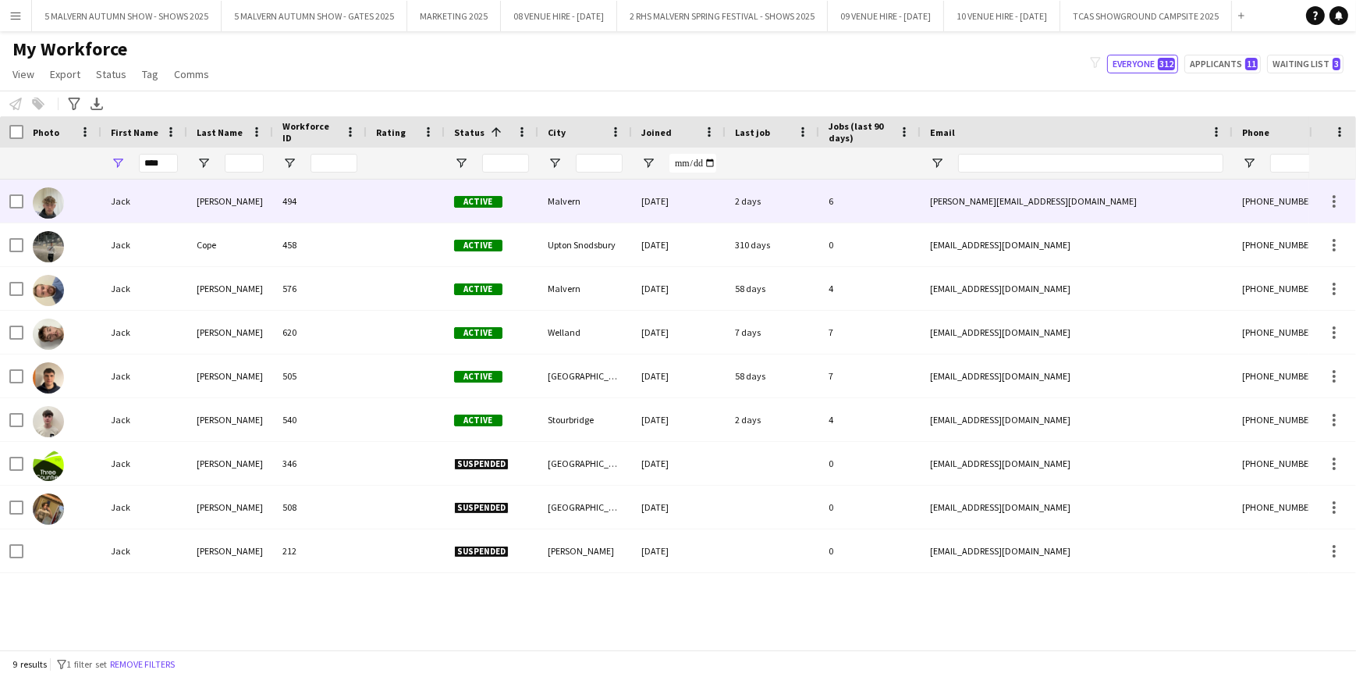
click at [80, 203] on div at bounding box center [62, 200] width 78 height 43
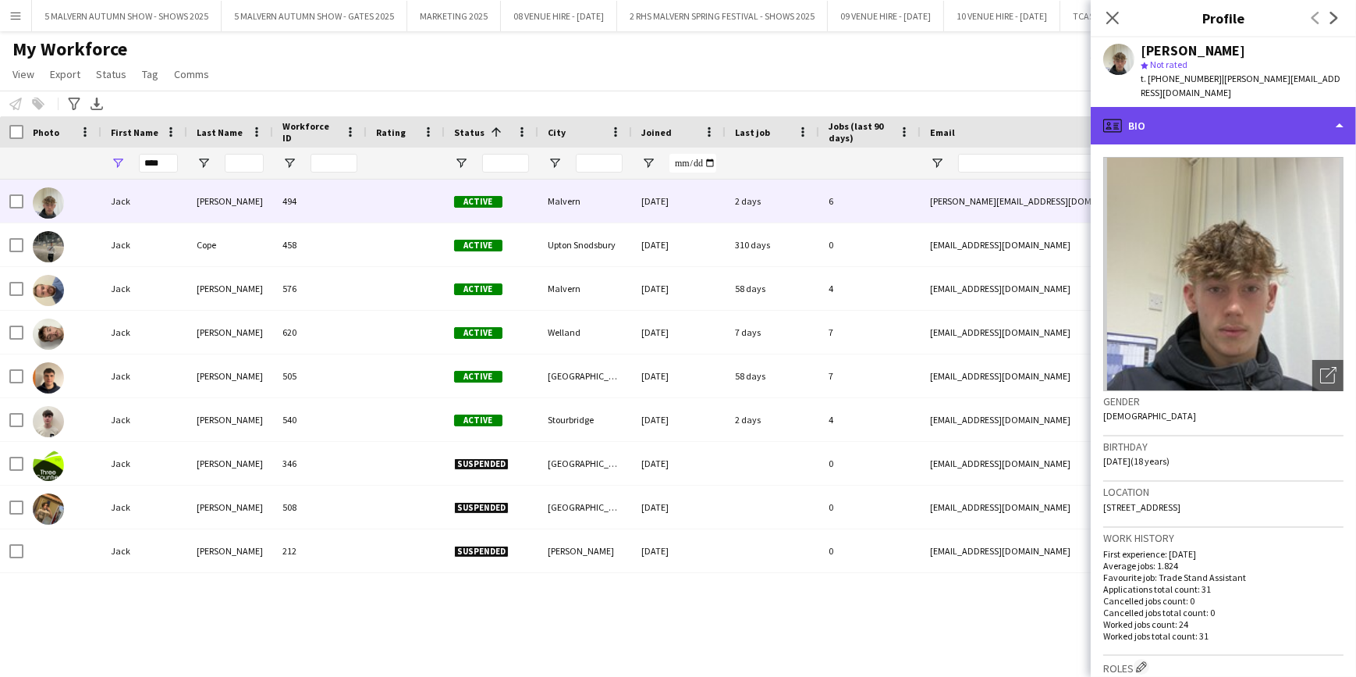
click at [1282, 107] on div "profile Bio" at bounding box center [1223, 125] width 265 height 37
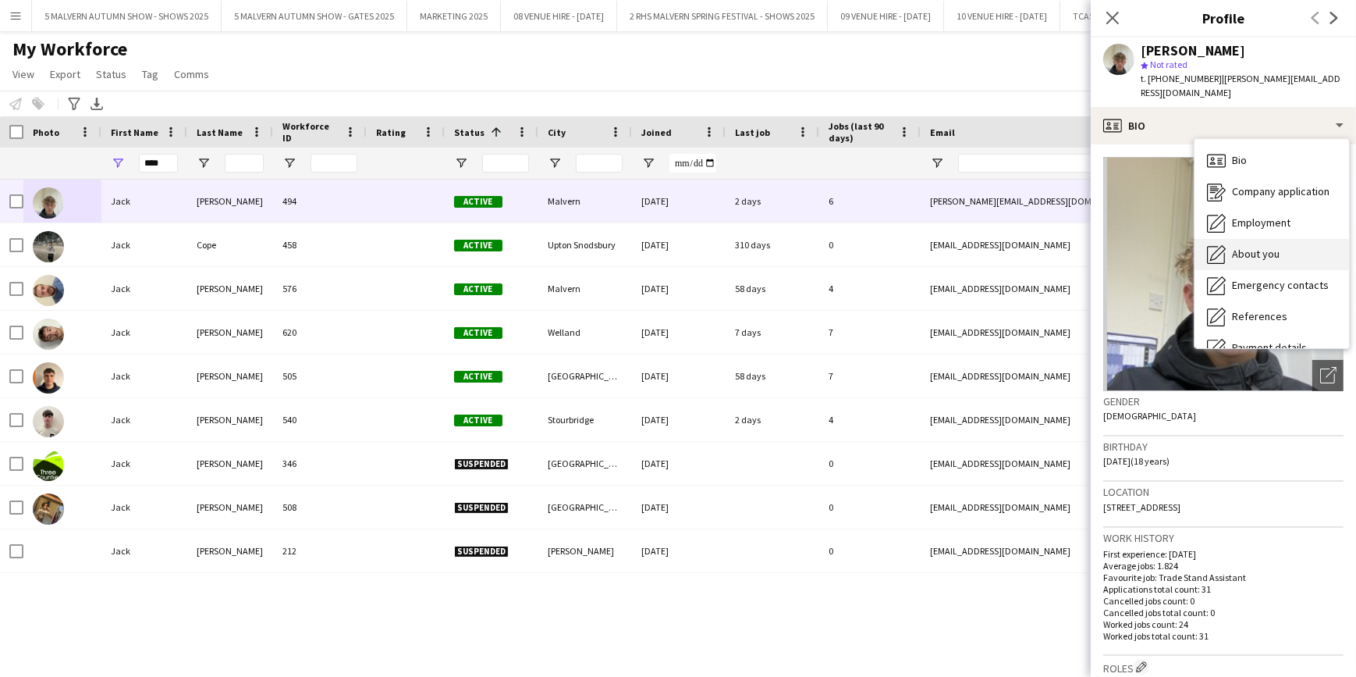
click at [1249, 247] on span "About you" at bounding box center [1256, 254] width 48 height 14
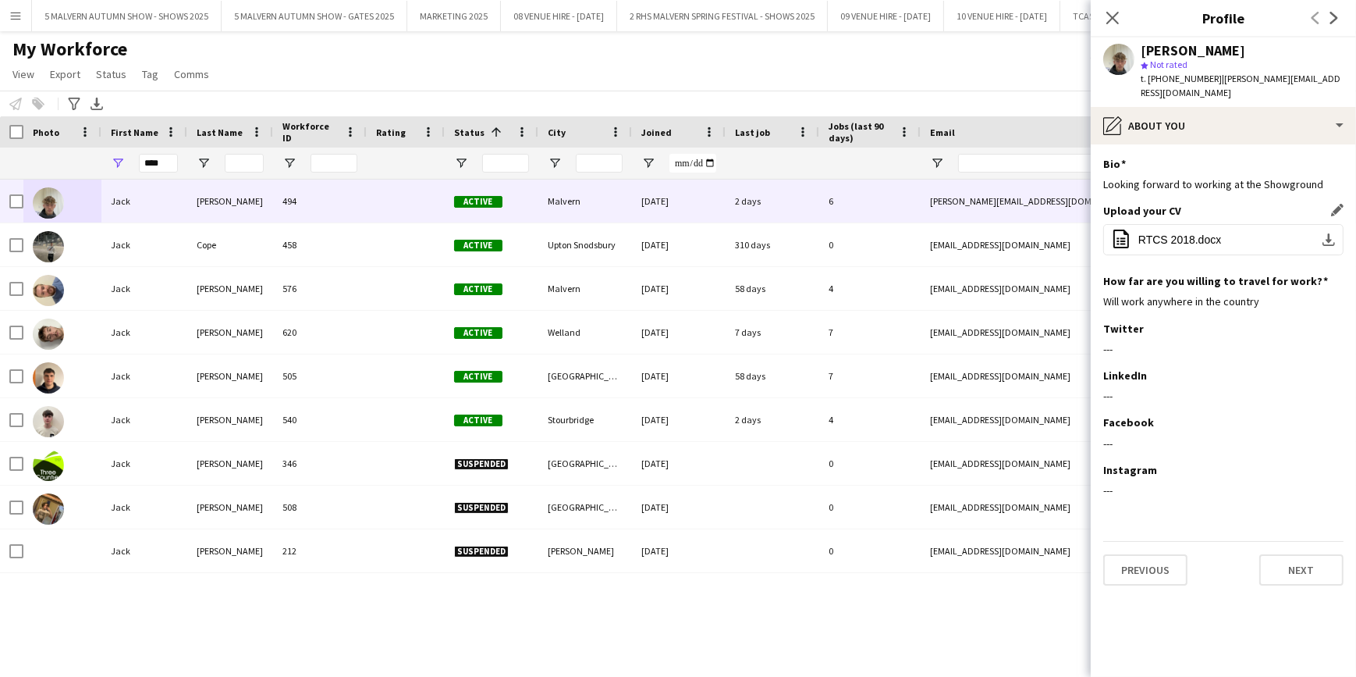
drag, startPoint x: 1242, startPoint y: 225, endPoint x: 1331, endPoint y: 195, distance: 94.5
click at [1331, 204] on app-icon "Edit this field" at bounding box center [1337, 210] width 12 height 12
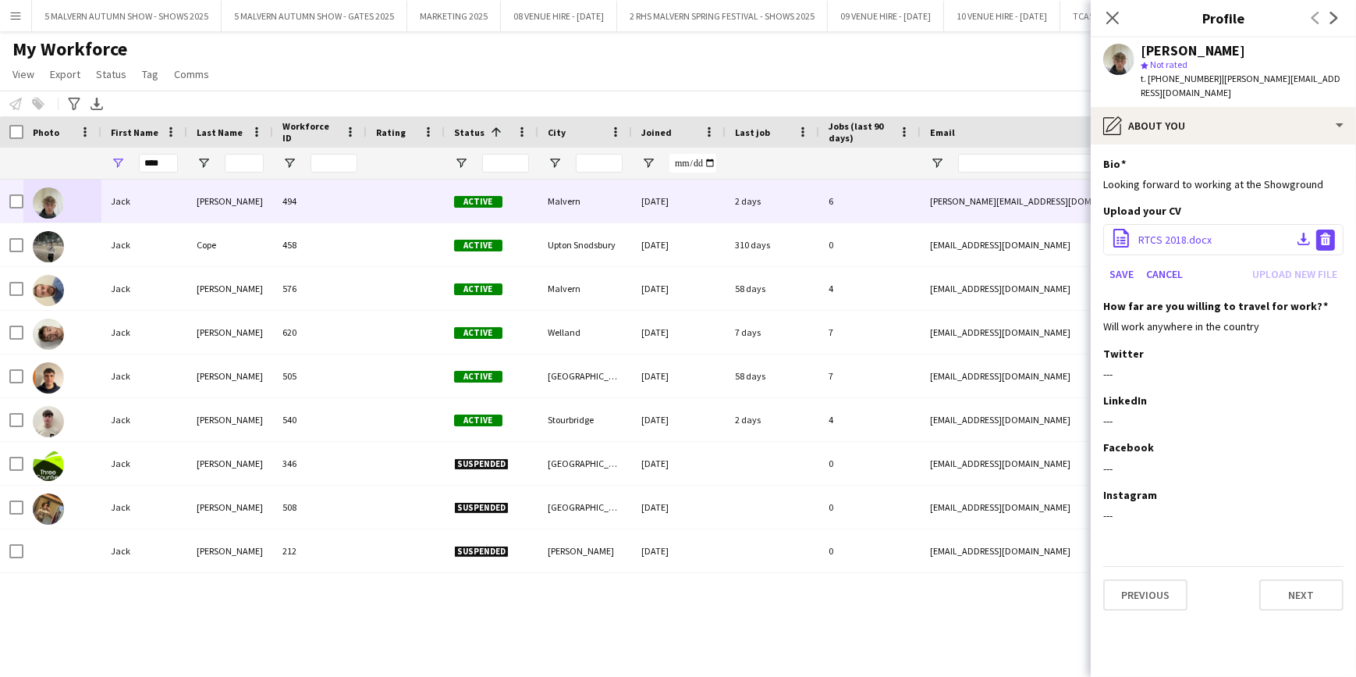
click at [1328, 233] on app-icon "Delete file" at bounding box center [1326, 240] width 12 height 15
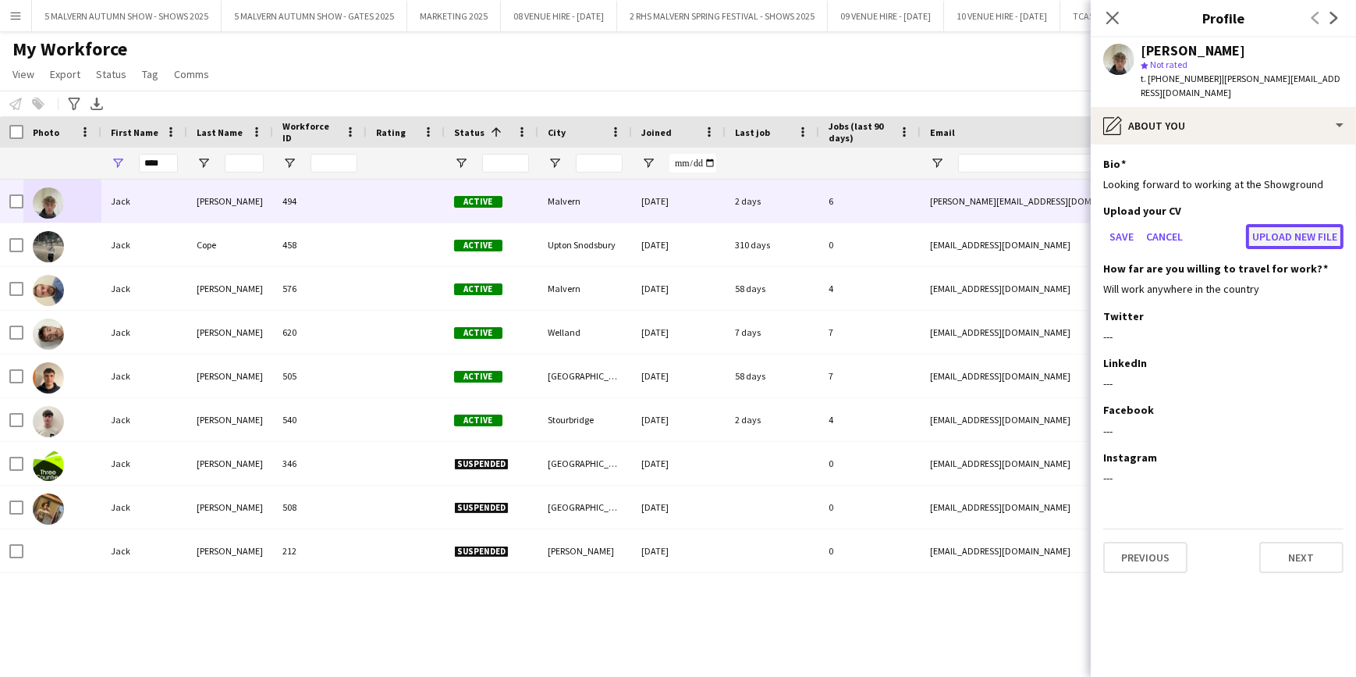
click at [1324, 224] on button "Upload new file" at bounding box center [1295, 236] width 98 height 25
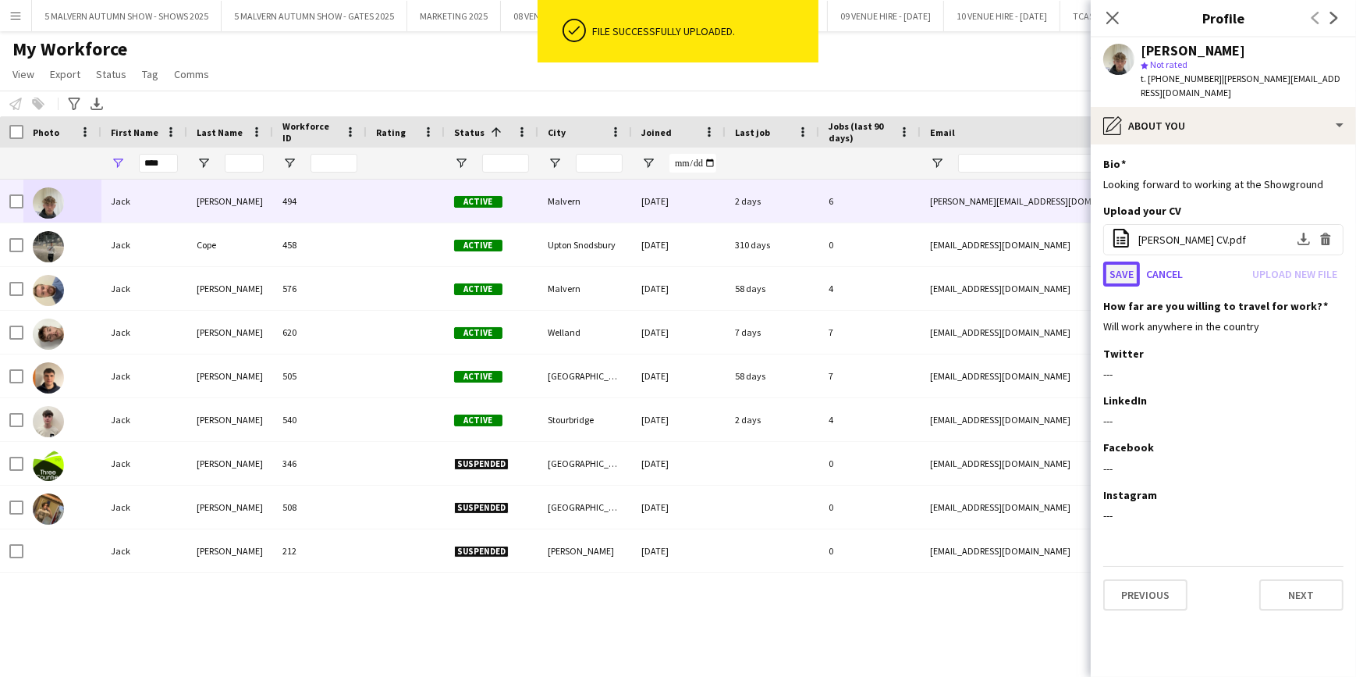
click at [1127, 261] on button "Save" at bounding box center [1121, 273] width 37 height 25
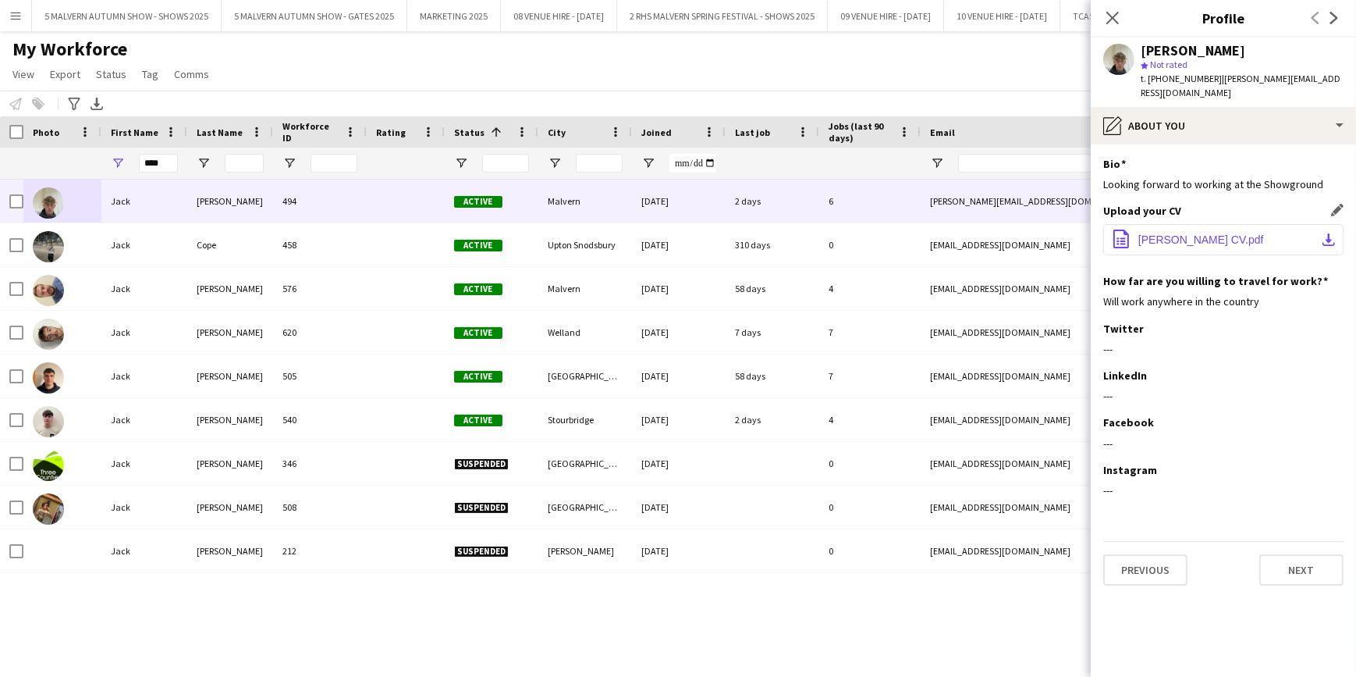
click at [1155, 233] on span "Jack Bristow CV.pdf" at bounding box center [1202, 239] width 126 height 12
click at [1007, 64] on div "My Workforce View Views Default view SafeHR Employee Details New view Update vi…" at bounding box center [678, 63] width 1356 height 53
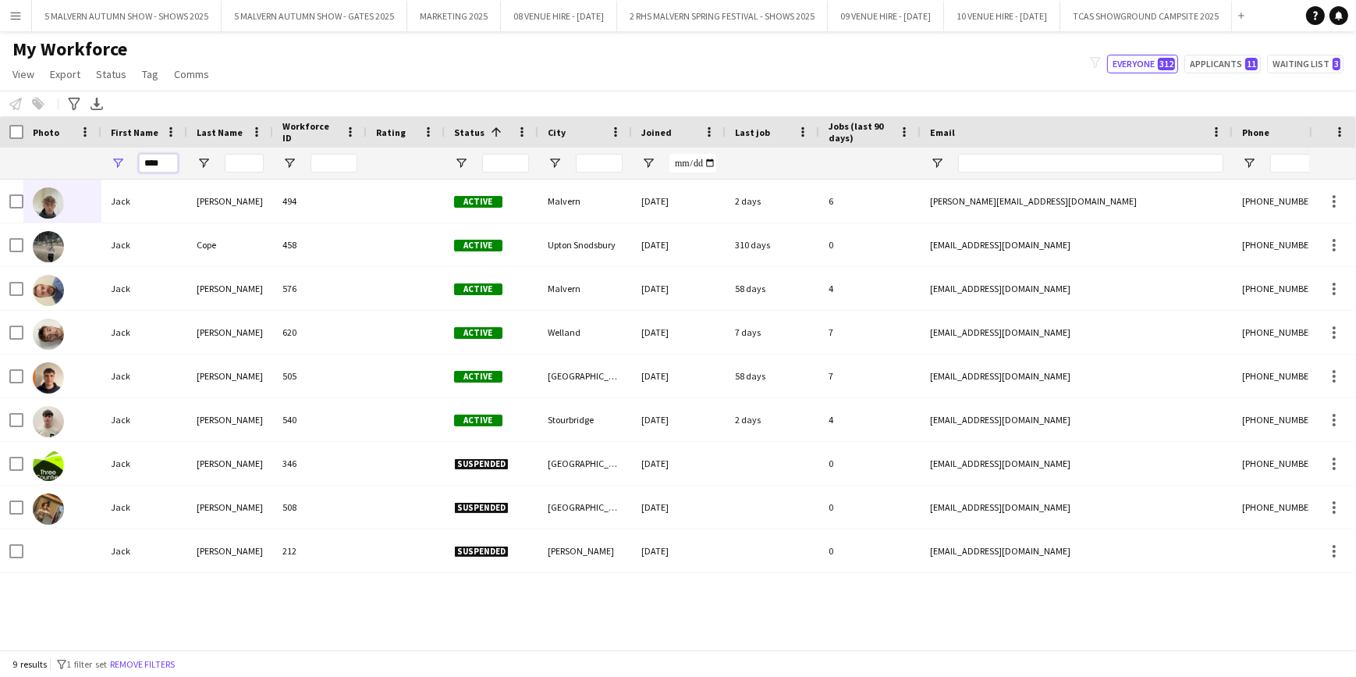
click at [153, 155] on input "****" at bounding box center [158, 163] width 39 height 19
click at [156, 157] on input "****" at bounding box center [158, 163] width 39 height 19
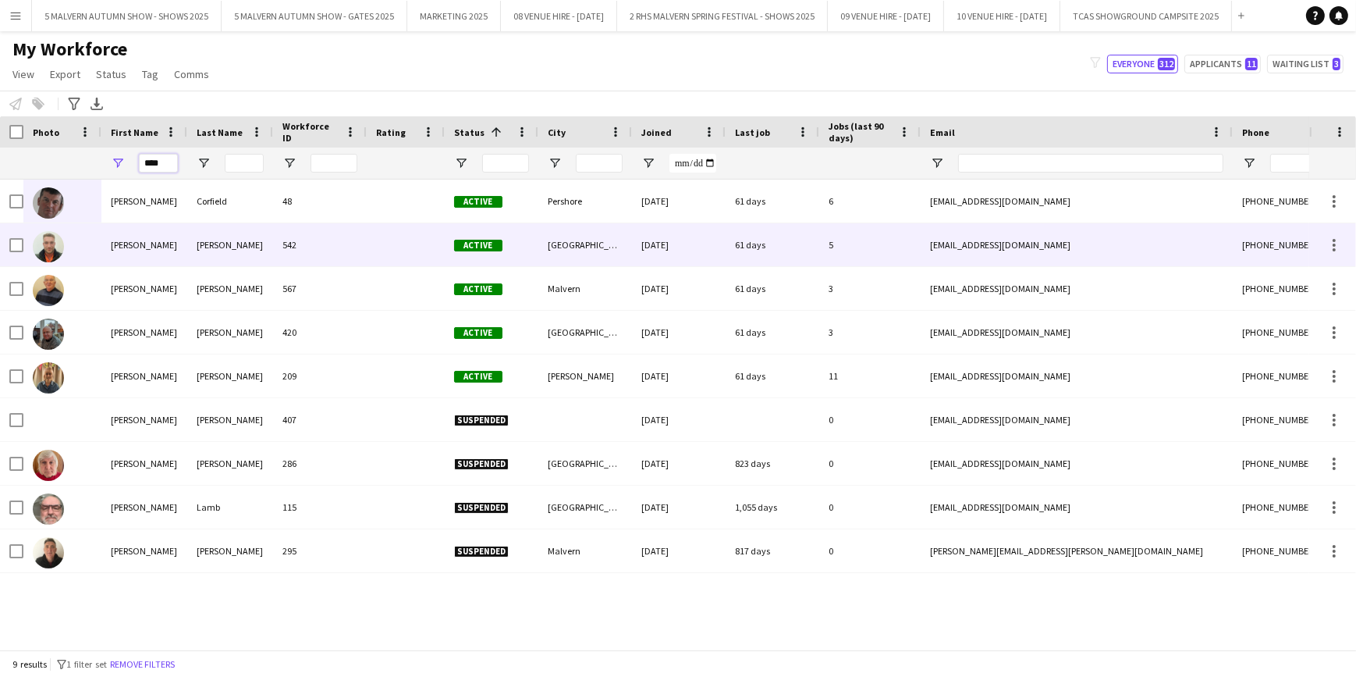
type input "****"
click at [66, 250] on div at bounding box center [62, 244] width 78 height 43
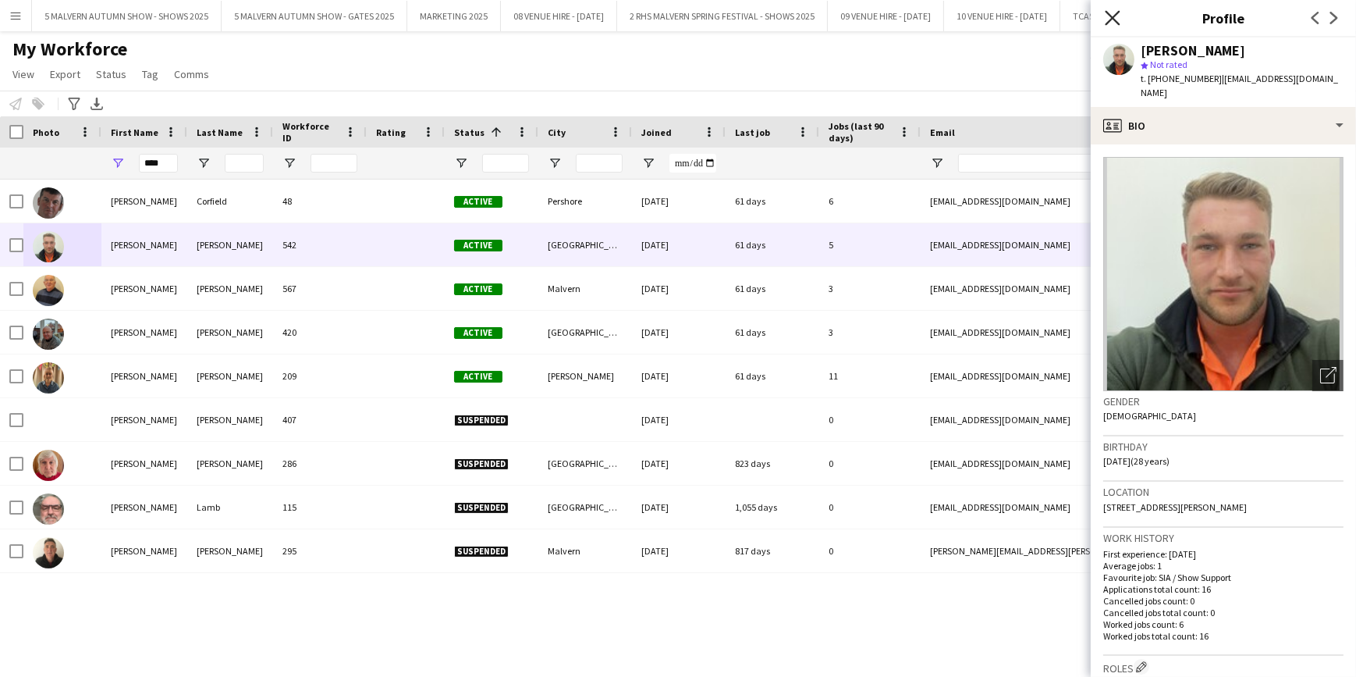
click at [1119, 23] on icon at bounding box center [1112, 17] width 15 height 15
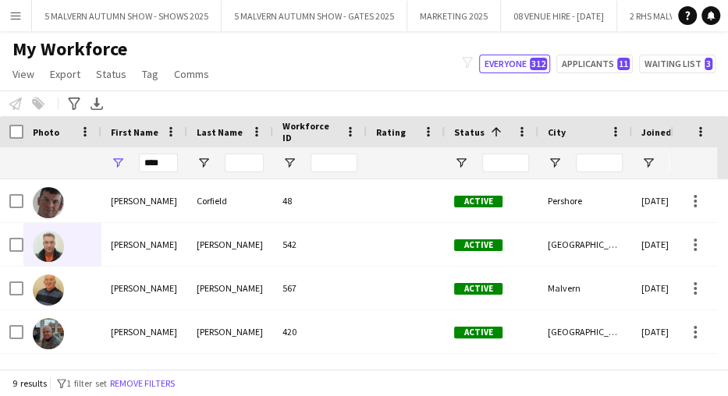
click at [151, 151] on div "****" at bounding box center [158, 162] width 39 height 31
click at [156, 158] on input "****" at bounding box center [158, 163] width 39 height 19
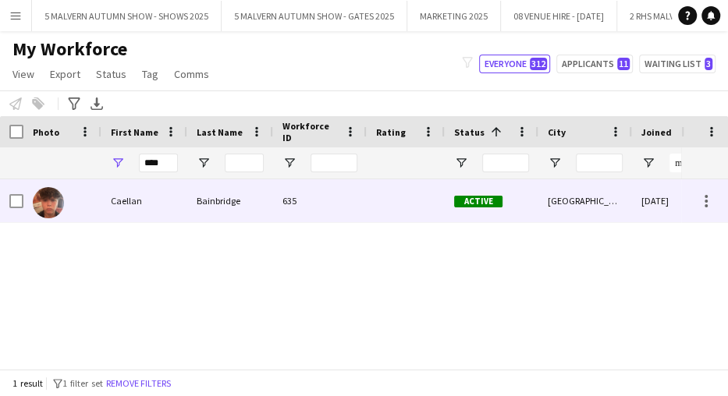
click at [68, 204] on div at bounding box center [62, 200] width 78 height 43
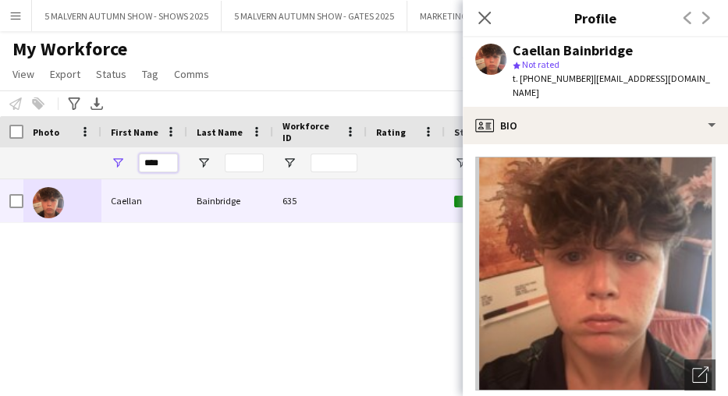
click at [164, 158] on input "****" at bounding box center [158, 163] width 39 height 19
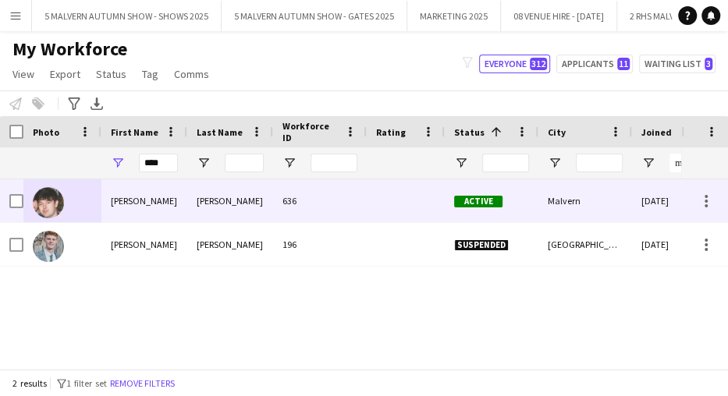
click at [41, 194] on img at bounding box center [48, 202] width 31 height 31
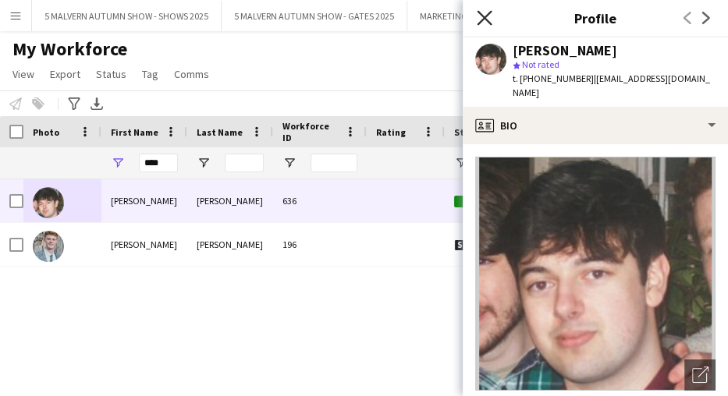
click at [481, 18] on icon "Close pop-in" at bounding box center [484, 17] width 15 height 15
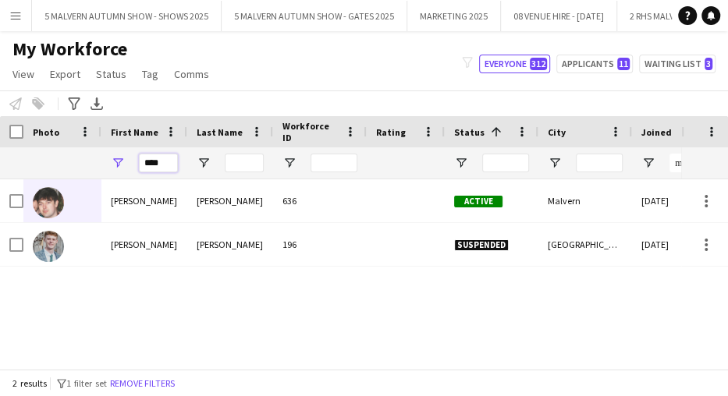
click at [170, 162] on input "****" at bounding box center [158, 163] width 39 height 19
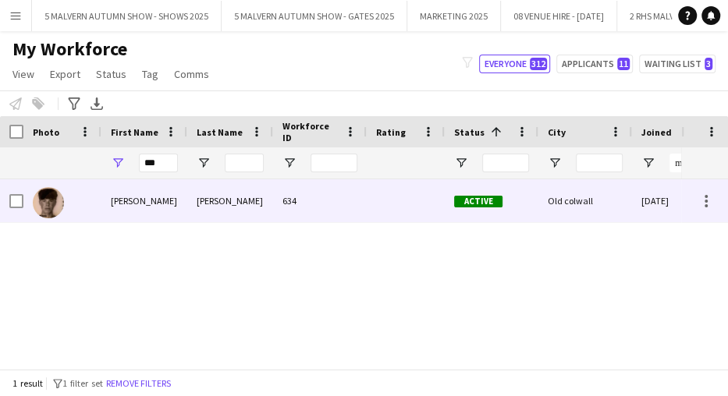
click at [50, 212] on img at bounding box center [48, 202] width 31 height 31
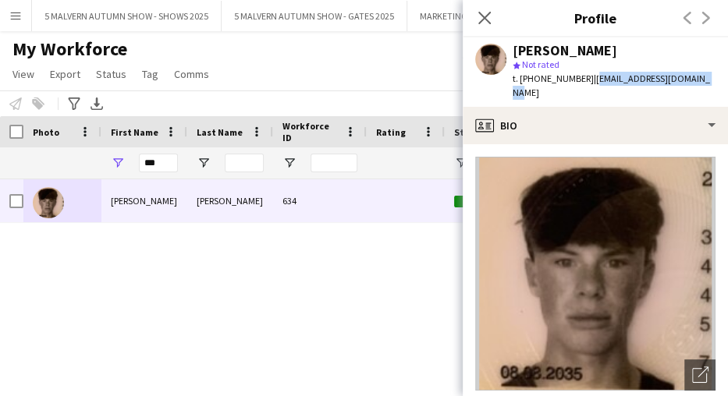
drag, startPoint x: 698, startPoint y: 76, endPoint x: 586, endPoint y: 83, distance: 111.8
click at [586, 83] on div "Reuben Alcott star Not rated t. +447564760816 | reubenalcott@outlook.com" at bounding box center [595, 71] width 265 height 69
copy span "[EMAIL_ADDRESS][DOMAIN_NAME]"
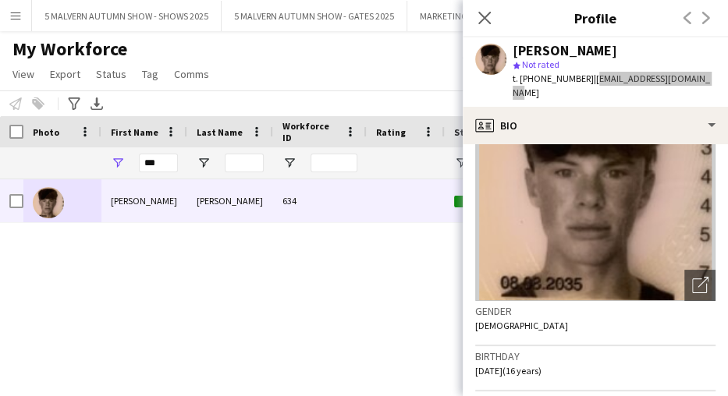
scroll to position [212, 0]
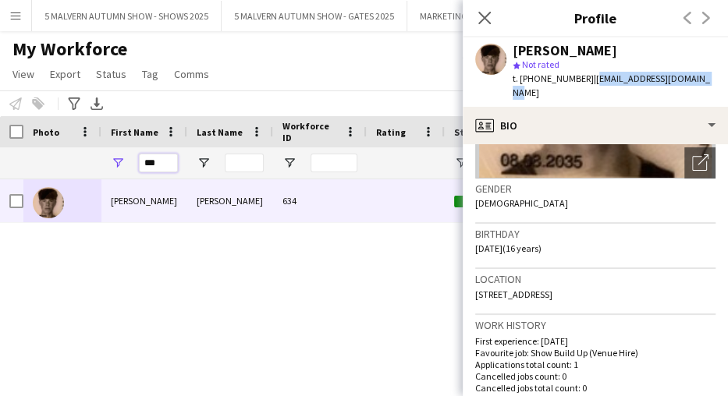
click at [172, 162] on input "***" at bounding box center [158, 163] width 39 height 19
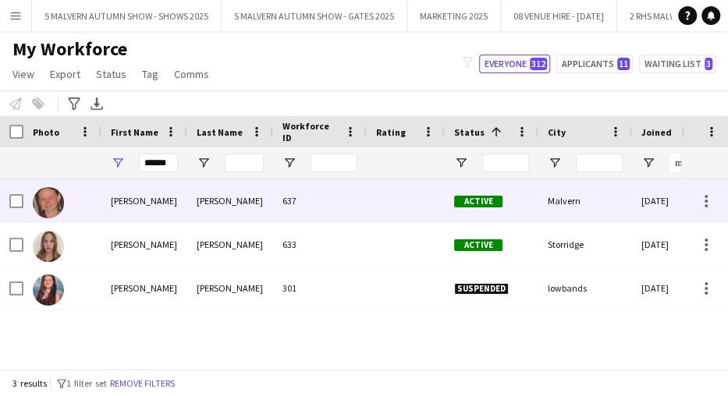
click at [52, 189] on img at bounding box center [48, 202] width 31 height 31
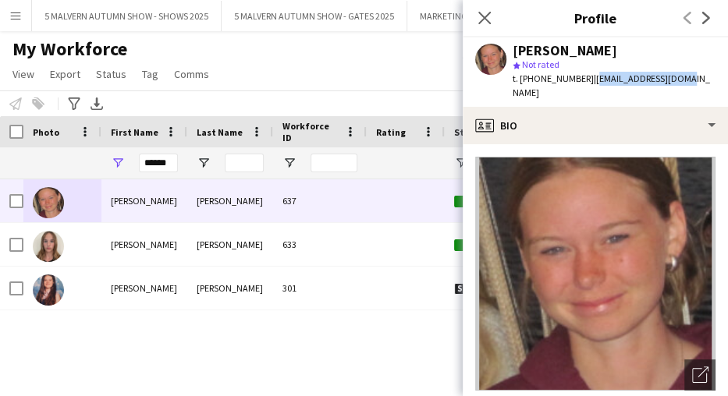
drag, startPoint x: 668, startPoint y: 75, endPoint x: 588, endPoint y: 85, distance: 81.0
click at [588, 85] on div "Amelia Alcott star Not rated t. +447712869339 | ajalcott@icloud.com" at bounding box center [595, 71] width 265 height 69
copy span "[EMAIL_ADDRESS][DOMAIN_NAME]"
click at [169, 158] on input "******" at bounding box center [158, 163] width 39 height 19
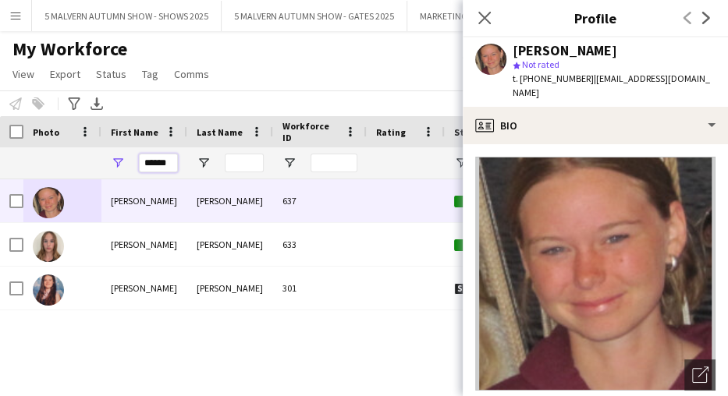
click at [169, 158] on input "******" at bounding box center [158, 163] width 39 height 19
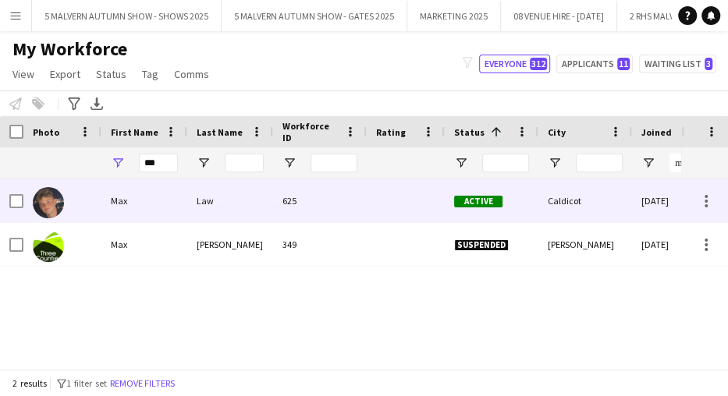
click at [41, 197] on img at bounding box center [48, 202] width 31 height 31
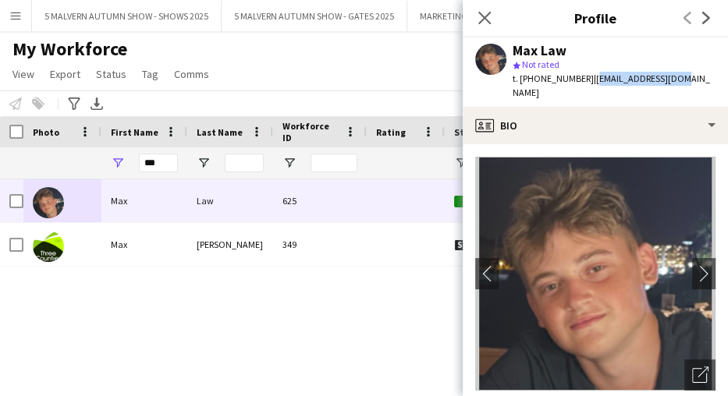
drag, startPoint x: 695, startPoint y: 84, endPoint x: 590, endPoint y: 83, distance: 105.4
click at [590, 83] on app-profile-header "Max Law star Not rated t. +447368237736 | maxjlaw@icloud.com" at bounding box center [595, 71] width 265 height 69
copy span "[EMAIL_ADDRESS][DOMAIN_NAME]"
click at [180, 166] on div "***" at bounding box center [144, 162] width 86 height 31
click at [164, 164] on input "***" at bounding box center [158, 163] width 39 height 19
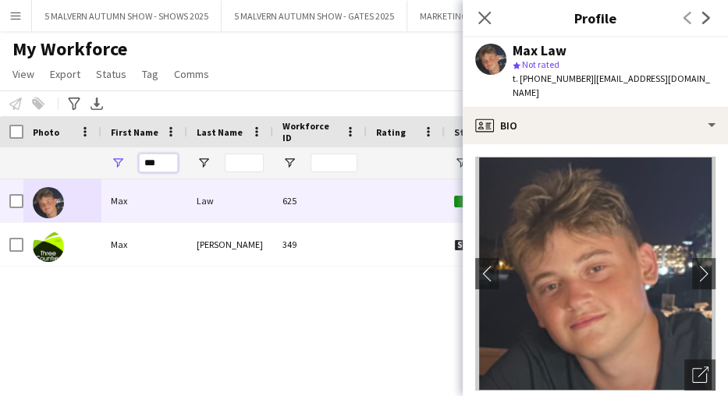
click at [164, 164] on input "***" at bounding box center [158, 163] width 39 height 19
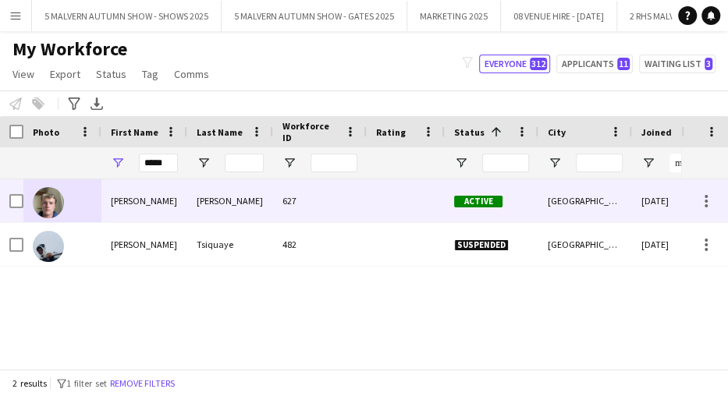
click at [38, 208] on img at bounding box center [48, 202] width 31 height 31
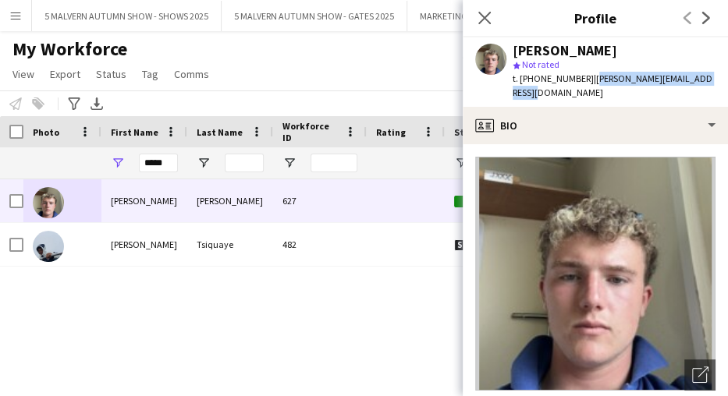
drag, startPoint x: 720, startPoint y: 74, endPoint x: 588, endPoint y: 84, distance: 131.5
click at [588, 84] on div "Harry Herbert-Power star Not rated t. +447549352988 | harry.herbertpower@gmail.…" at bounding box center [595, 71] width 265 height 69
copy span "[PERSON_NAME][EMAIL_ADDRESS][DOMAIN_NAME]"
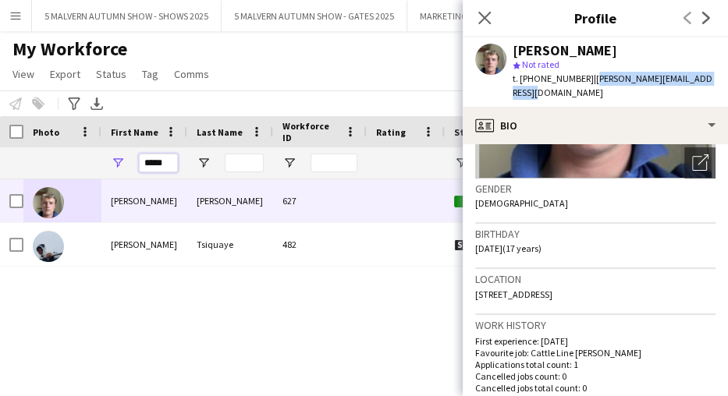
click at [167, 164] on input "*****" at bounding box center [158, 163] width 39 height 19
click at [167, 163] on input "*****" at bounding box center [158, 163] width 39 height 19
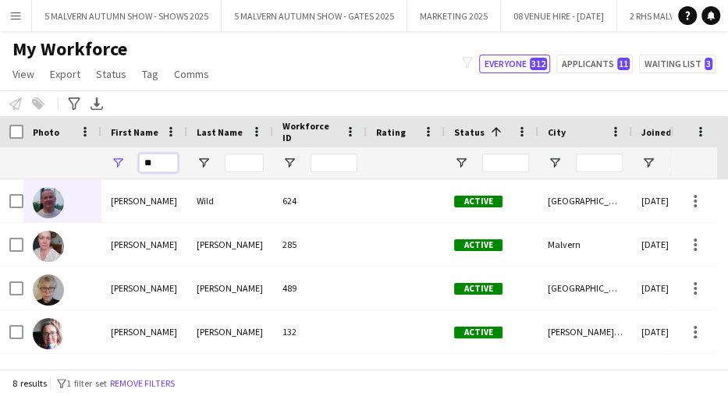
type input "*"
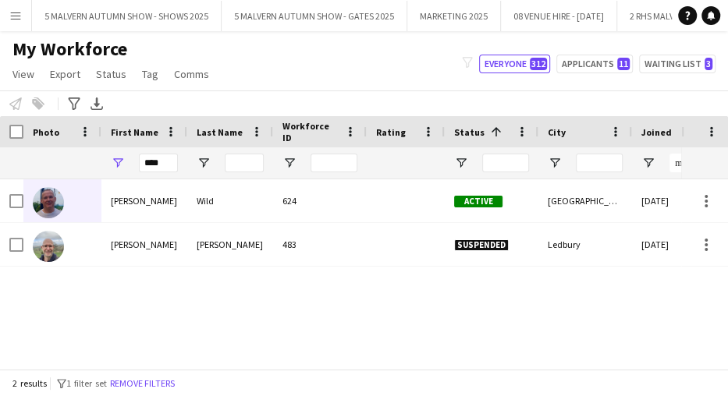
click at [143, 289] on div "Dean Wild 624 Active Worcester 10-06-2025 61 days 1 Dean Fisher 483 Suspended L…" at bounding box center [340, 268] width 681 height 179
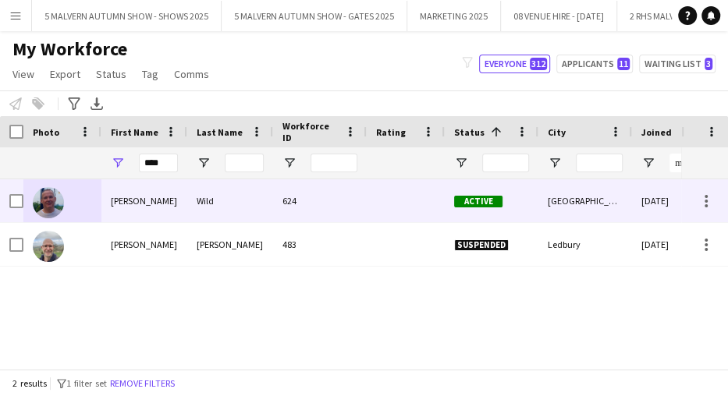
click at [60, 201] on img at bounding box center [48, 202] width 31 height 31
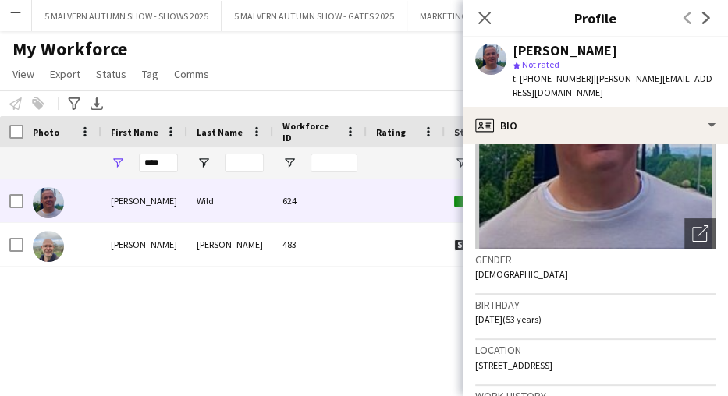
scroll to position [0, 0]
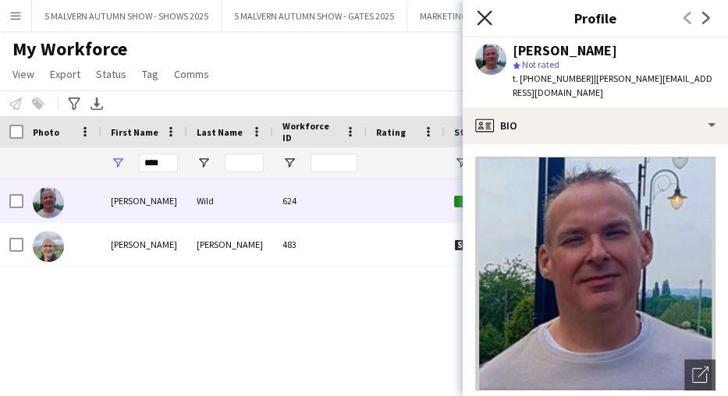
click at [484, 19] on icon at bounding box center [484, 17] width 15 height 15
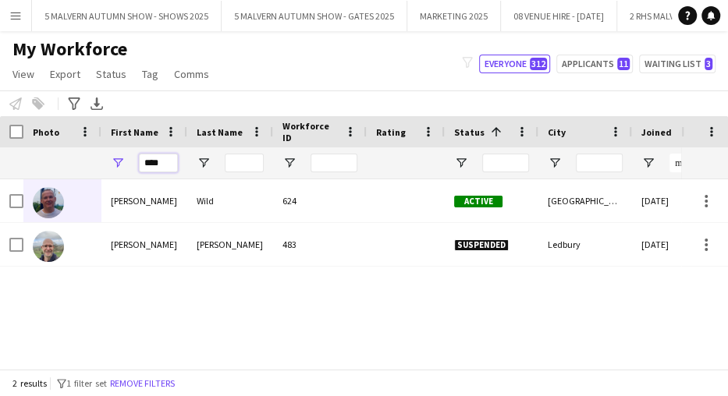
click at [169, 168] on input "****" at bounding box center [158, 163] width 39 height 19
click at [169, 167] on input "****" at bounding box center [158, 163] width 39 height 19
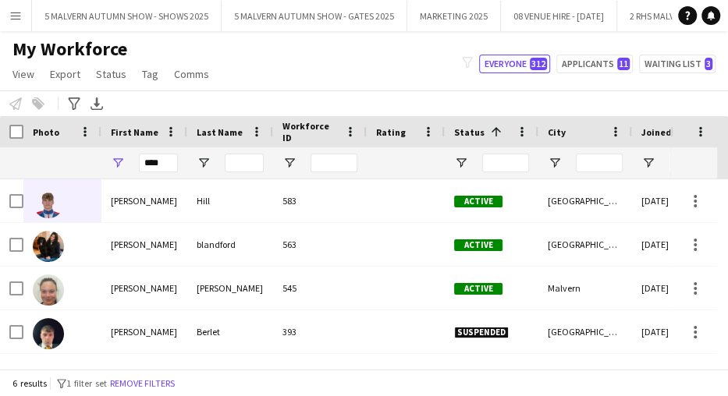
click at [93, 151] on div at bounding box center [62, 162] width 78 height 31
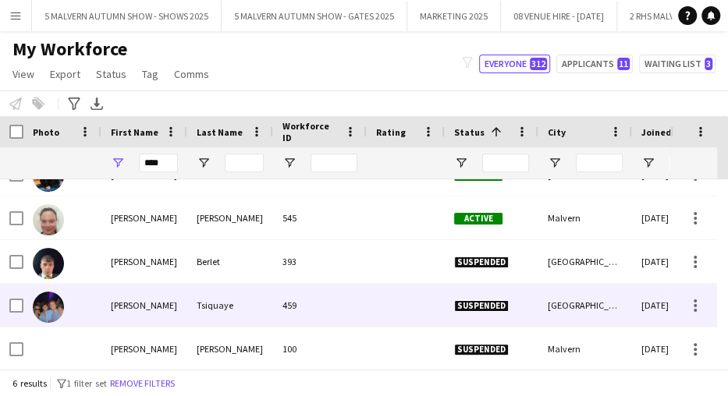
scroll to position [83, 0]
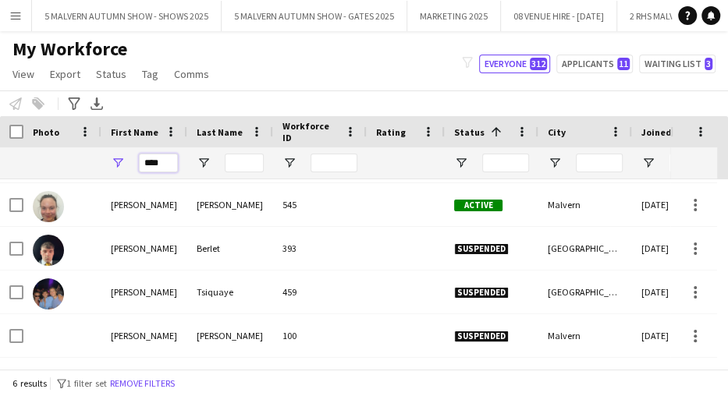
click at [167, 162] on input "****" at bounding box center [158, 163] width 39 height 19
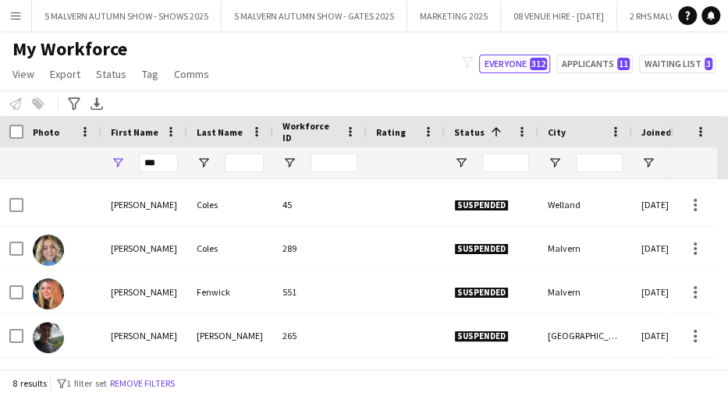
click at [163, 98] on div "Notify workforce Add to tag Select at least one crew to tag him or her. Advance…" at bounding box center [364, 104] width 728 height 26
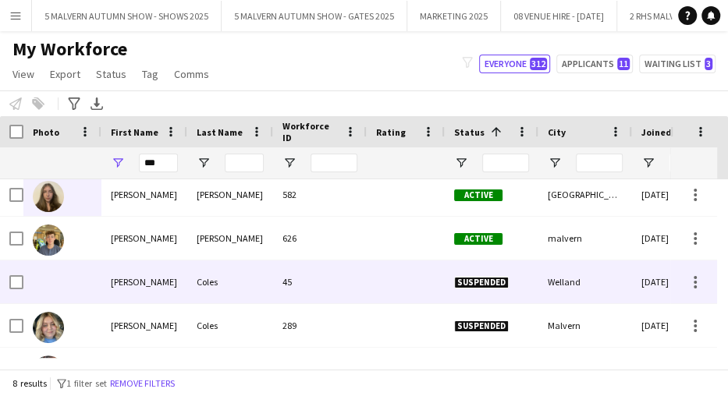
scroll to position [0, 0]
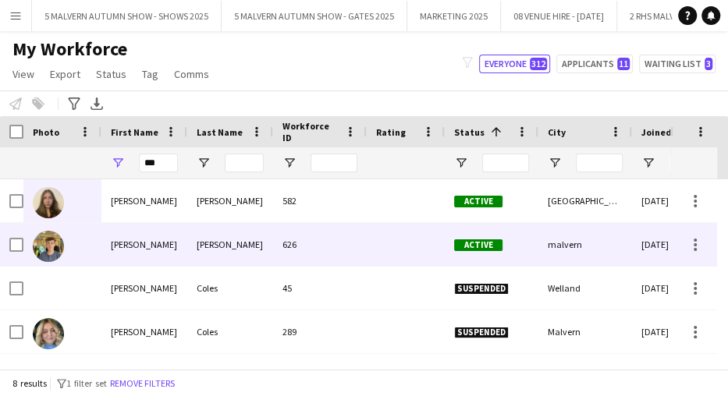
click at [49, 235] on img at bounding box center [48, 246] width 31 height 31
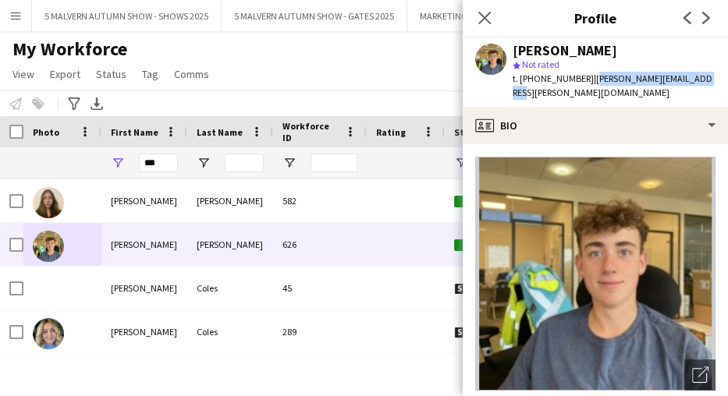
drag, startPoint x: 714, startPoint y: 83, endPoint x: 586, endPoint y: 79, distance: 128.0
click at [586, 79] on app-profile-header "Ollie Hooper star Not rated t. +447311255856 | olliver.hooper@icloud.com" at bounding box center [595, 71] width 265 height 69
copy span "[PERSON_NAME][EMAIL_ADDRESS][PERSON_NAME][DOMAIN_NAME]"
click at [487, 18] on icon "Close pop-in" at bounding box center [484, 17] width 15 height 15
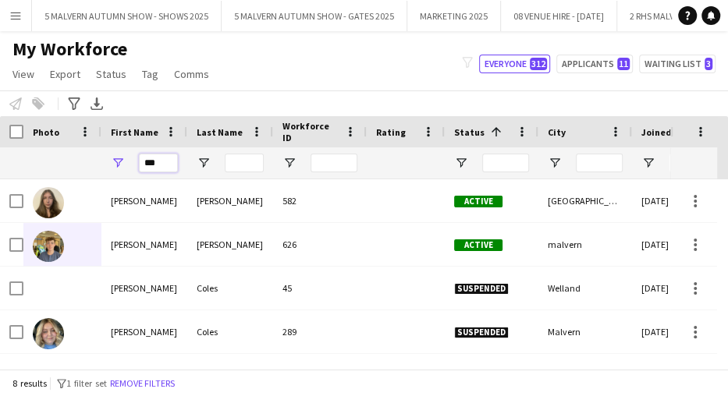
click at [164, 162] on input "***" at bounding box center [158, 163] width 39 height 19
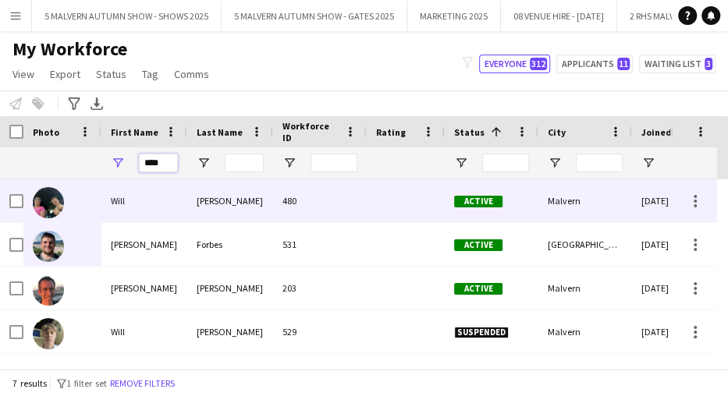
type input "****"
click at [48, 195] on img at bounding box center [48, 202] width 31 height 31
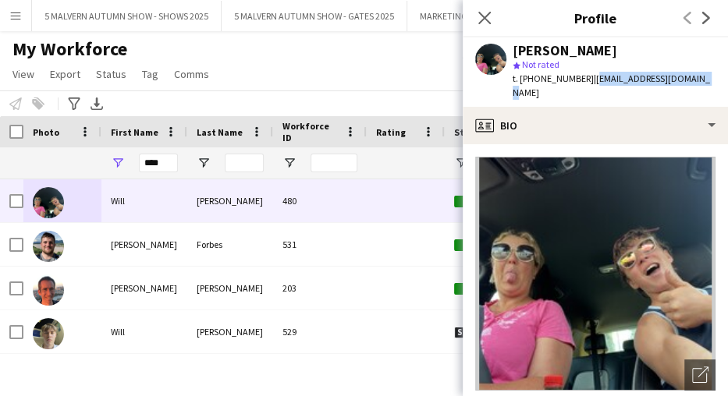
drag, startPoint x: 694, startPoint y: 78, endPoint x: 593, endPoint y: 85, distance: 100.9
click at [593, 85] on div "Will Hooper star Not rated t. +4407751306156 | willhooper12@icloud.com" at bounding box center [595, 71] width 265 height 69
copy span "[EMAIL_ADDRESS][DOMAIN_NAME]"
click at [484, 19] on icon at bounding box center [484, 17] width 15 height 15
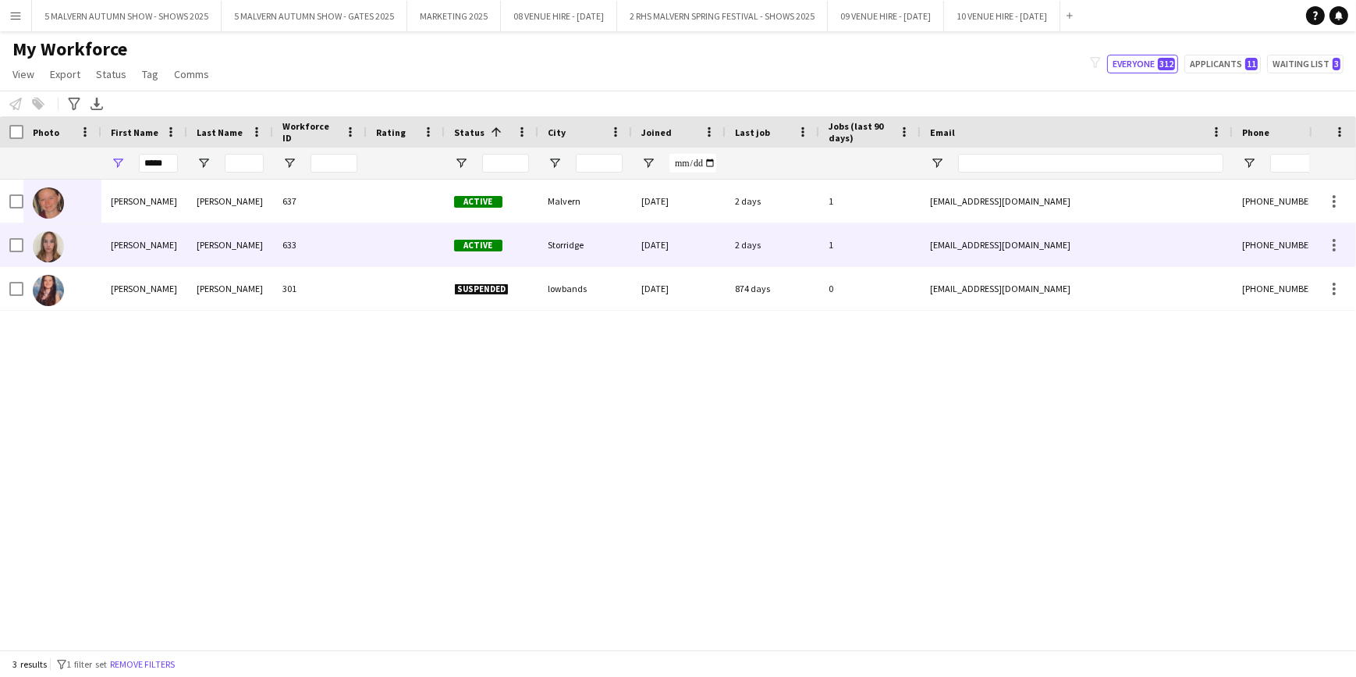
click at [54, 242] on img at bounding box center [48, 246] width 31 height 31
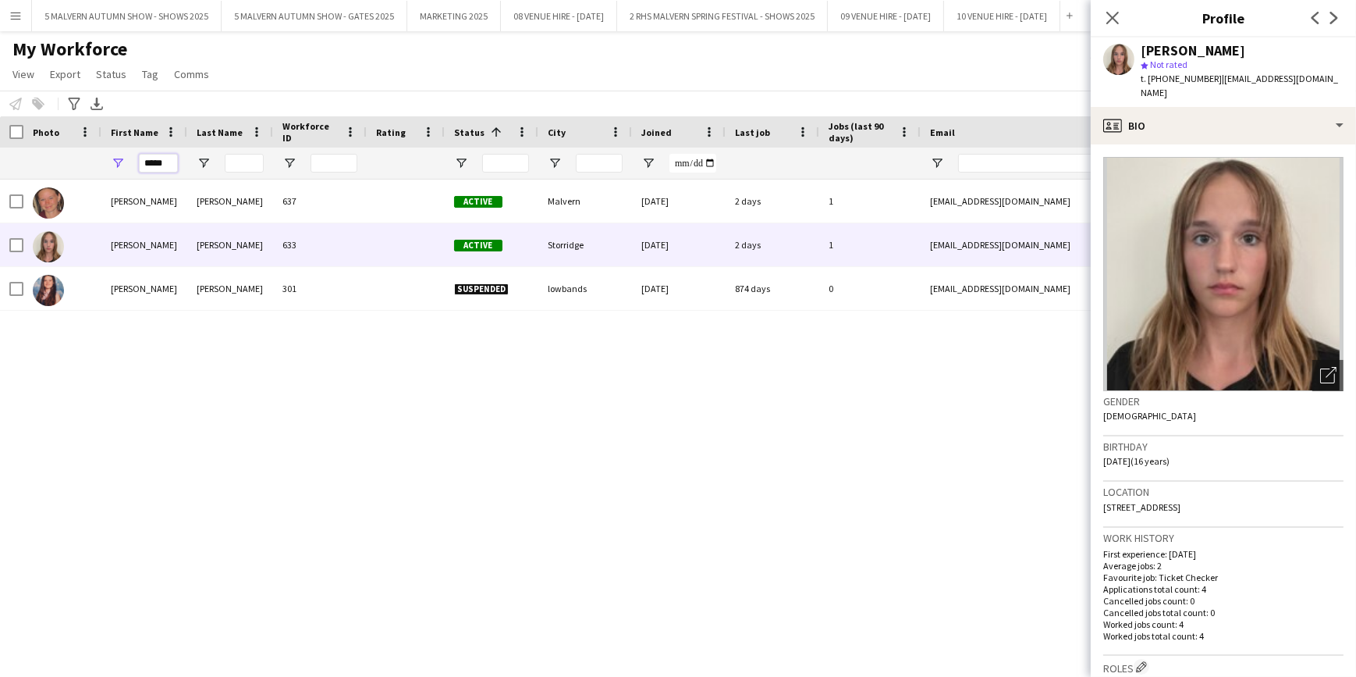
click at [164, 165] on input "*****" at bounding box center [158, 163] width 39 height 19
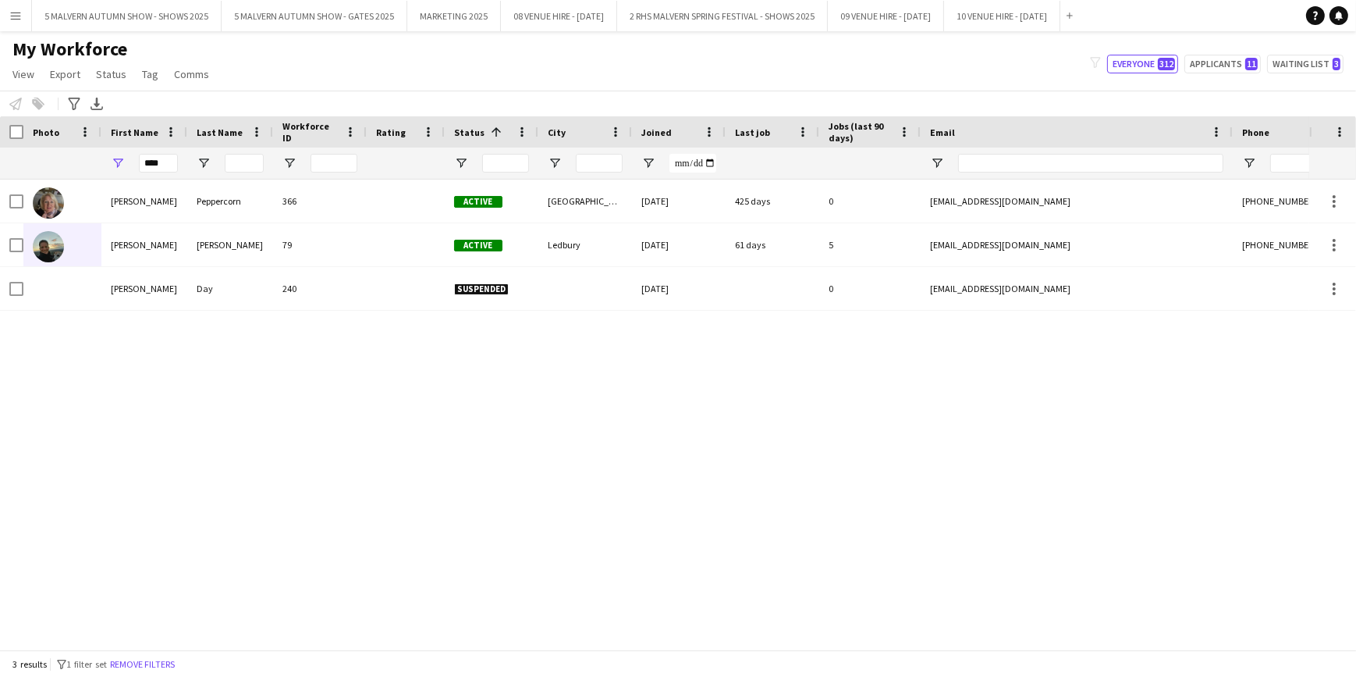
click at [176, 452] on div "Joan Peppercorn 366 Active Worcestershire 25-05-2022 425 days 0 joannrag@yahoo.…" at bounding box center [654, 408] width 1309 height 459
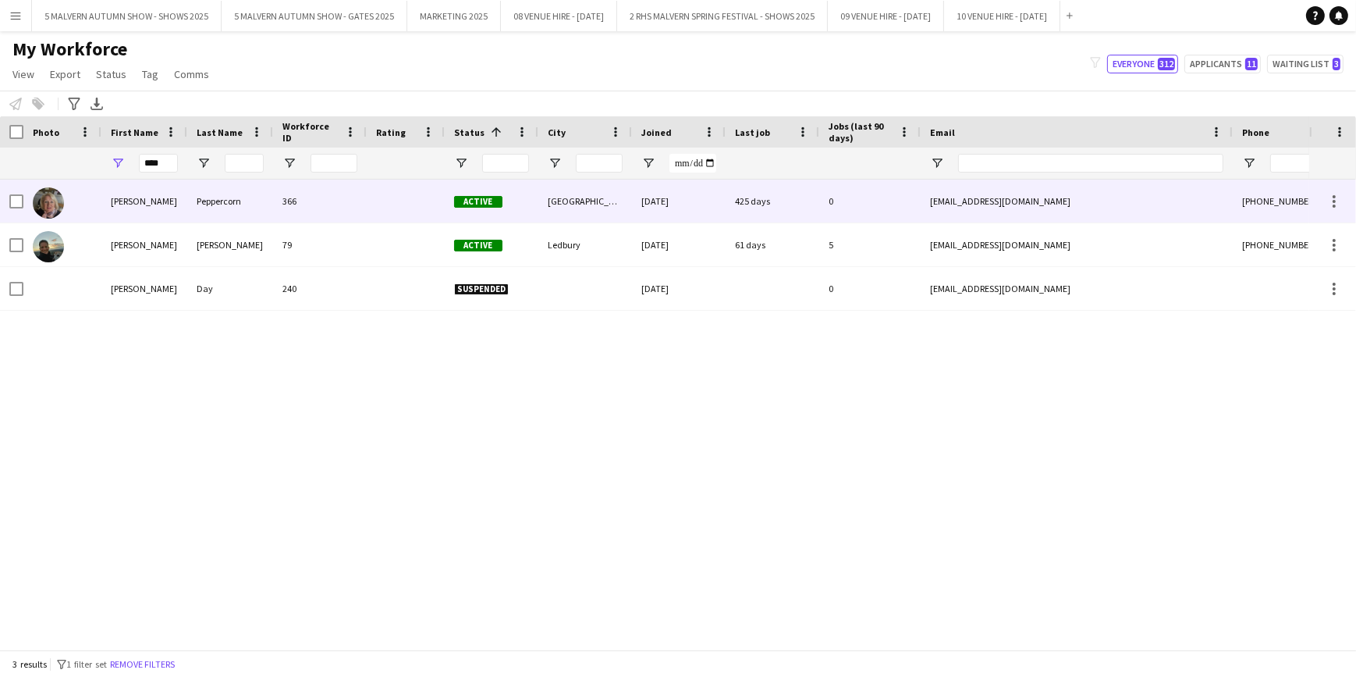
click at [51, 201] on img at bounding box center [48, 202] width 31 height 31
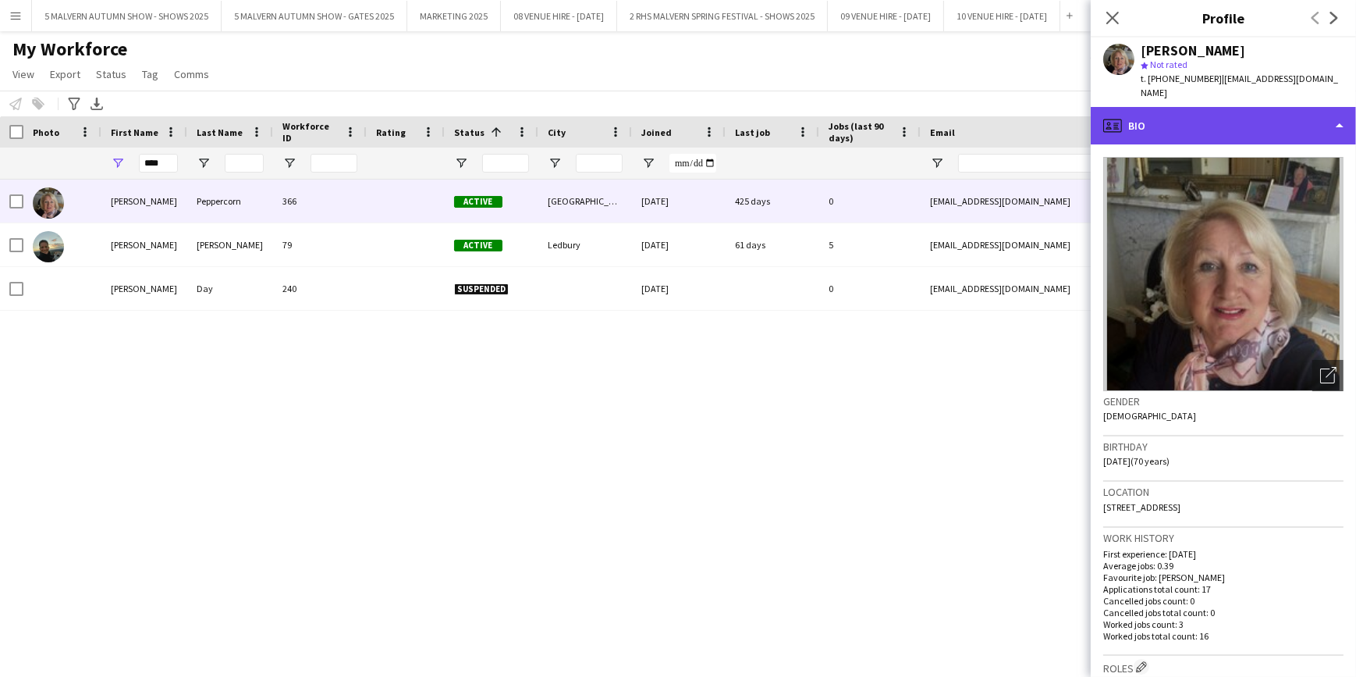
click at [1186, 107] on div "profile Bio" at bounding box center [1223, 125] width 265 height 37
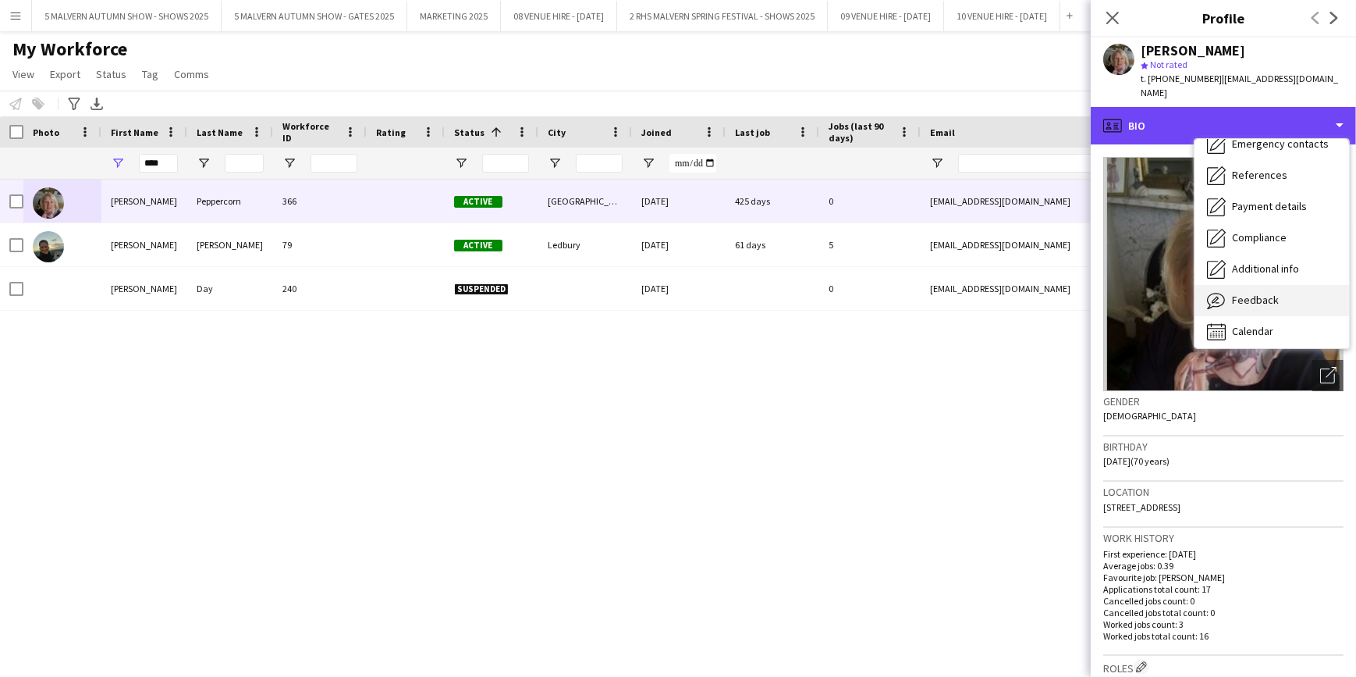
scroll to position [146, 0]
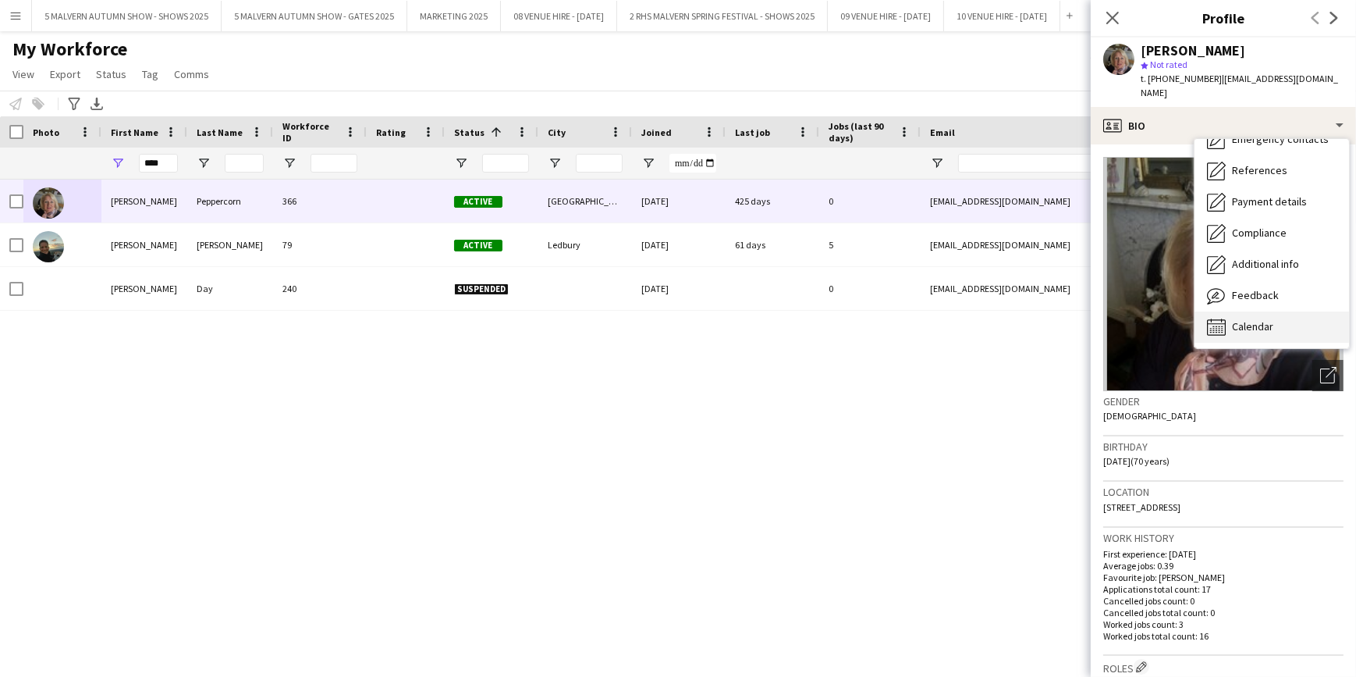
click at [1274, 311] on div "Calendar Calendar" at bounding box center [1272, 326] width 155 height 31
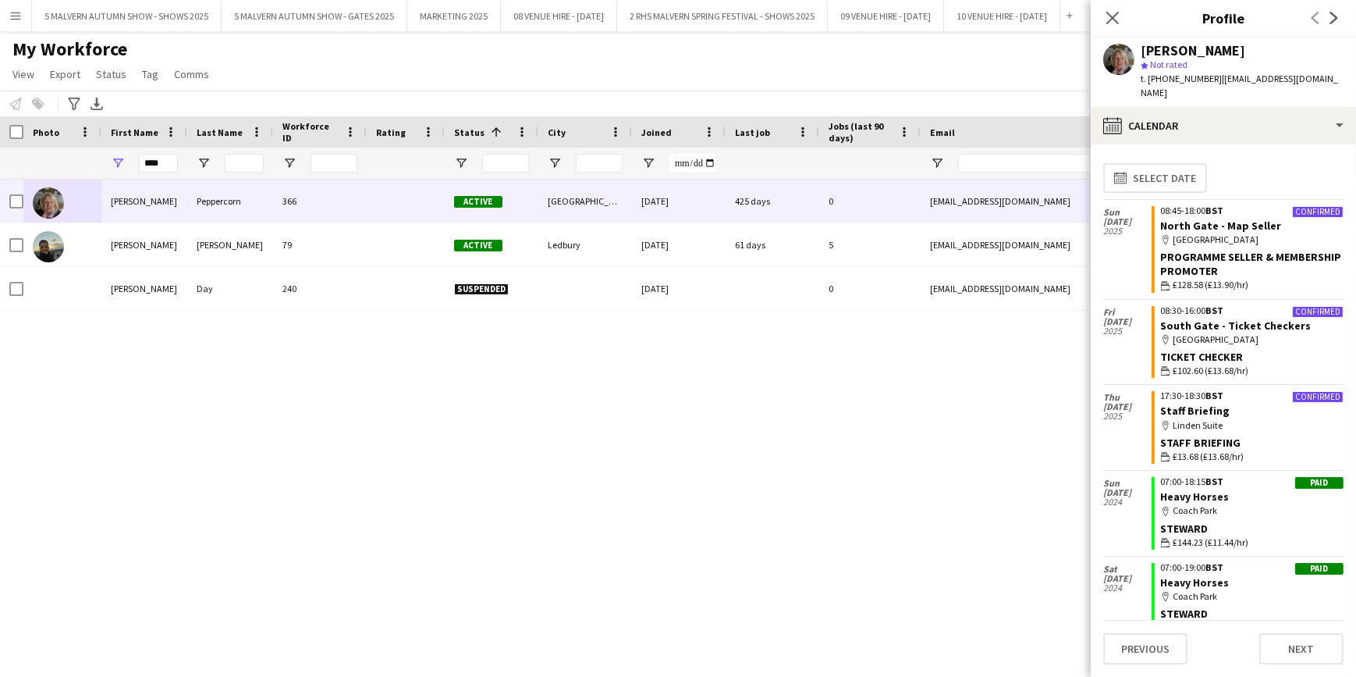
click at [950, 377] on div "Joan Peppercorn 366 Active Worcestershire 25-05-2022 425 days 0 joannrag@yahoo.…" at bounding box center [654, 408] width 1309 height 459
click at [1111, 16] on icon at bounding box center [1112, 17] width 15 height 15
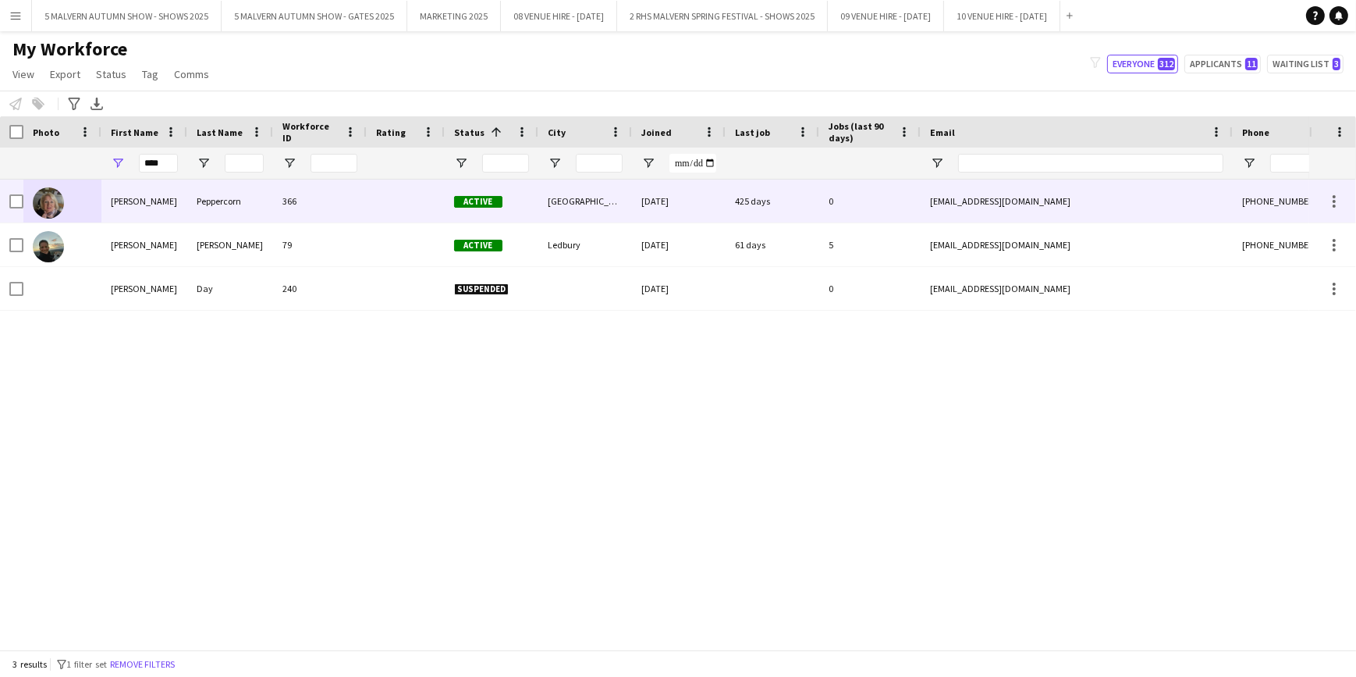
click at [55, 201] on img at bounding box center [48, 202] width 31 height 31
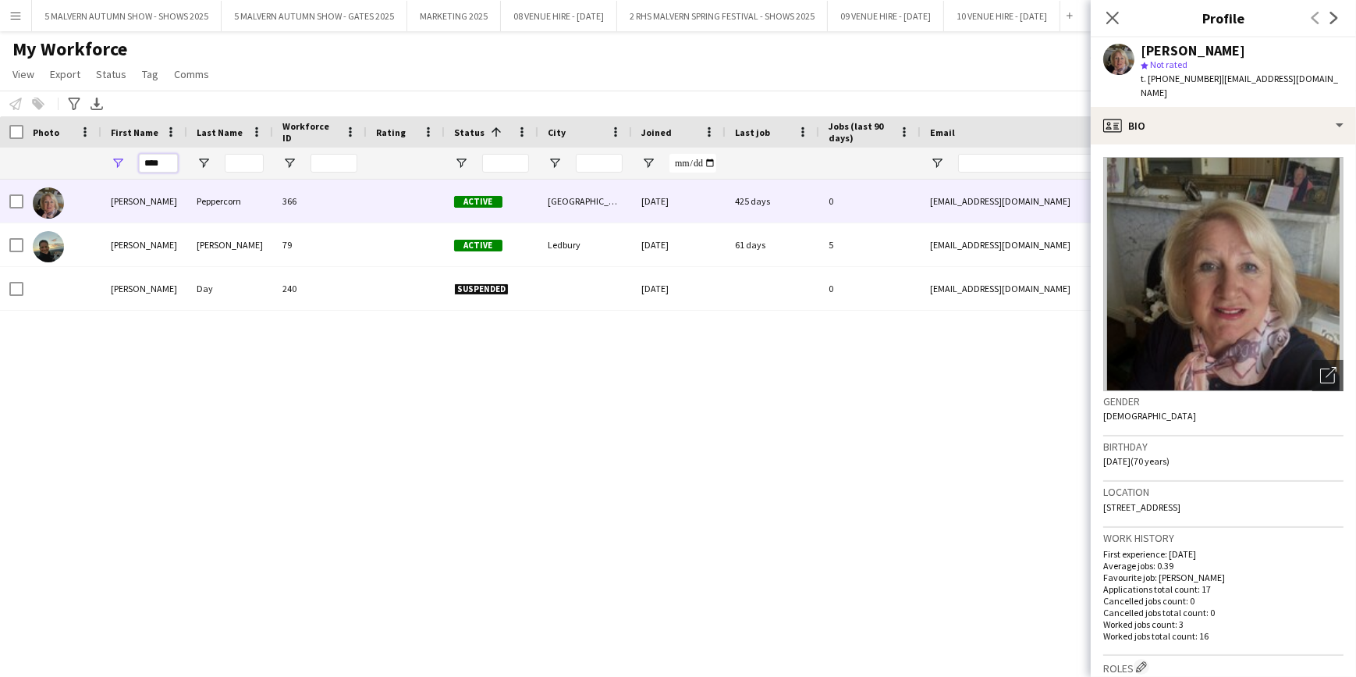
click at [163, 163] on input "****" at bounding box center [158, 163] width 39 height 19
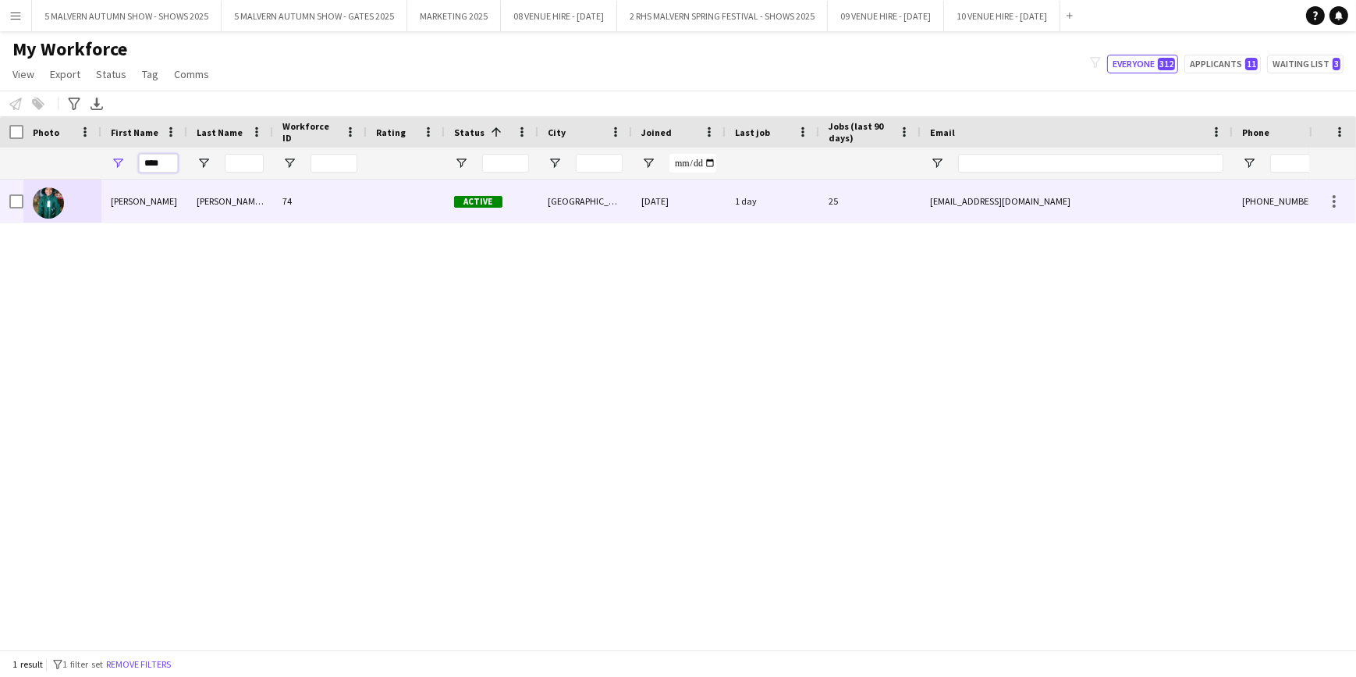
type input "****"
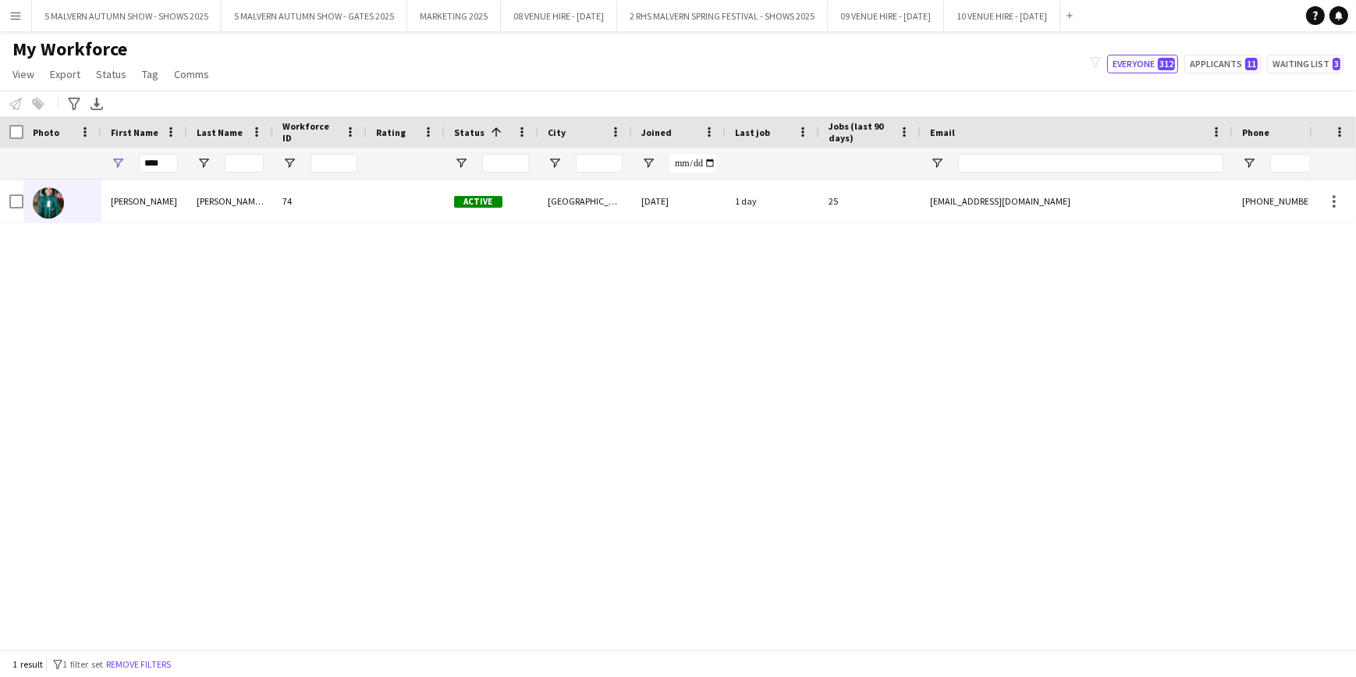
click at [115, 275] on div "Olga Goncalves Da Silva 74 Active Upton Upon Severn 22-02-2022 1 day 25 mysweet…" at bounding box center [654, 408] width 1309 height 459
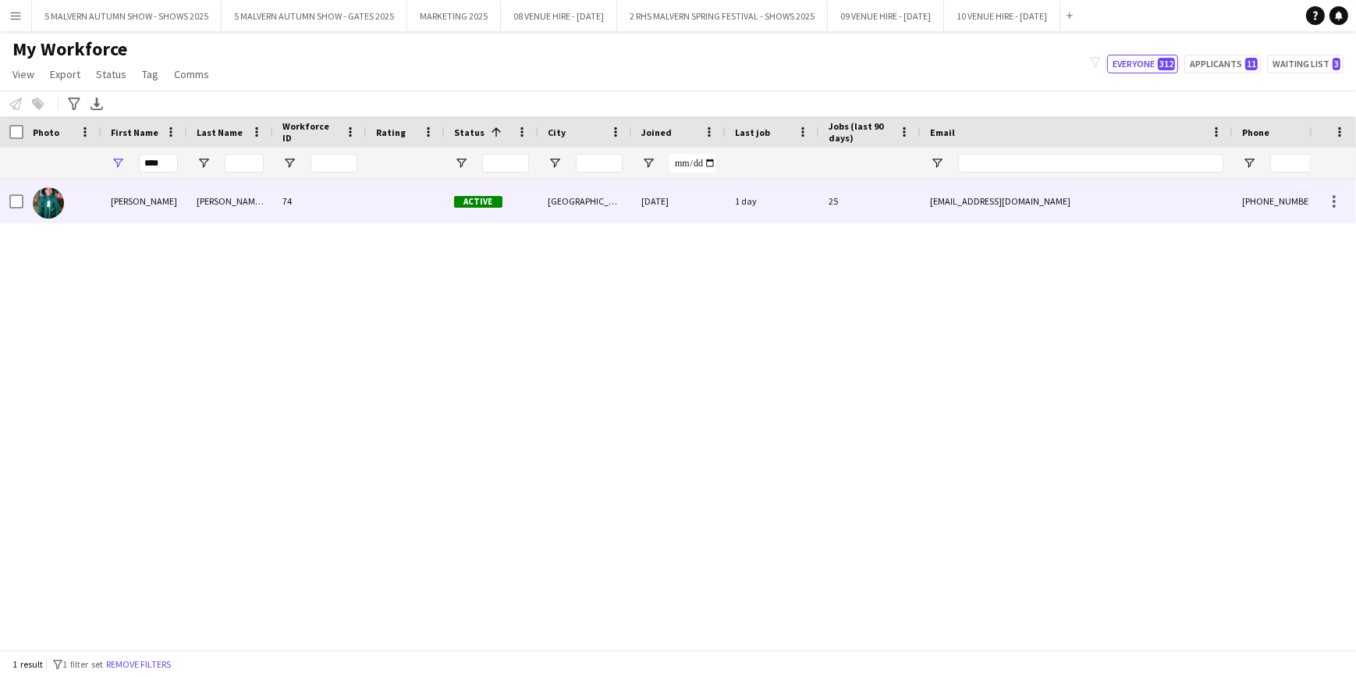
click at [57, 193] on img at bounding box center [48, 202] width 31 height 31
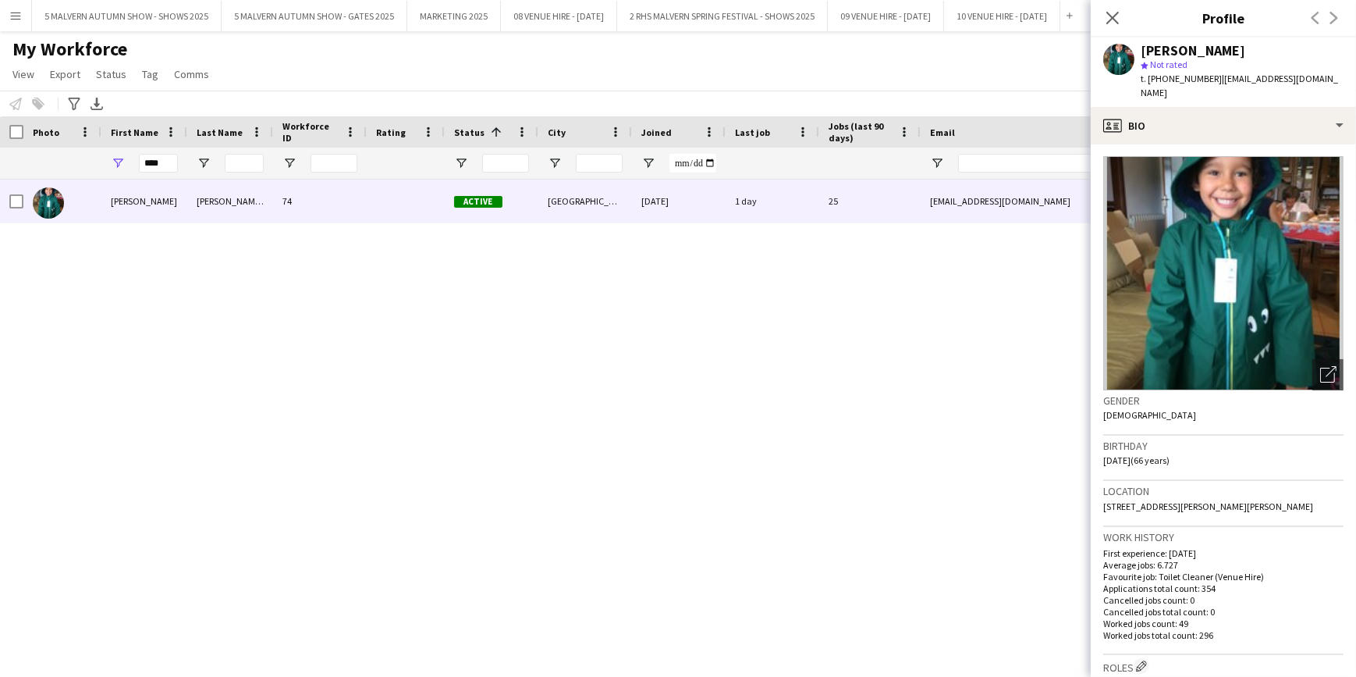
scroll to position [0, 0]
click at [1112, 19] on icon at bounding box center [1112, 17] width 15 height 15
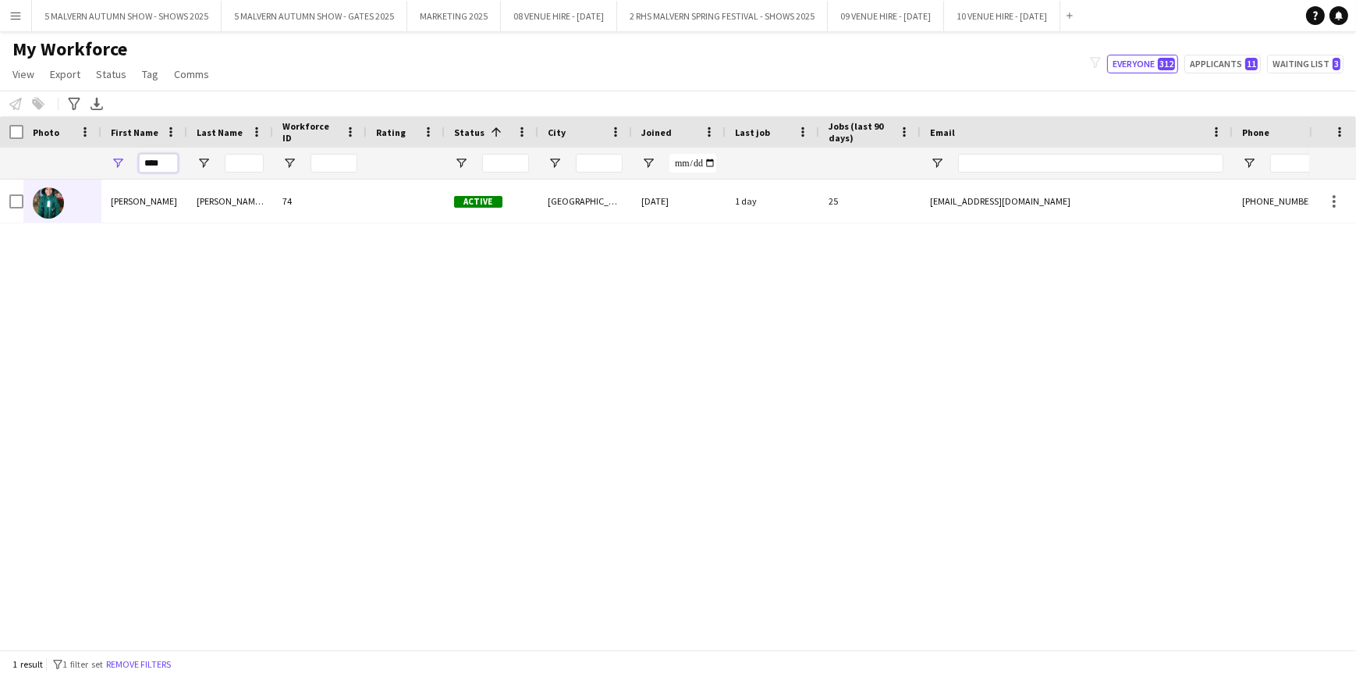
click at [167, 164] on input "****" at bounding box center [158, 163] width 39 height 19
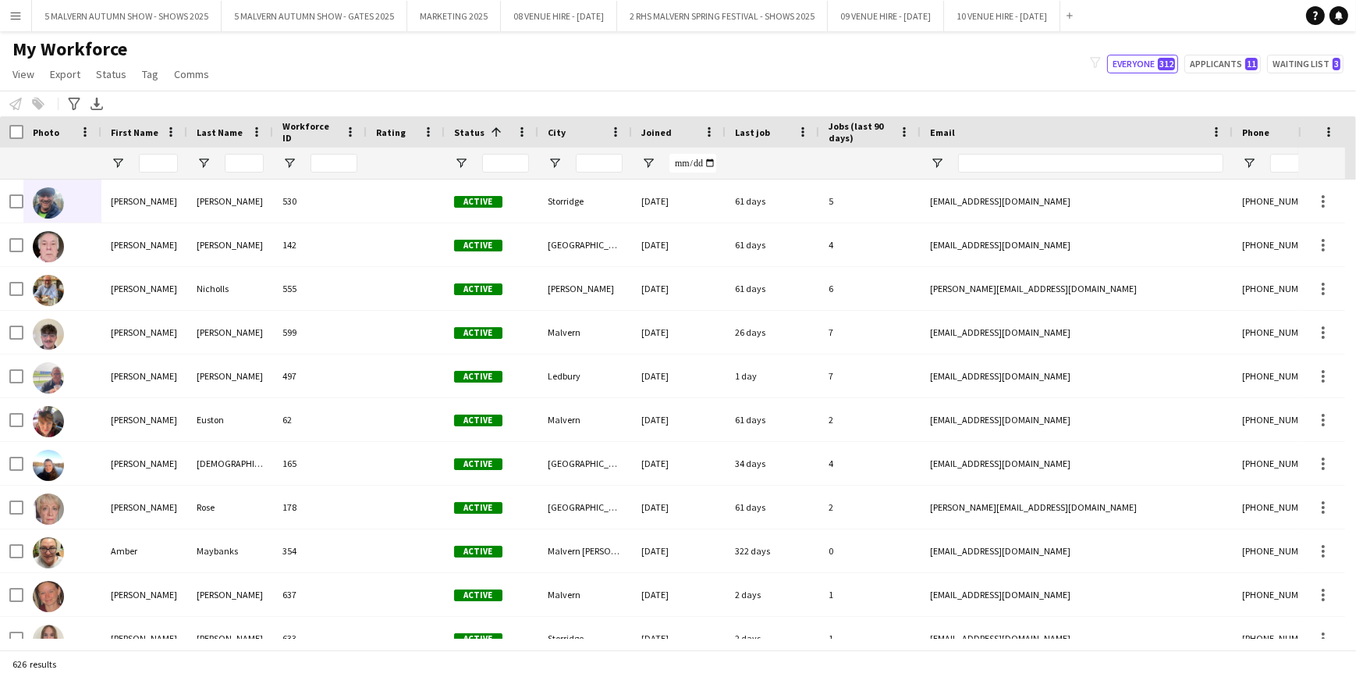
click at [256, 86] on div "My Workforce View Views Default view SafeHR Employee Details New view Update vi…" at bounding box center [678, 63] width 1356 height 53
click at [329, 165] on input "Workforce ID Filter Input" at bounding box center [334, 163] width 47 height 19
click at [387, 74] on div "My Workforce View Views Default view SafeHR Employee Details New view Update vi…" at bounding box center [678, 63] width 1356 height 53
click at [320, 20] on button "5 MALVERN AUTUMN SHOW - GATES 2025 Close" at bounding box center [315, 16] width 186 height 30
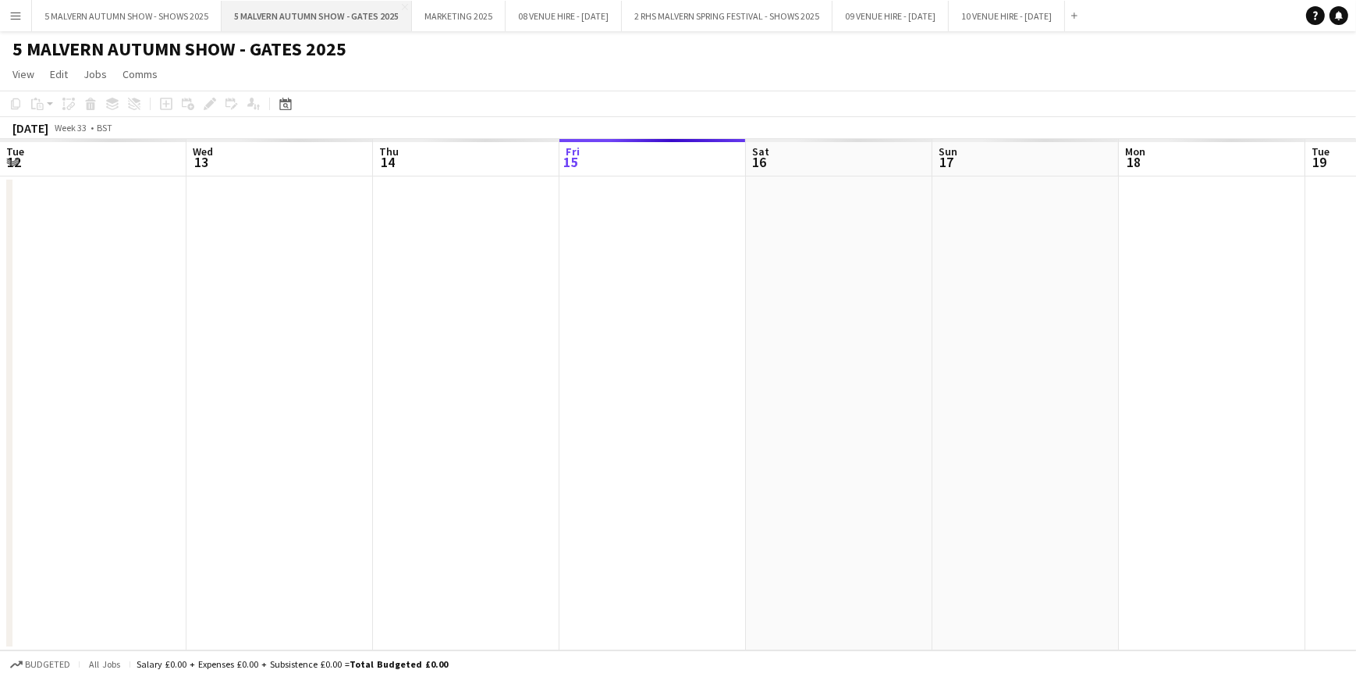
scroll to position [0, 373]
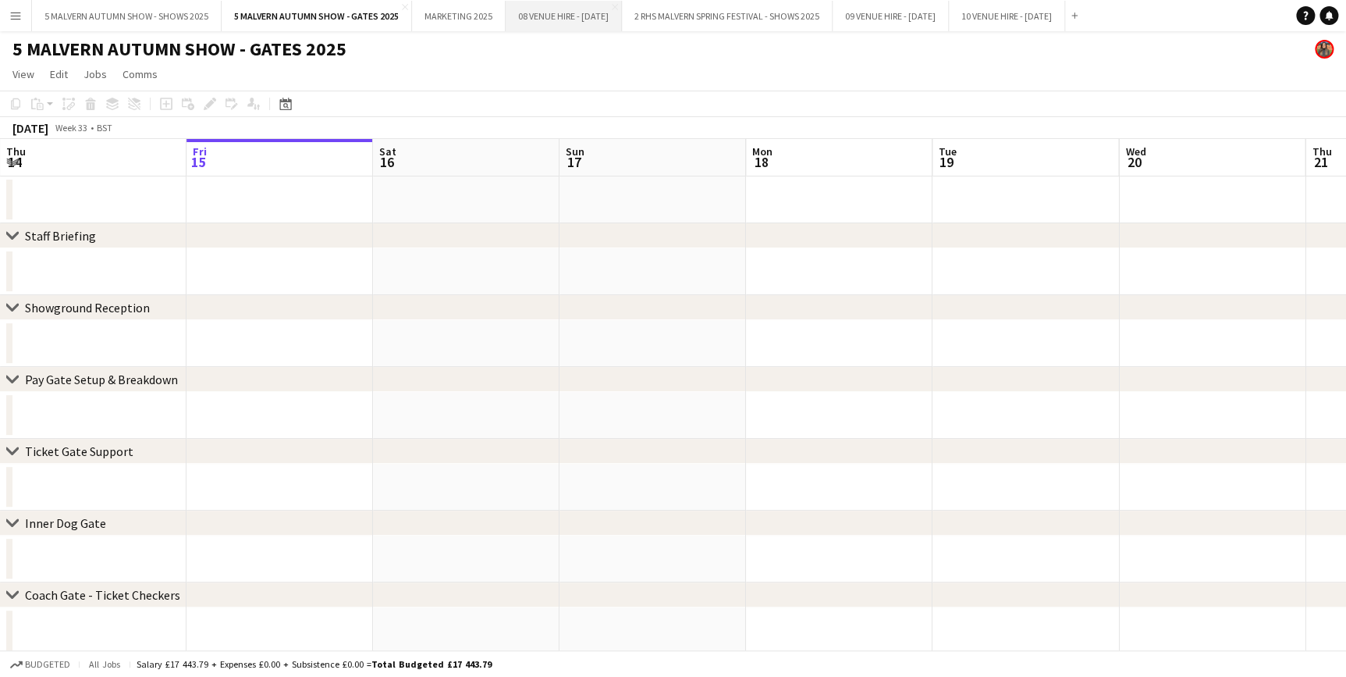
click at [592, 16] on button "08 VENUE HIRE - AUGUST 2025 Close" at bounding box center [564, 16] width 116 height 30
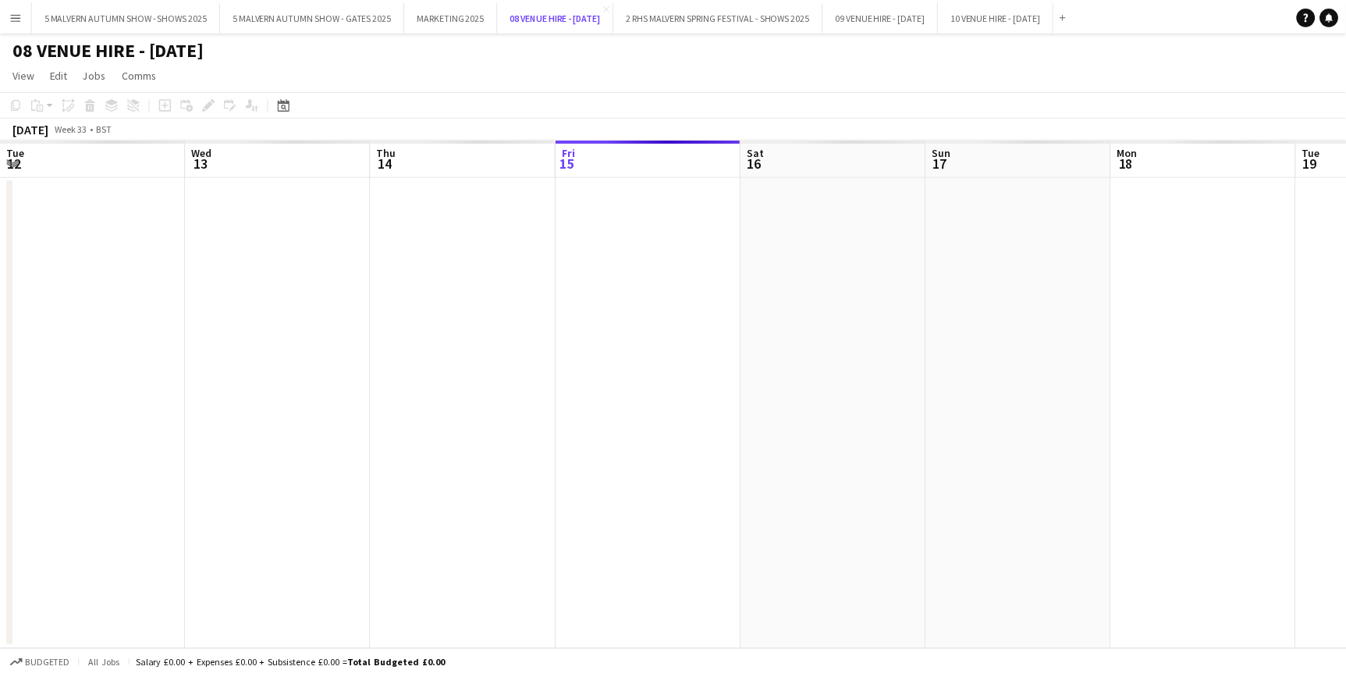
scroll to position [0, 373]
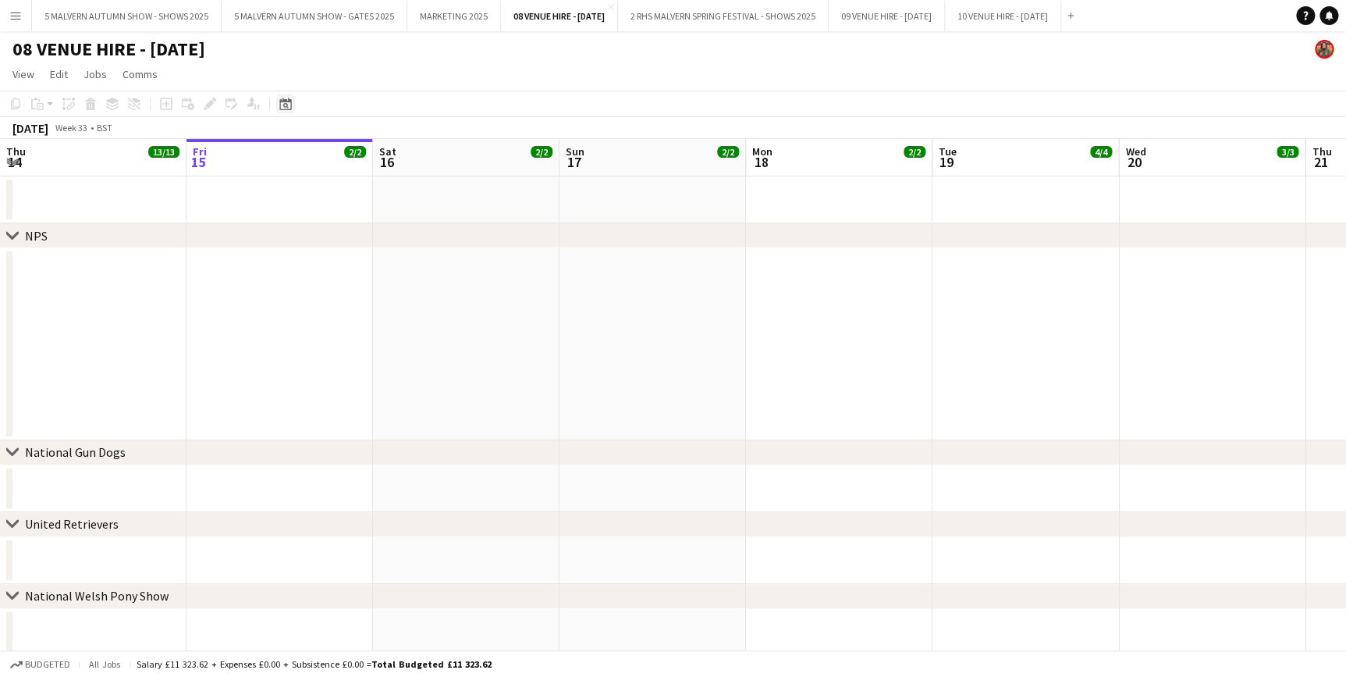
click at [290, 103] on icon at bounding box center [285, 104] width 12 height 12
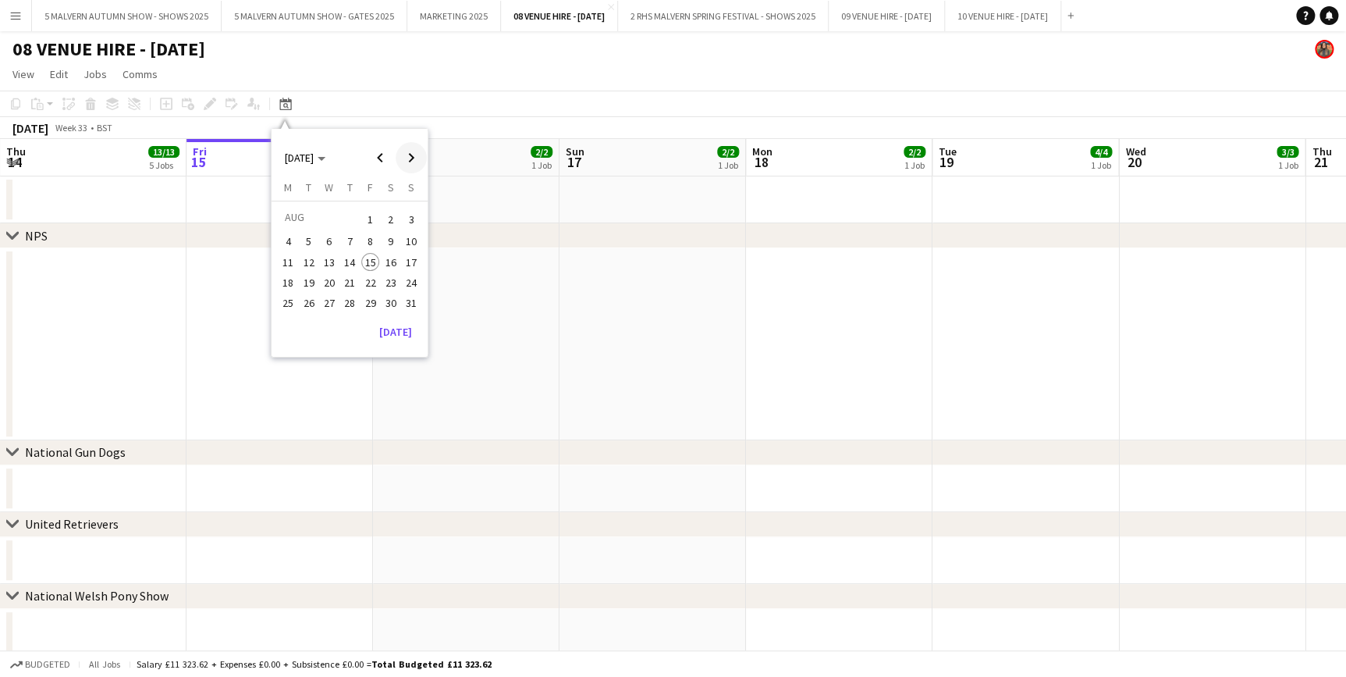
click at [403, 155] on span "Next month" at bounding box center [411, 157] width 31 height 31
click at [286, 273] on span "15" at bounding box center [288, 278] width 19 height 19
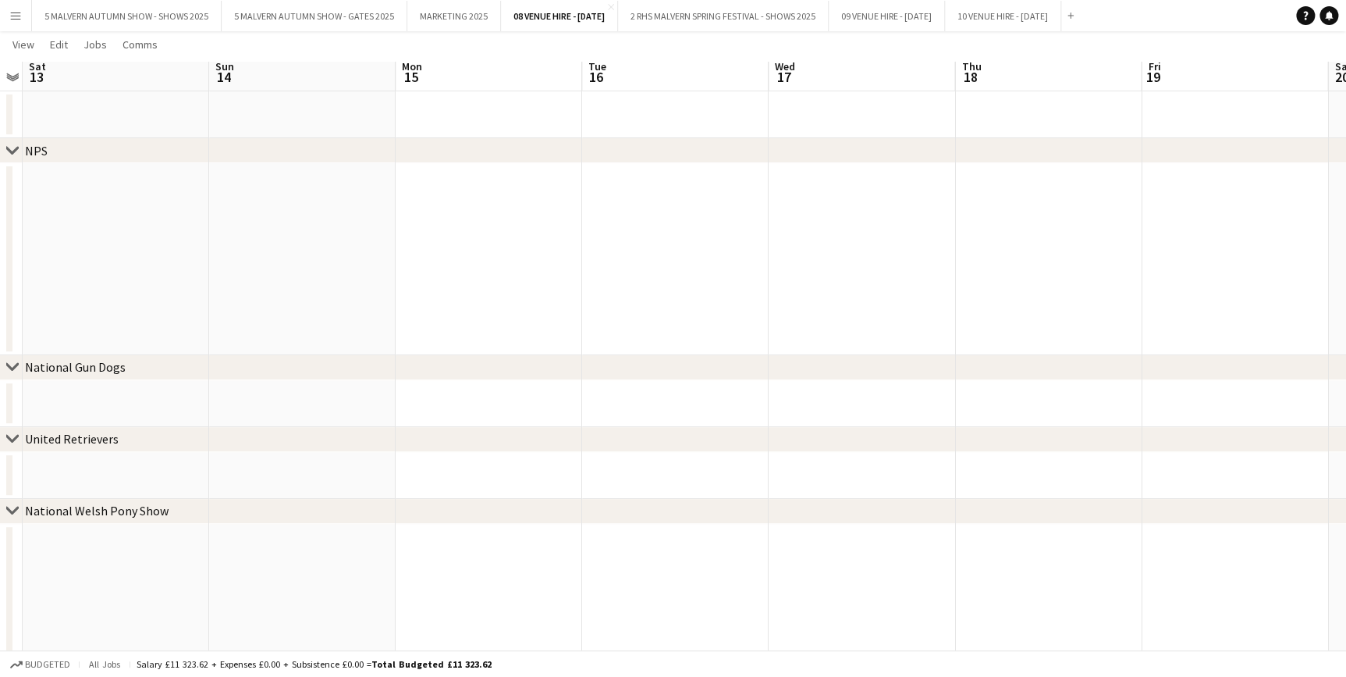
scroll to position [70, 0]
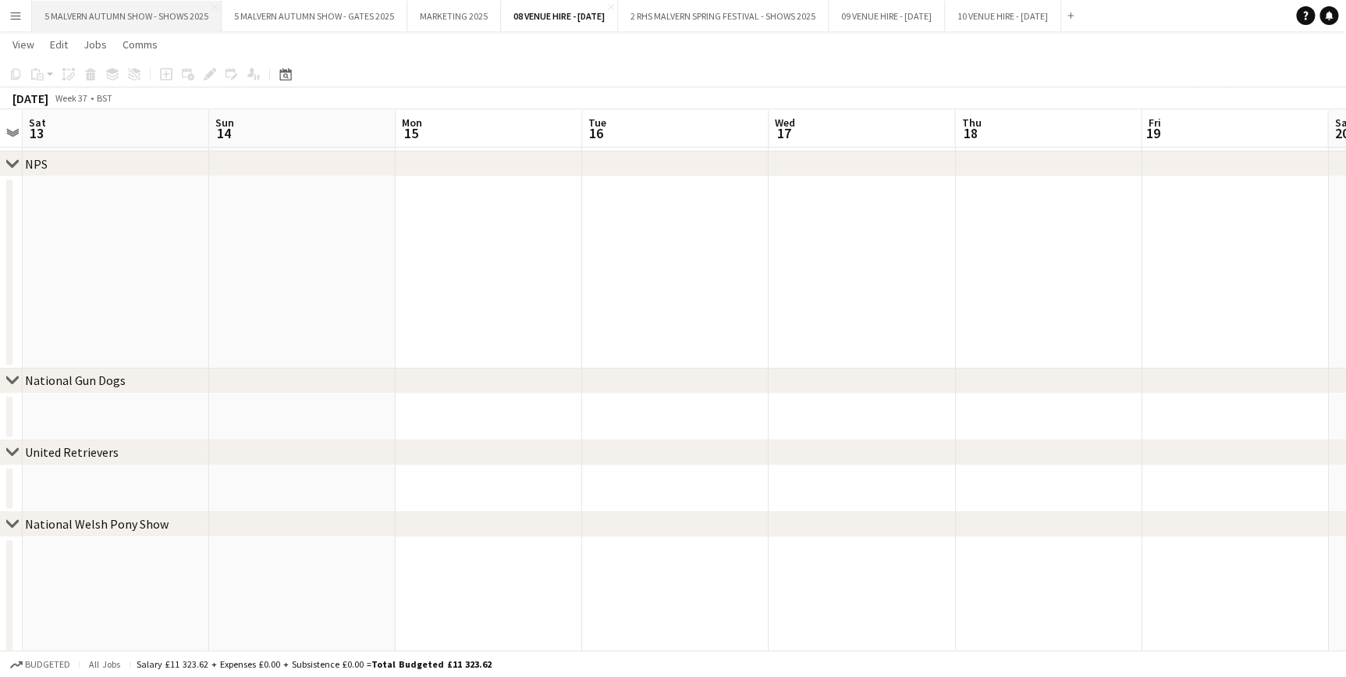
click at [130, 18] on button "5 MALVERN AUTUMN SHOW - SHOWS 2025 Close" at bounding box center [127, 16] width 190 height 30
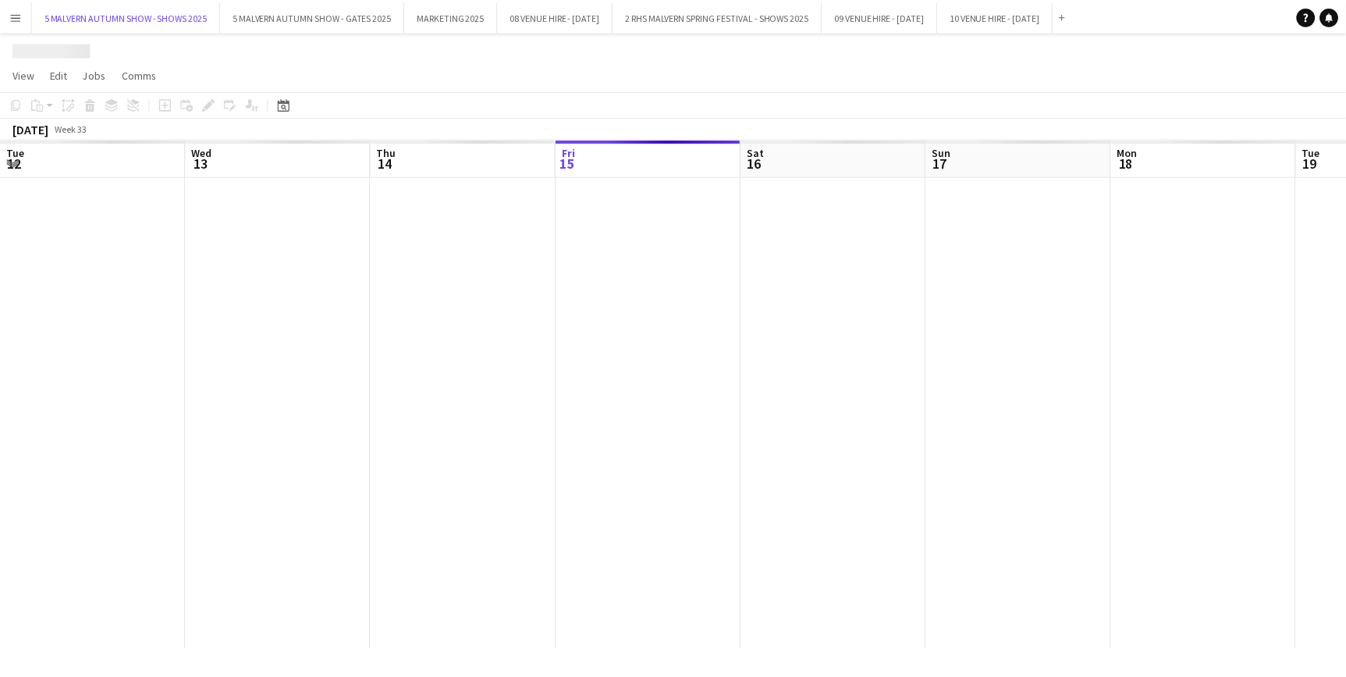
scroll to position [0, 373]
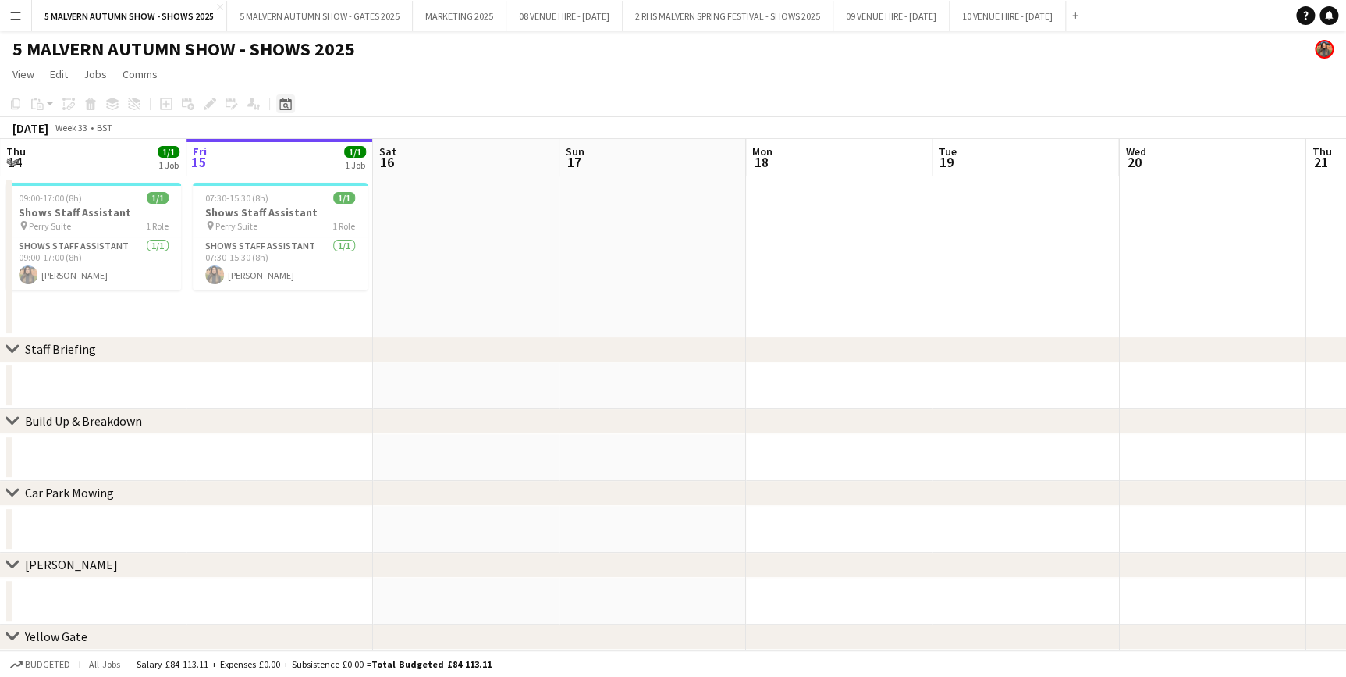
click at [289, 100] on icon at bounding box center [285, 104] width 12 height 12
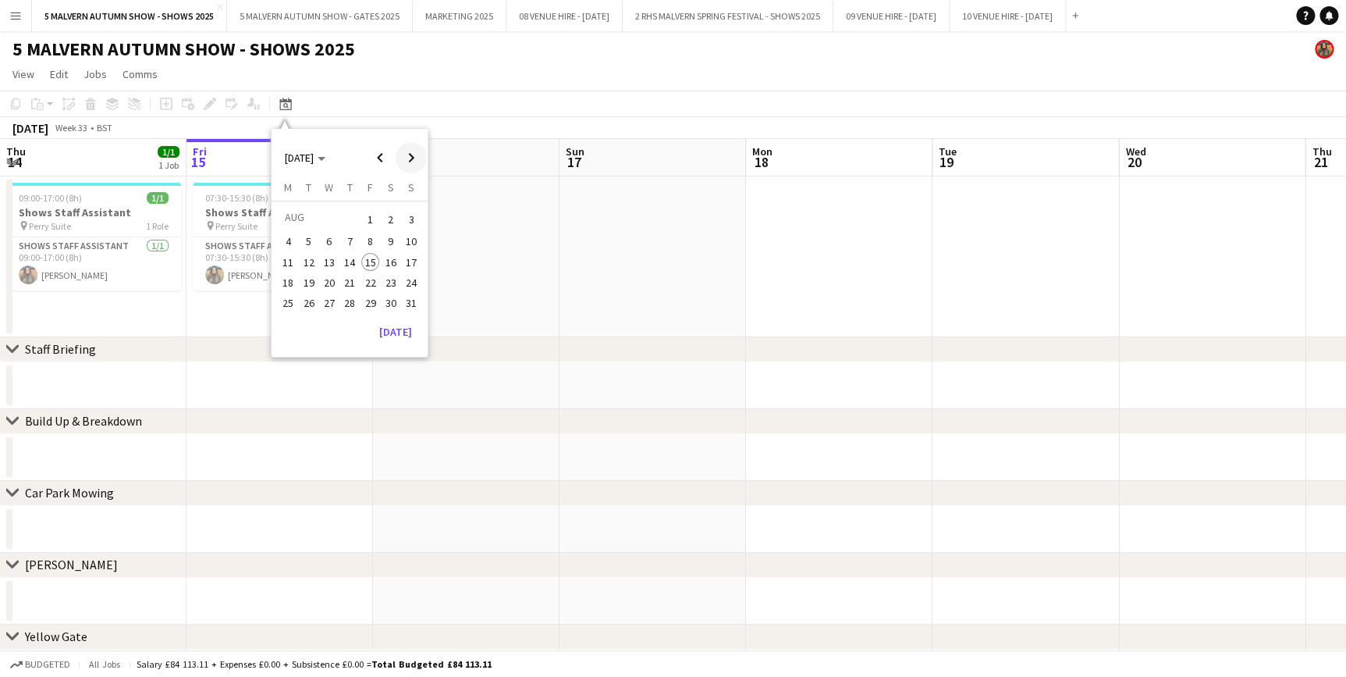
click at [404, 158] on span "Next month" at bounding box center [411, 157] width 31 height 31
click at [291, 285] on span "15" at bounding box center [288, 278] width 19 height 19
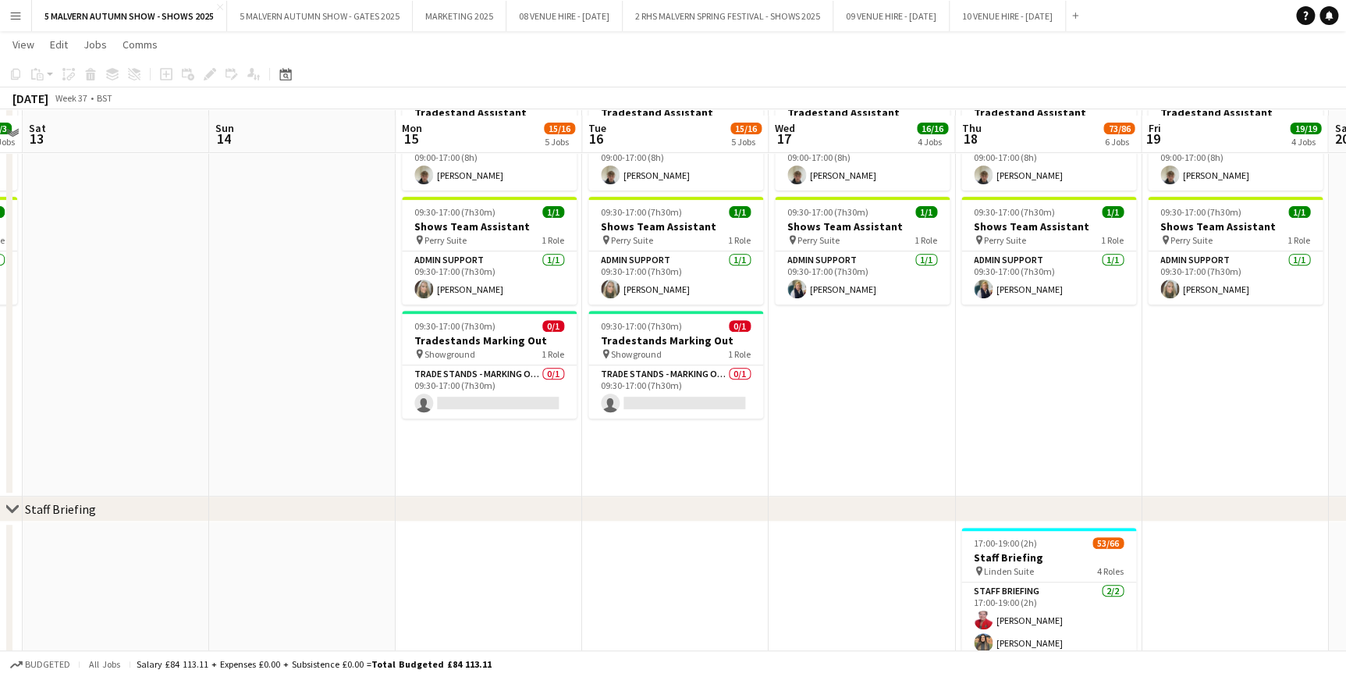
scroll to position [354, 0]
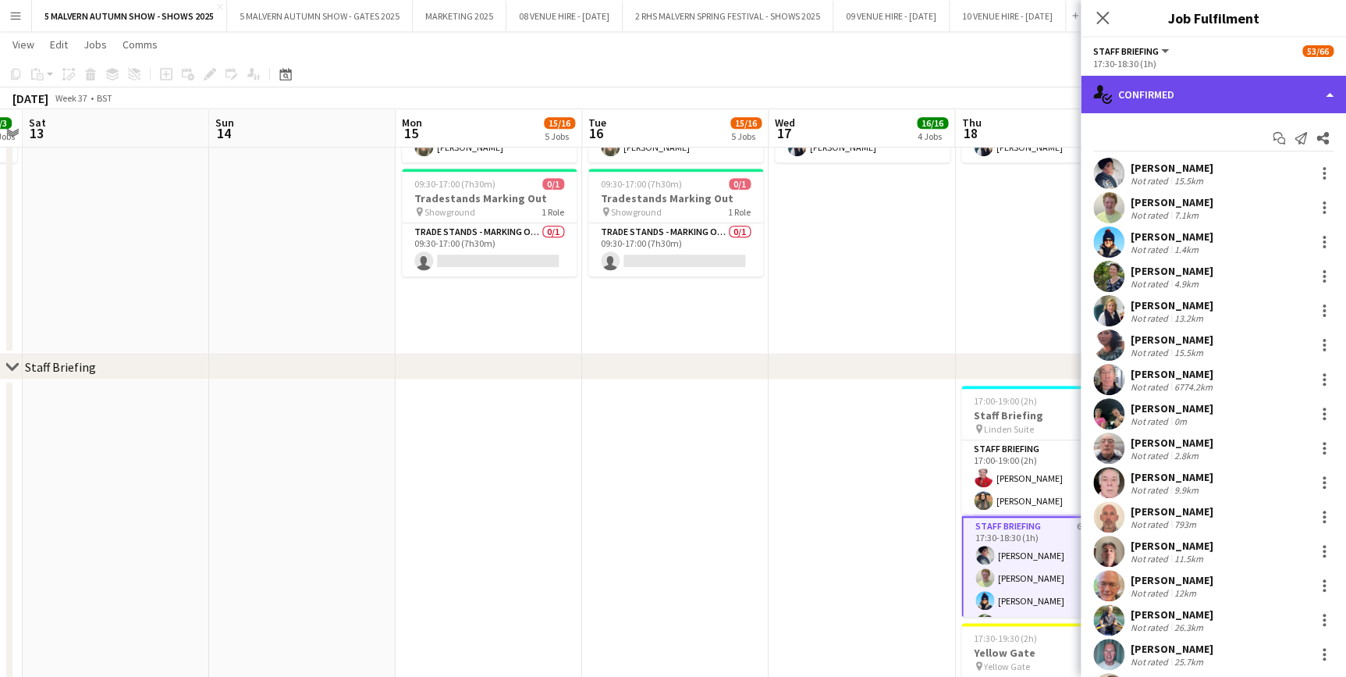
click at [1166, 94] on div "single-neutral-actions-check-2 Confirmed" at bounding box center [1213, 94] width 265 height 37
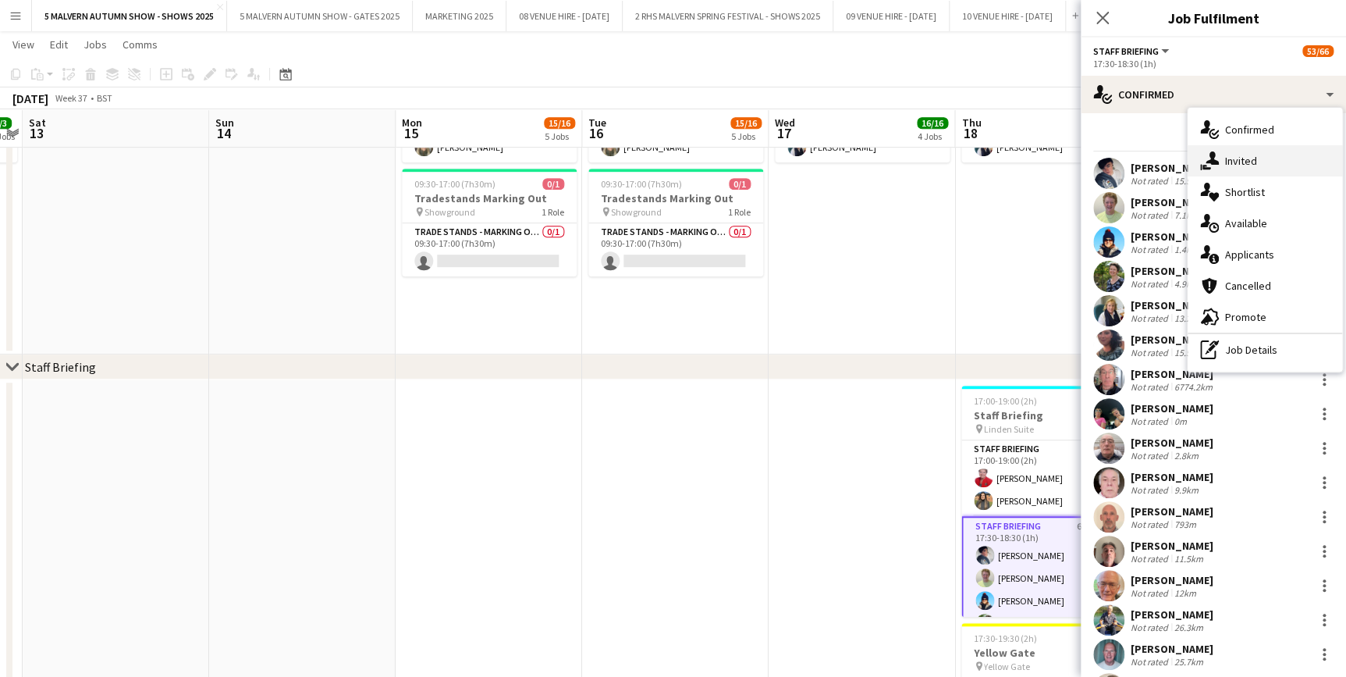
click at [1238, 161] on div "single-neutral-actions-share-1 Invited" at bounding box center [1265, 160] width 155 height 31
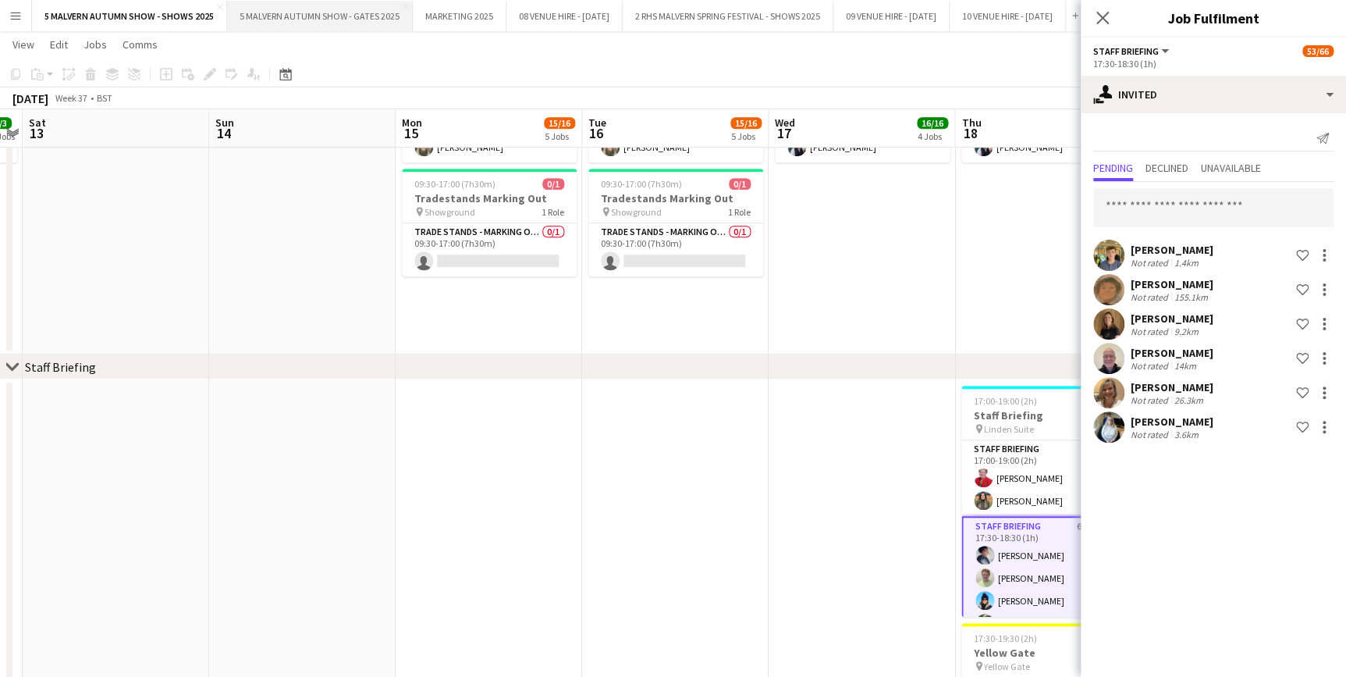
click at [305, 18] on button "5 MALVERN AUTUMN SHOW - GATES 2025 Close" at bounding box center [320, 16] width 186 height 30
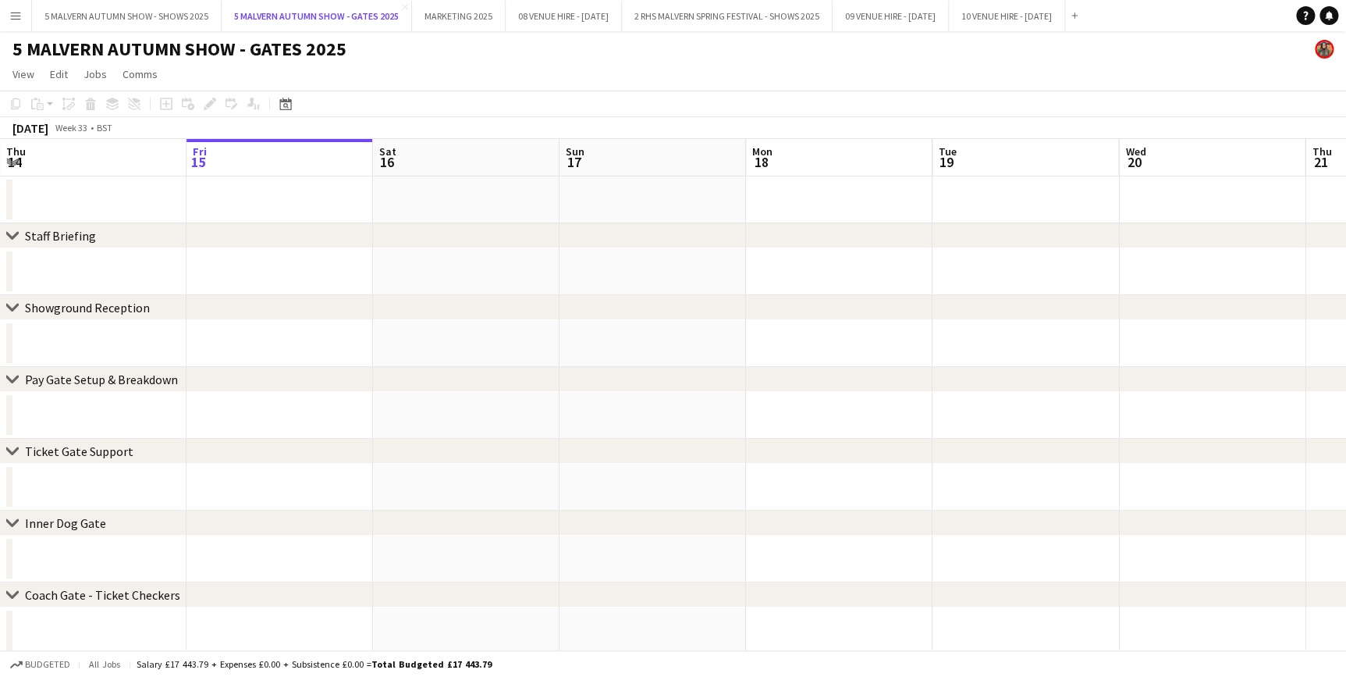
scroll to position [70, 0]
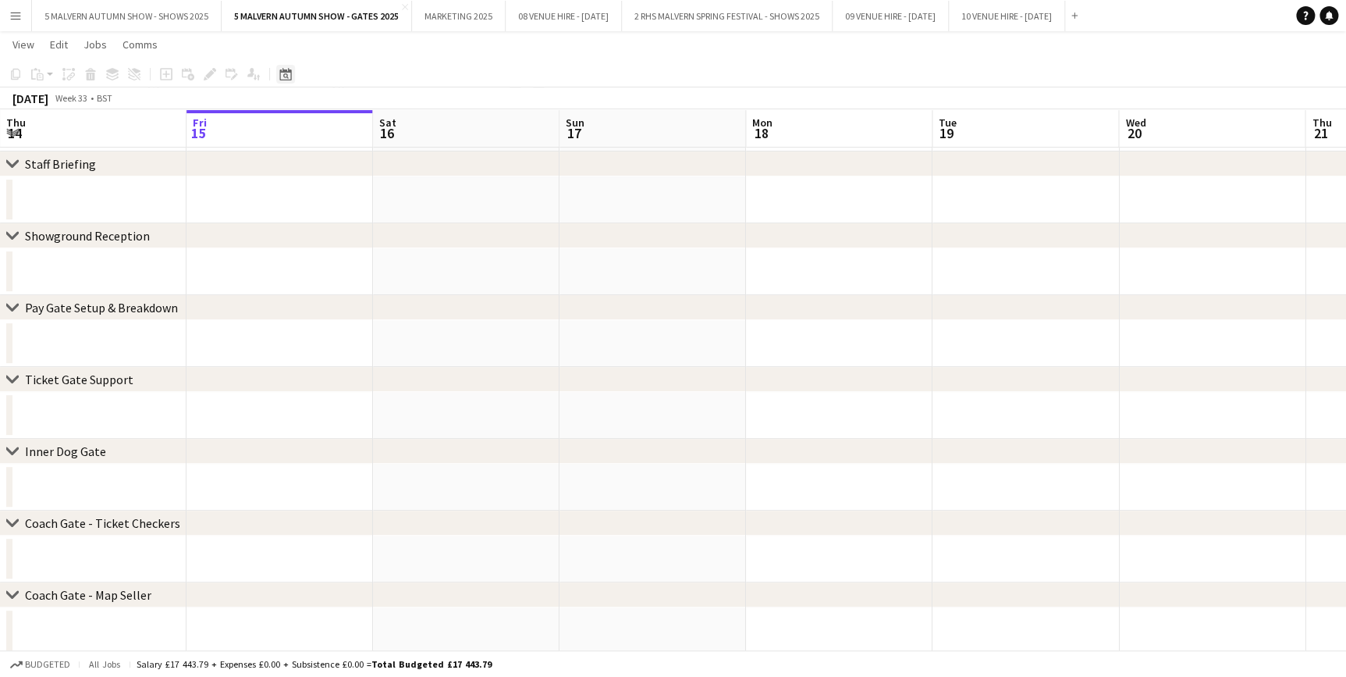
click at [284, 73] on icon at bounding box center [285, 75] width 5 height 5
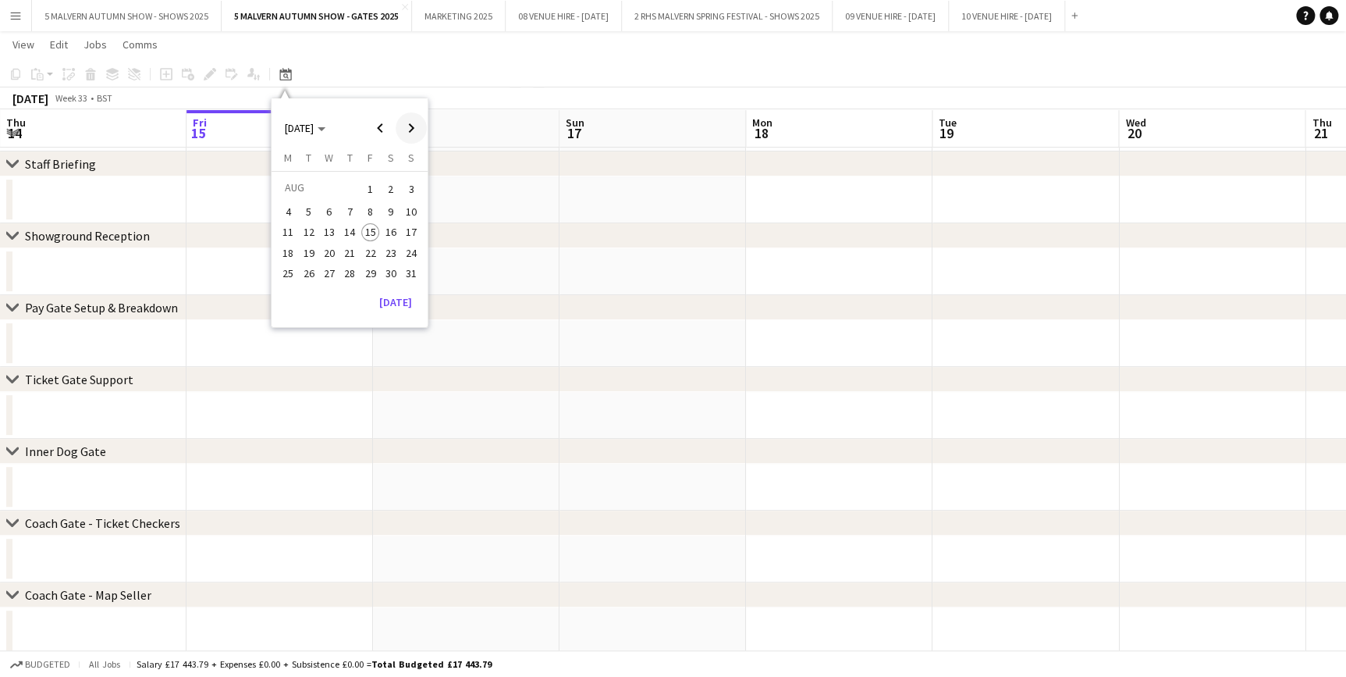
click at [408, 135] on span "Next month" at bounding box center [411, 127] width 31 height 31
click at [374, 271] on span "26" at bounding box center [370, 269] width 19 height 19
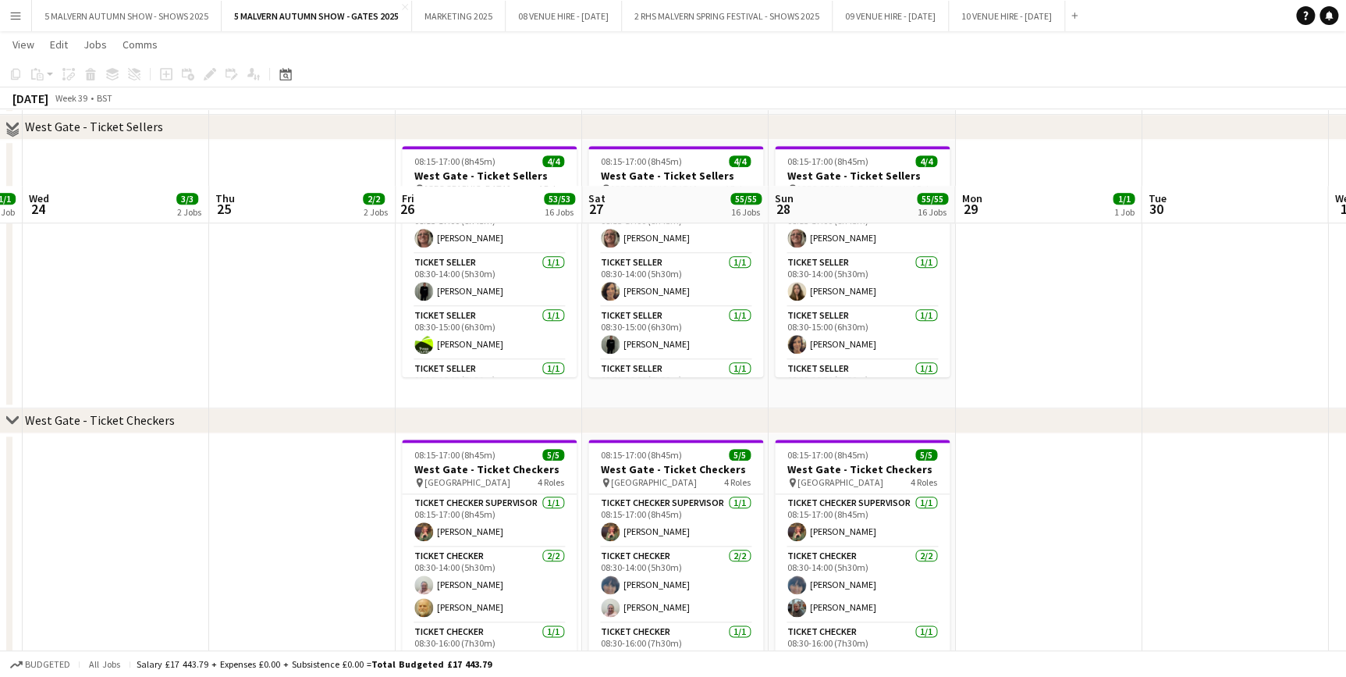
scroll to position [3432, 0]
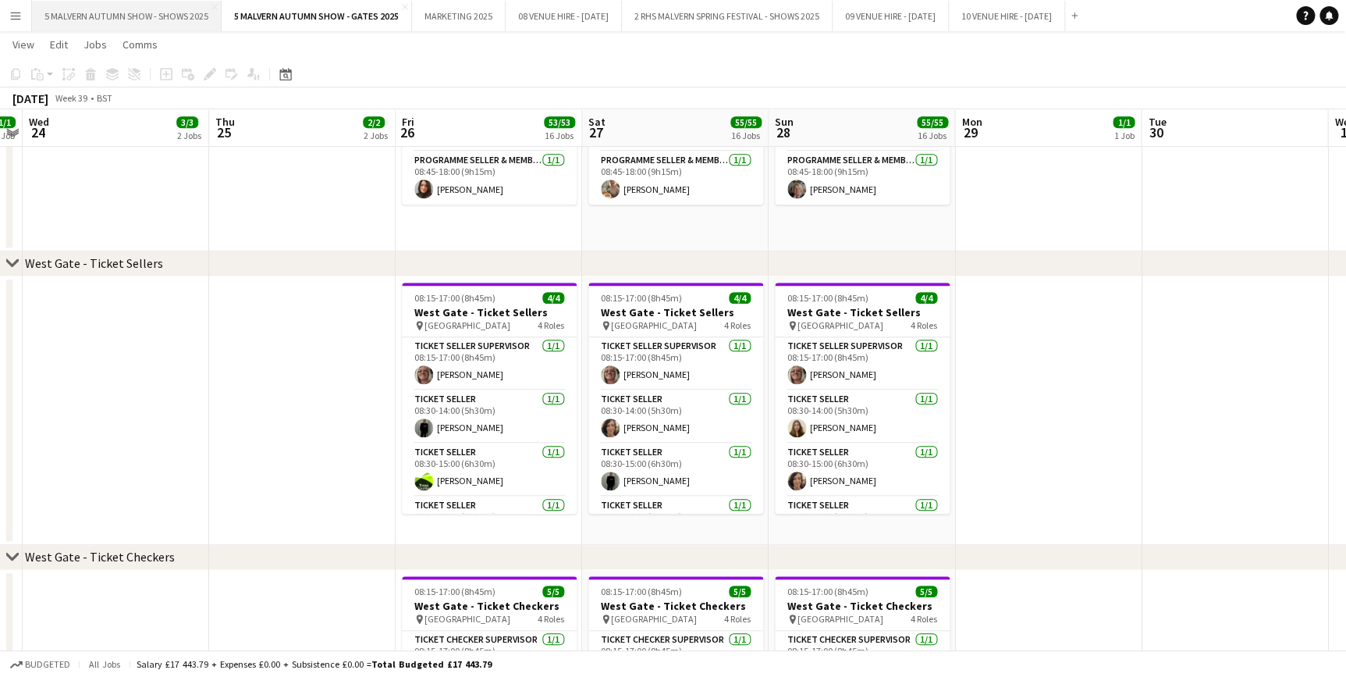
click at [152, 12] on button "5 MALVERN AUTUMN SHOW - SHOWS 2025 Close" at bounding box center [127, 16] width 190 height 30
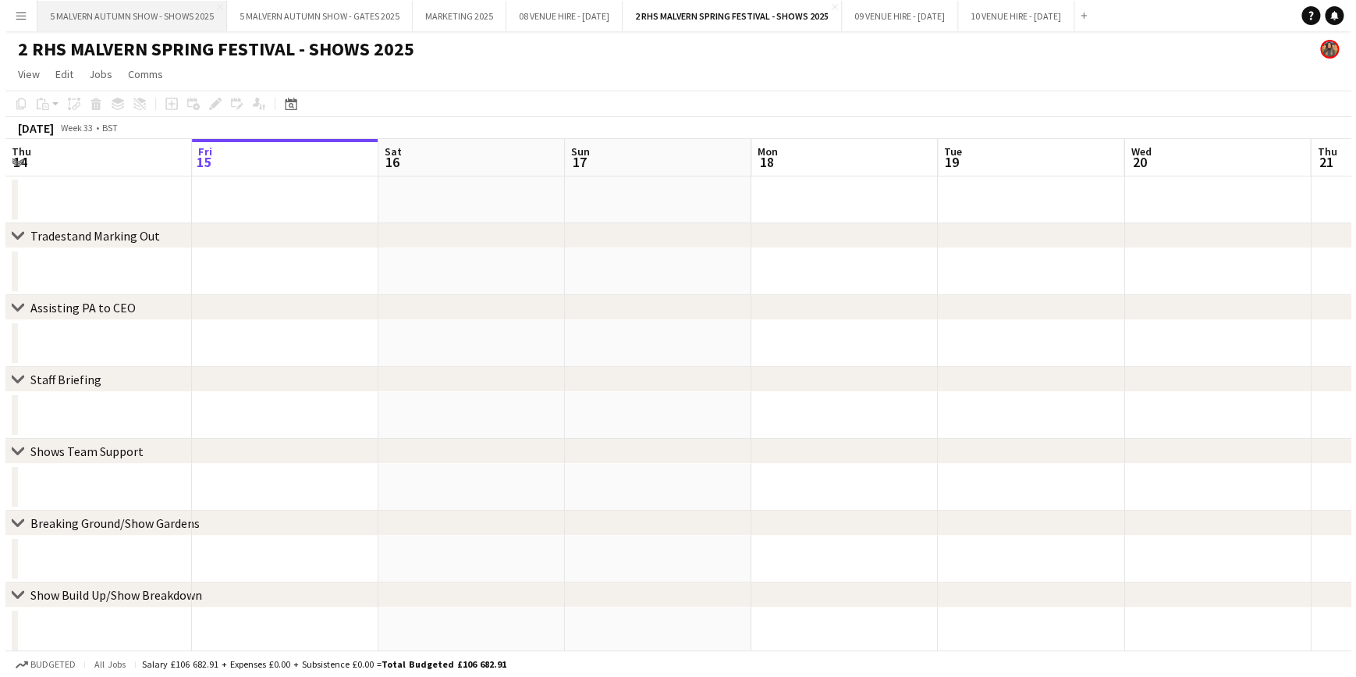
scroll to position [0, 373]
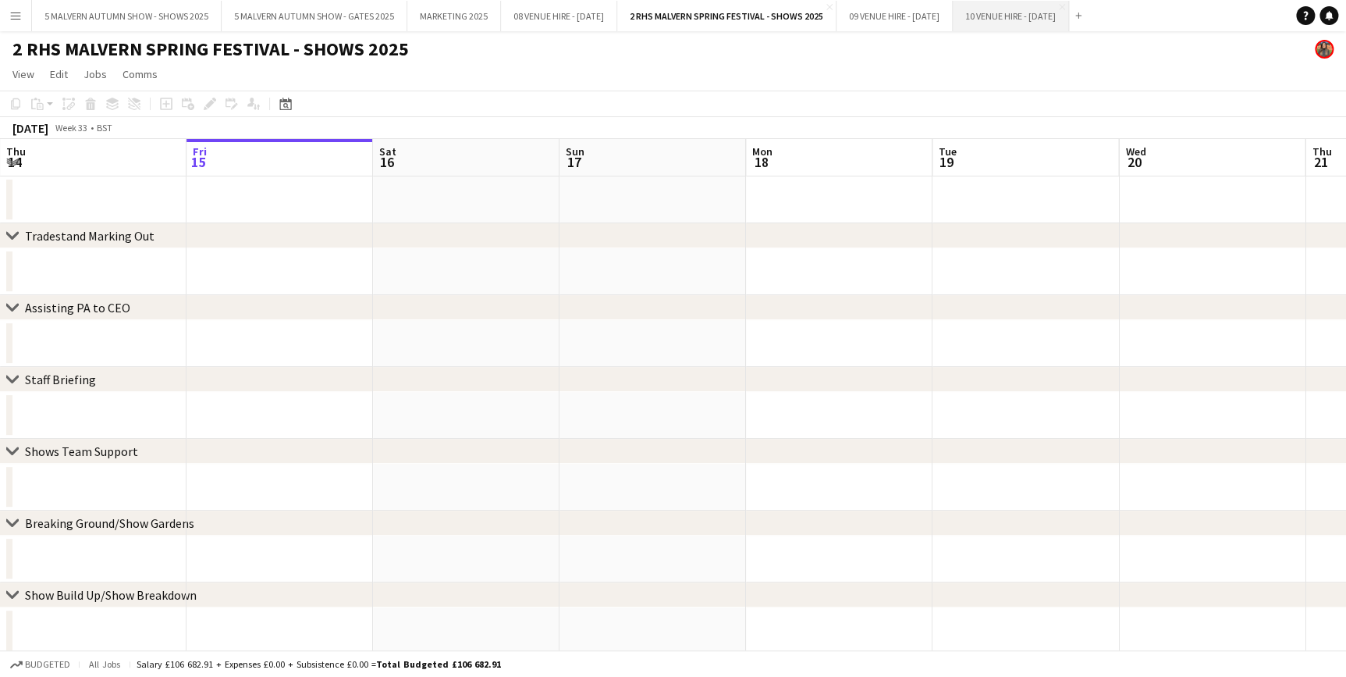
click at [1069, 13] on button "10 VENUE HIRE - [DATE] Close" at bounding box center [1011, 16] width 116 height 30
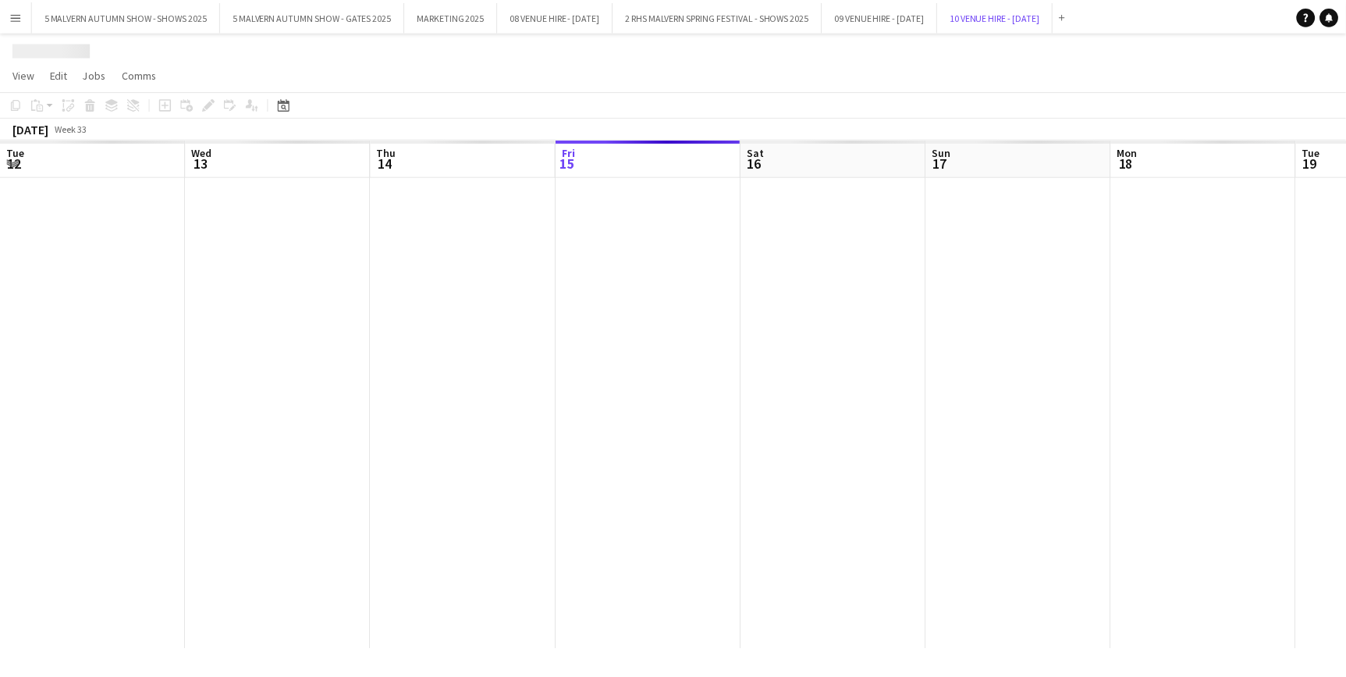
scroll to position [0, 373]
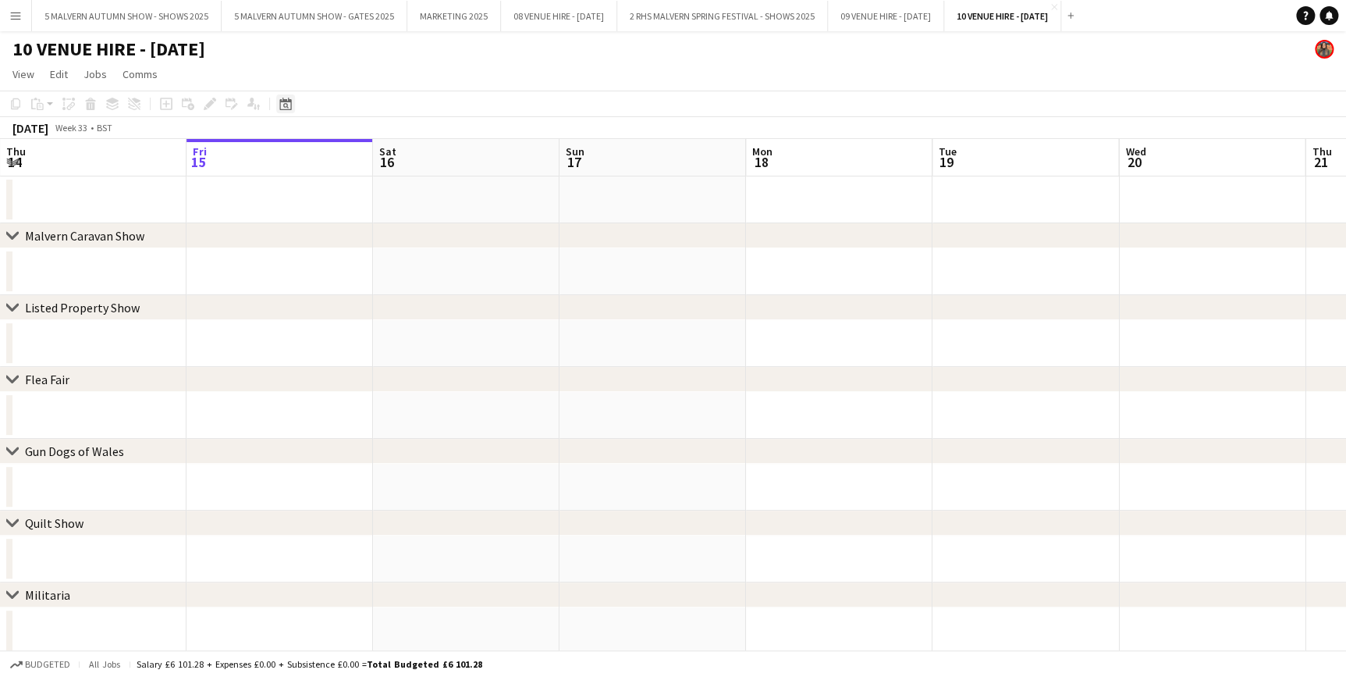
click at [288, 99] on icon at bounding box center [285, 104] width 12 height 12
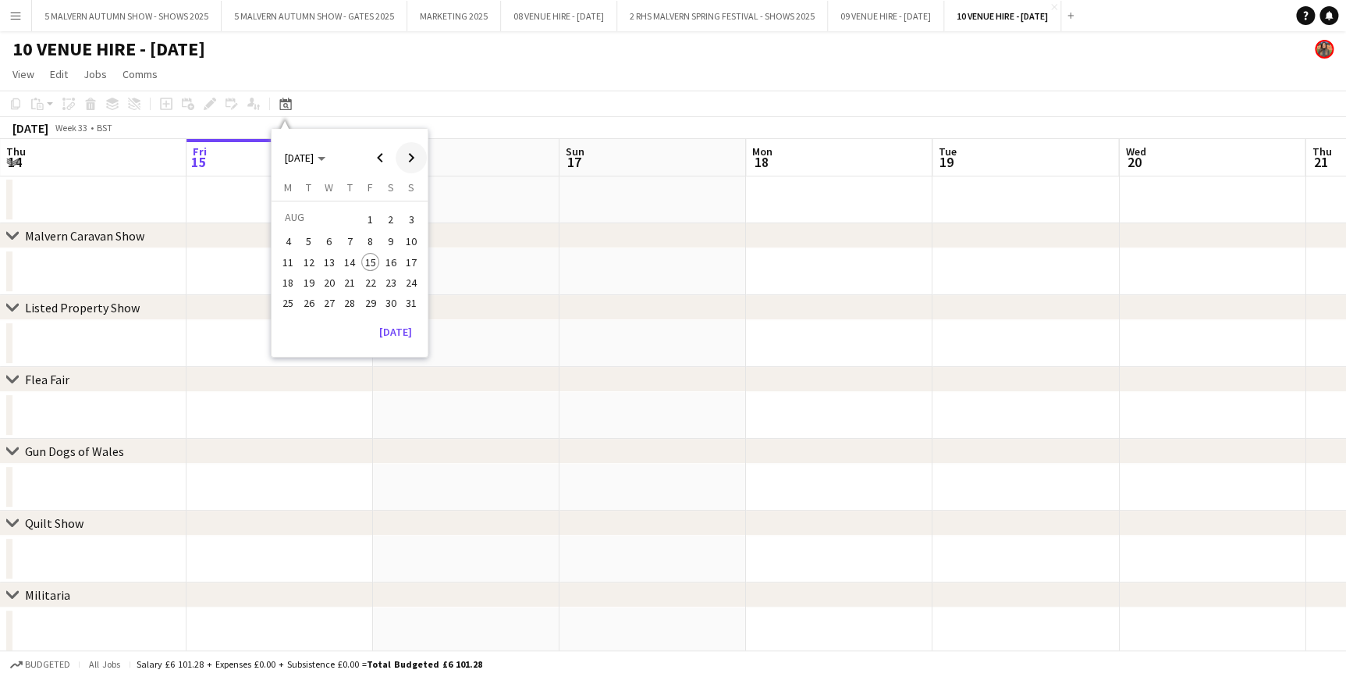
click at [400, 147] on span "Next month" at bounding box center [411, 157] width 31 height 31
click at [289, 319] on span "29" at bounding box center [288, 320] width 19 height 19
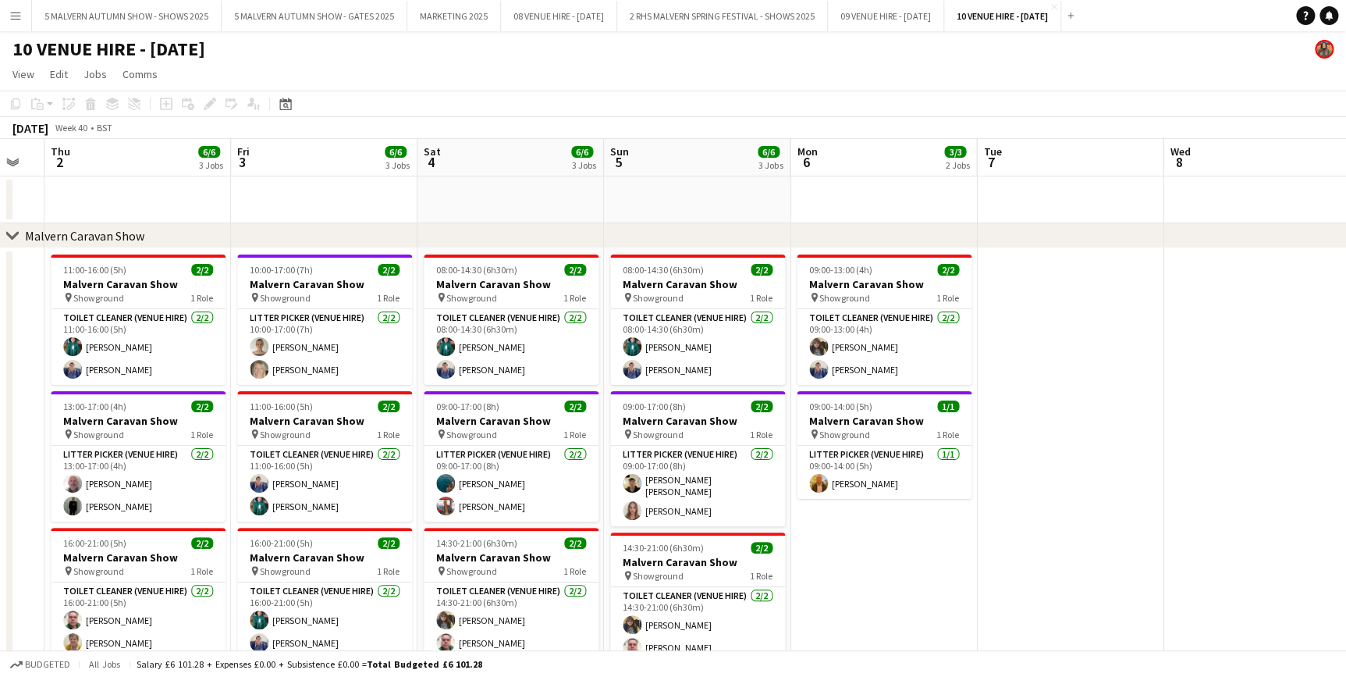
scroll to position [0, 539]
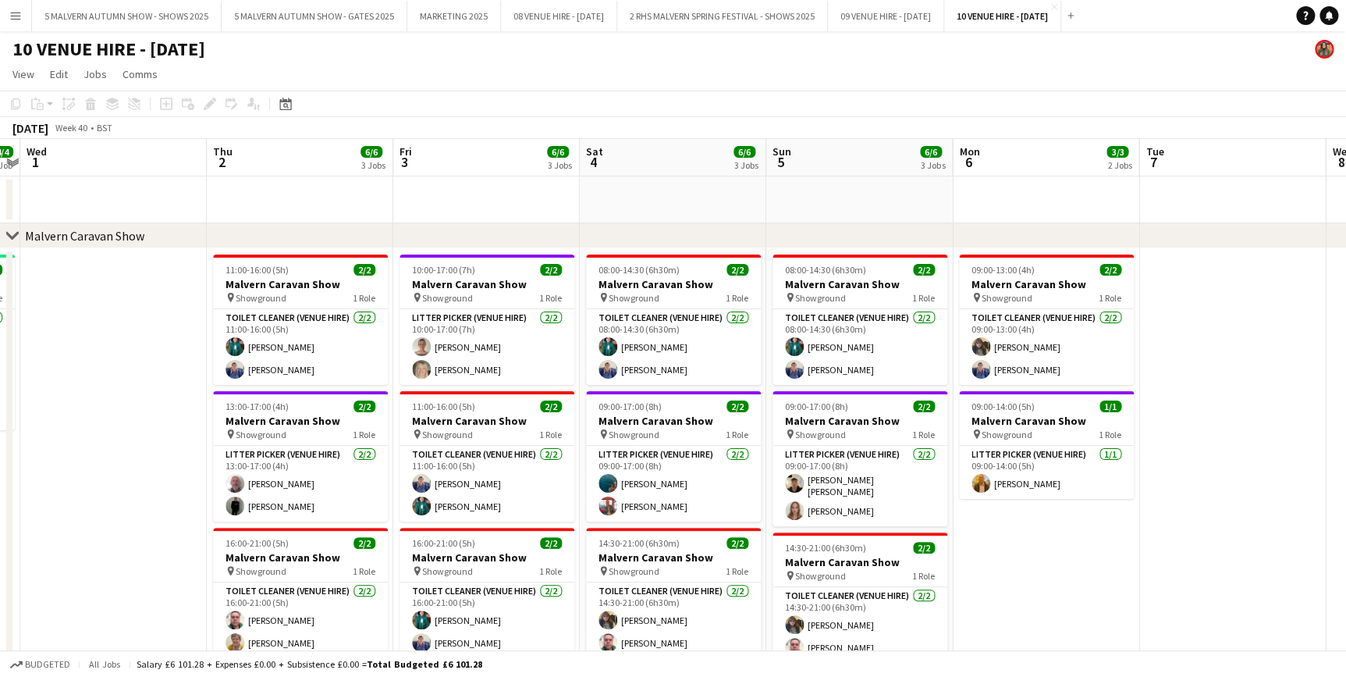
drag, startPoint x: 738, startPoint y: 158, endPoint x: 156, endPoint y: 166, distance: 582.2
click at [156, 166] on app-calendar-viewport "Sun 28 Mon 29 4/4 1 Job Tue 30 4/4 1 Job Wed 1 Thu 2 6/6 3 Jobs Fri 3 6/6 3 Job…" at bounding box center [673, 631] width 1346 height 985
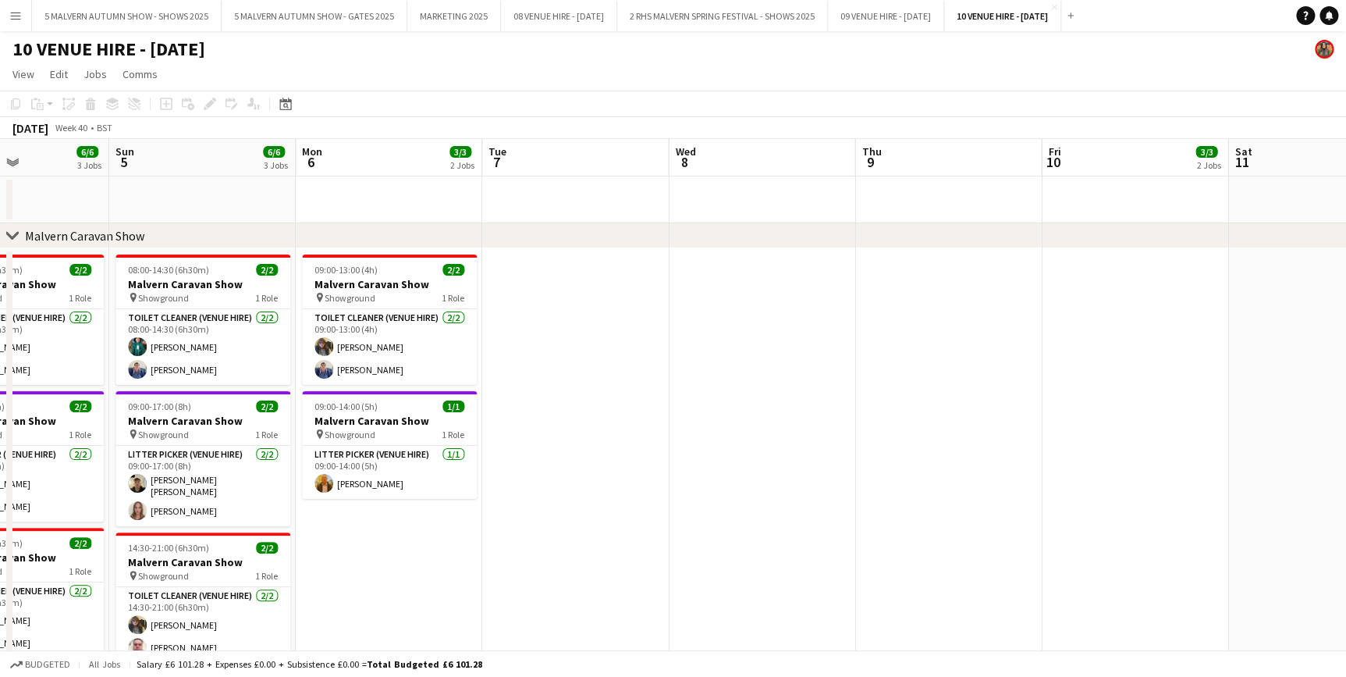
drag, startPoint x: 659, startPoint y: 162, endPoint x: -12, endPoint y: 147, distance: 671.3
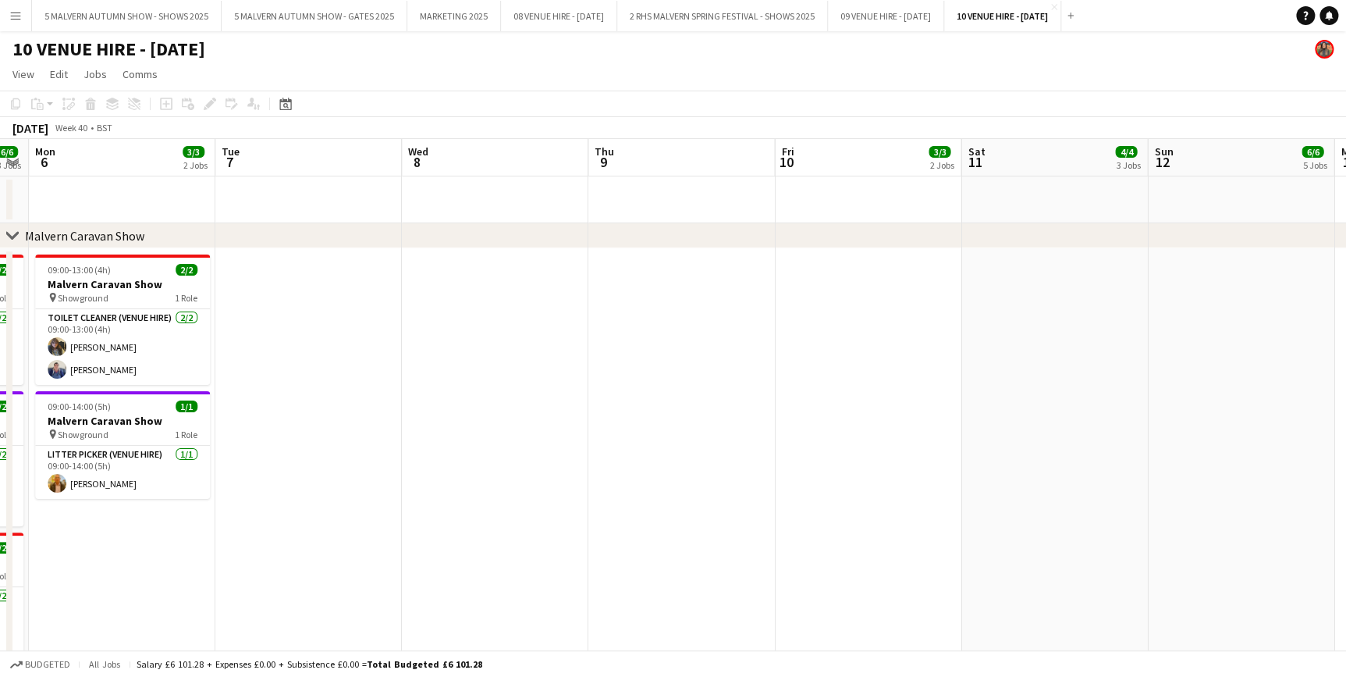
drag, startPoint x: 579, startPoint y: 145, endPoint x: 133, endPoint y: 120, distance: 447.1
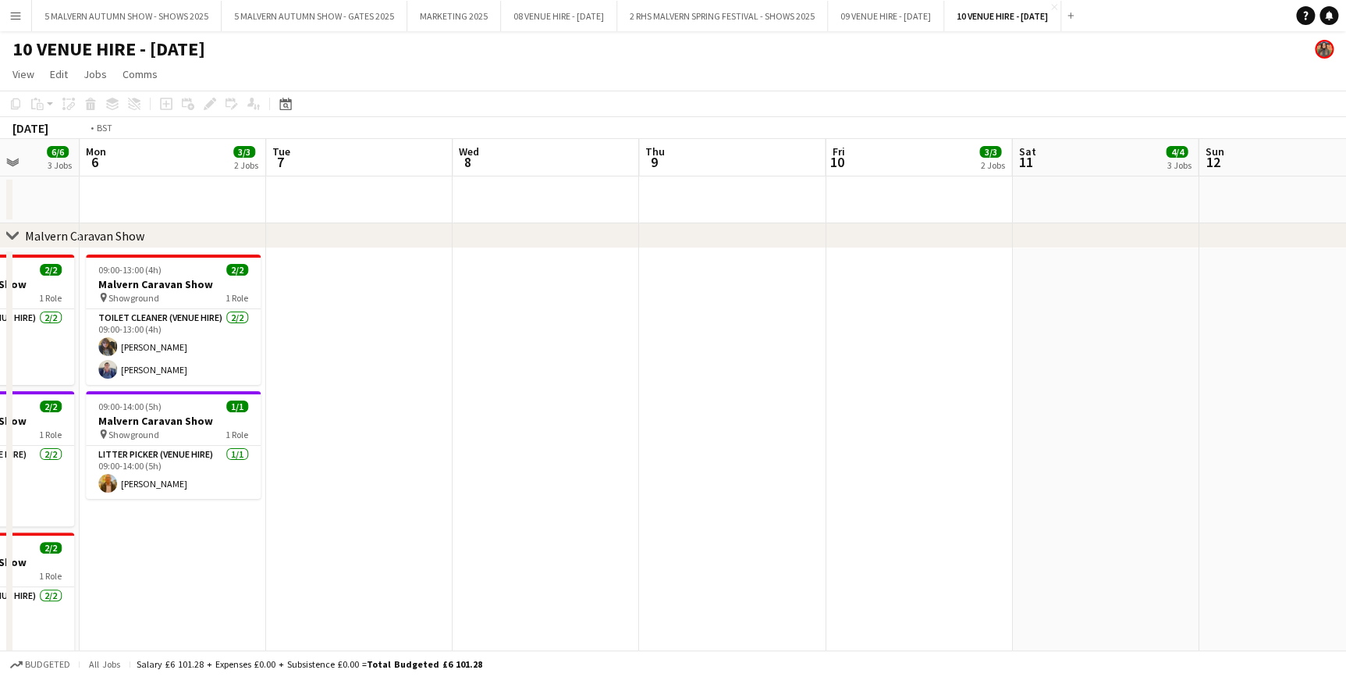
drag, startPoint x: 850, startPoint y: 147, endPoint x: 125, endPoint y: 177, distance: 725.6
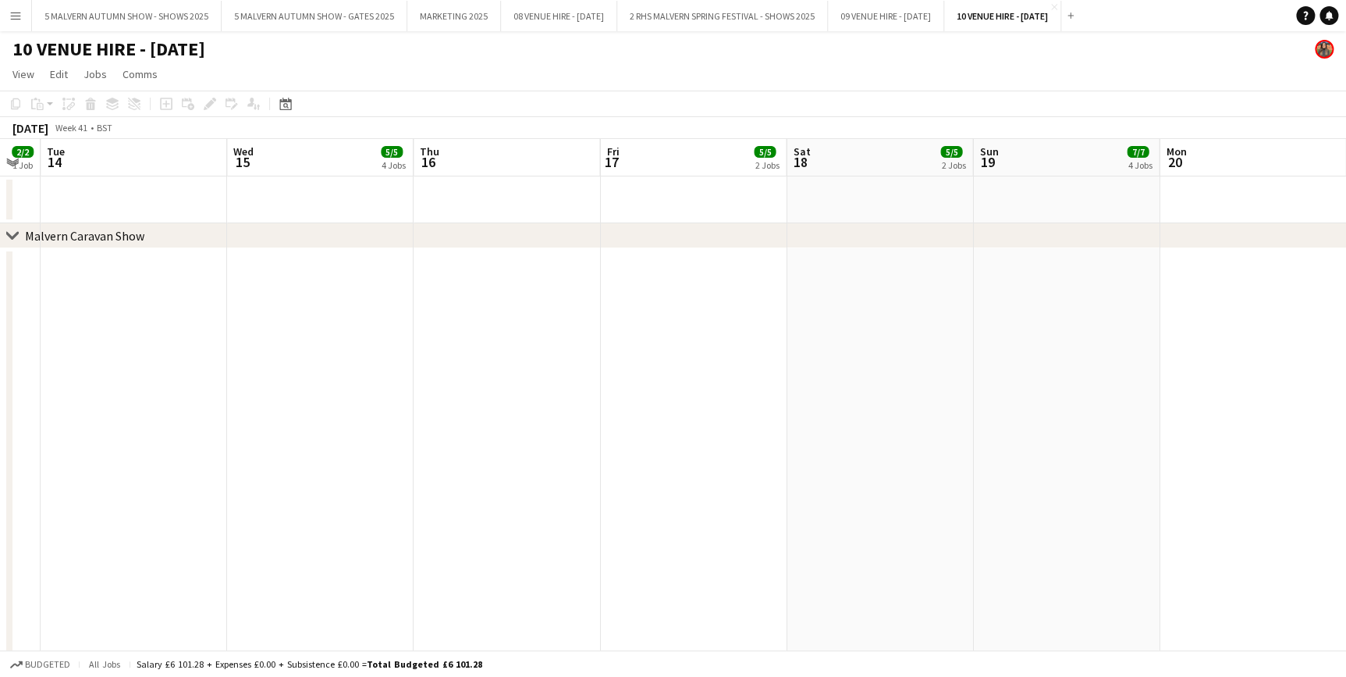
drag, startPoint x: 255, startPoint y: 163, endPoint x: -88, endPoint y: 168, distance: 343.4
drag, startPoint x: 830, startPoint y: 162, endPoint x: 28, endPoint y: 169, distance: 801.5
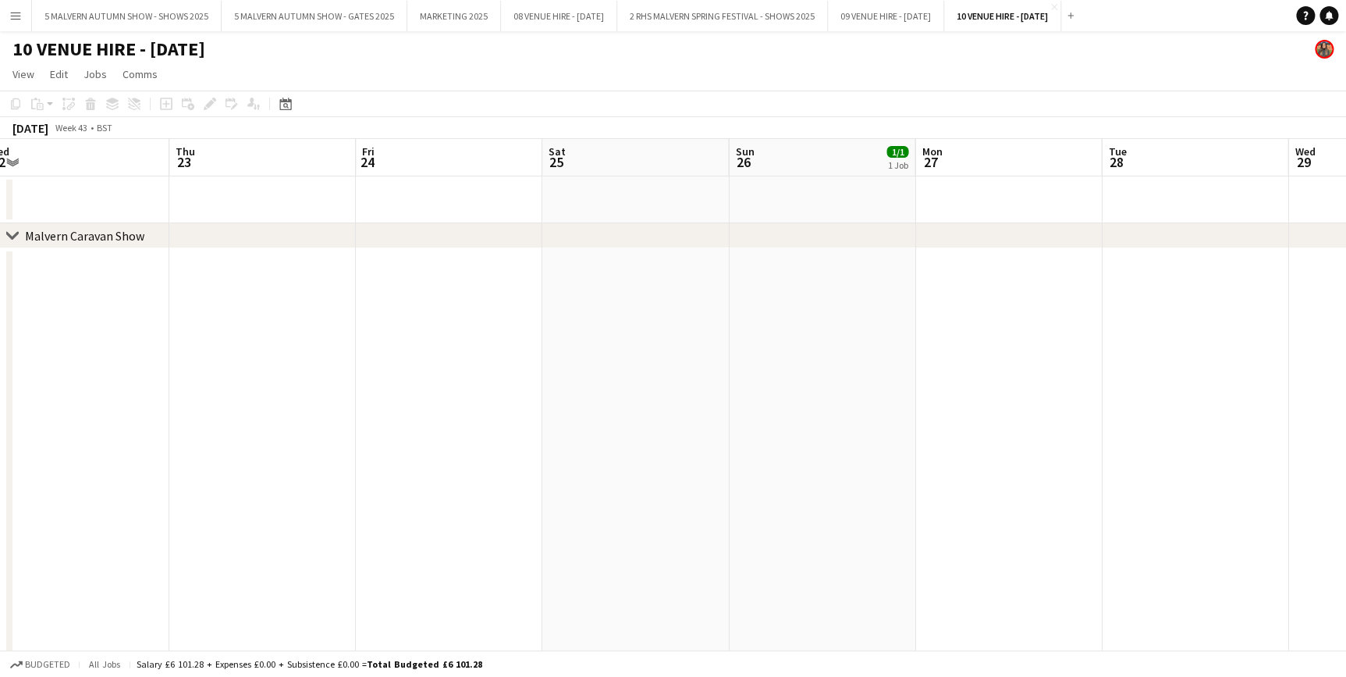
drag, startPoint x: 400, startPoint y: 164, endPoint x: 64, endPoint y: 179, distance: 335.9
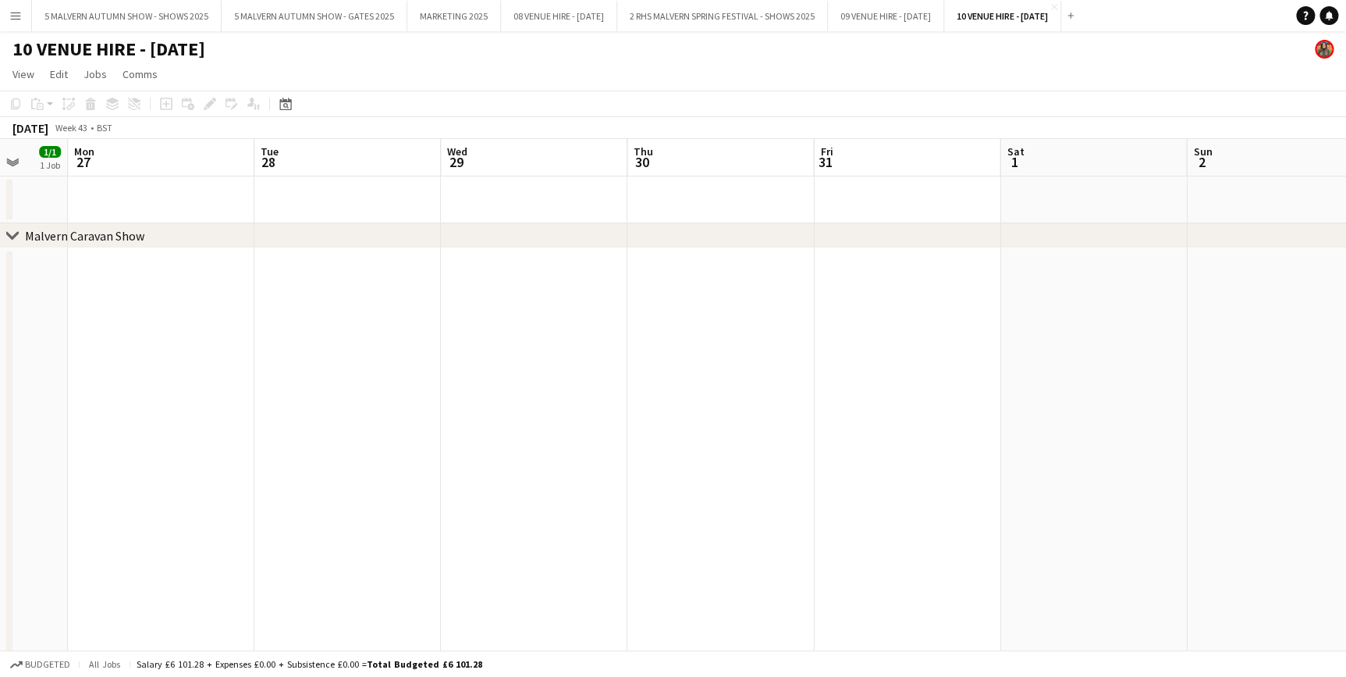
drag, startPoint x: 929, startPoint y: 155, endPoint x: 394, endPoint y: 176, distance: 534.9
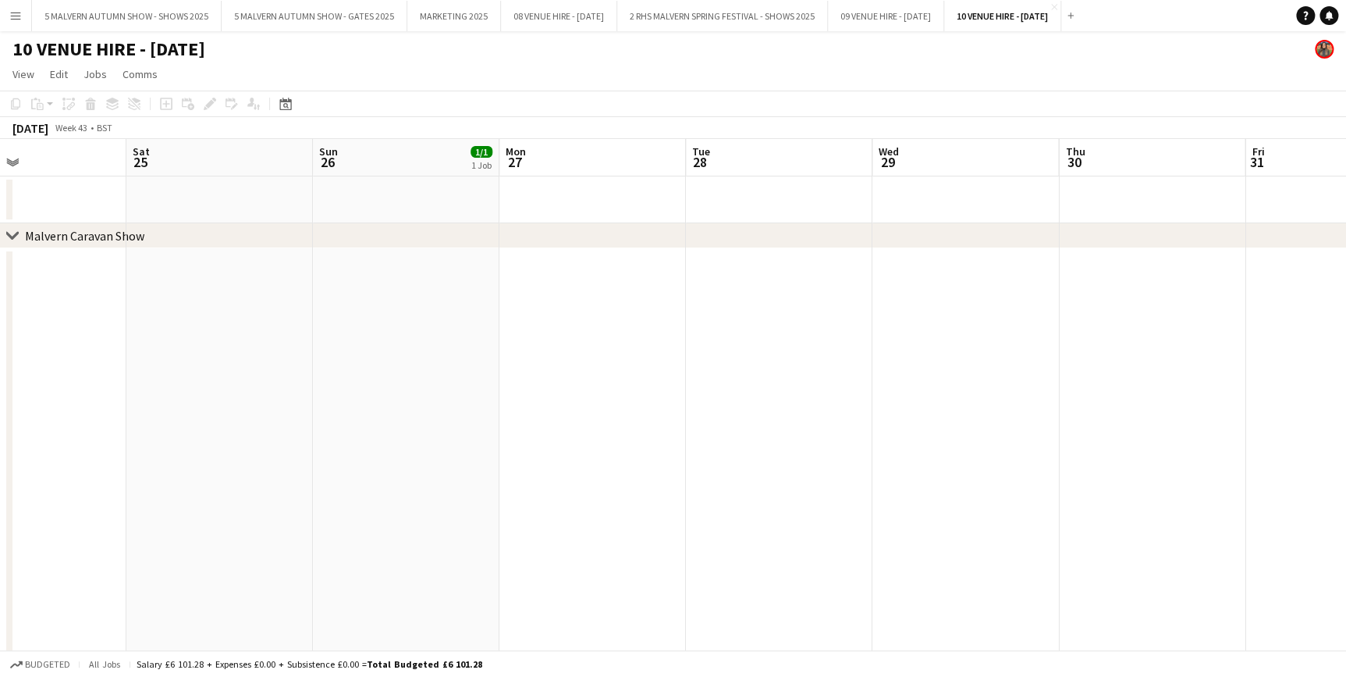
drag, startPoint x: 832, startPoint y: 158, endPoint x: 1358, endPoint y: 201, distance: 527.8
